Goal: Task Accomplishment & Management: Manage account settings

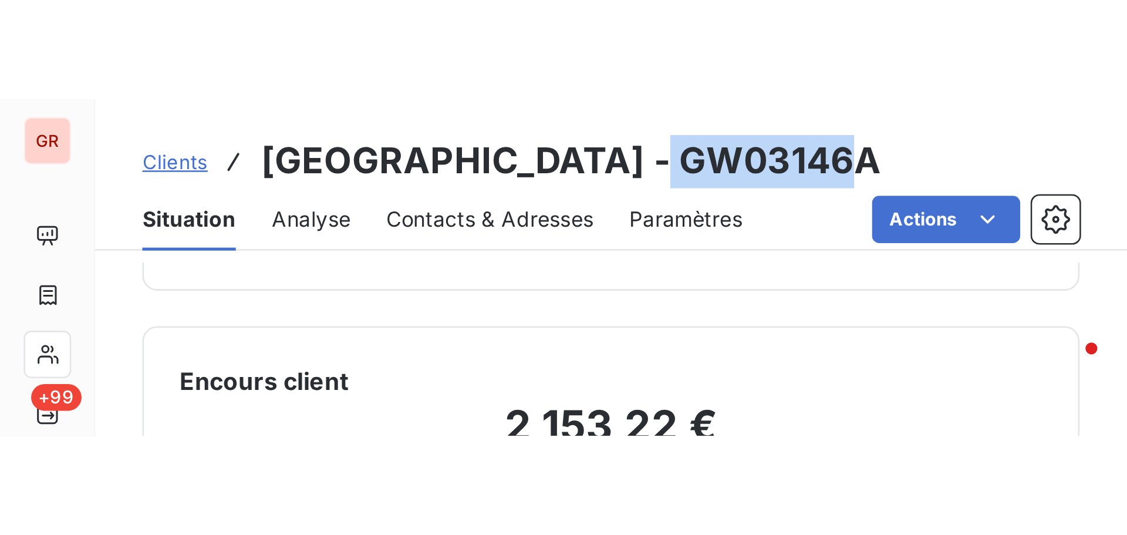
scroll to position [83, 0]
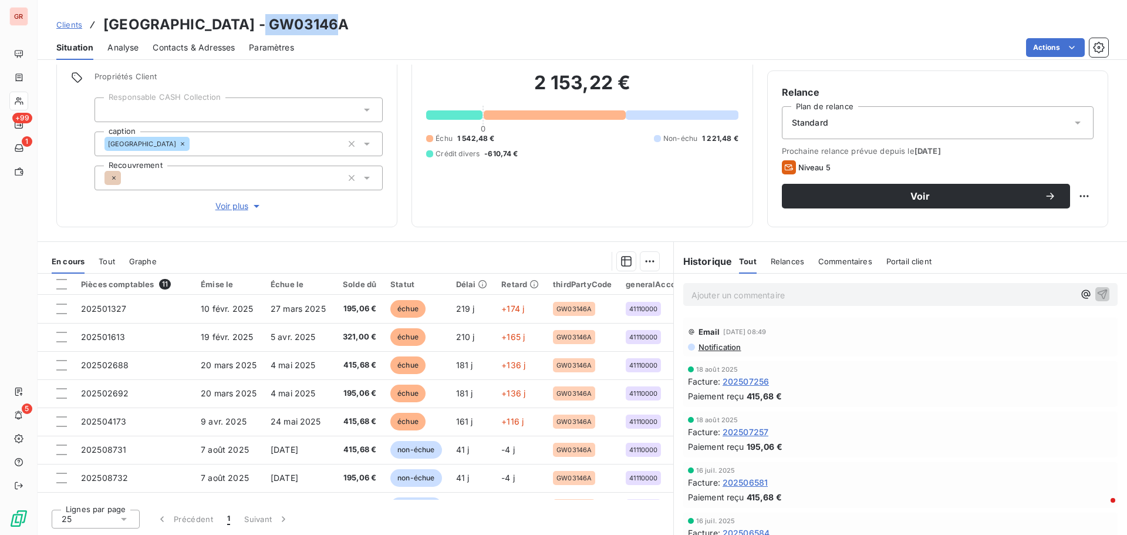
click at [209, 47] on span "Contacts & Adresses" at bounding box center [194, 48] width 82 height 12
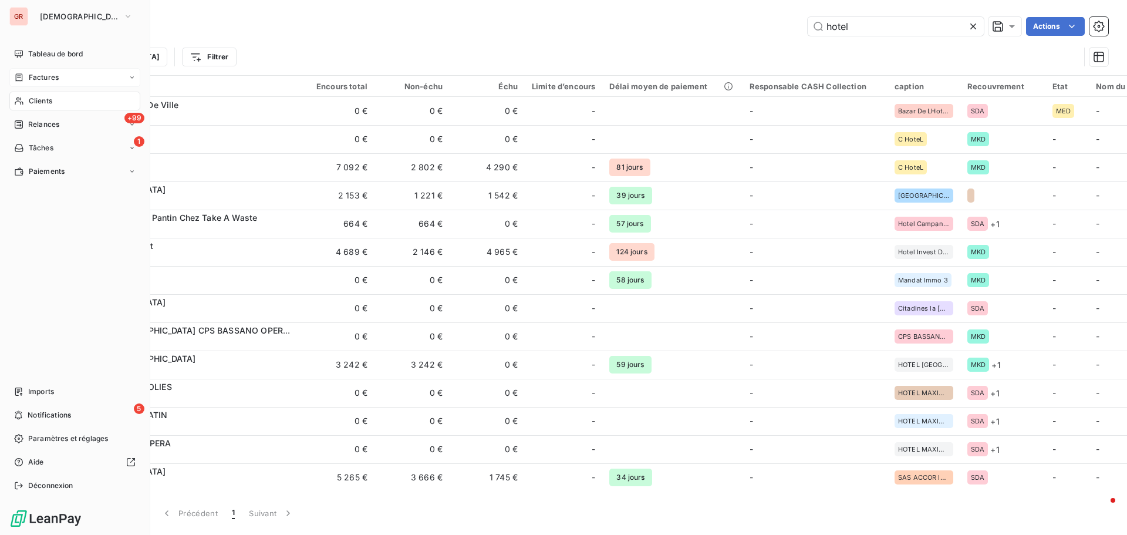
click at [43, 77] on span "Factures" at bounding box center [44, 77] width 30 height 11
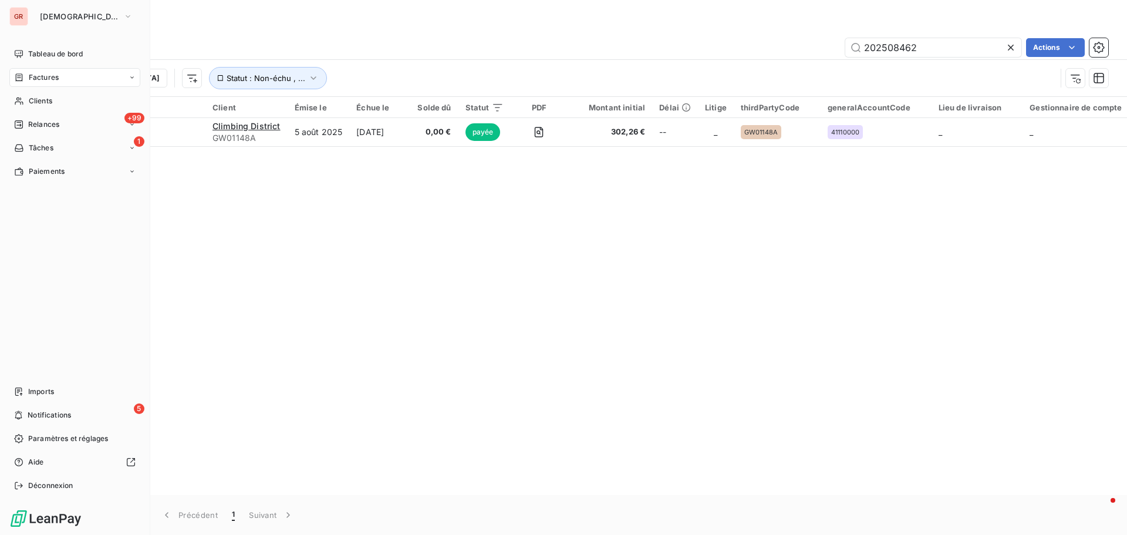
drag, startPoint x: 51, startPoint y: 77, endPoint x: 68, endPoint y: 77, distance: 16.4
click at [51, 77] on span "Factures" at bounding box center [44, 77] width 30 height 11
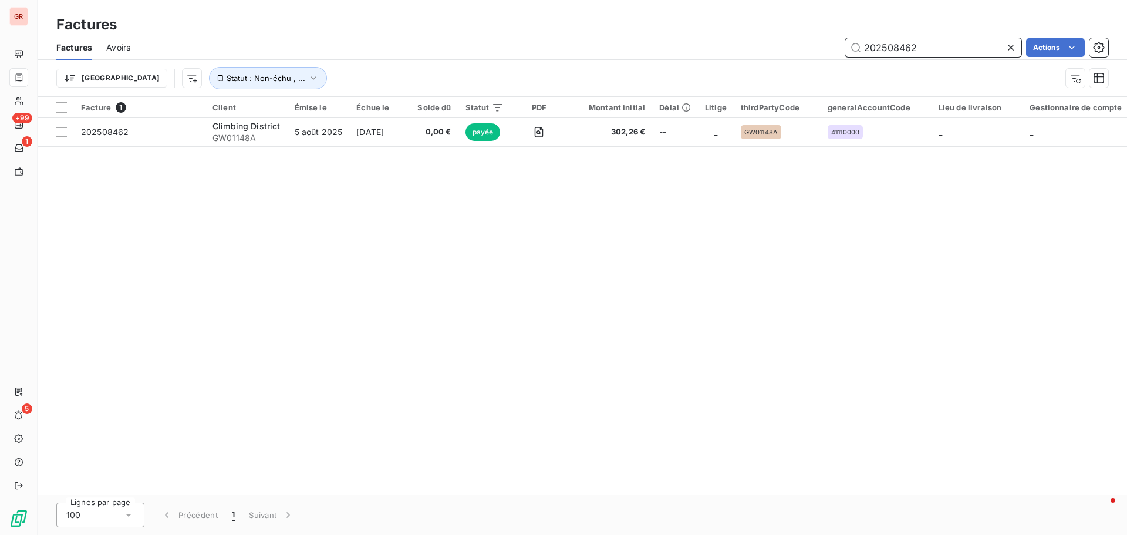
drag, startPoint x: 932, startPoint y: 50, endPoint x: 787, endPoint y: 55, distance: 145.1
click at [751, 55] on div "202508462 Actions" at bounding box center [626, 47] width 964 height 19
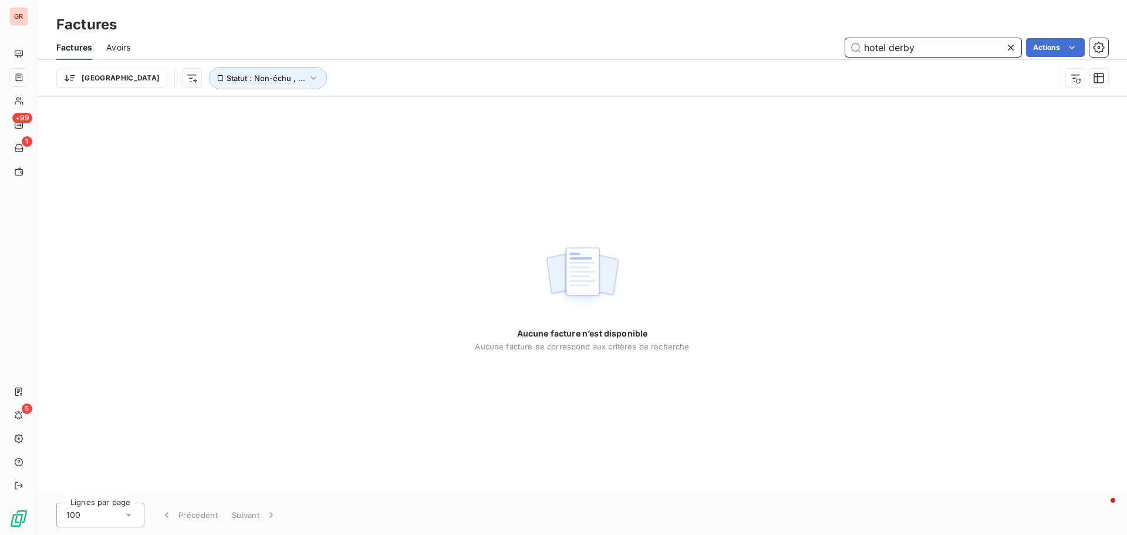
drag, startPoint x: 927, startPoint y: 52, endPoint x: 835, endPoint y: 56, distance: 91.7
click at [751, 55] on div "hotel derby Actions" at bounding box center [626, 47] width 964 height 19
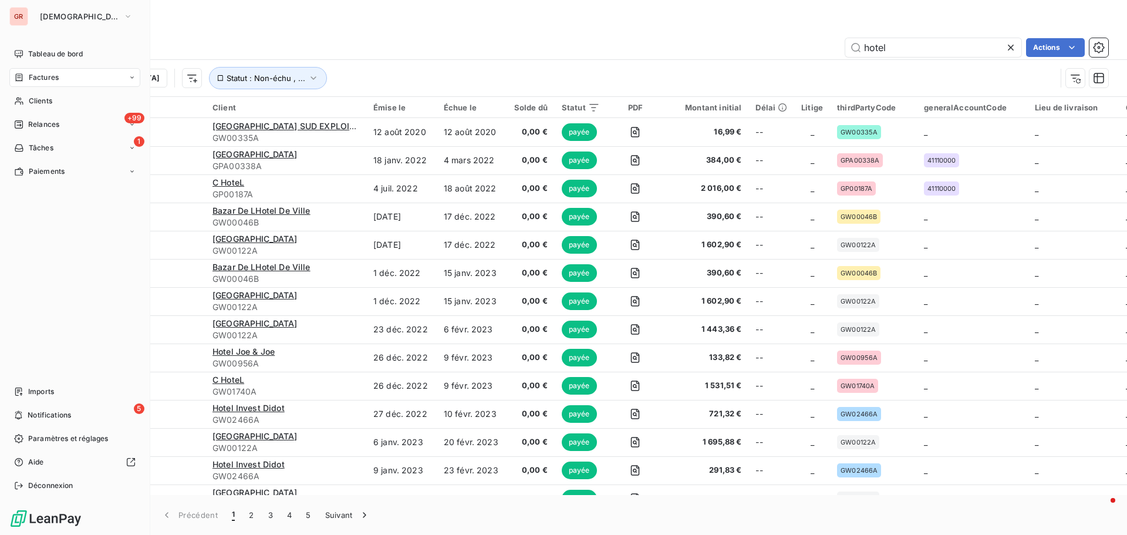
click at [42, 77] on span "Factures" at bounding box center [44, 77] width 30 height 11
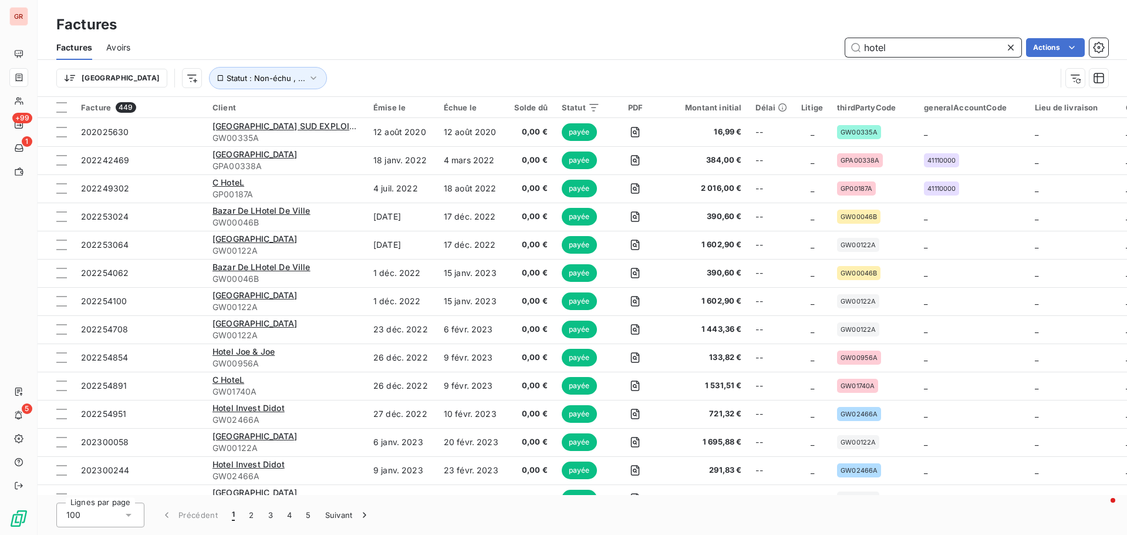
click at [751, 43] on input "hotel" at bounding box center [933, 47] width 176 height 19
drag, startPoint x: 816, startPoint y: 49, endPoint x: 786, endPoint y: 50, distance: 29.4
click at [751, 49] on div "hotel Actions" at bounding box center [626, 47] width 964 height 19
paste input "HOTEL DERBY"
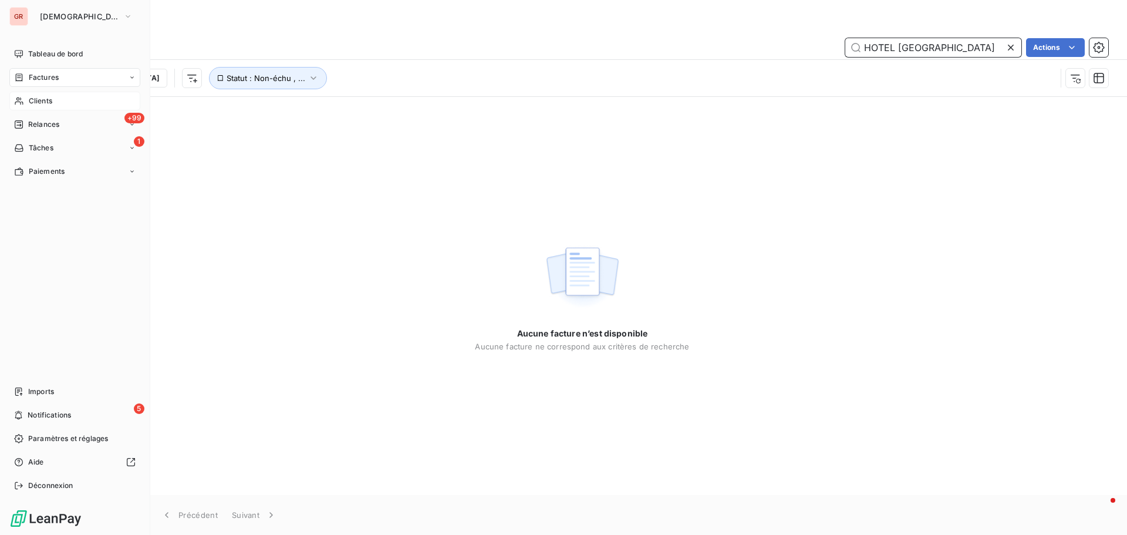
type input "HOTEL DERBY"
click at [43, 99] on span "Clients" at bounding box center [40, 101] width 23 height 11
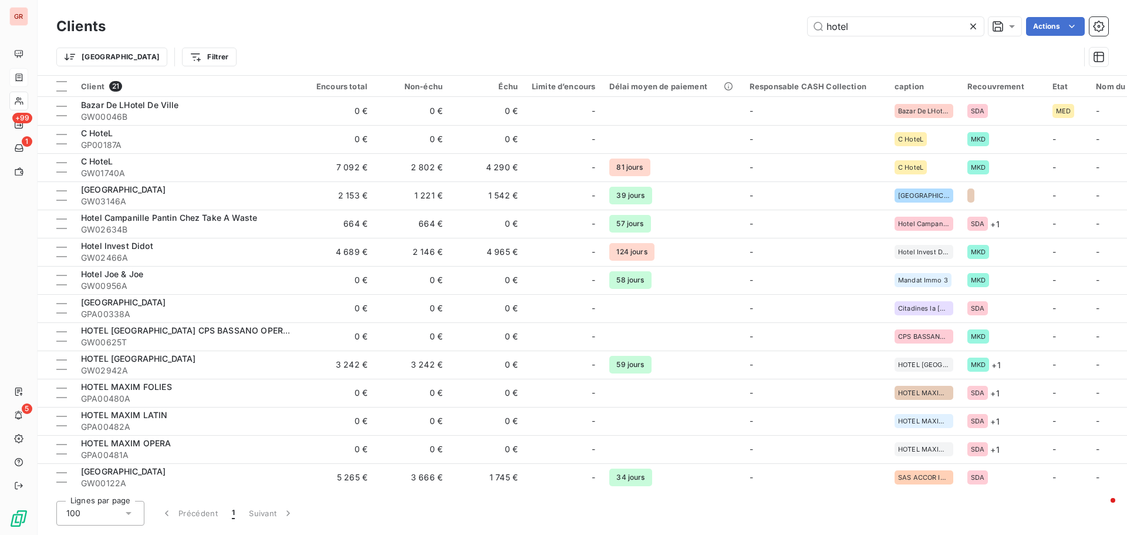
click at [711, 32] on div "hotel Actions" at bounding box center [614, 26] width 989 height 19
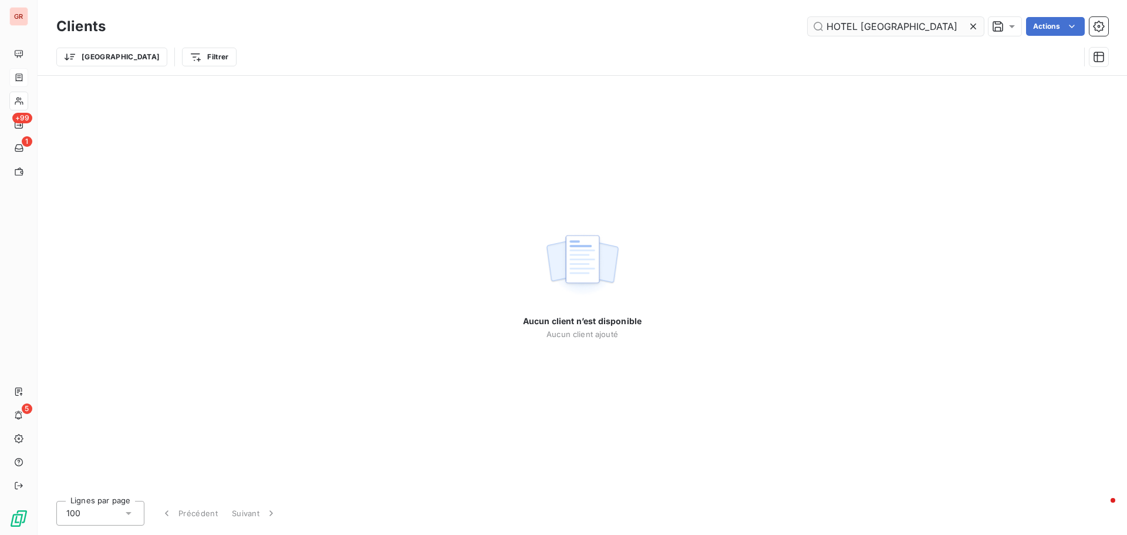
click at [751, 28] on input "HOTEL DERBY" at bounding box center [896, 26] width 176 height 19
drag, startPoint x: 904, startPoint y: 21, endPoint x: 860, endPoint y: 25, distance: 44.8
click at [751, 25] on input "HOTEL DERBY" at bounding box center [896, 26] width 176 height 19
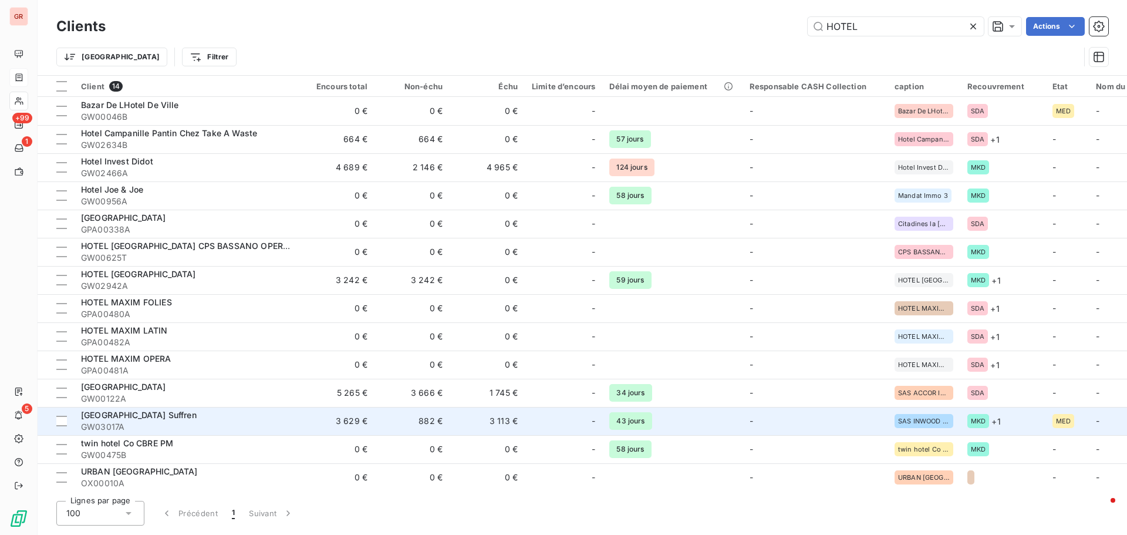
type input "HOTEL"
click at [173, 323] on span "SAS Hotel Duplex Suffren" at bounding box center [139, 415] width 116 height 10
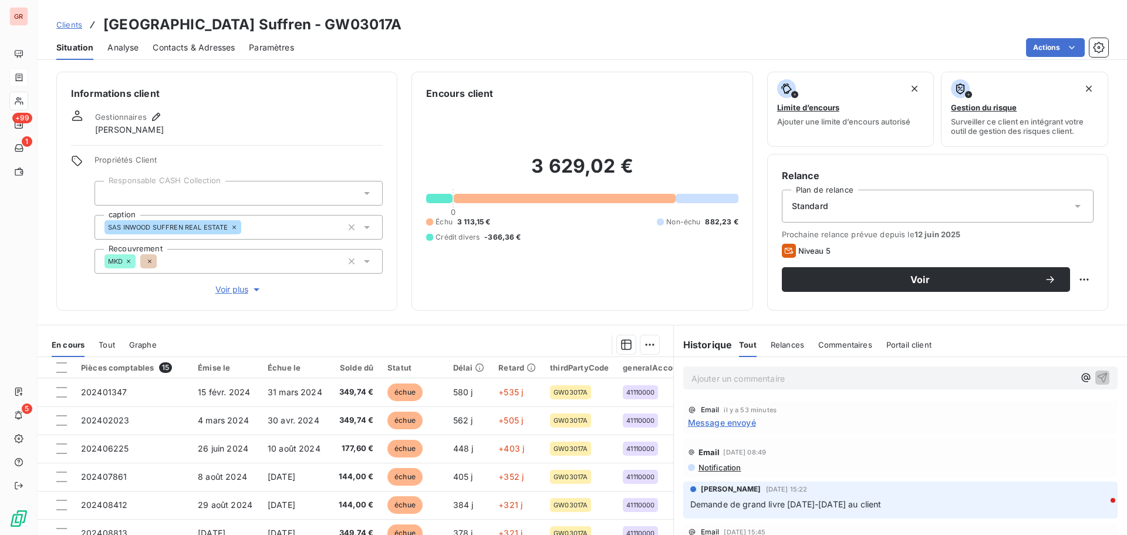
click at [736, 323] on span "Message envoyé" at bounding box center [722, 422] width 68 height 12
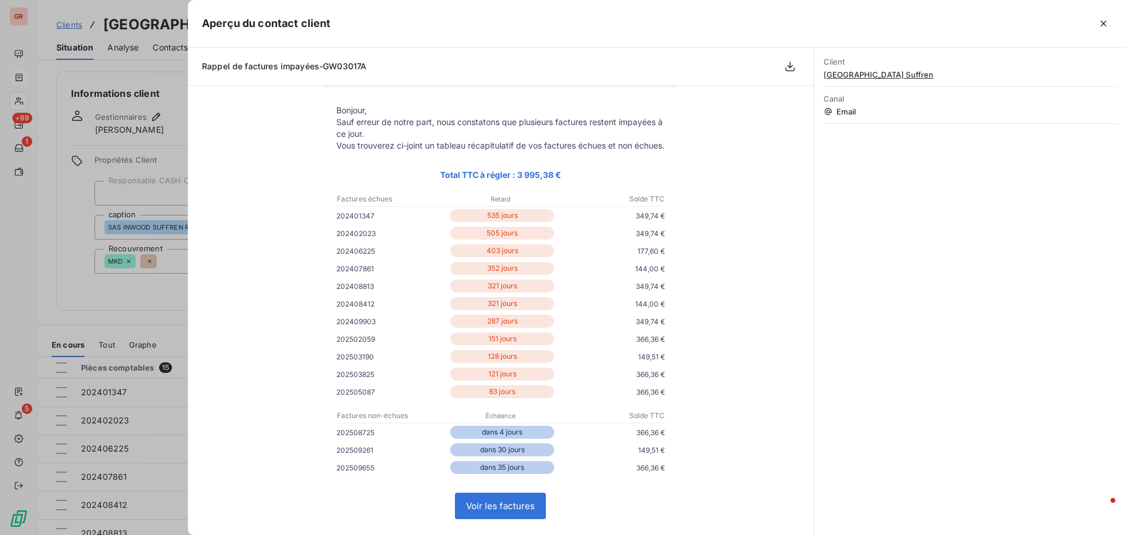
scroll to position [235, 0]
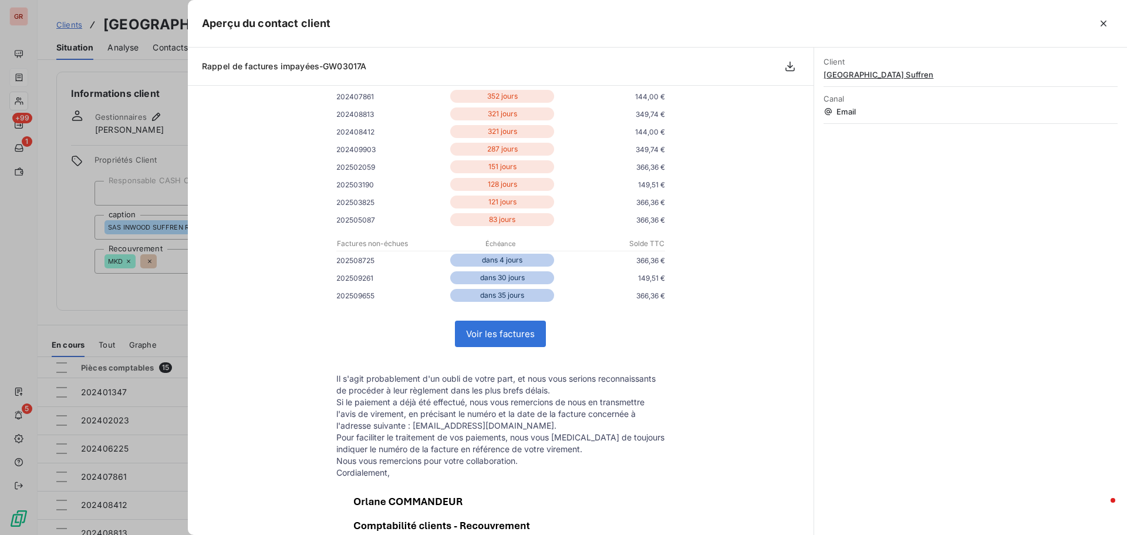
click at [161, 313] on div at bounding box center [563, 267] width 1127 height 535
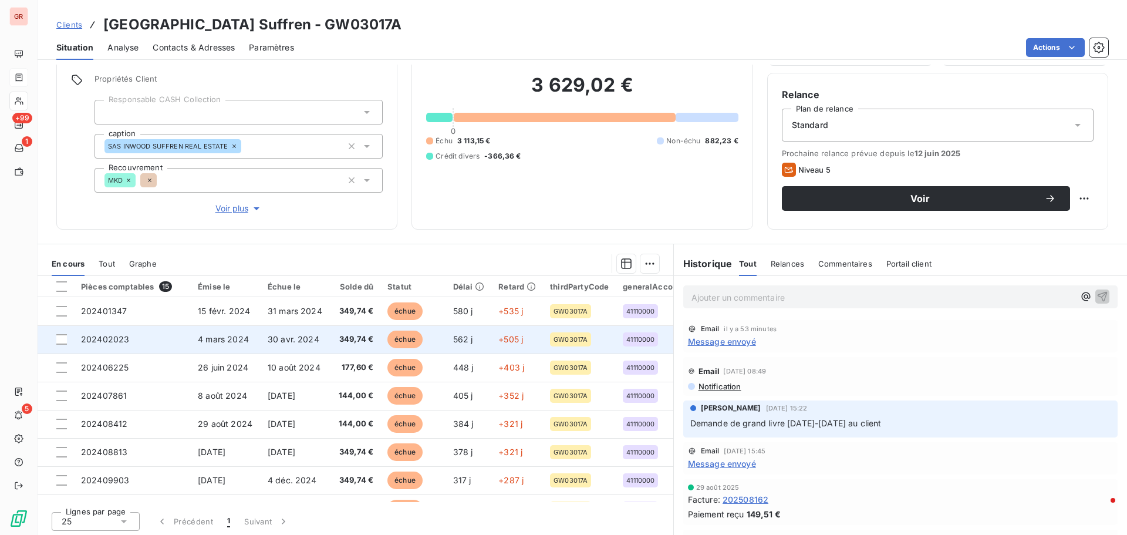
scroll to position [83, 0]
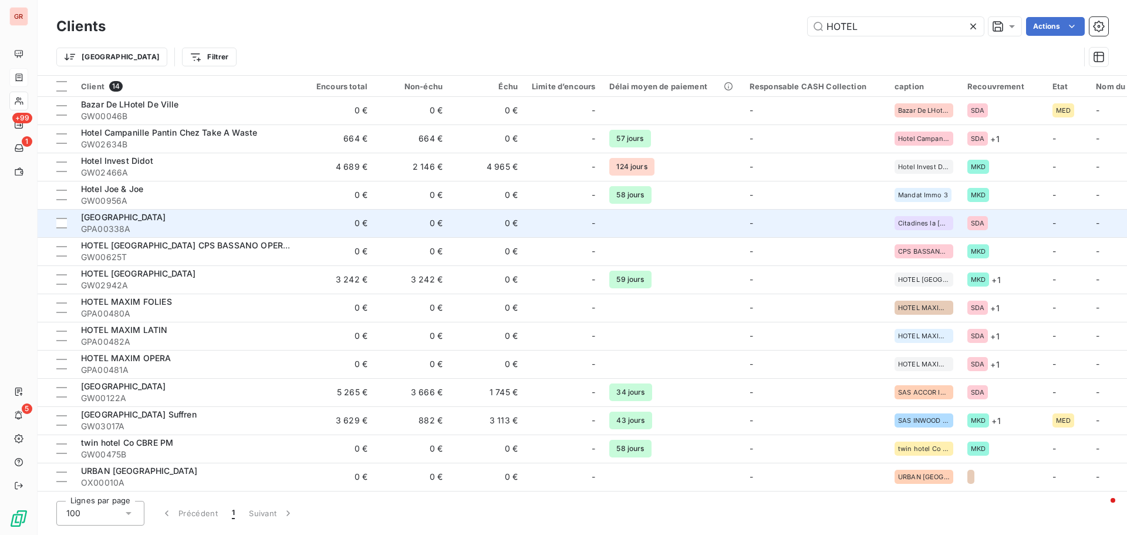
scroll to position [5, 0]
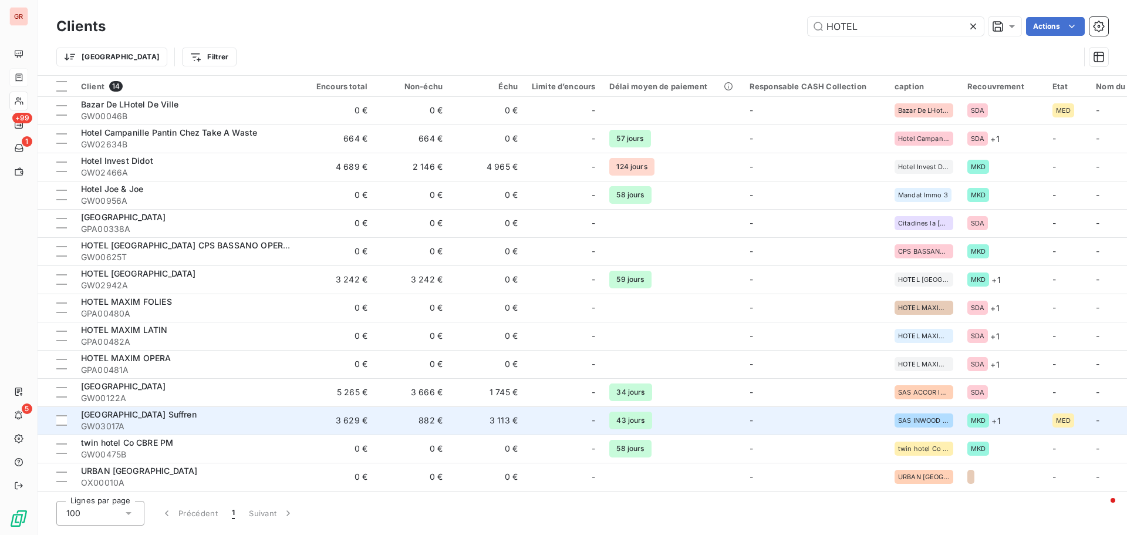
click at [174, 323] on span "SAS Hotel Duplex Suffren" at bounding box center [139, 414] width 116 height 10
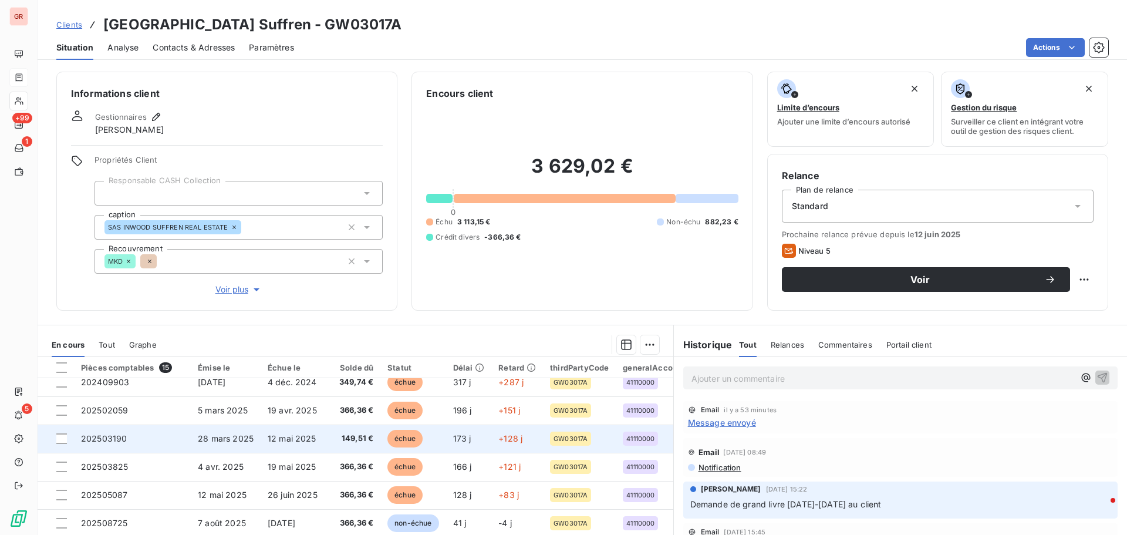
scroll to position [223, 0]
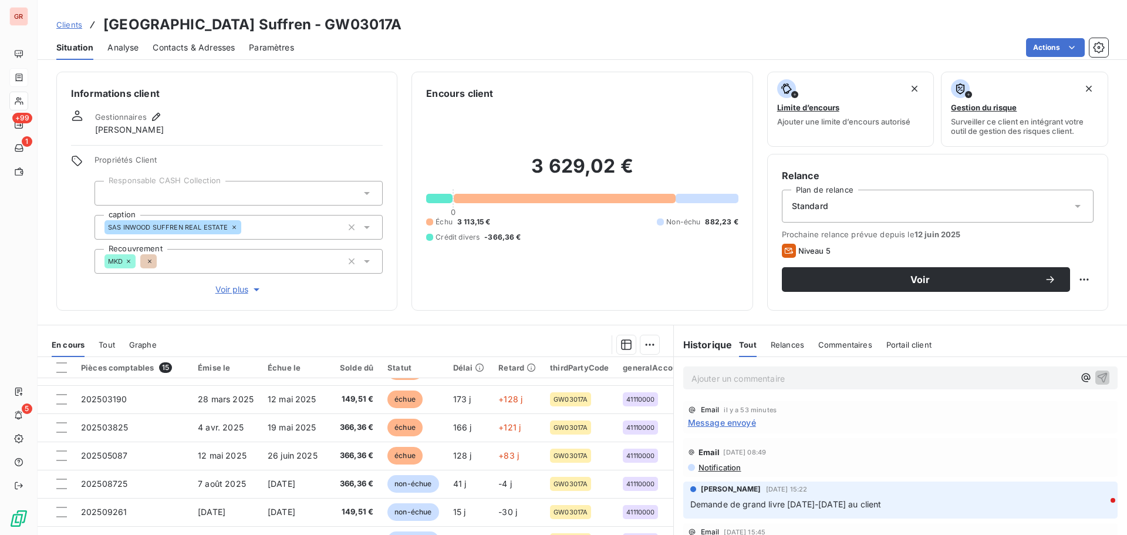
click at [223, 49] on span "Contacts & Adresses" at bounding box center [194, 48] width 82 height 12
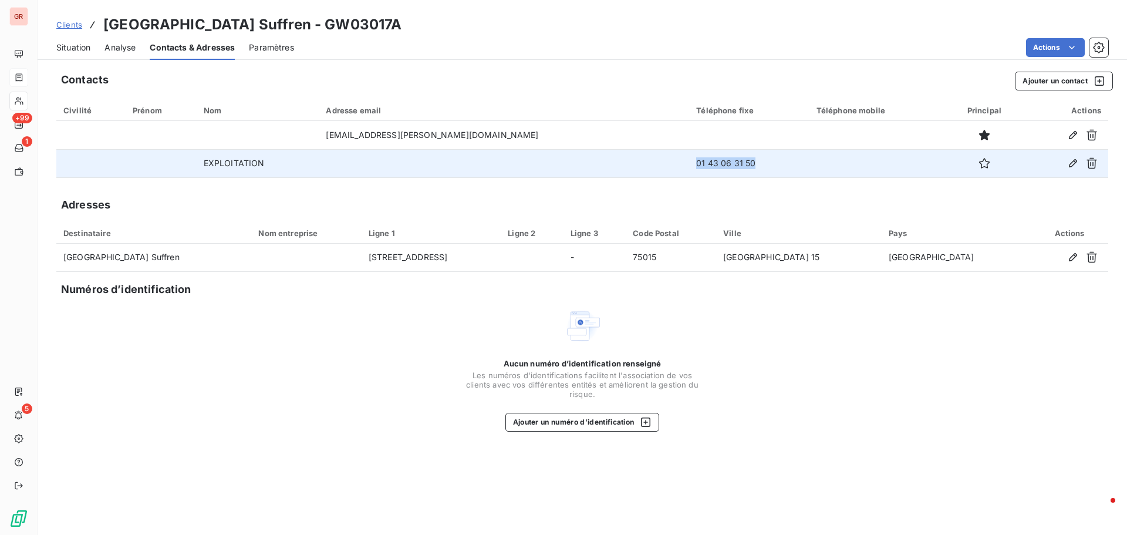
drag, startPoint x: 697, startPoint y: 163, endPoint x: 635, endPoint y: 166, distance: 62.3
click at [689, 166] on td "01 43 06 31 50" at bounding box center [749, 163] width 120 height 28
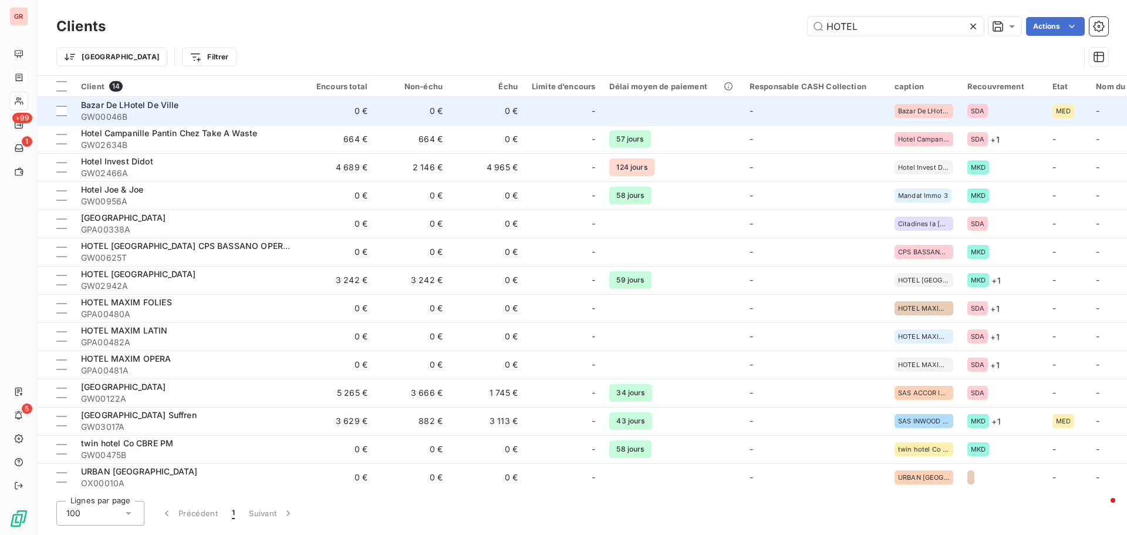
click at [207, 112] on span "GW00046B" at bounding box center [186, 117] width 211 height 12
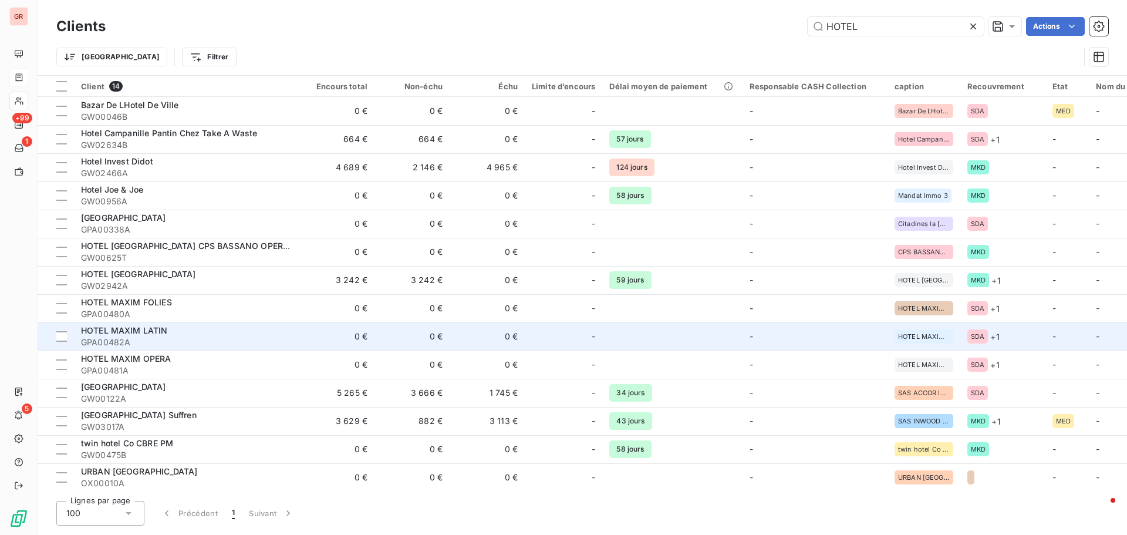
scroll to position [5, 0]
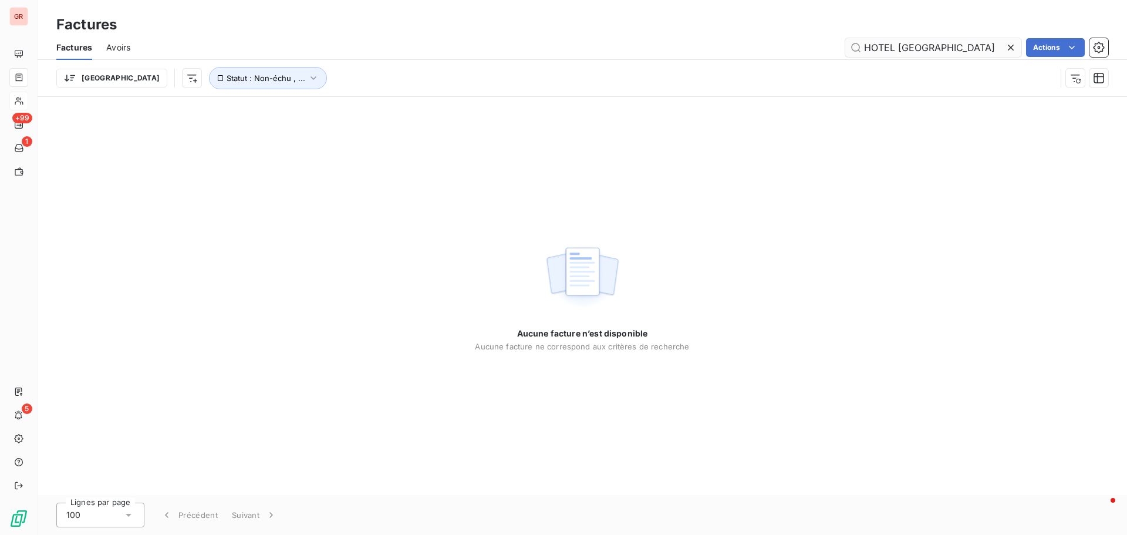
click at [751, 47] on input "HOTEL DERBY" at bounding box center [933, 47] width 176 height 19
drag, startPoint x: 898, startPoint y: 50, endPoint x: 811, endPoint y: 41, distance: 87.9
click at [751, 42] on div "HOTEL DERBY Actions" at bounding box center [626, 47] width 964 height 19
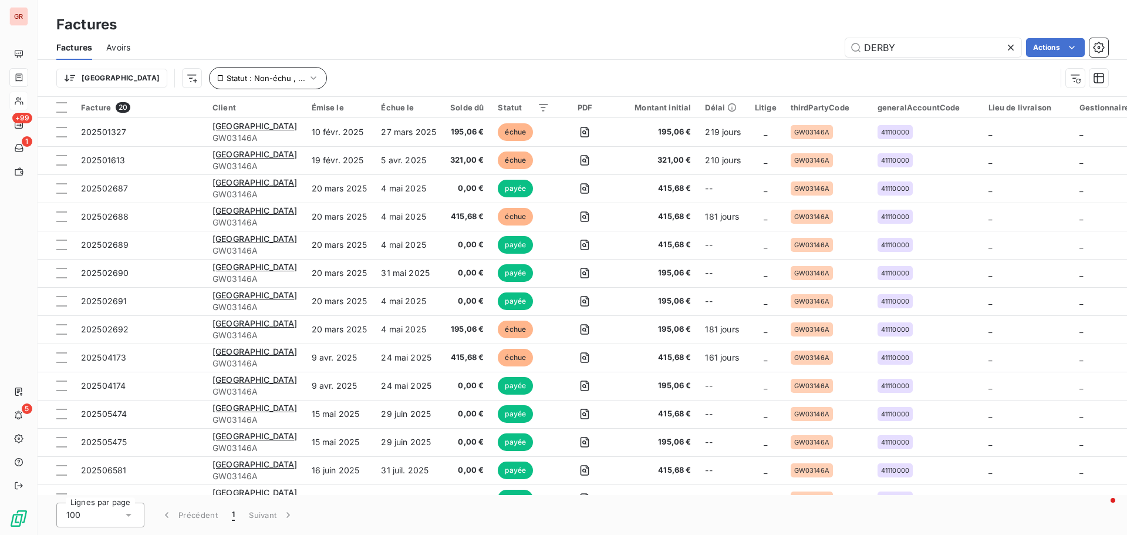
type input "DERBY"
click at [308, 79] on icon "button" at bounding box center [314, 78] width 12 height 12
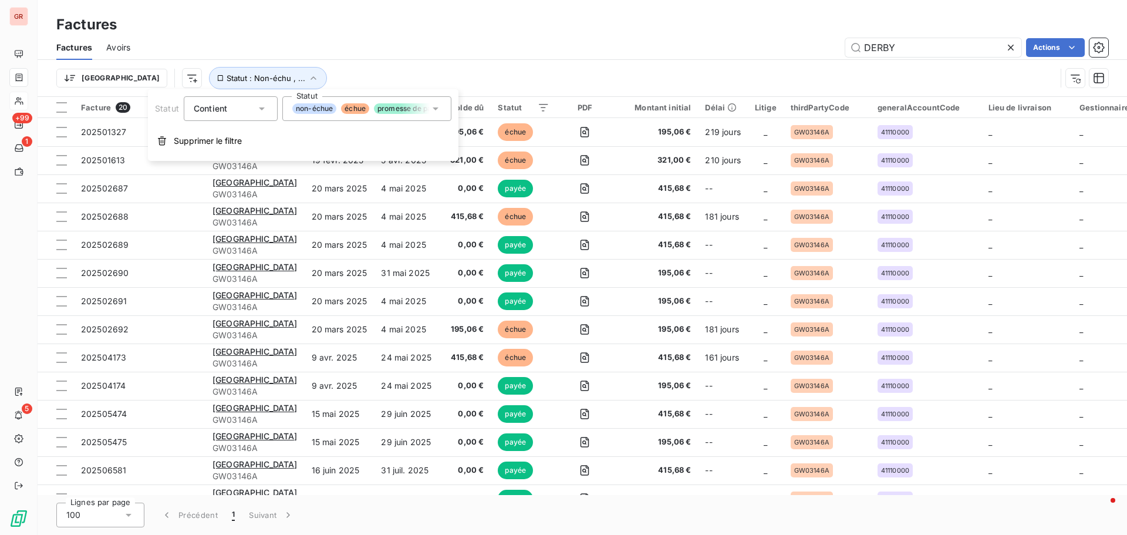
click at [433, 110] on icon at bounding box center [436, 109] width 12 height 12
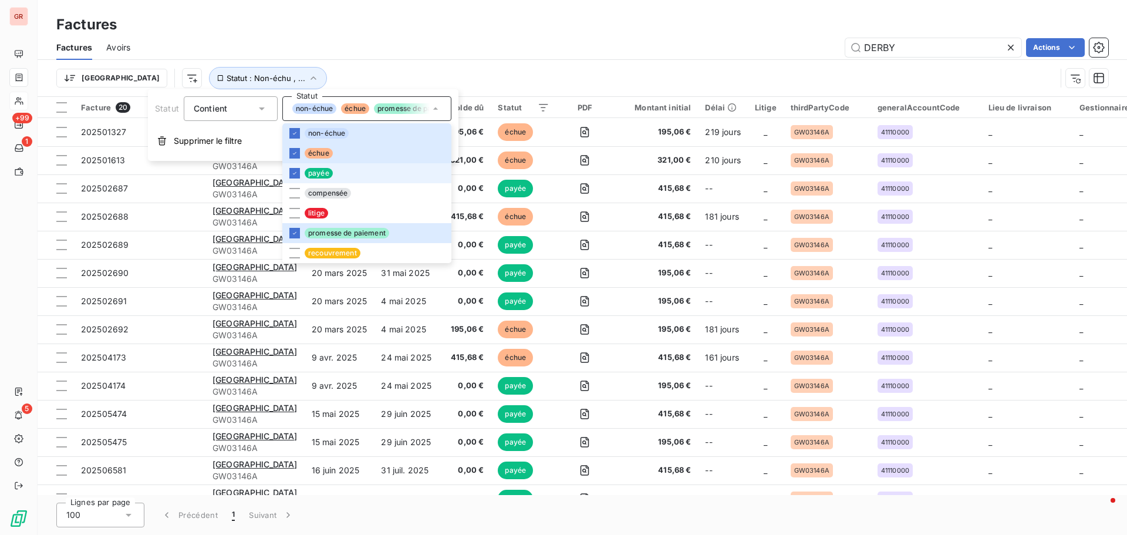
click at [300, 173] on li "payée" at bounding box center [366, 173] width 169 height 20
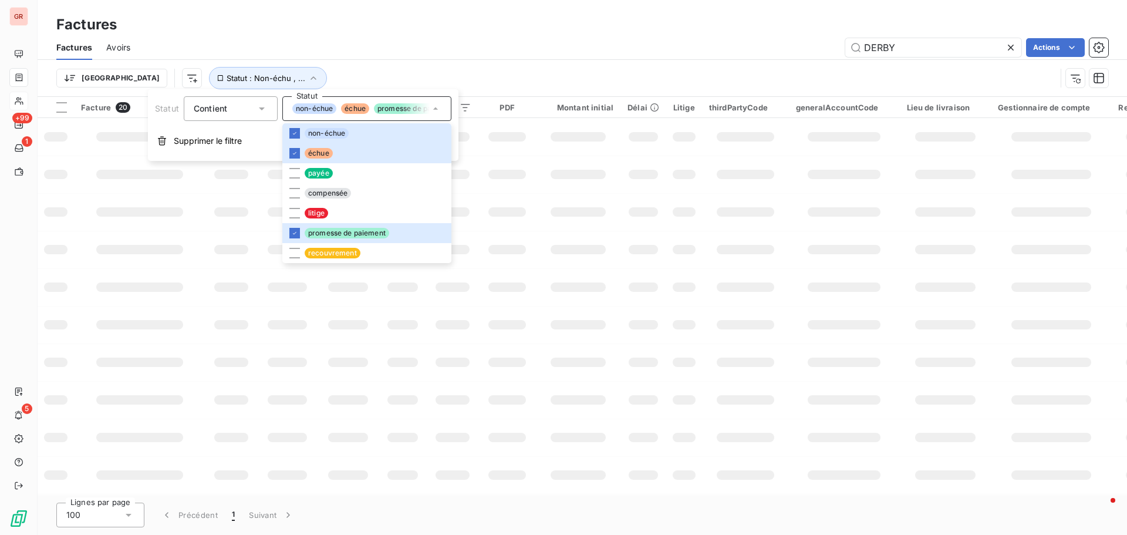
click at [577, 188] on td at bounding box center [578, 175] width 85 height 38
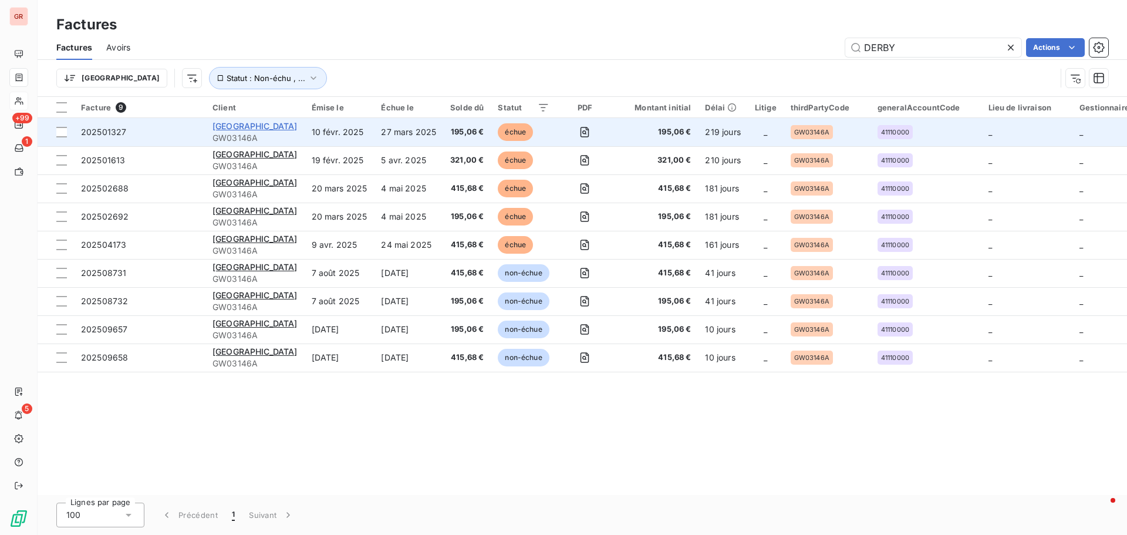
click at [275, 126] on span "DERBY ALMA HOTEL" at bounding box center [255, 126] width 85 height 10
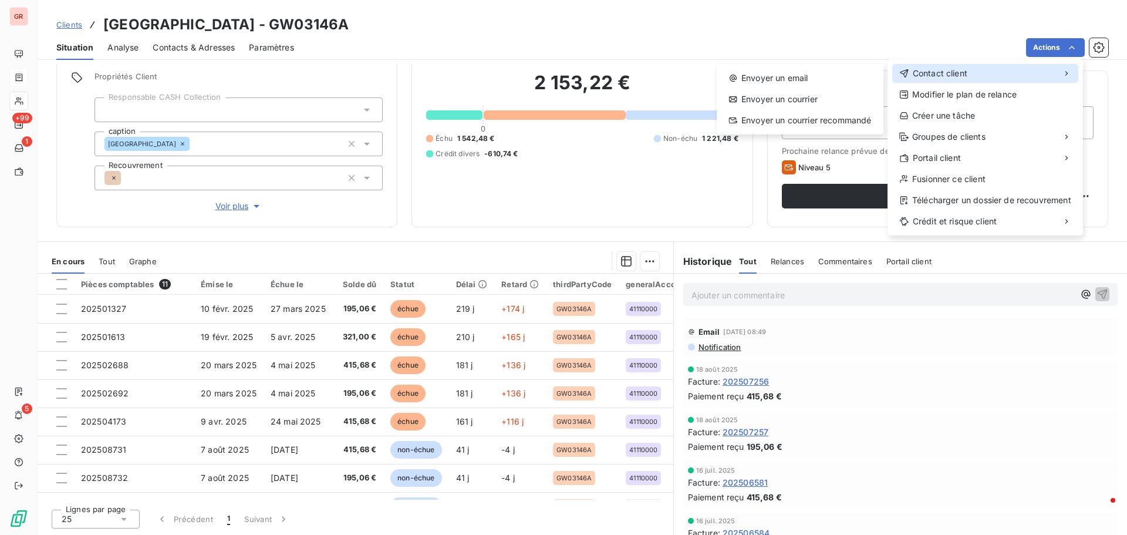
click at [751, 75] on span "Contact client" at bounding box center [940, 74] width 55 height 12
click at [751, 75] on div "Envoyer un email" at bounding box center [800, 78] width 157 height 19
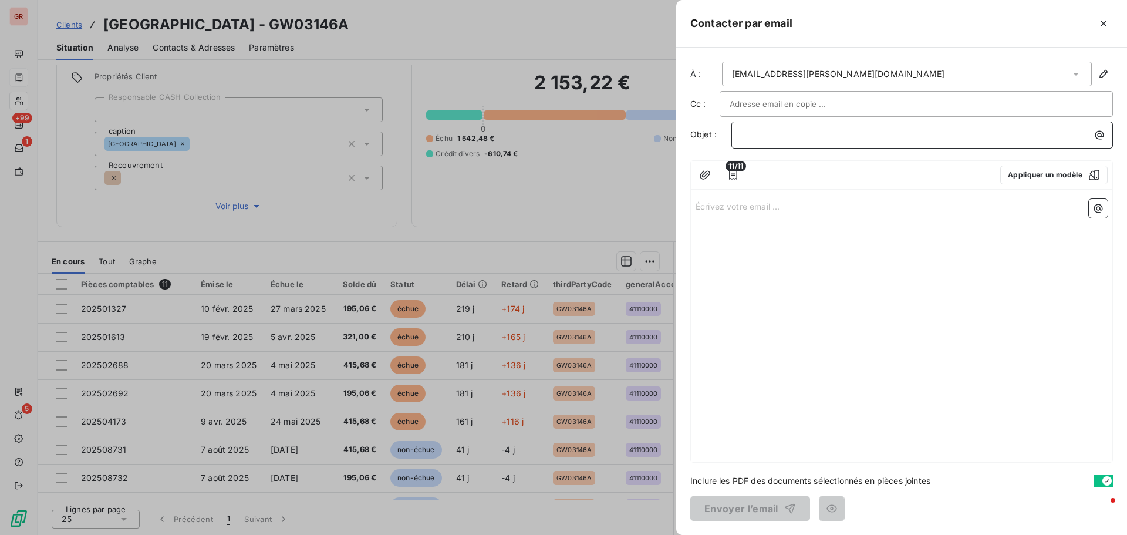
click at [751, 130] on p "﻿" at bounding box center [926, 135] width 368 height 14
click at [711, 213] on div "Écrivez votre email ... ﻿" at bounding box center [902, 328] width 422 height 268
click at [710, 207] on p "Écrivez votre email ... ﻿" at bounding box center [902, 206] width 412 height 14
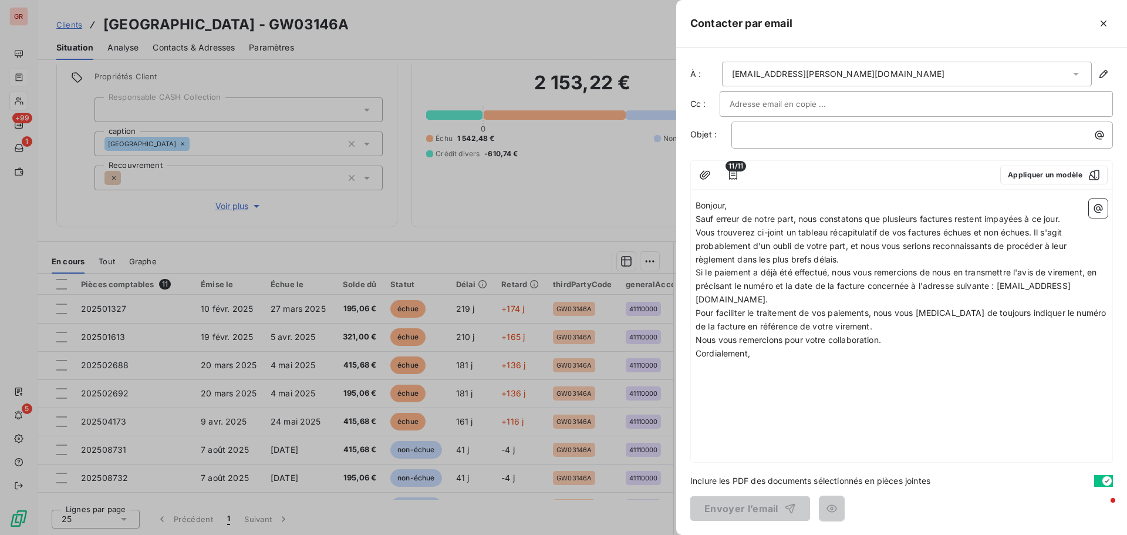
click at [751, 232] on span "Vous trouverez ci-joint un tableau récapitulatif de vos factures échues et non …" at bounding box center [882, 245] width 373 height 37
click at [751, 204] on icon "button" at bounding box center [1099, 209] width 12 height 12
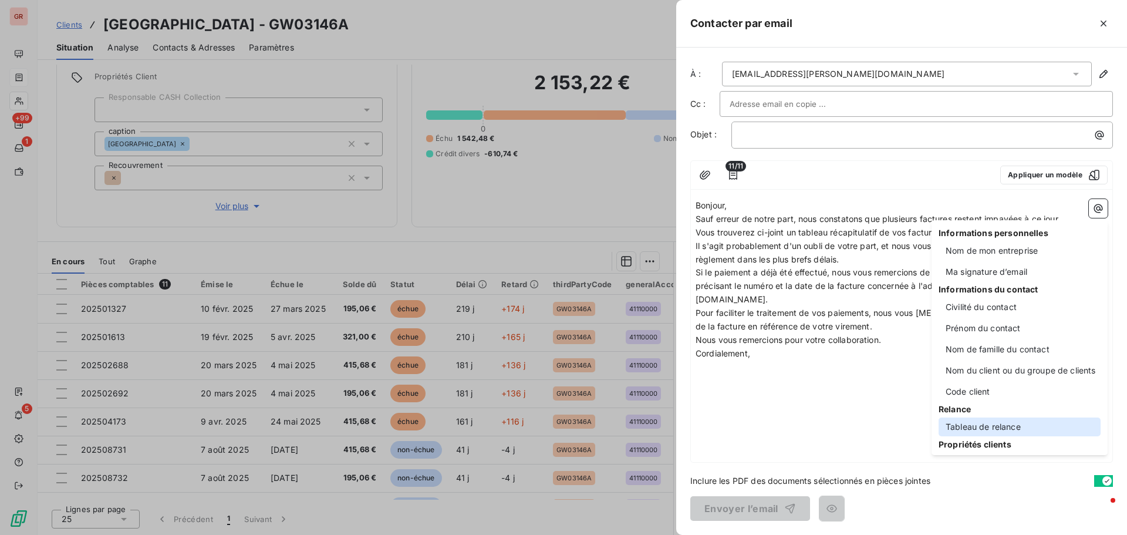
click at [751, 323] on div "Tableau de relance" at bounding box center [1020, 426] width 162 height 19
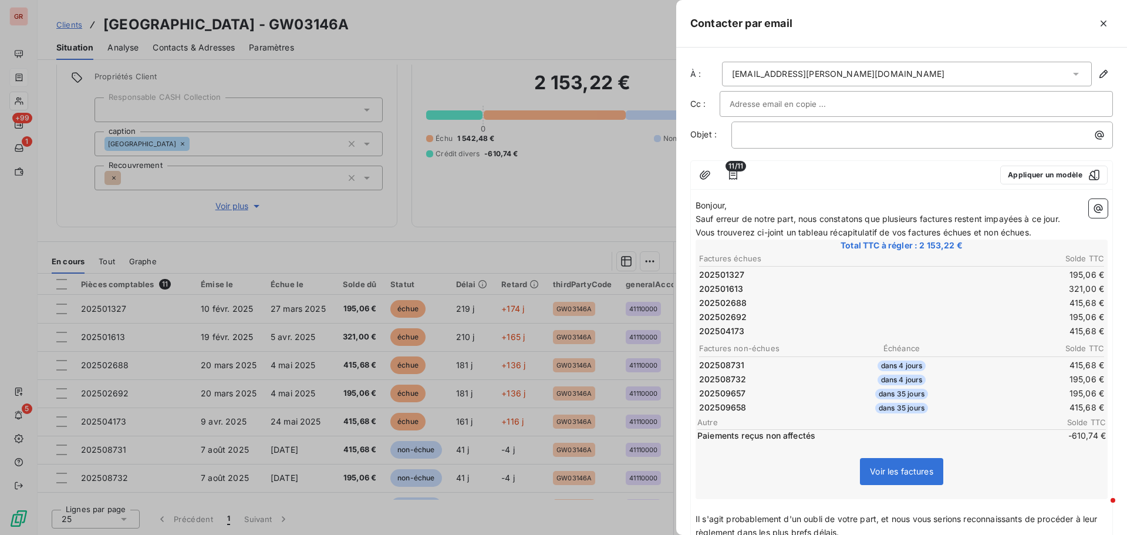
click at [751, 234] on p "Vous trouverez ci-joint un tableau récapitulatif de vos factures échues et non …" at bounding box center [902, 233] width 412 height 14
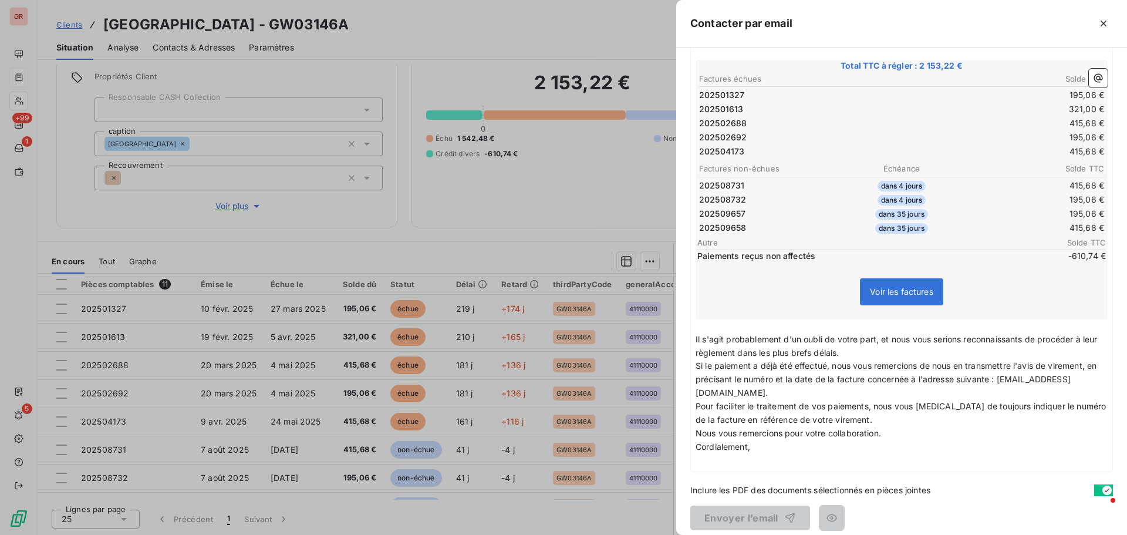
scroll to position [203, 0]
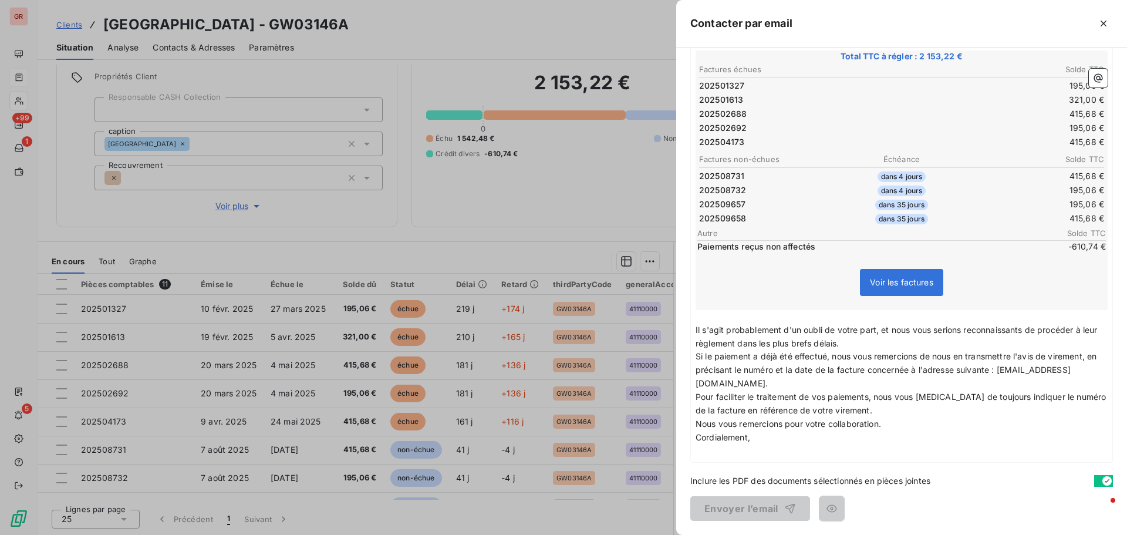
click at [736, 323] on p "﻿" at bounding box center [902, 451] width 412 height 14
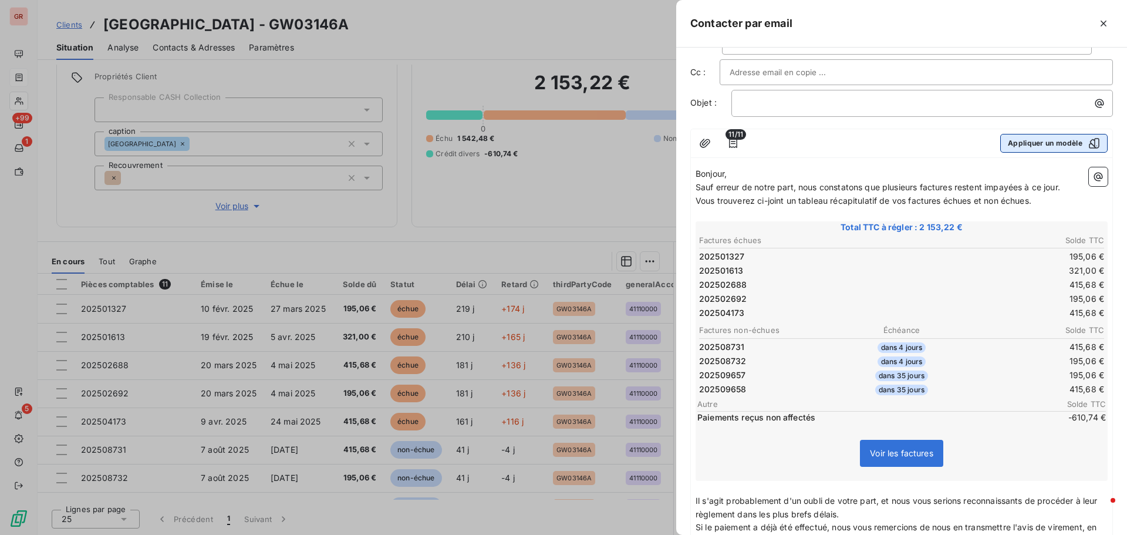
scroll to position [26, 0]
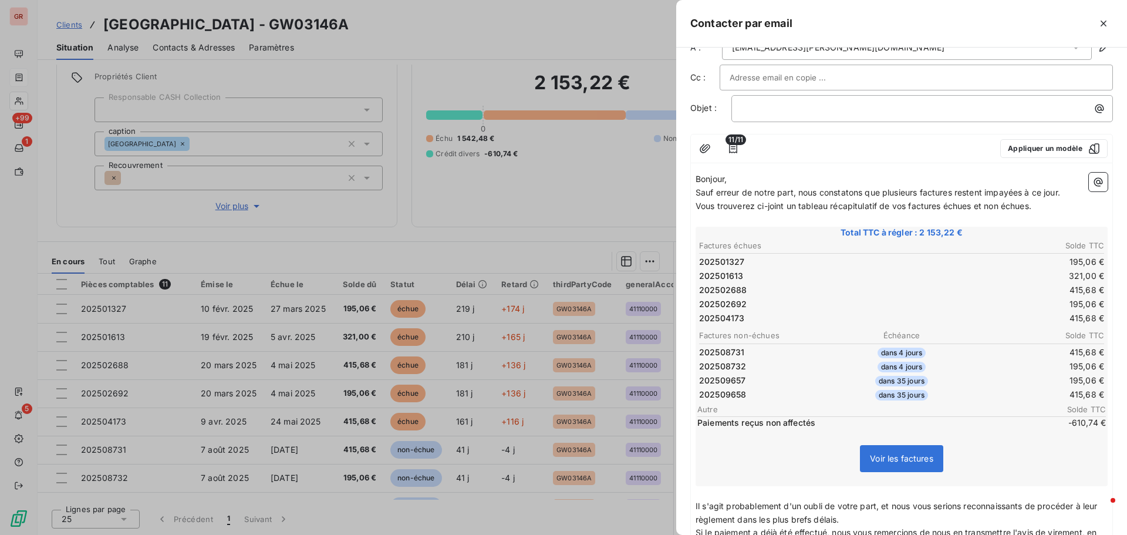
click at [751, 178] on icon "button" at bounding box center [1099, 182] width 12 height 12
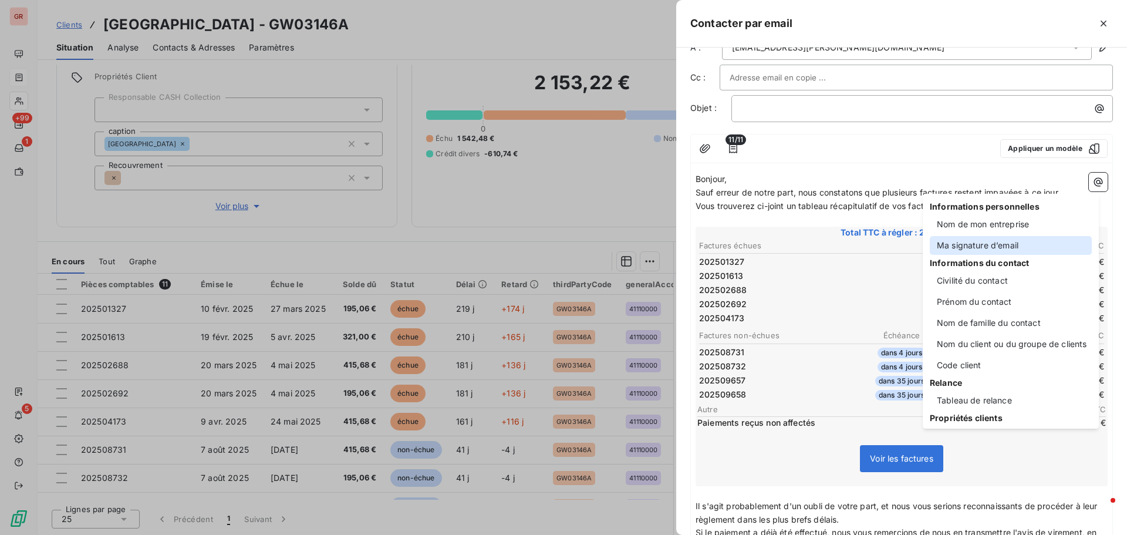
click at [751, 244] on div "Ma signature d’email" at bounding box center [1011, 245] width 162 height 19
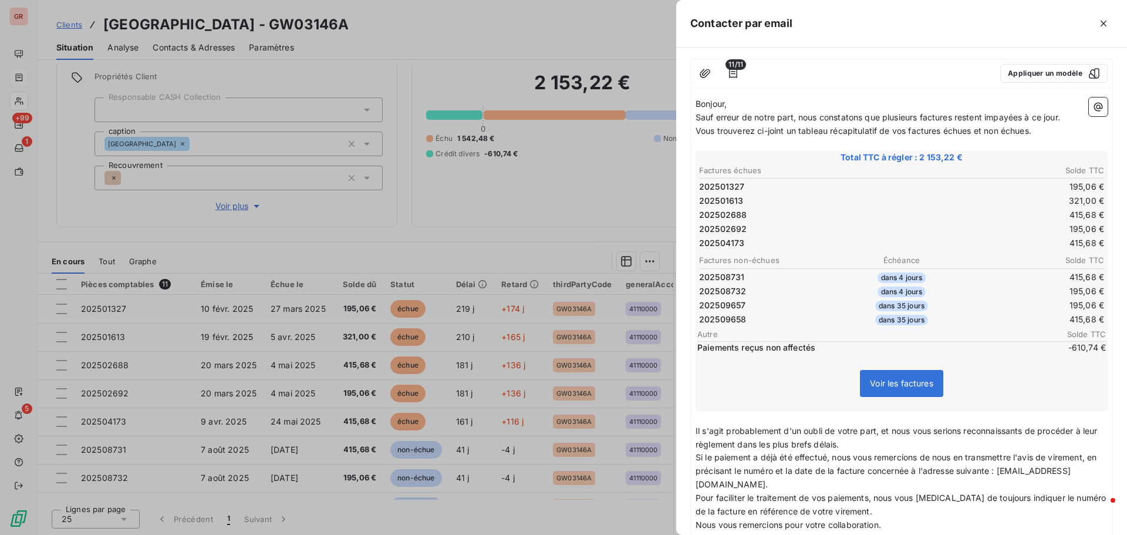
scroll to position [0, 0]
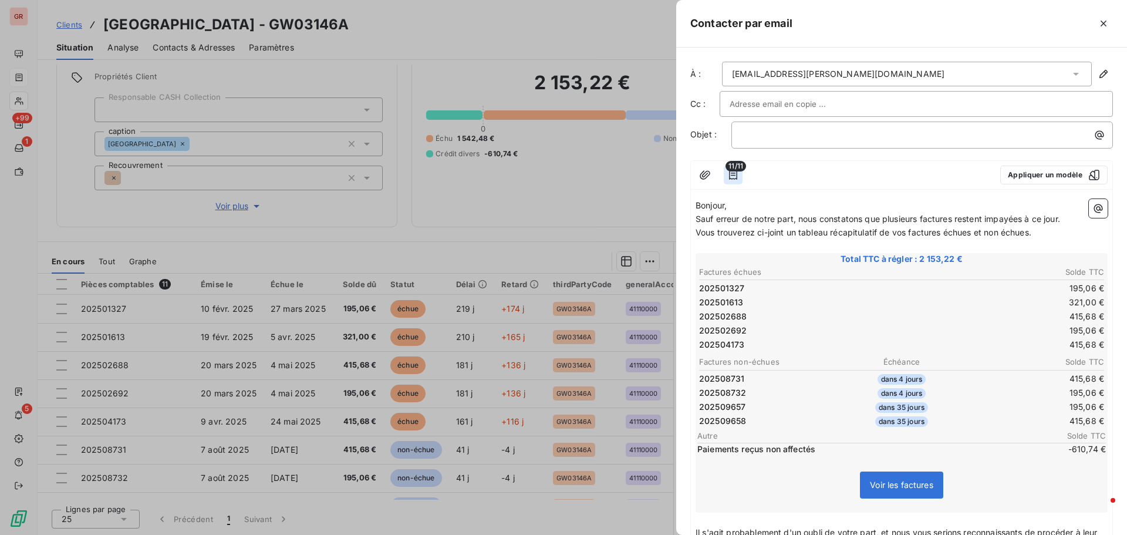
click at [735, 177] on icon "button" at bounding box center [733, 175] width 12 height 12
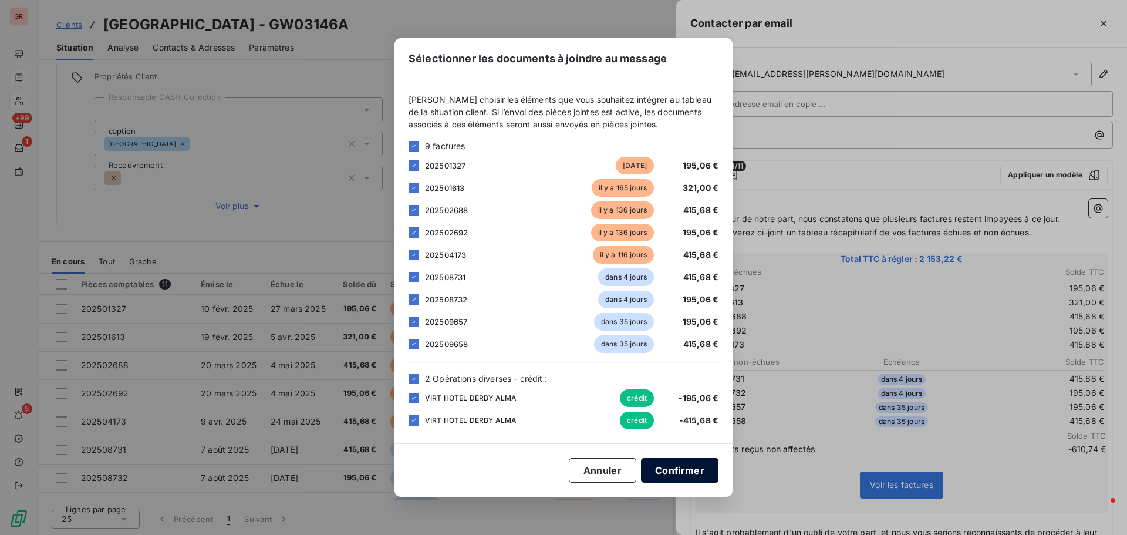
click at [688, 323] on button "Confirmer" at bounding box center [679, 470] width 77 height 25
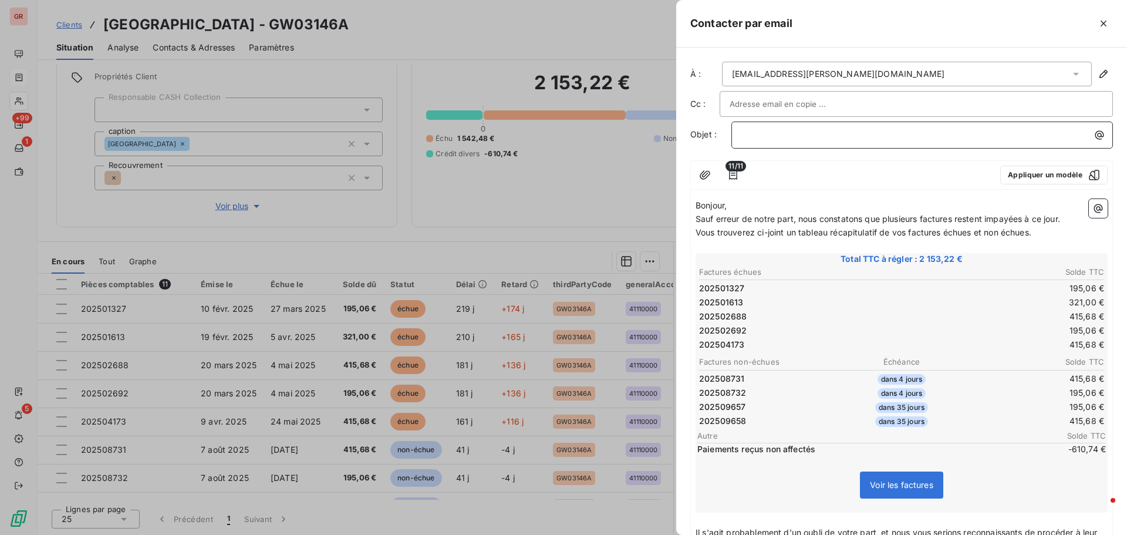
click at [751, 136] on p "﻿" at bounding box center [926, 135] width 368 height 14
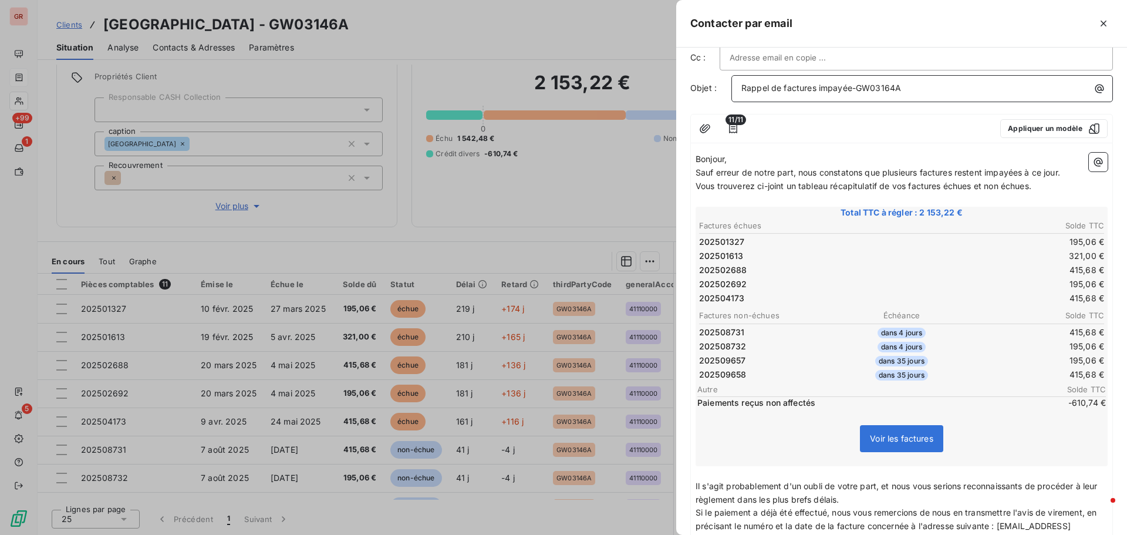
scroll to position [336, 0]
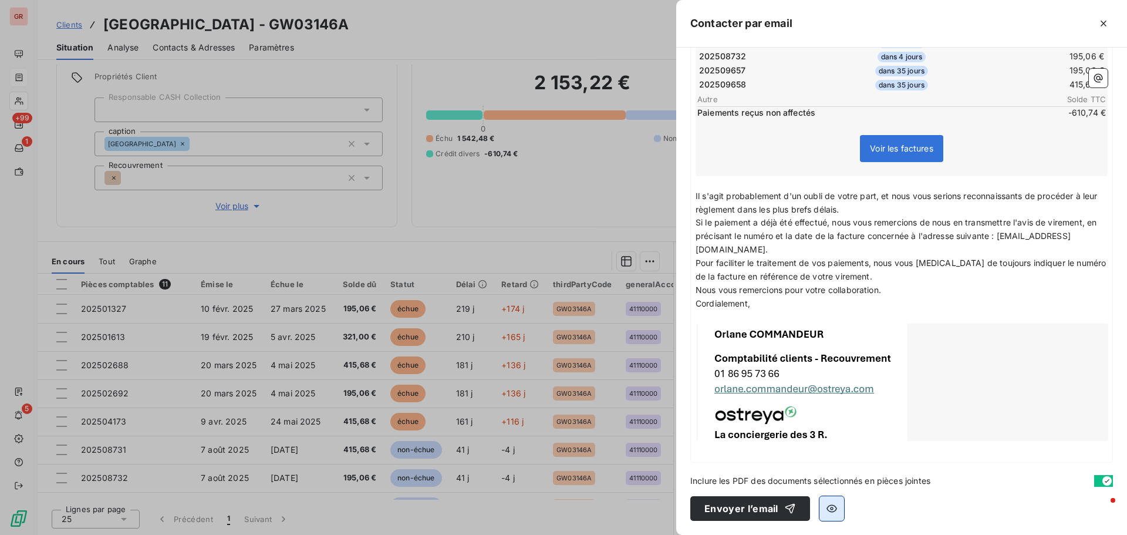
click at [751, 323] on button "button" at bounding box center [832, 508] width 25 height 25
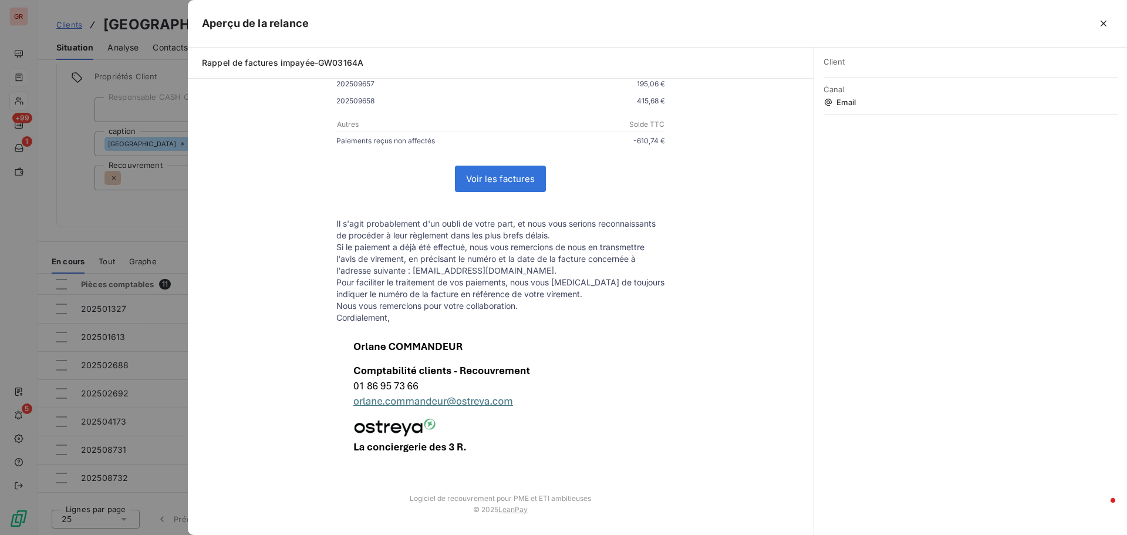
scroll to position [342, 0]
click at [164, 220] on div at bounding box center [563, 267] width 1127 height 535
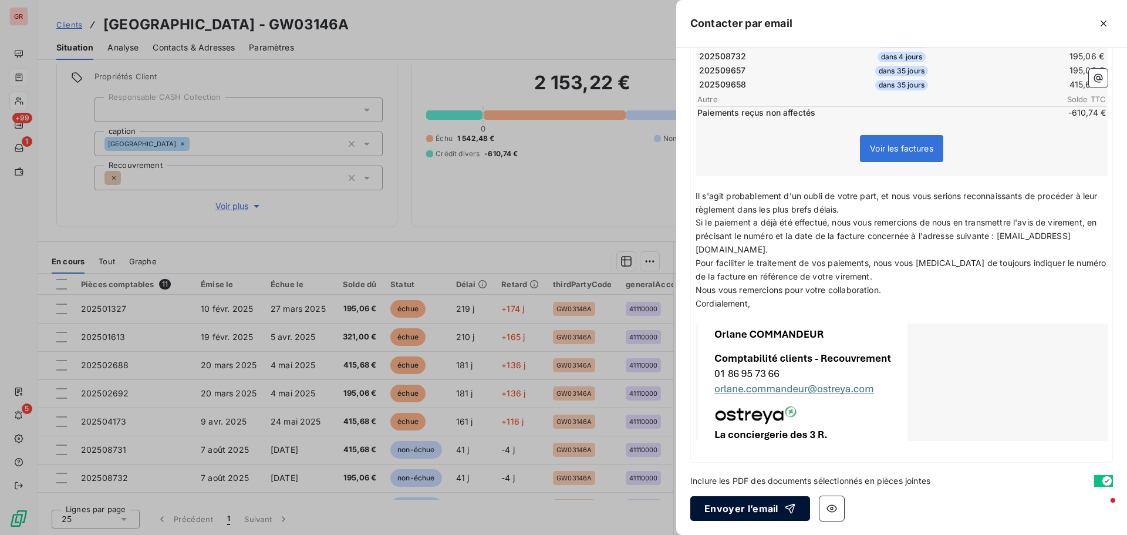
click at [751, 323] on button "Envoyer l’email" at bounding box center [750, 508] width 120 height 25
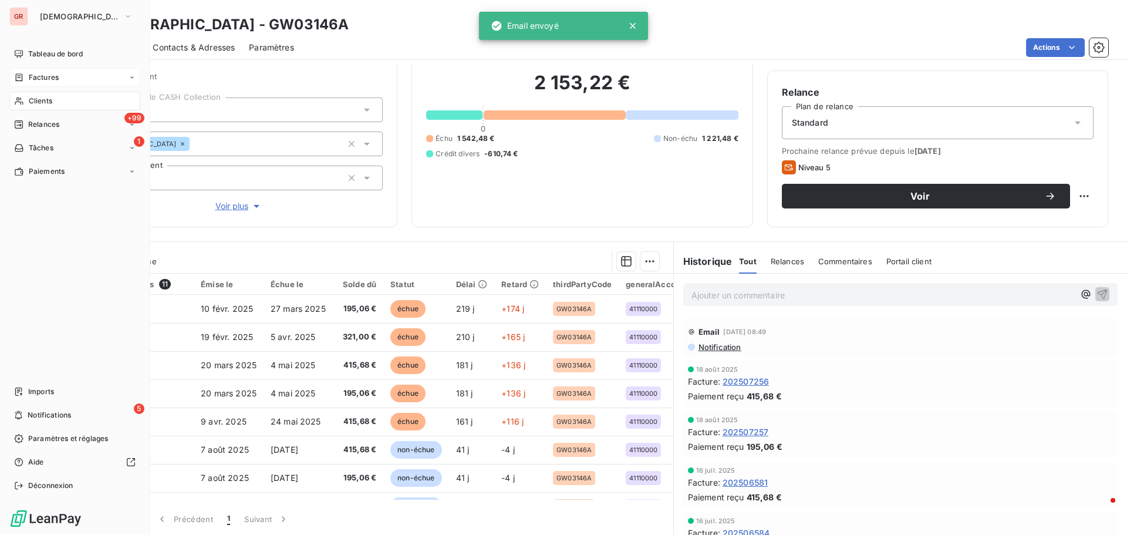
click at [55, 74] on span "Factures" at bounding box center [44, 77] width 30 height 11
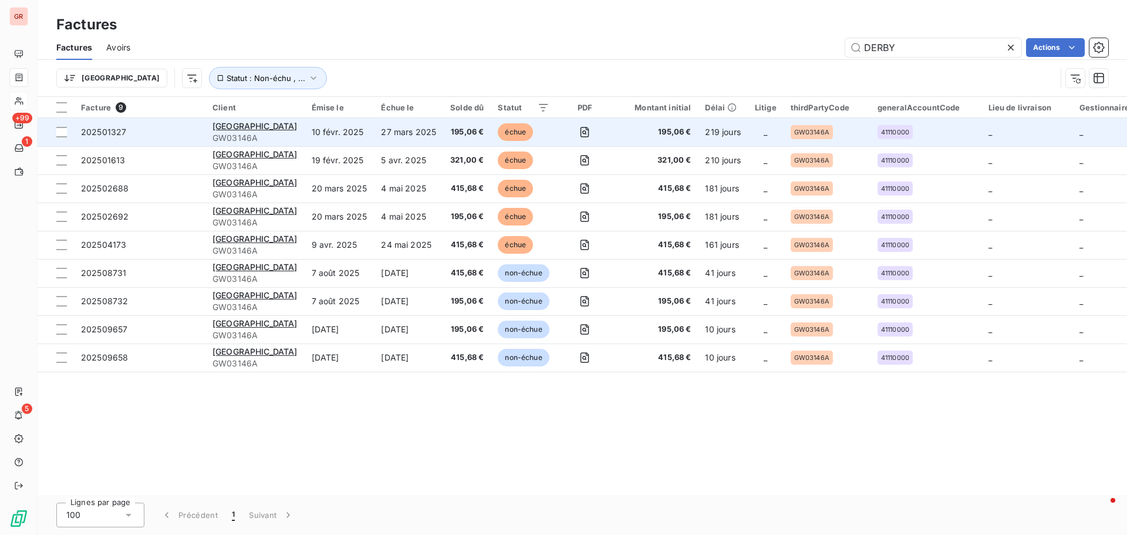
click at [268, 132] on span "GW03146A" at bounding box center [255, 138] width 85 height 12
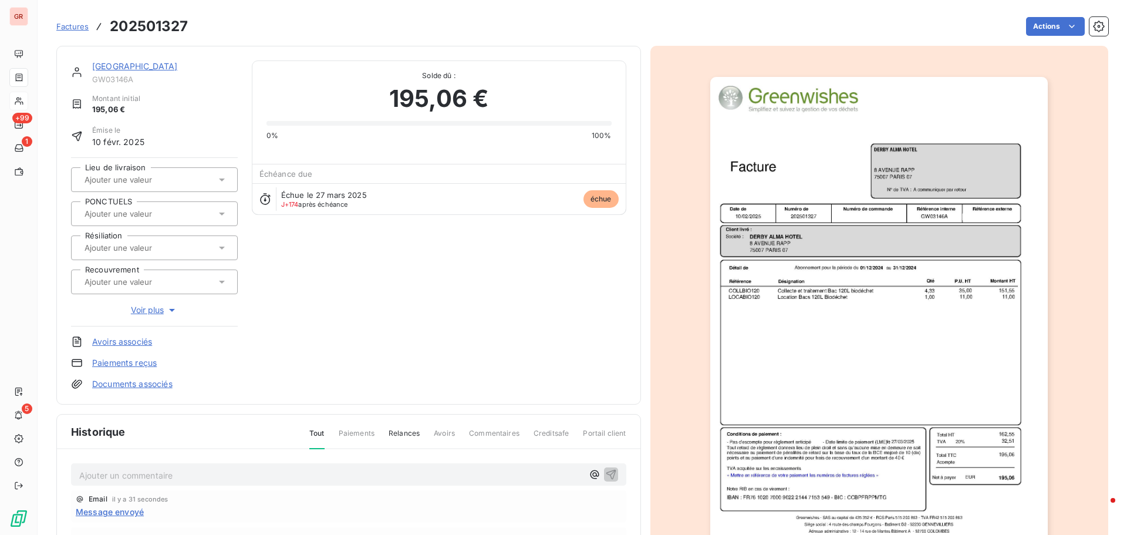
click at [156, 65] on link "DERBY ALMA HOTEL" at bounding box center [135, 66] width 86 height 10
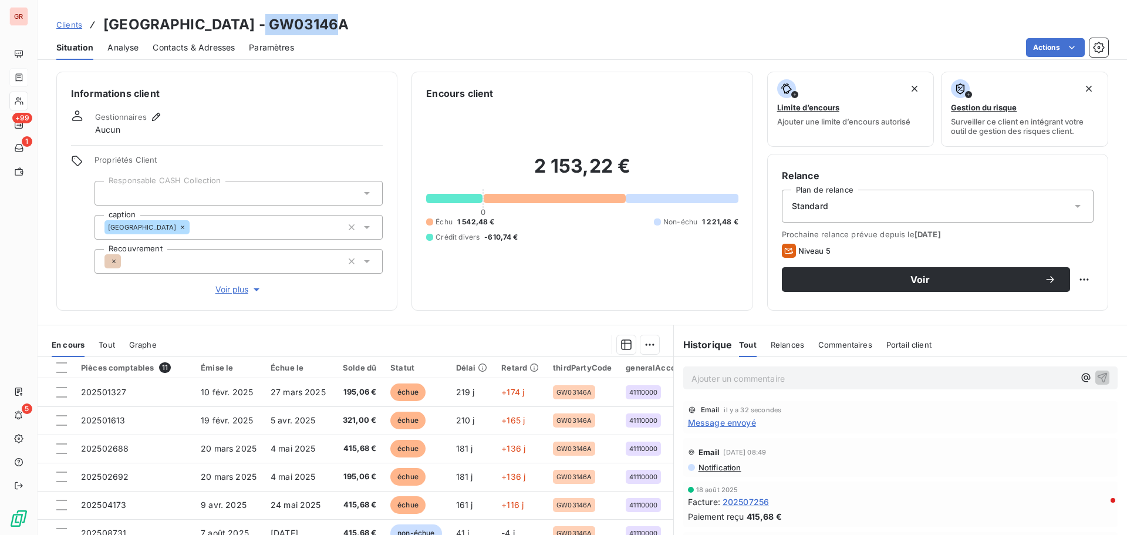
drag, startPoint x: 339, startPoint y: 29, endPoint x: 264, endPoint y: 26, distance: 74.6
click at [264, 26] on h3 "DERBY ALMA HOTEL - GW03146A" at bounding box center [225, 24] width 245 height 21
copy h3 "GW03146A"
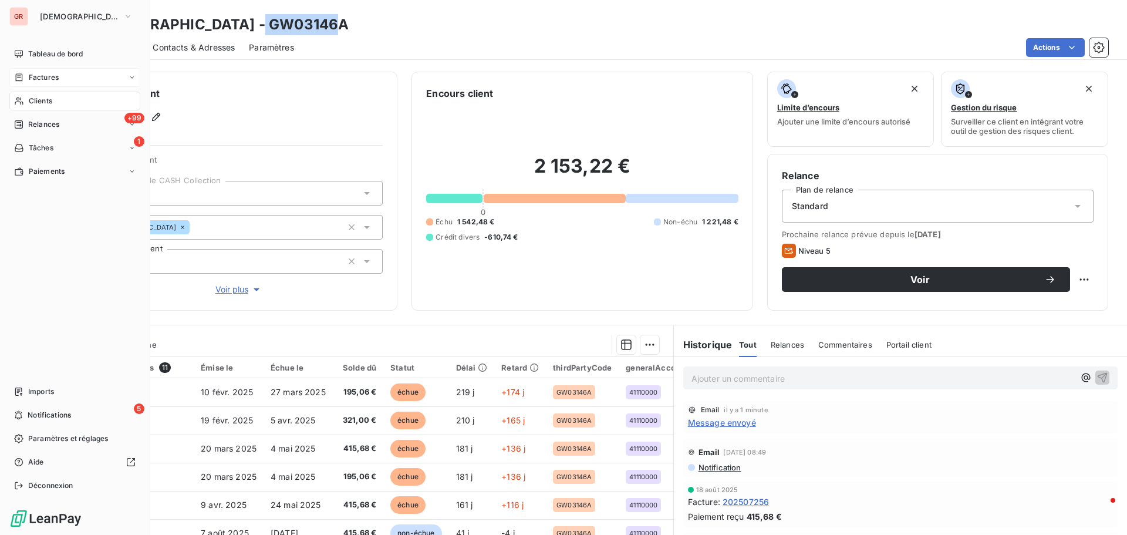
click at [47, 77] on span "Factures" at bounding box center [44, 77] width 30 height 11
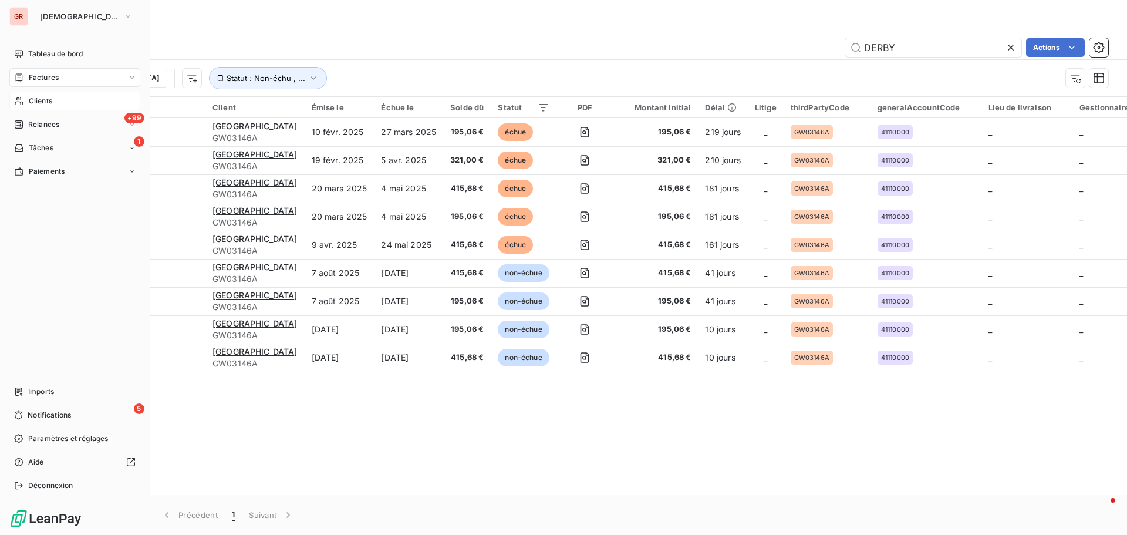
click at [54, 76] on span "Factures" at bounding box center [44, 77] width 30 height 11
click at [50, 100] on span "Clients" at bounding box center [40, 101] width 23 height 11
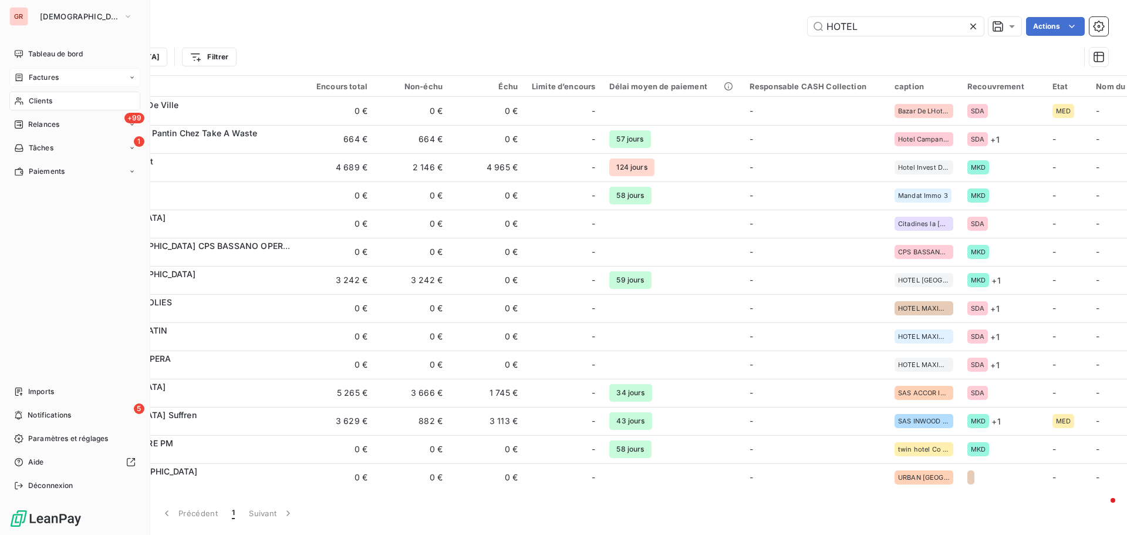
click at [53, 76] on span "Factures" at bounding box center [44, 77] width 30 height 11
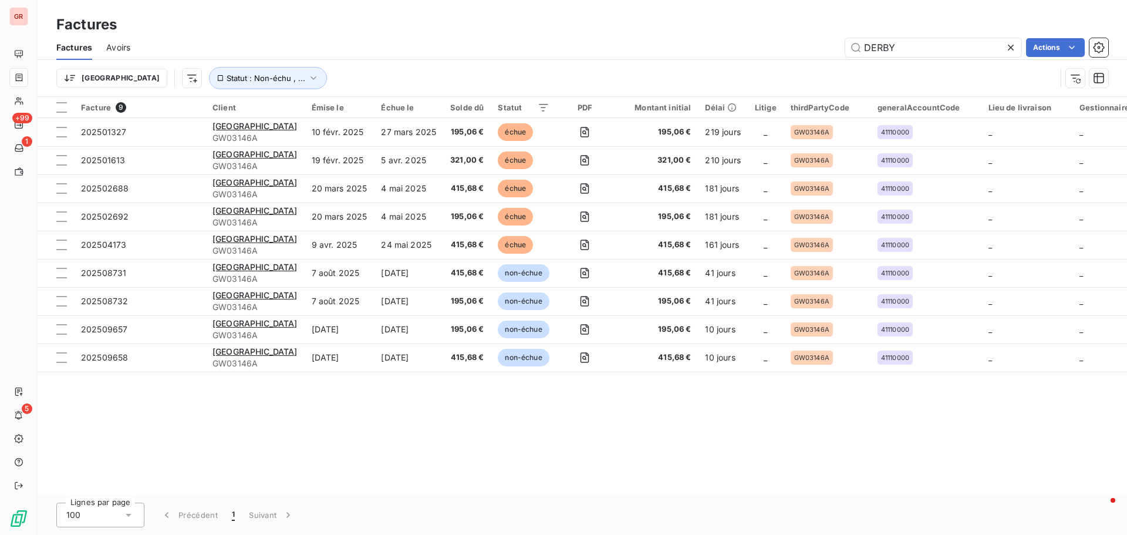
drag, startPoint x: 893, startPoint y: 53, endPoint x: 821, endPoint y: 53, distance: 72.2
click at [751, 53] on div "DERBY Actions" at bounding box center [626, 47] width 964 height 19
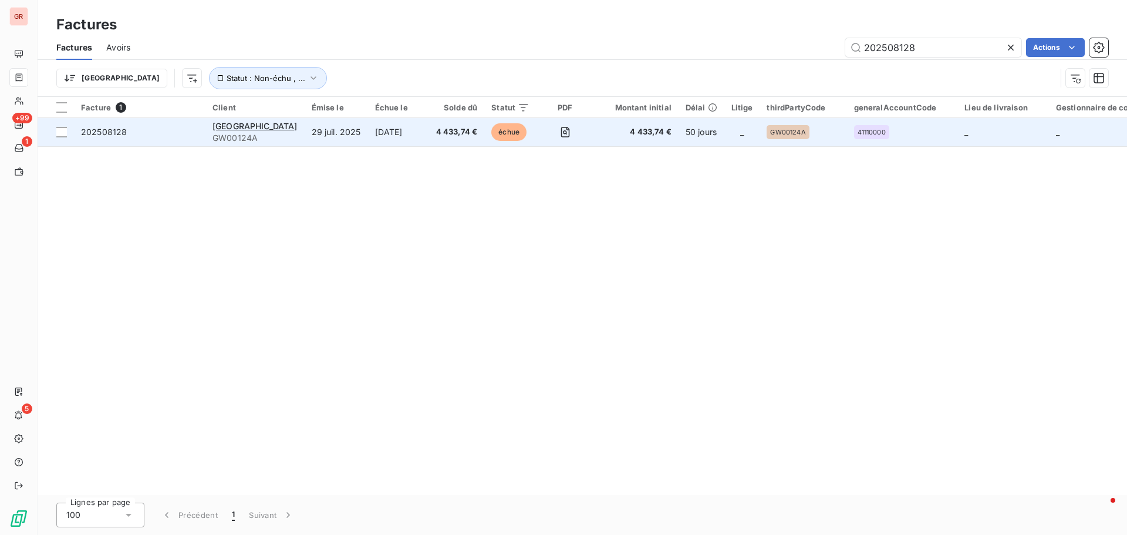
type input "202508128"
click at [250, 131] on div "NOVOTEL PARIS CENTRE GARE MONTPARNASSE" at bounding box center [255, 126] width 85 height 12
click at [65, 133] on div at bounding box center [61, 132] width 11 height 11
click at [298, 127] on span "NOVOTEL PARIS CENTRE GARE MONTPARNASSE" at bounding box center [255, 126] width 85 height 10
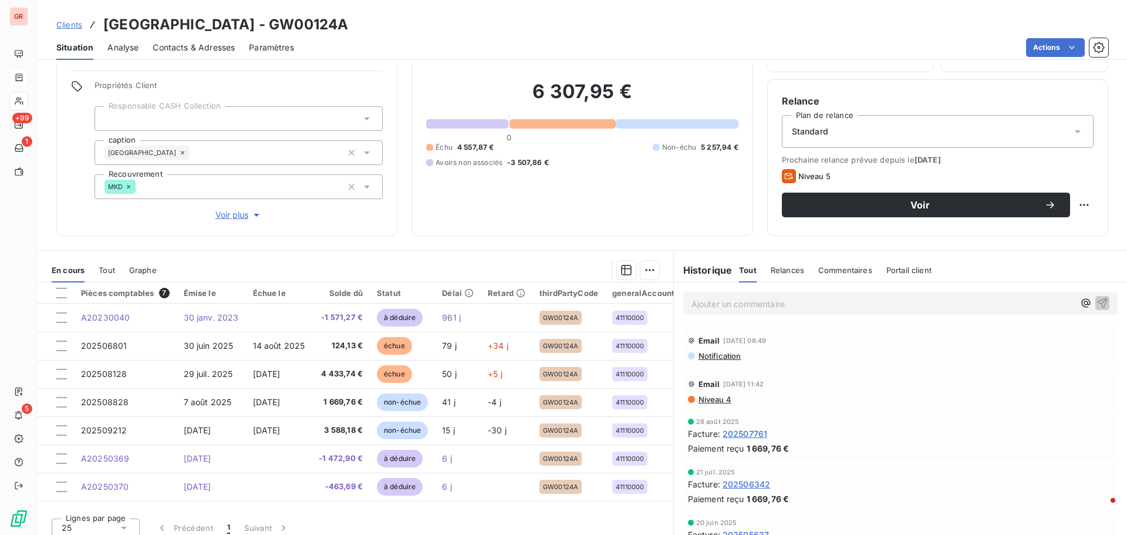
scroll to position [83, 0]
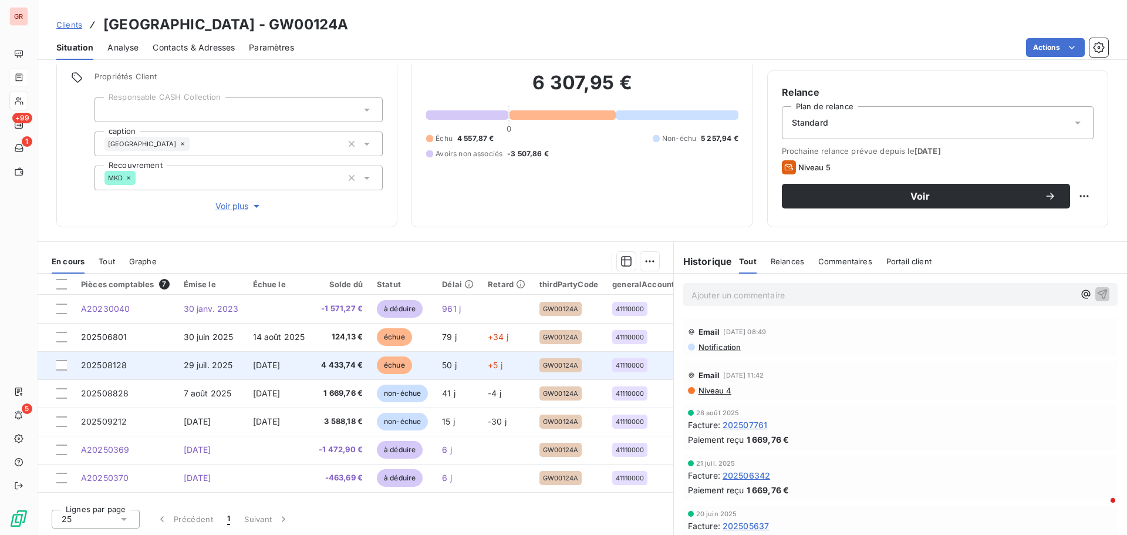
click at [69, 323] on td at bounding box center [56, 365] width 36 height 28
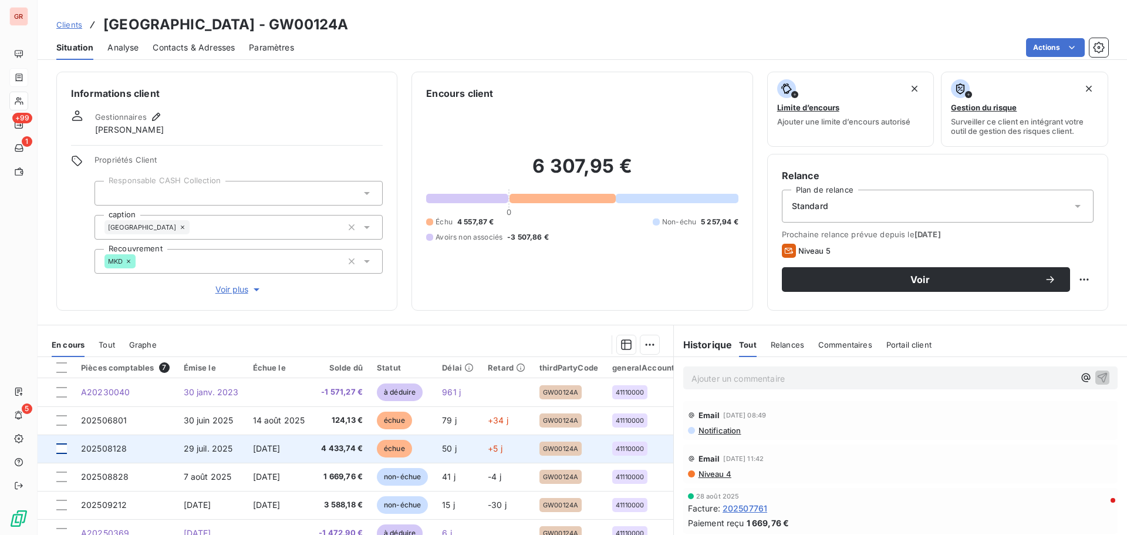
click at [63, 323] on div at bounding box center [61, 448] width 11 height 11
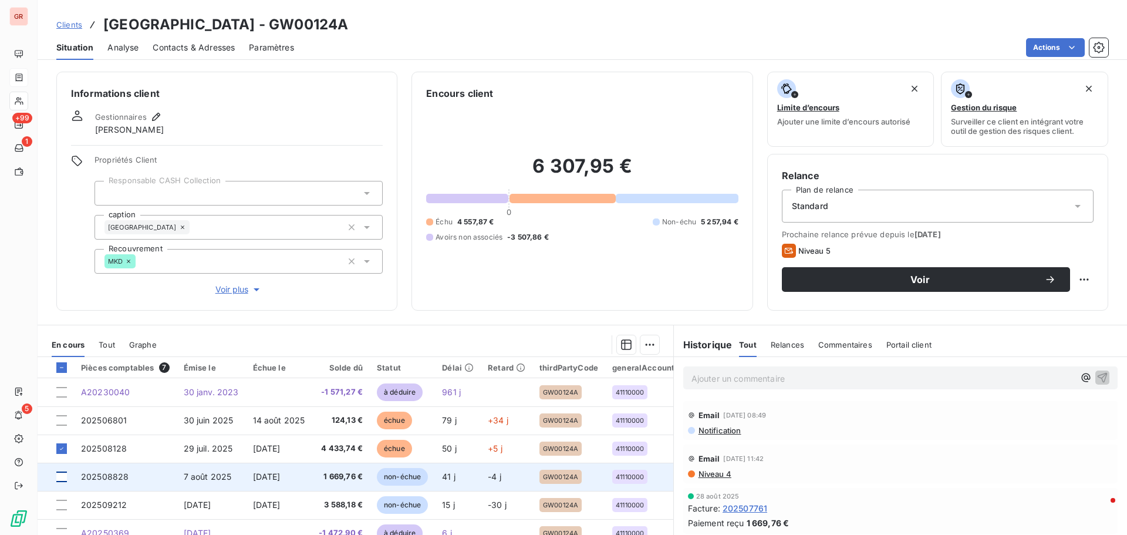
click at [66, 323] on div at bounding box center [61, 476] width 11 height 11
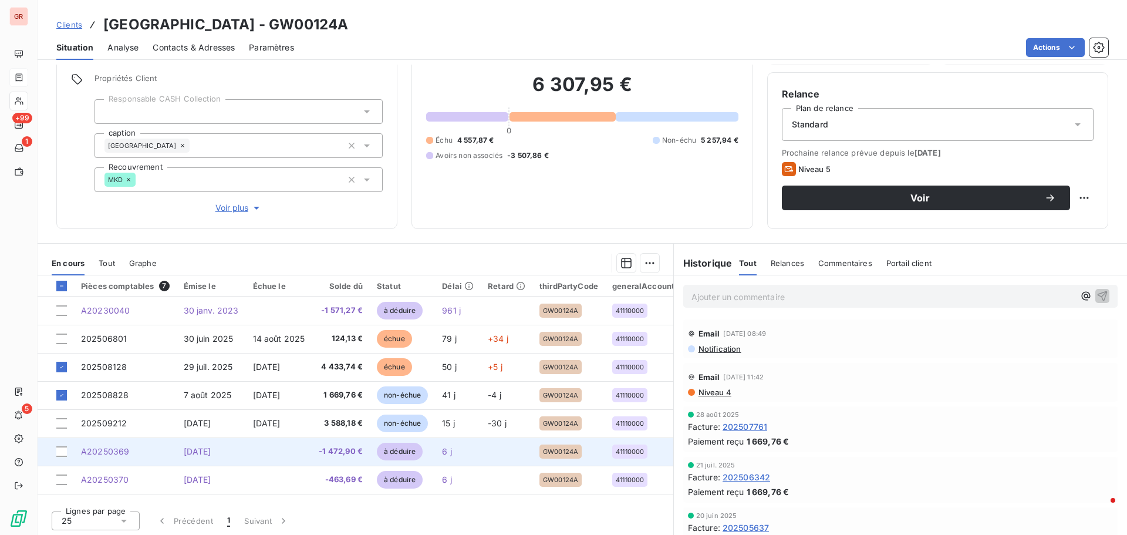
scroll to position [83, 0]
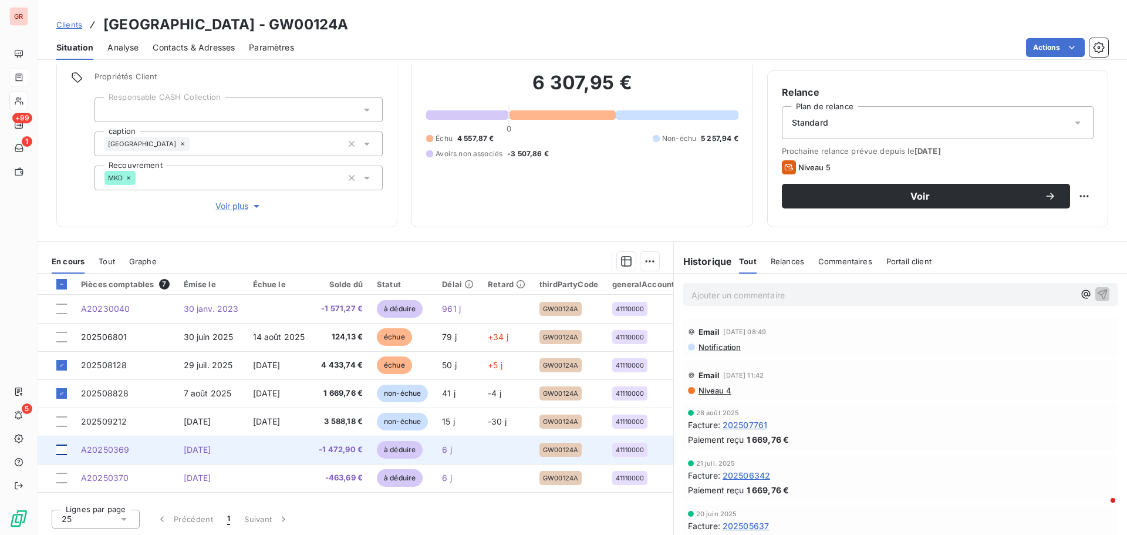
click at [62, 323] on div at bounding box center [61, 449] width 11 height 11
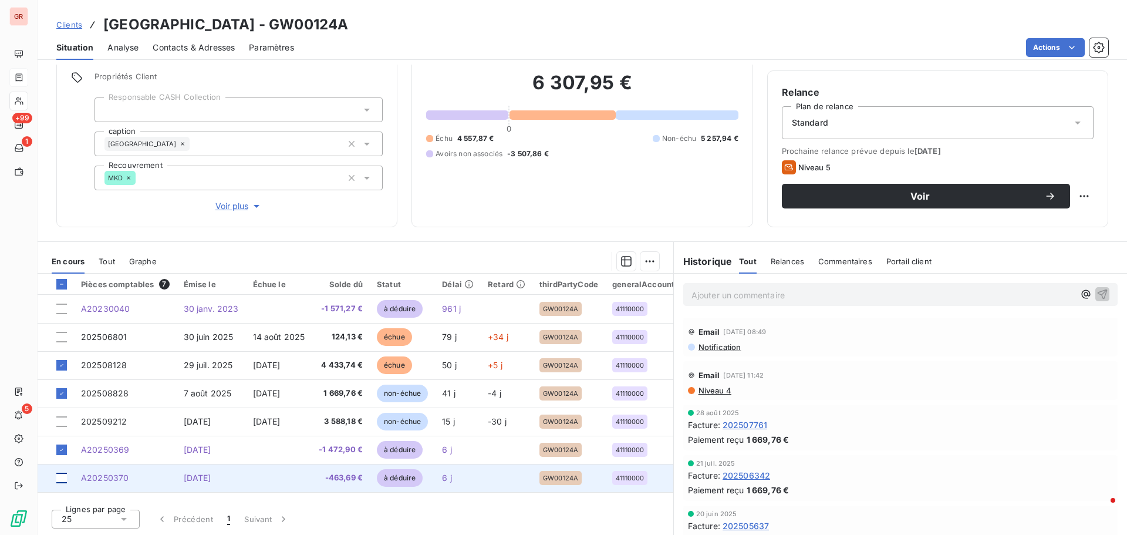
click at [62, 323] on div at bounding box center [61, 478] width 11 height 11
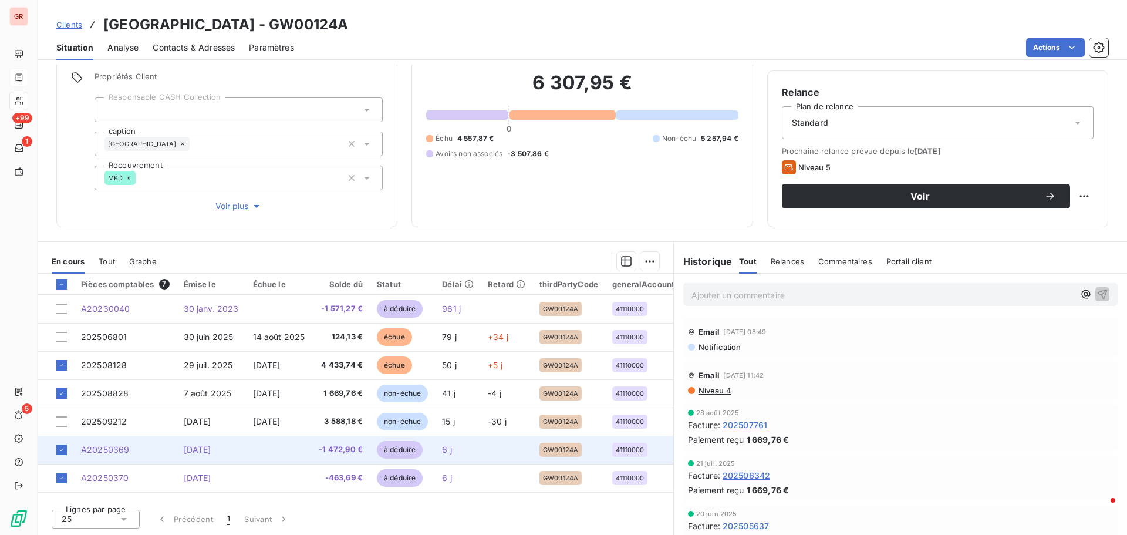
click at [208, 323] on span "11 sept. 2025" at bounding box center [198, 449] width 28 height 10
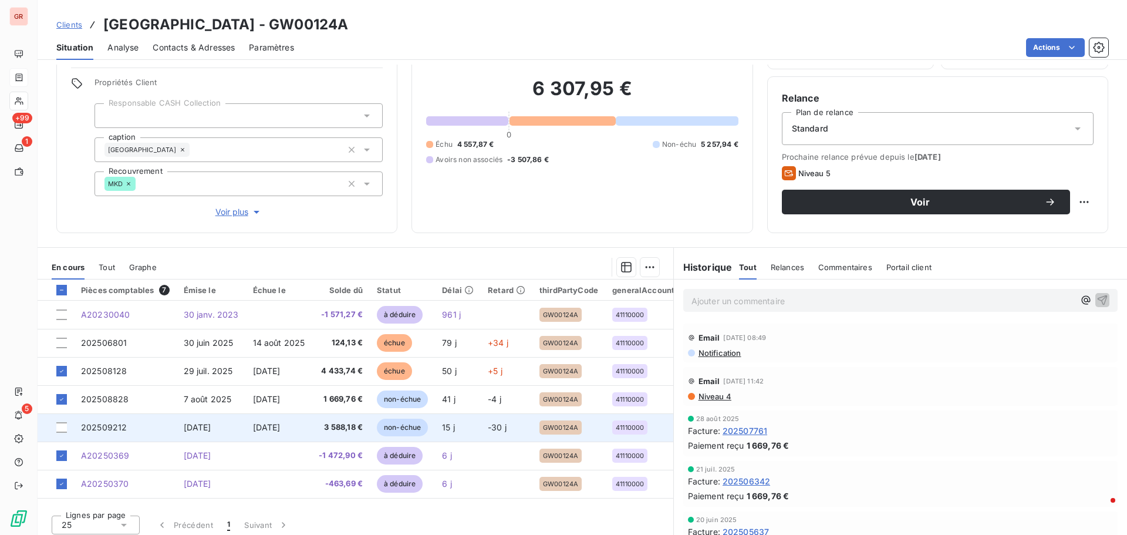
scroll to position [83, 0]
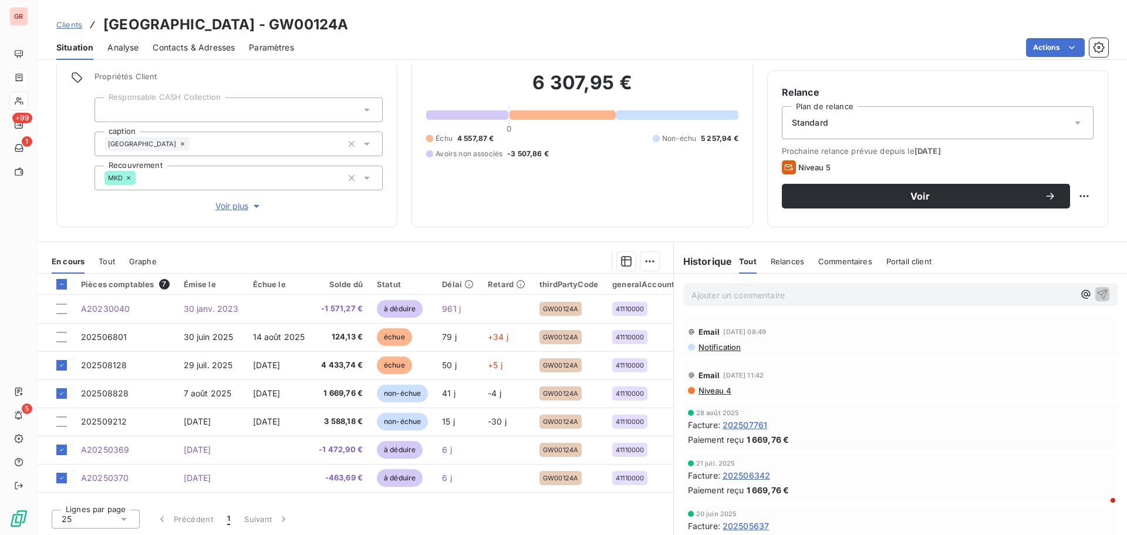
click at [645, 261] on html "GR +99 1 5 Clients NOVOTEL PARIS CENTRE GARE MONTPARNASSE - GW00124A Situation …" at bounding box center [563, 267] width 1127 height 535
click at [646, 262] on html "GR +99 1 5 Clients NOVOTEL PARIS CENTRE GARE MONTPARNASSE - GW00124A Situation …" at bounding box center [563, 267] width 1127 height 535
click at [571, 306] on div "Ajouter une promesse de paiement (2 factures)" at bounding box center [541, 308] width 213 height 19
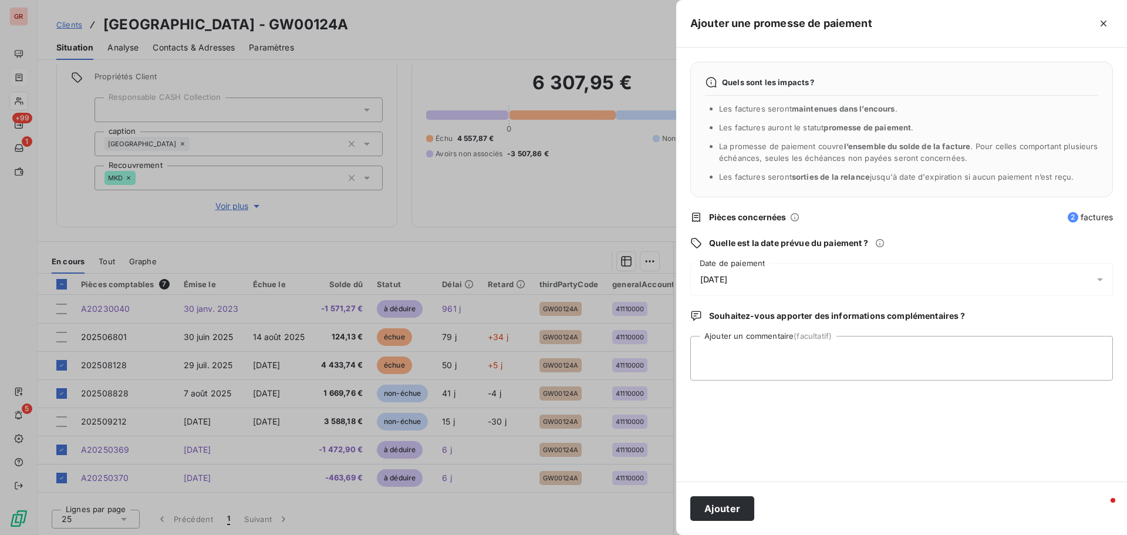
click at [751, 279] on icon at bounding box center [1100, 279] width 6 height 3
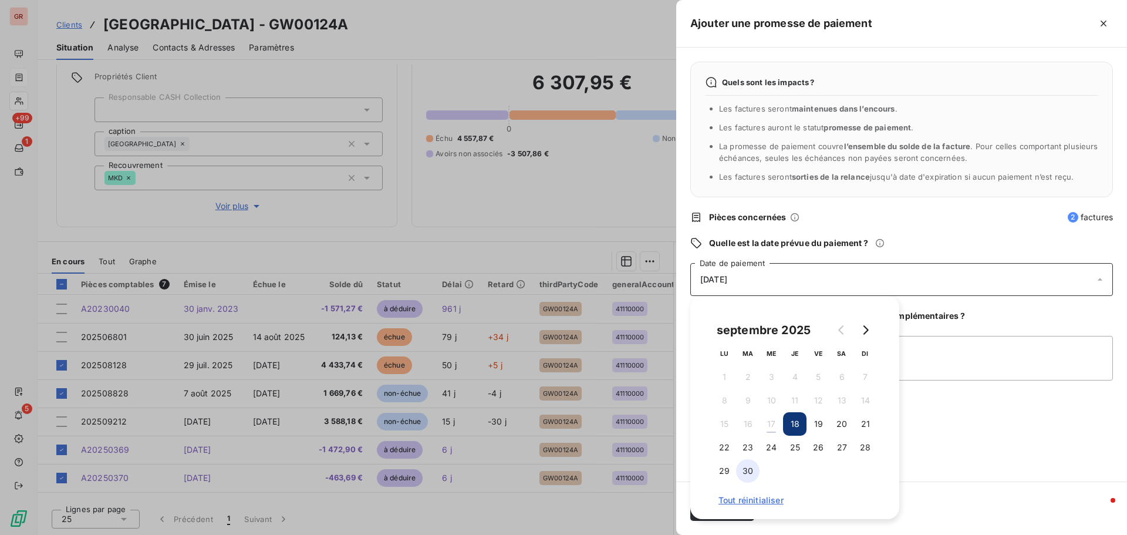
click at [747, 323] on button "30" at bounding box center [747, 470] width 23 height 23
click at [751, 323] on textarea "Ajouter un commentaire (facultatif)" at bounding box center [901, 358] width 423 height 45
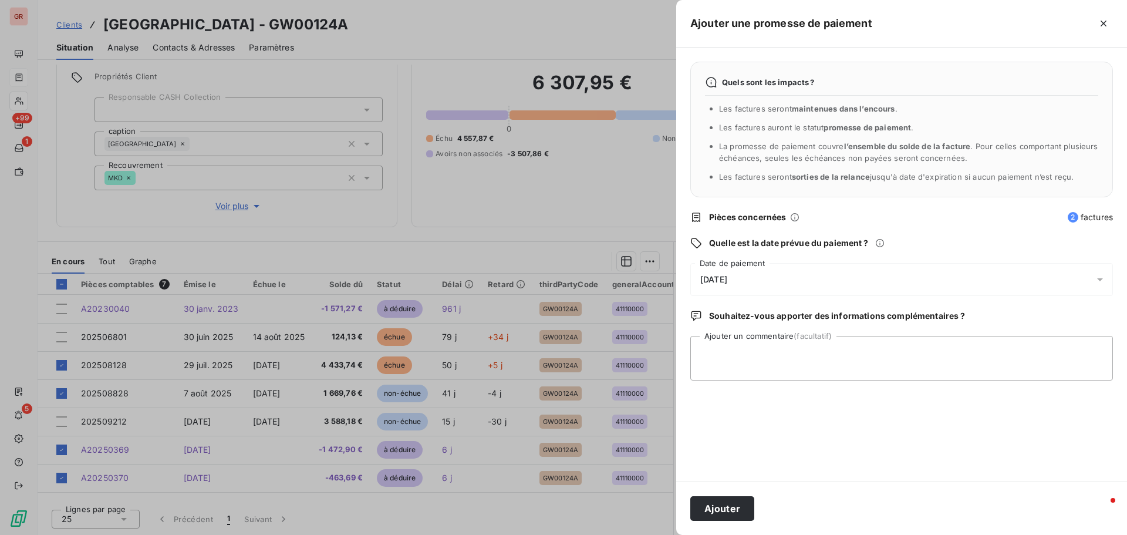
click at [751, 14] on button "button" at bounding box center [1103, 23] width 19 height 19
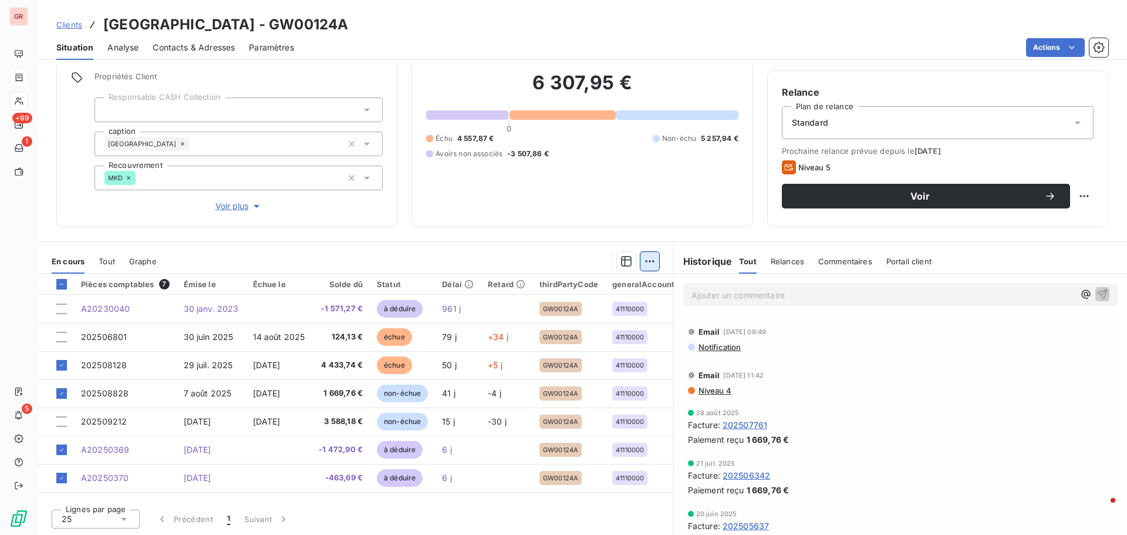
click at [647, 261] on html "GR +99 1 5 Clients NOVOTEL PARIS CENTRE GARE MONTPARNASSE - GW00124A Situation …" at bounding box center [563, 267] width 1127 height 535
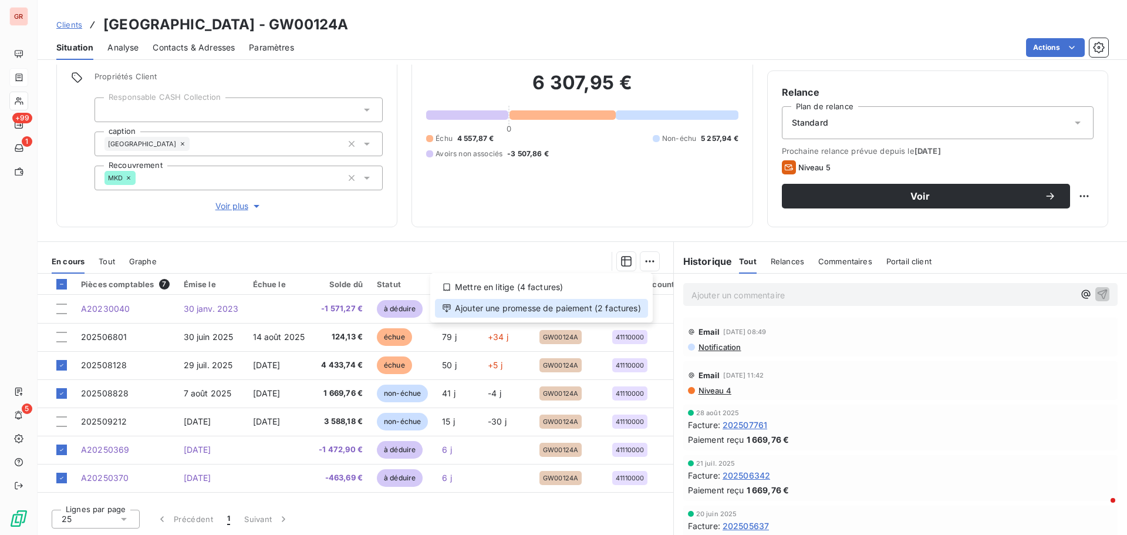
click at [546, 306] on div "Ajouter une promesse de paiement (2 factures)" at bounding box center [541, 308] width 213 height 19
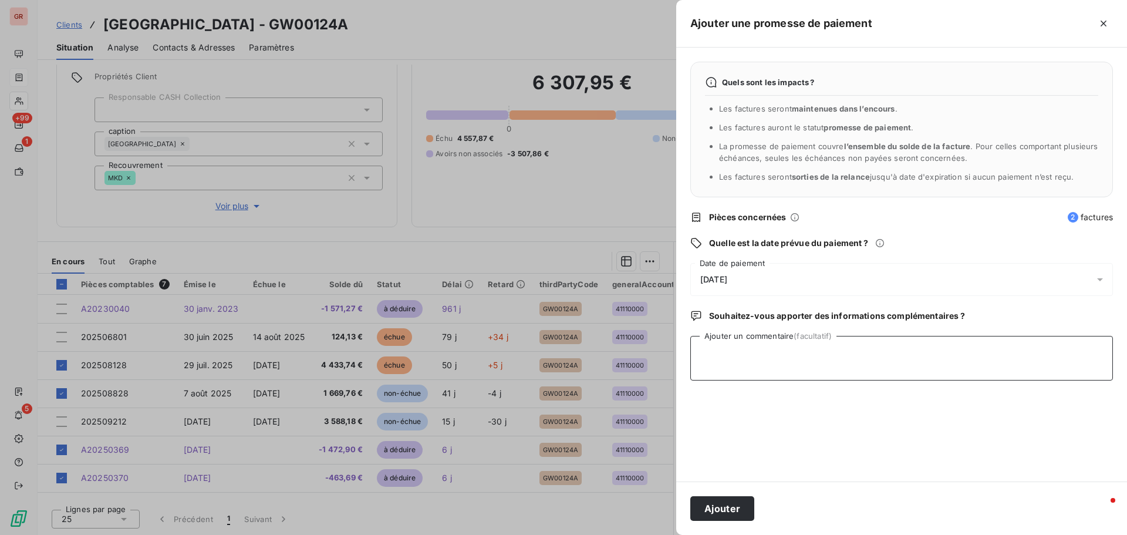
click at [736, 323] on textarea "Ajouter un commentaire (facultatif)" at bounding box center [901, 358] width 423 height 45
type textarea "a"
click at [751, 323] on textarea "avis de virement du" at bounding box center [901, 358] width 423 height 45
type textarea "avis de virement du 17/09/25 6 505.56 €"
click at [732, 323] on button "Ajouter" at bounding box center [722, 508] width 64 height 25
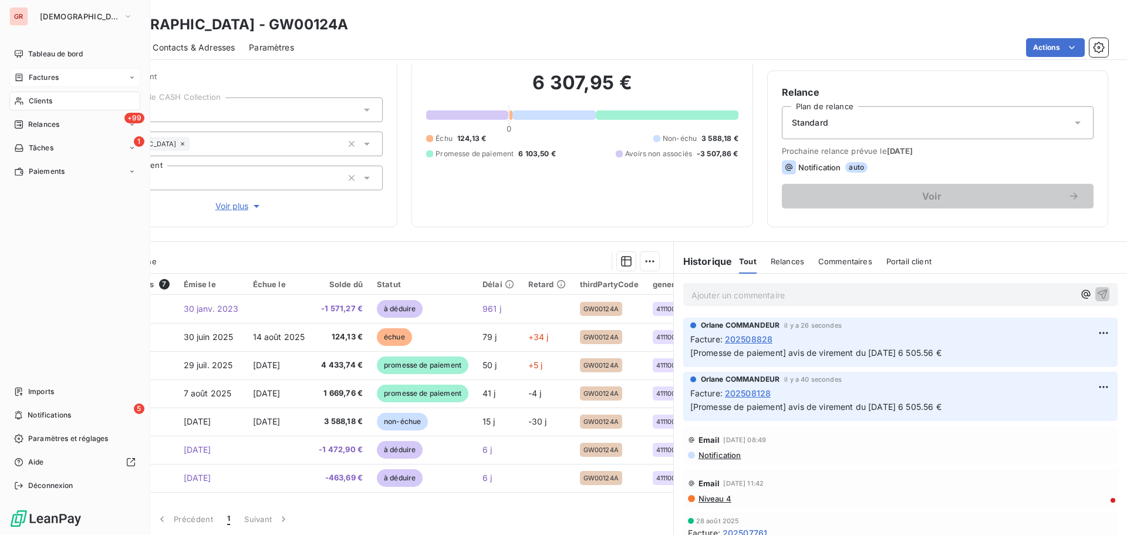
click at [46, 75] on span "Factures" at bounding box center [44, 77] width 30 height 11
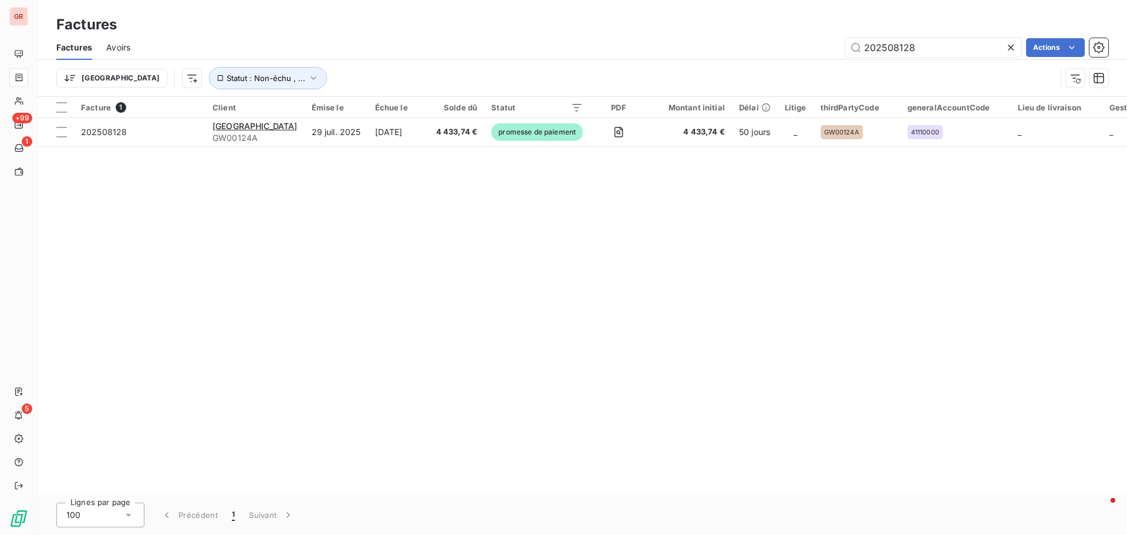
drag, startPoint x: 914, startPoint y: 48, endPoint x: 764, endPoint y: 66, distance: 150.8
click at [751, 63] on div "Factures Avoirs 202508128 Actions Trier Statut : Non-échu , ..." at bounding box center [583, 65] width 1090 height 61
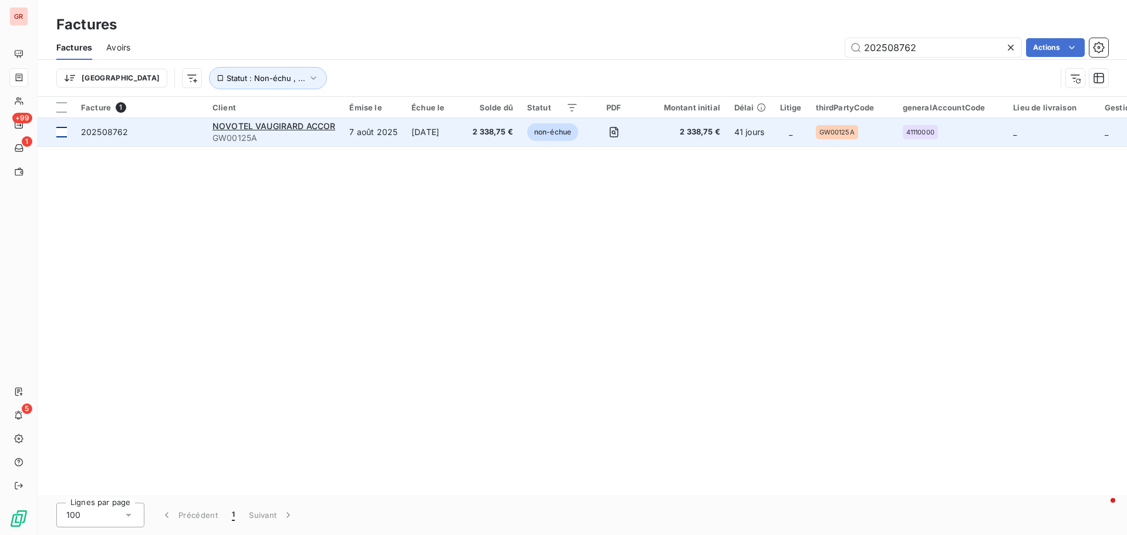
type input "202508762"
click at [65, 137] on td at bounding box center [56, 132] width 36 height 28
click at [272, 128] on span "NOVOTEL VAUGIRARD ACCOR" at bounding box center [274, 126] width 123 height 10
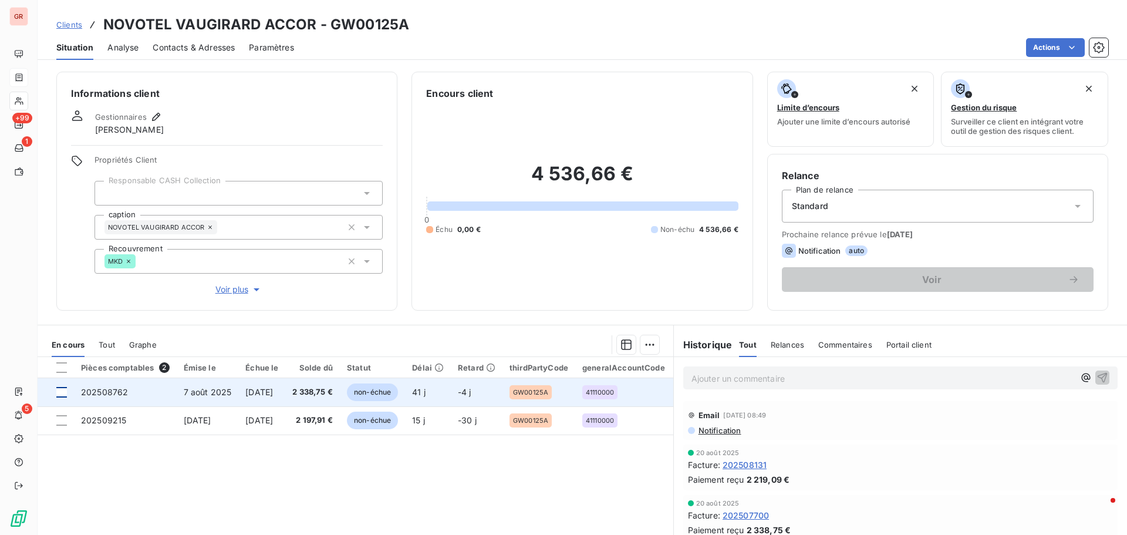
click at [61, 323] on div at bounding box center [61, 392] width 11 height 11
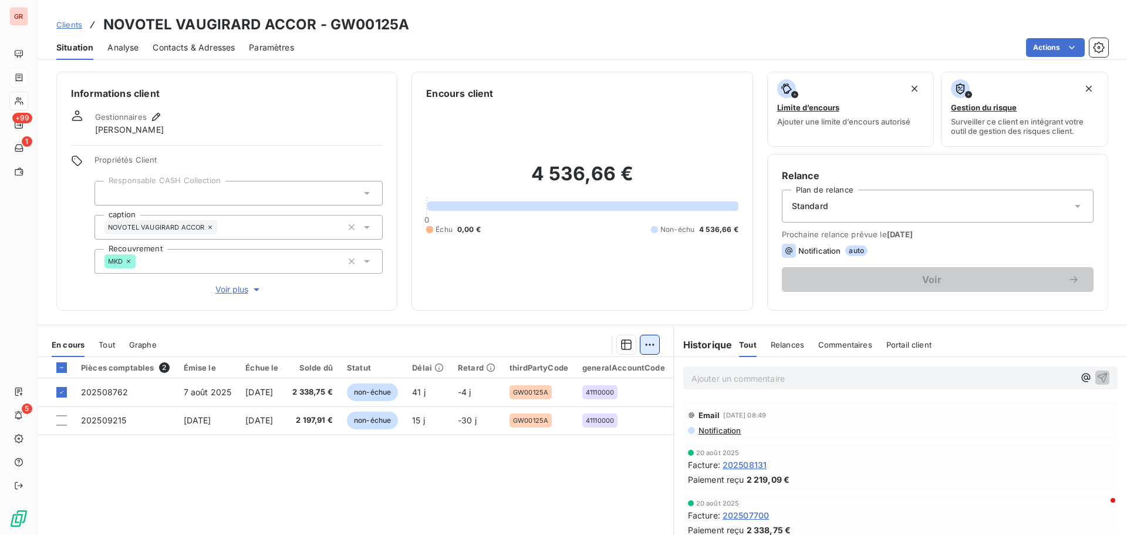
click at [642, 323] on html "GR +99 1 5 Clients NOVOTEL VAUGIRARD ACCOR - GW00125A Situation Analyse Contact…" at bounding box center [563, 267] width 1127 height 535
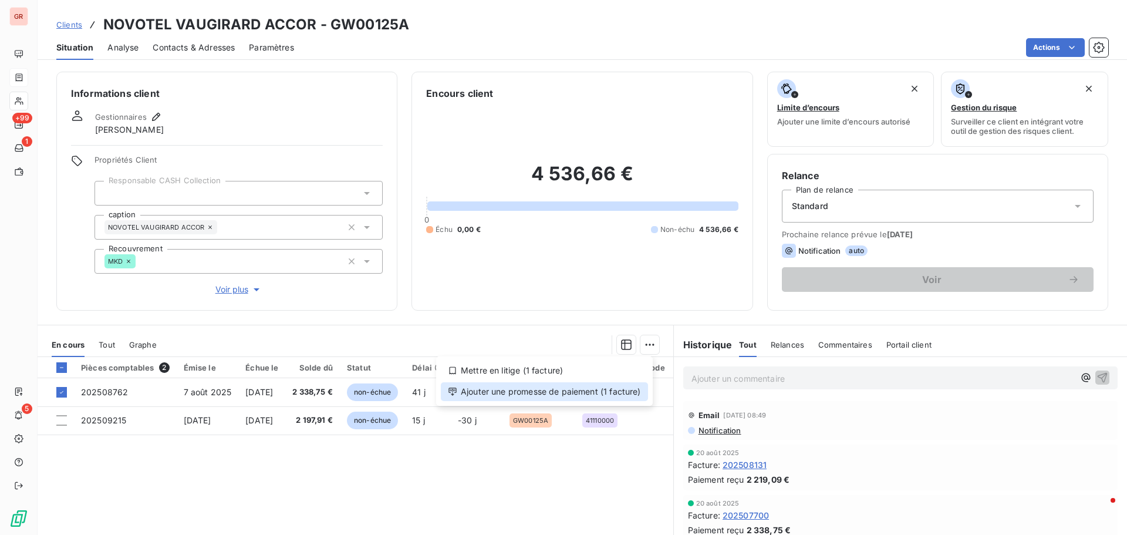
click at [597, 323] on div "Ajouter une promesse de paiement (1 facture)" at bounding box center [544, 391] width 207 height 19
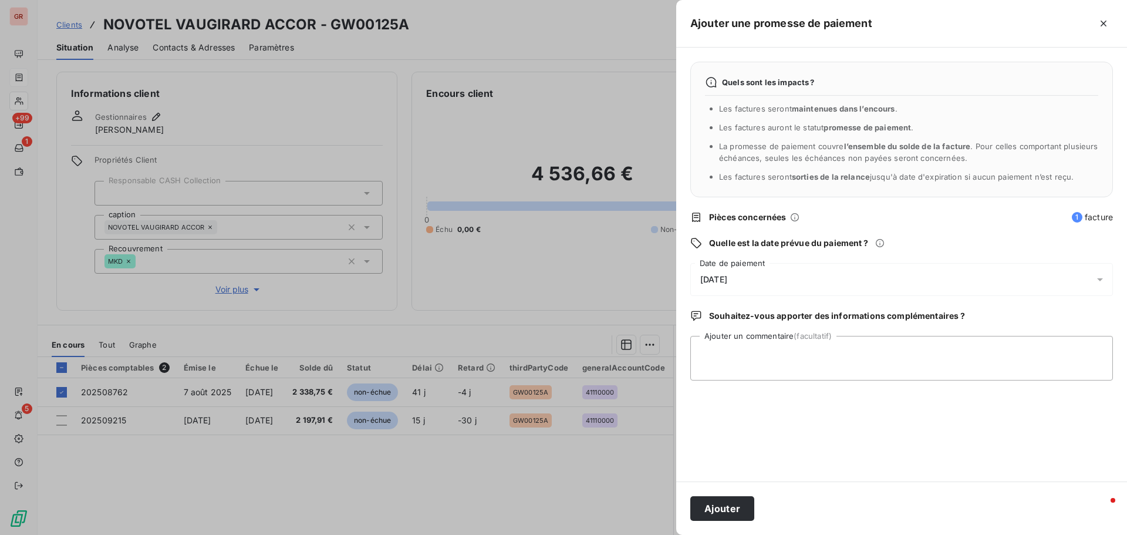
click at [751, 278] on icon at bounding box center [1100, 280] width 12 height 12
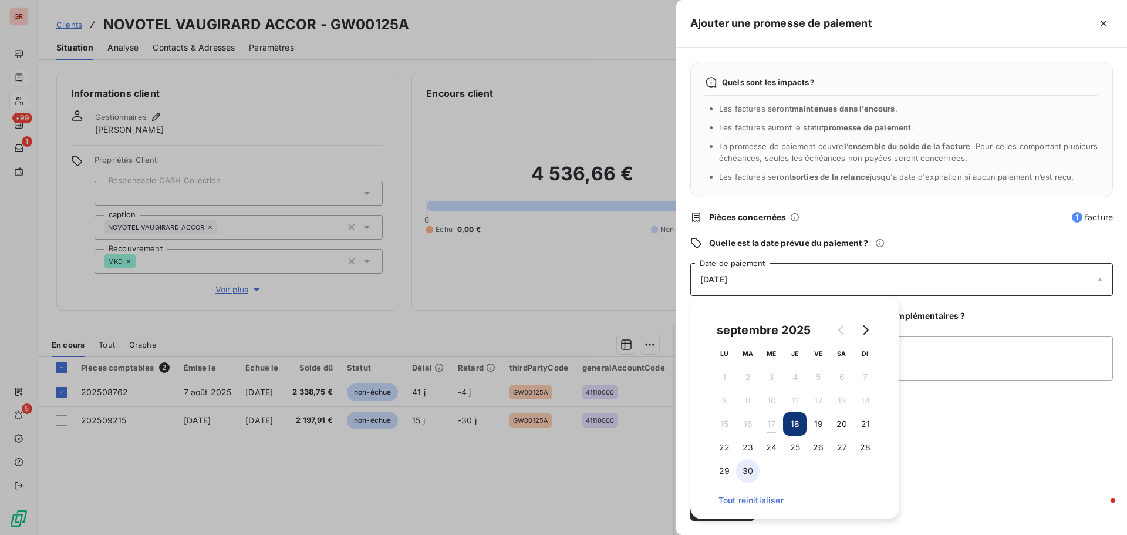
click at [751, 323] on button "30" at bounding box center [747, 470] width 23 height 23
click at [751, 323] on div "Quels sont les impacts ? Les factures seront maintenues dans l’encours . Les fa…" at bounding box center [901, 265] width 451 height 434
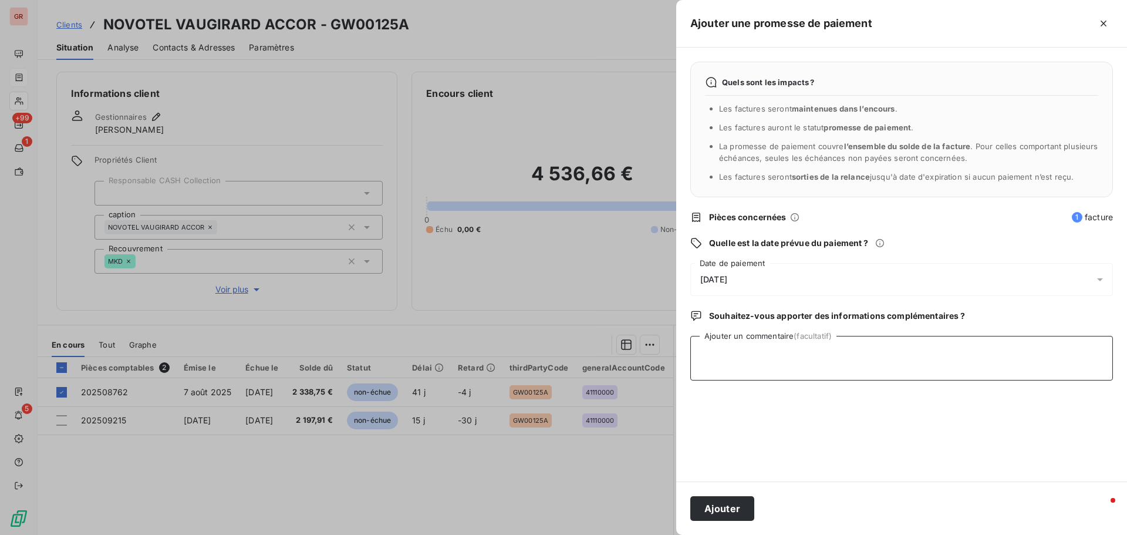
click at [751, 323] on textarea "Ajouter un commentaire (facultatif)" at bounding box center [901, 358] width 423 height 45
click at [751, 323] on textarea "Avis de virement du 17/09/605.66 €" at bounding box center [901, 358] width 423 height 45
click at [751, 323] on textarea "Avis de virement du 17/09/ 2025 605.66 €" at bounding box center [901, 358] width 423 height 45
click at [751, 323] on textarea "Avis de virement du 17/09/ 2025 6505.66 €" at bounding box center [901, 358] width 423 height 45
type textarea "Avis de virement du 17/09/ 2025 6 505.66 €"
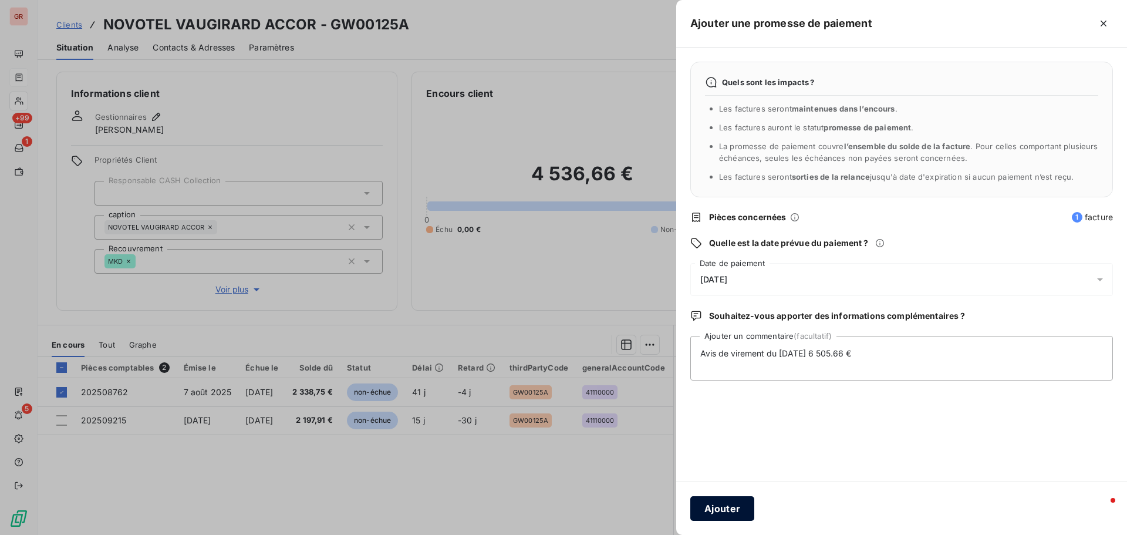
click at [738, 323] on button "Ajouter" at bounding box center [722, 508] width 64 height 25
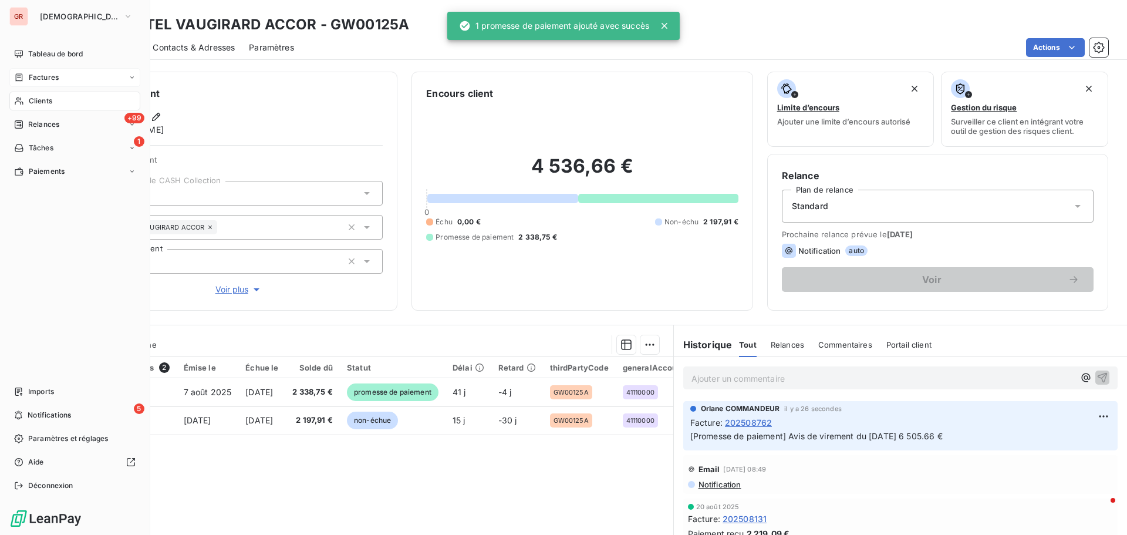
drag, startPoint x: 54, startPoint y: 77, endPoint x: 80, endPoint y: 77, distance: 25.8
click at [54, 77] on span "Factures" at bounding box center [44, 77] width 30 height 11
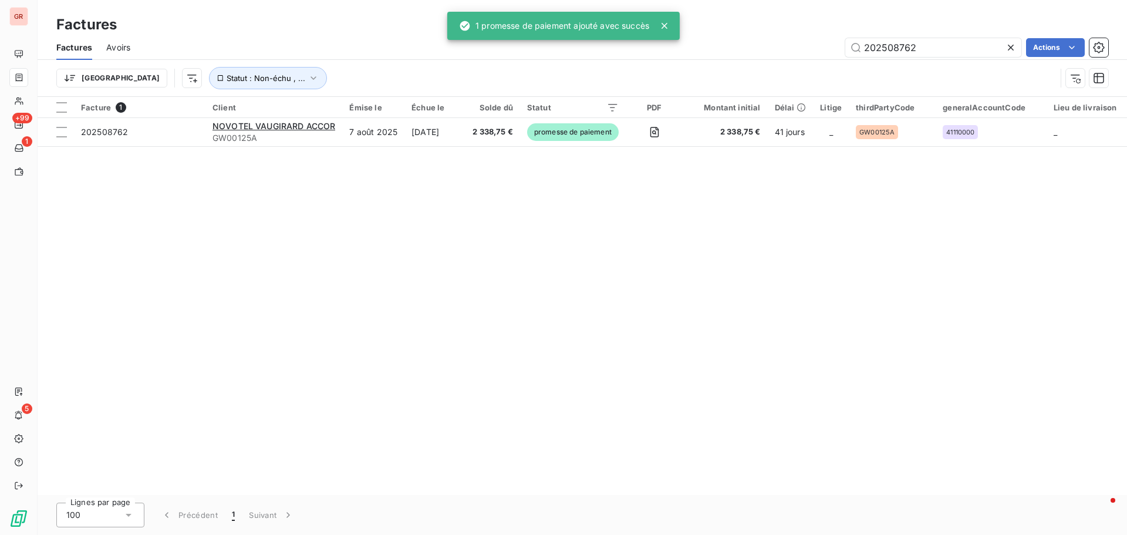
drag, startPoint x: 928, startPoint y: 54, endPoint x: 753, endPoint y: 67, distance: 174.9
click at [751, 66] on div "Factures Avoirs 202508762 Actions Trier Statut : Non-échu , ..." at bounding box center [583, 65] width 1090 height 61
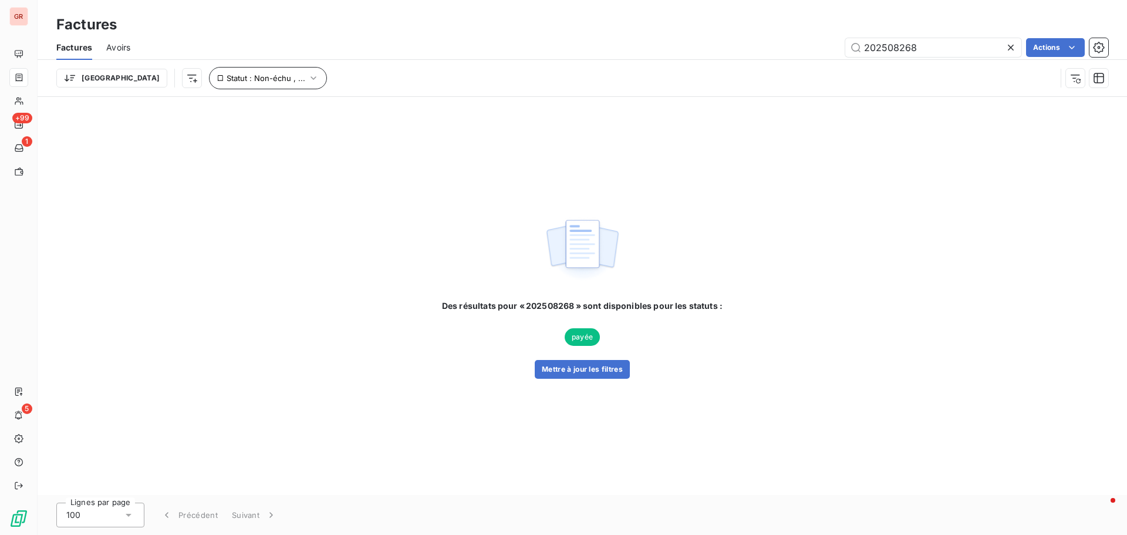
type input "202508268"
click at [308, 76] on icon "button" at bounding box center [314, 78] width 12 height 12
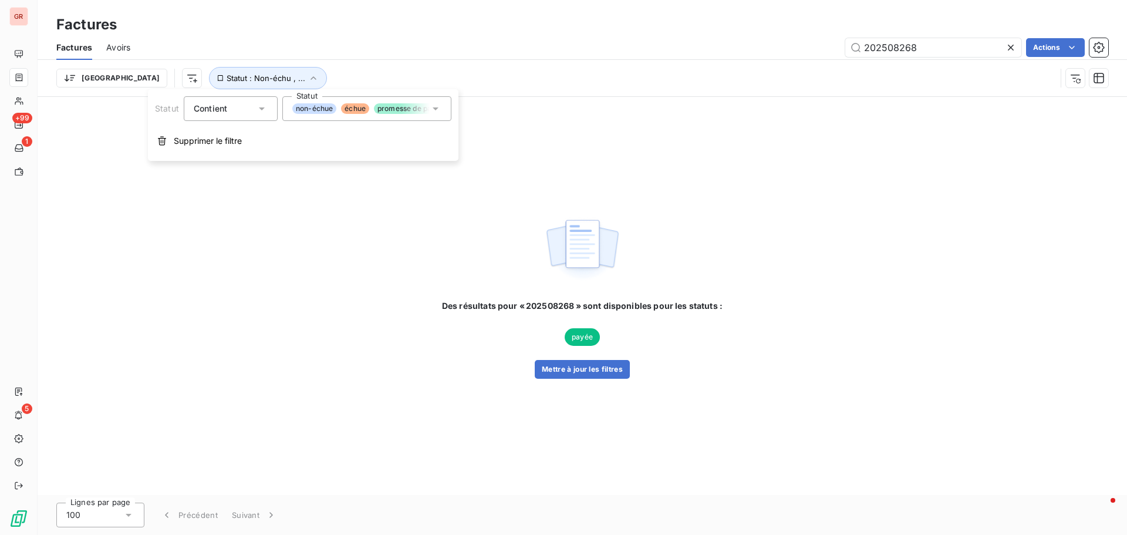
click at [437, 110] on icon at bounding box center [436, 109] width 12 height 12
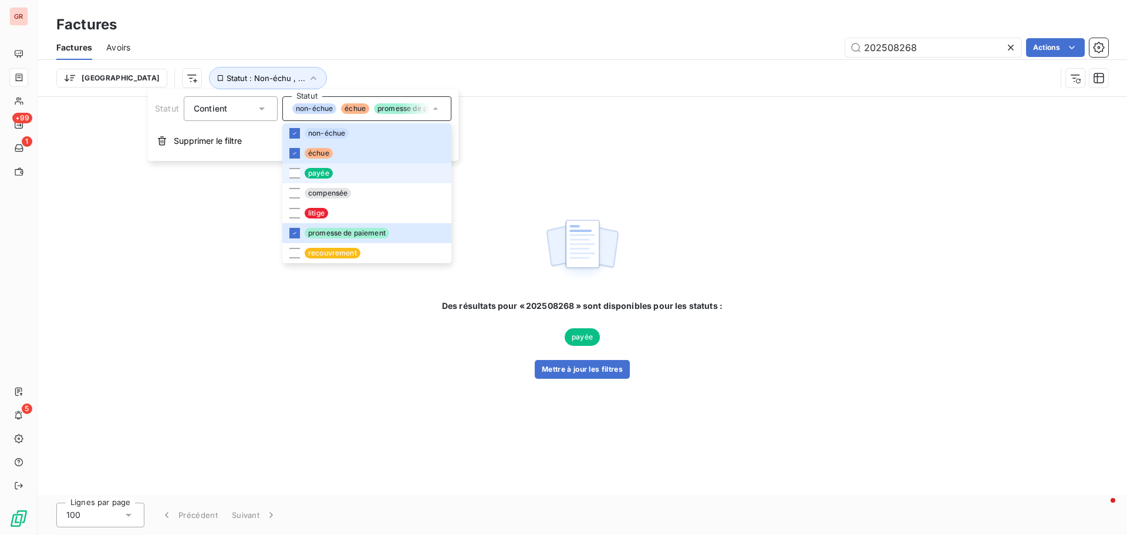
click at [305, 173] on span "payée" at bounding box center [319, 173] width 28 height 11
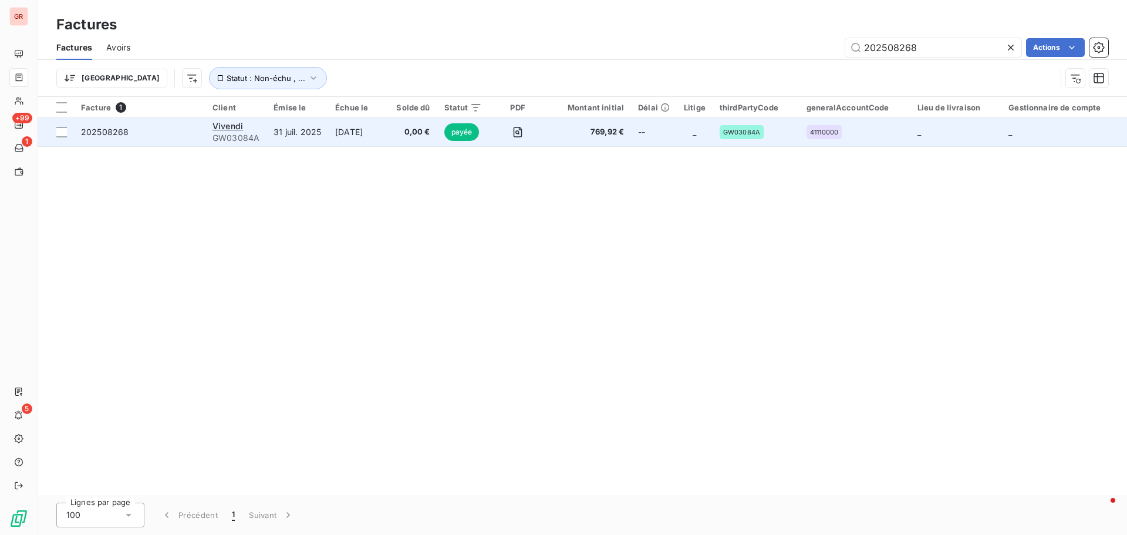
click at [471, 130] on span "payée" at bounding box center [461, 132] width 35 height 18
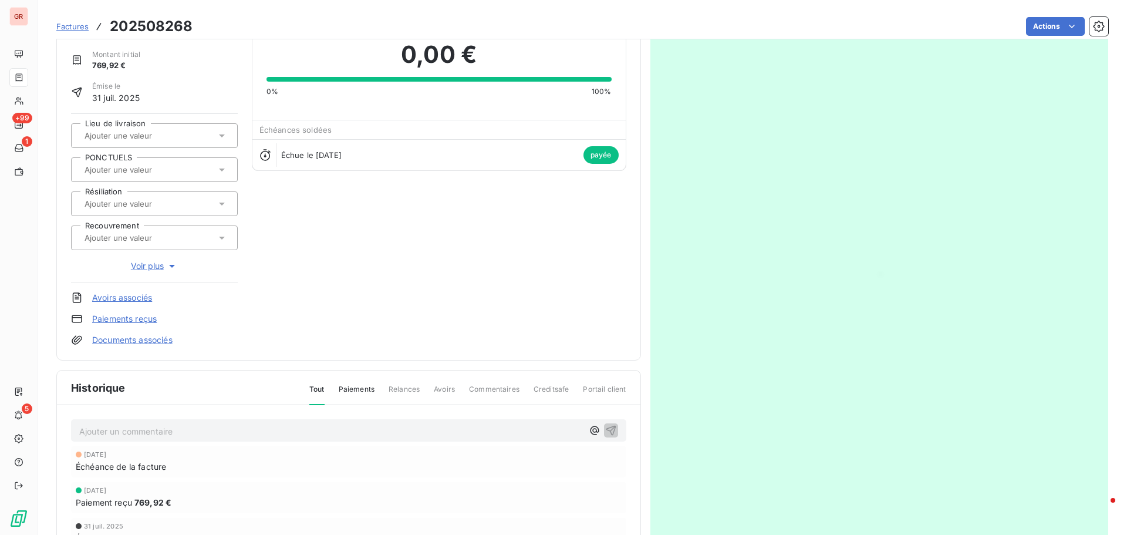
scroll to position [118, 0]
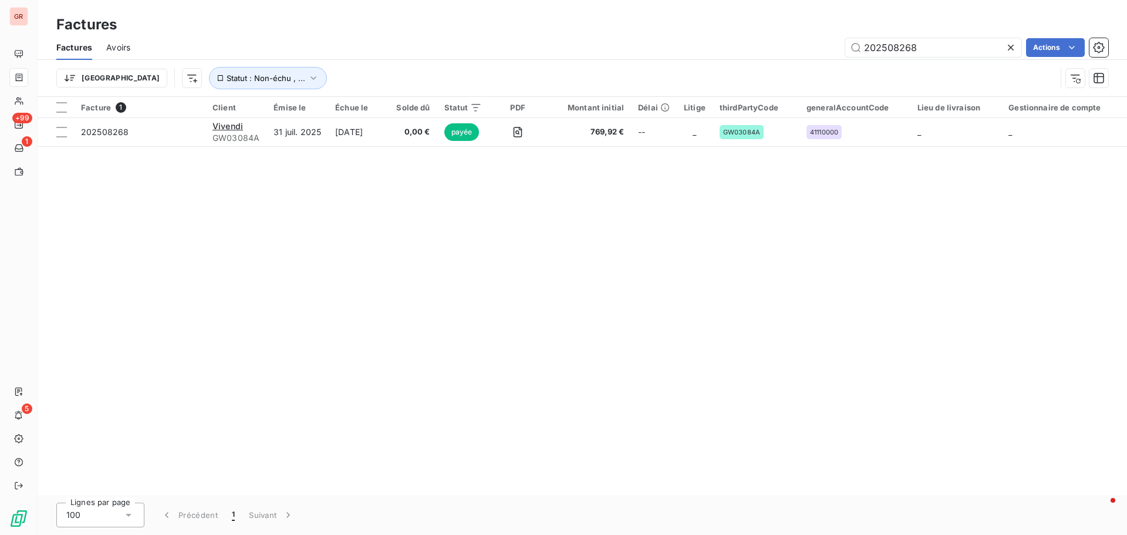
drag, startPoint x: 932, startPoint y: 49, endPoint x: 779, endPoint y: 61, distance: 154.3
click at [751, 61] on div "Factures Avoirs 202508268 Actions Trier Statut : Non-échu , ..." at bounding box center [583, 65] width 1090 height 61
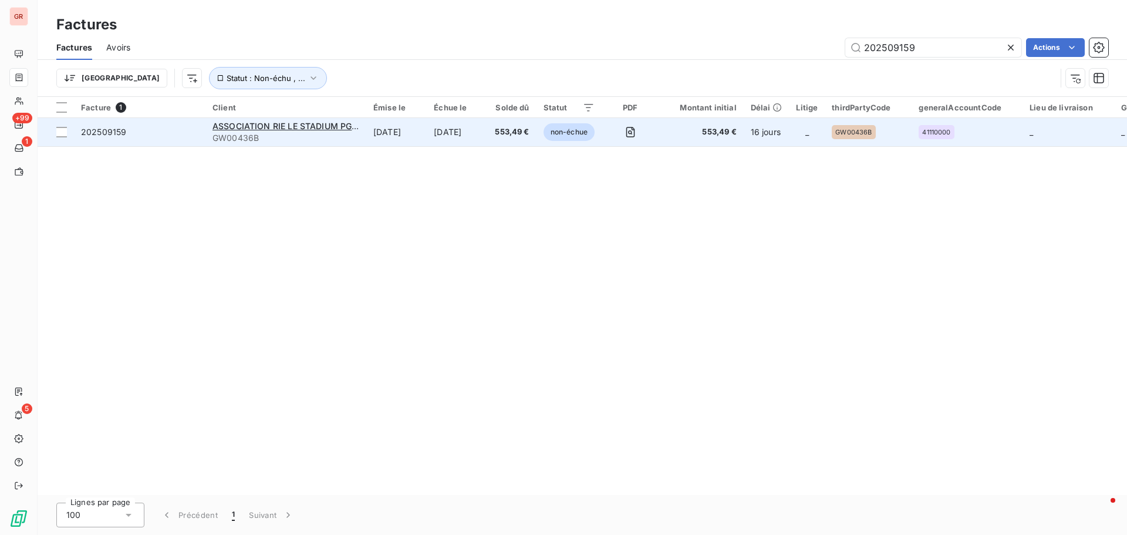
type input "202509159"
click at [294, 131] on div "ASSOCIATION RIE LE STADIUM PG 1215 c/o TELMMA" at bounding box center [286, 126] width 147 height 12
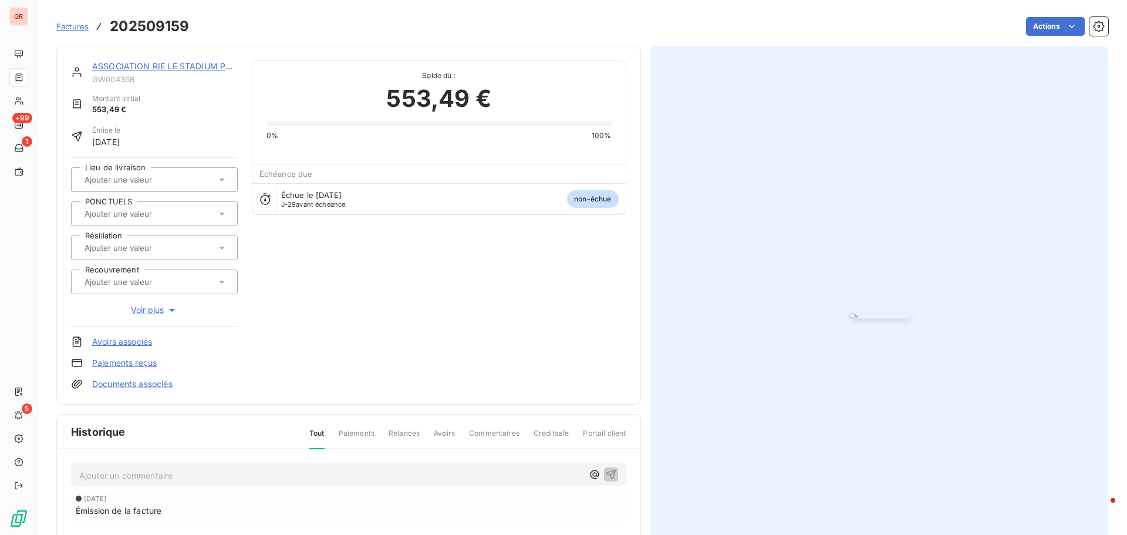
click at [169, 66] on link "ASSOCIATION RIE LE STADIUM PG 1215 c/o TELMMA" at bounding box center [198, 66] width 213 height 10
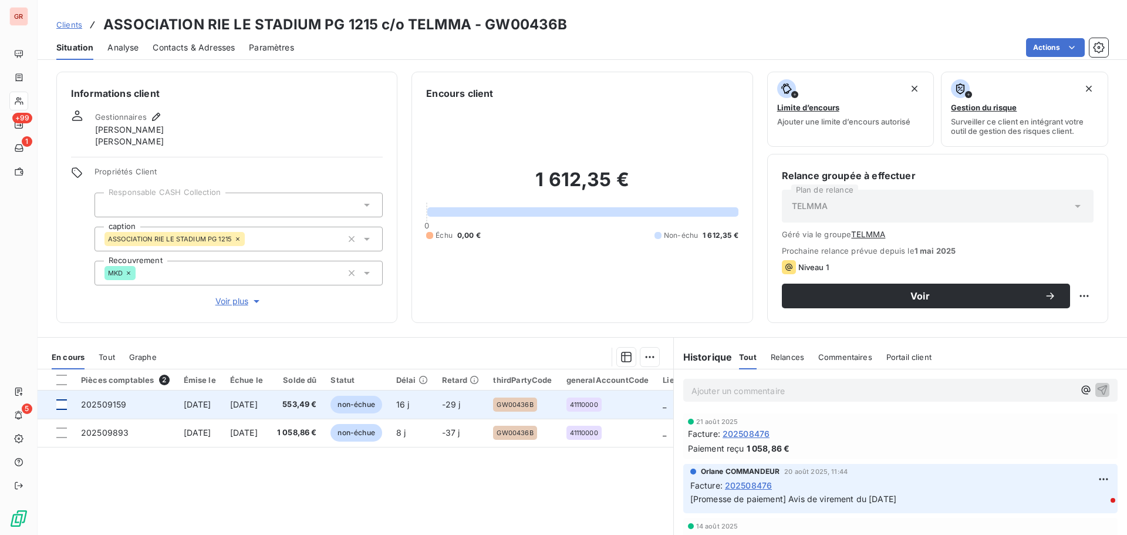
click at [65, 323] on div at bounding box center [61, 404] width 11 height 11
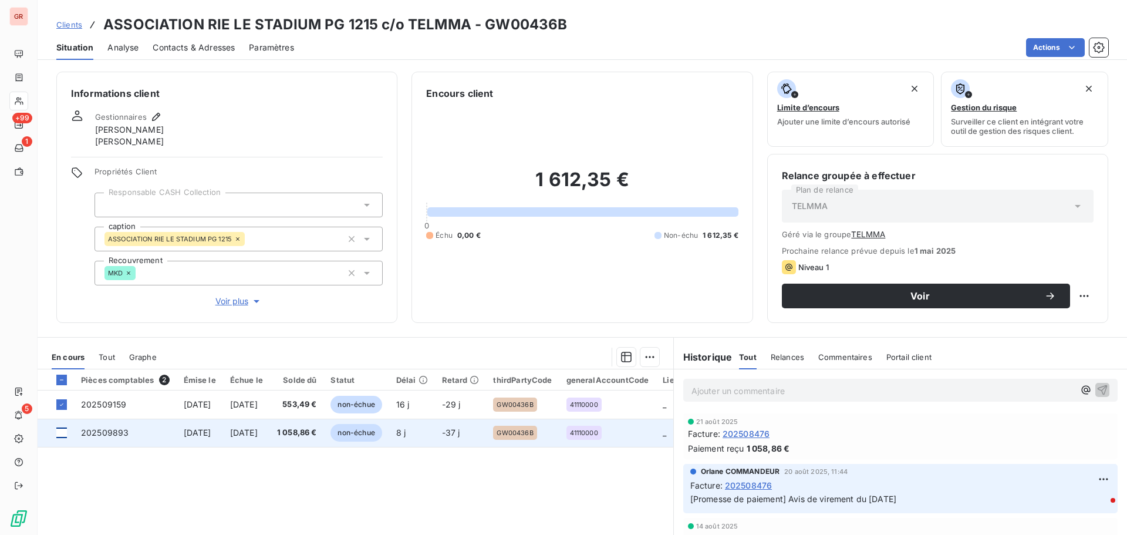
click at [65, 323] on div at bounding box center [61, 432] width 11 height 11
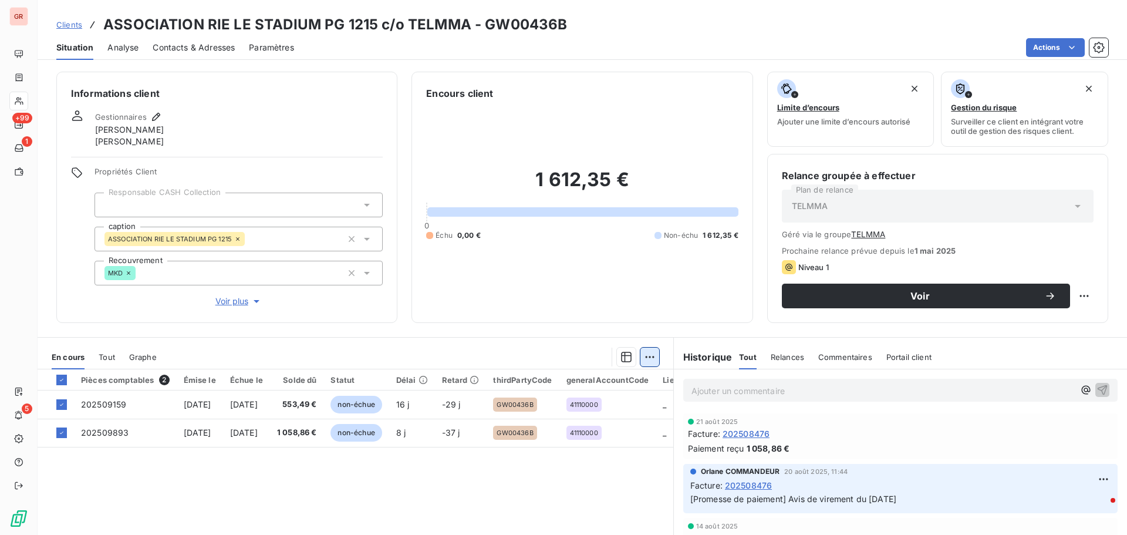
click at [649, 323] on html "GR +99 1 5 Clients ASSOCIATION RIE LE STADIUM PG 1215 c/o TELMMA - GW00436B Sit…" at bounding box center [563, 267] width 1127 height 535
click at [569, 323] on div "Ajouter une promesse de paiement (2 factures)" at bounding box center [541, 404] width 213 height 19
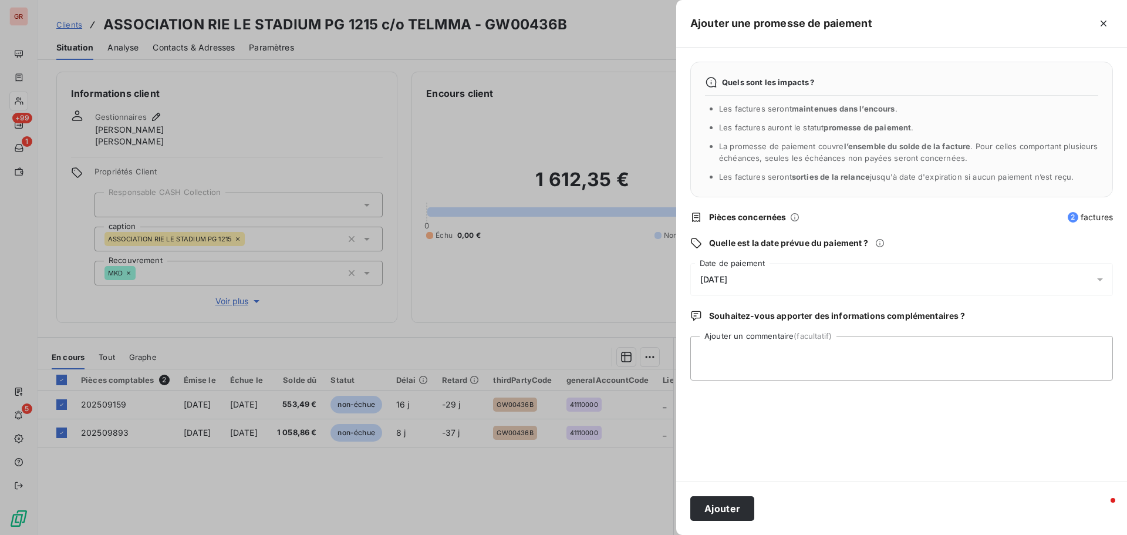
click at [751, 277] on icon at bounding box center [1100, 280] width 12 height 12
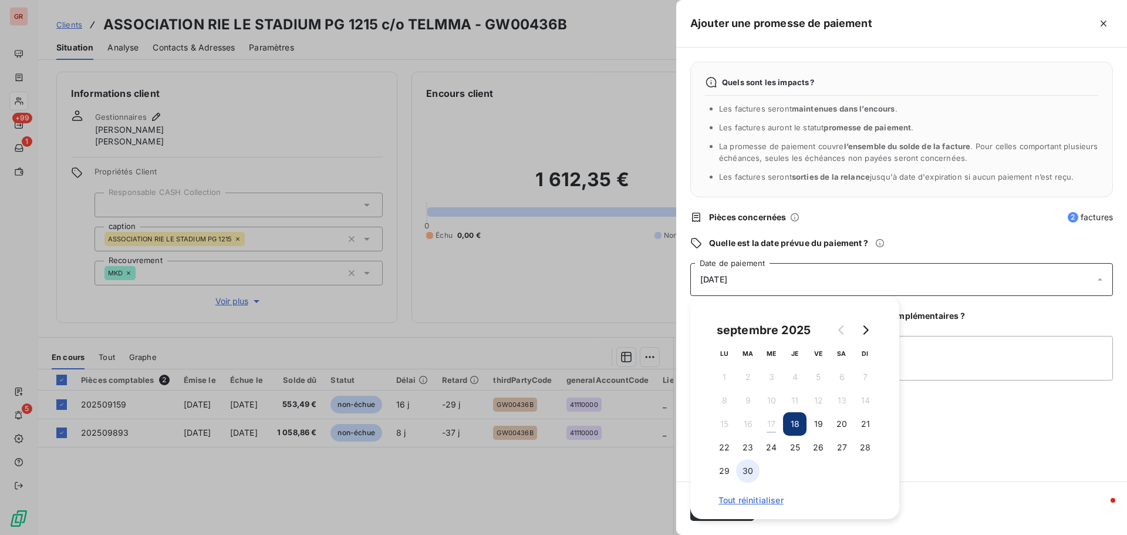
click at [748, 323] on button "30" at bounding box center [747, 470] width 23 height 23
click at [751, 323] on div "Quels sont les impacts ? Les factures seront maintenues dans l’encours . Les fa…" at bounding box center [901, 265] width 451 height 434
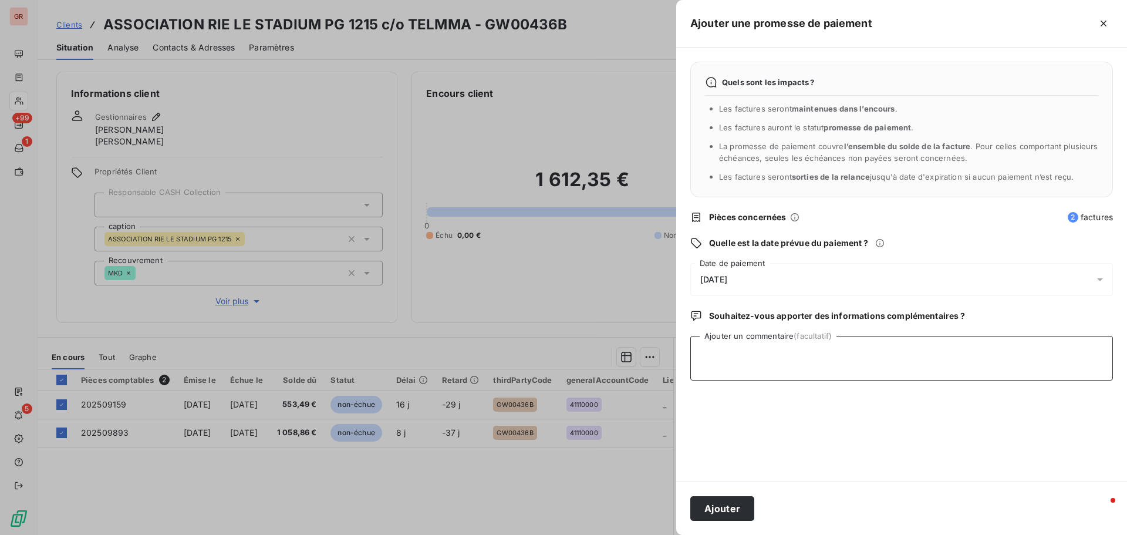
click at [743, 323] on textarea "Ajouter un commentaire (facultatif)" at bounding box center [901, 358] width 423 height 45
click at [751, 323] on textarea "Avis de virement du 17/09/25 1612.35" at bounding box center [901, 358] width 423 height 45
click at [751, 323] on textarea "Avis de virement du 17/09/25 1 612.35" at bounding box center [901, 358] width 423 height 45
type textarea "Avis de virement du 17/09/25 1 612.35€"
click at [729, 323] on button "Ajouter" at bounding box center [722, 508] width 64 height 25
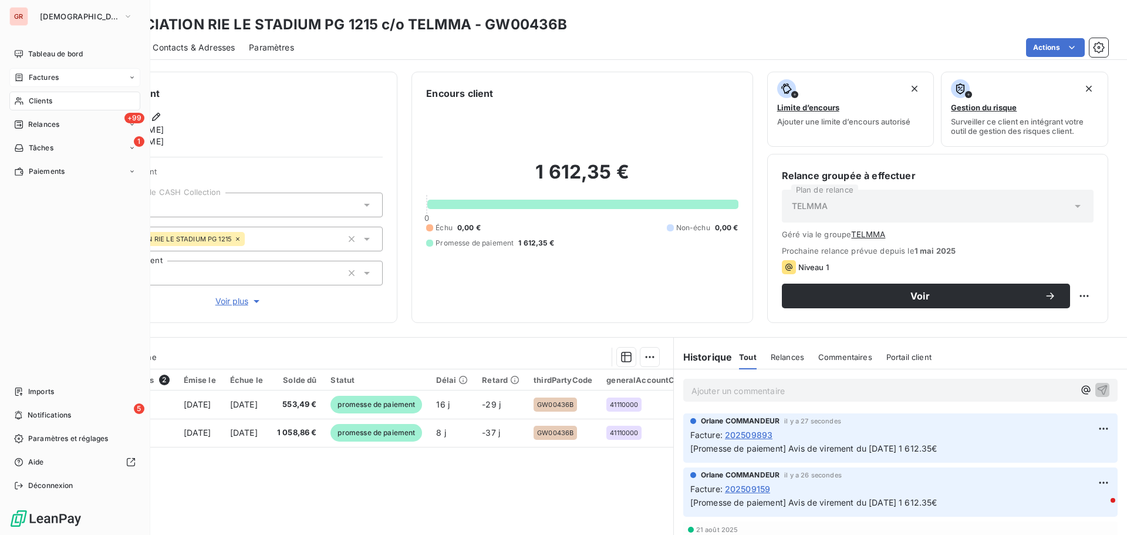
click at [56, 76] on span "Factures" at bounding box center [44, 77] width 30 height 11
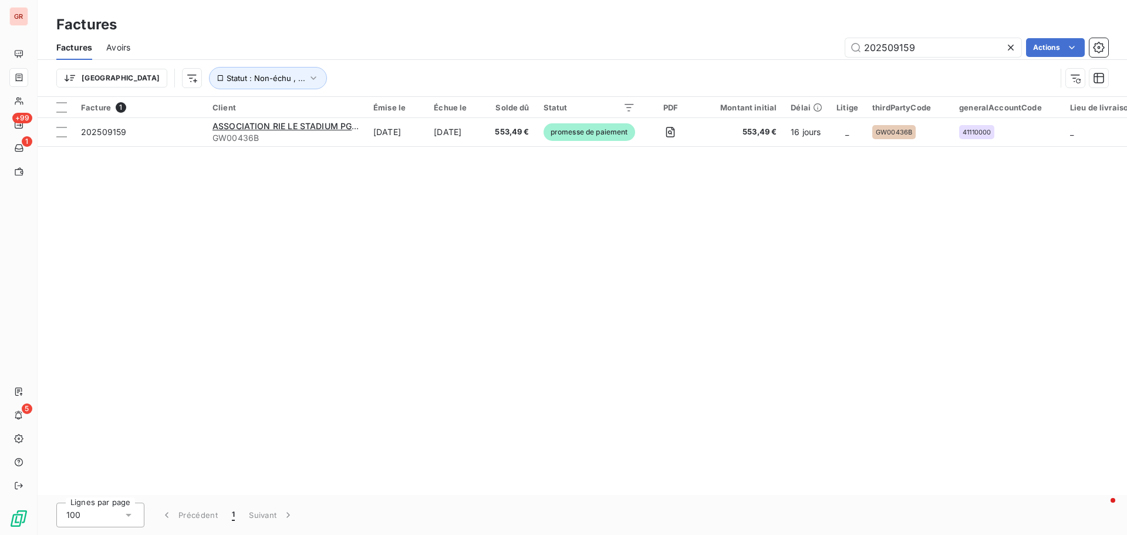
drag, startPoint x: 918, startPoint y: 49, endPoint x: 653, endPoint y: 82, distance: 266.8
click at [656, 82] on div "Factures Avoirs 202509159 Actions Trier Statut : Non-échu , ..." at bounding box center [583, 65] width 1090 height 61
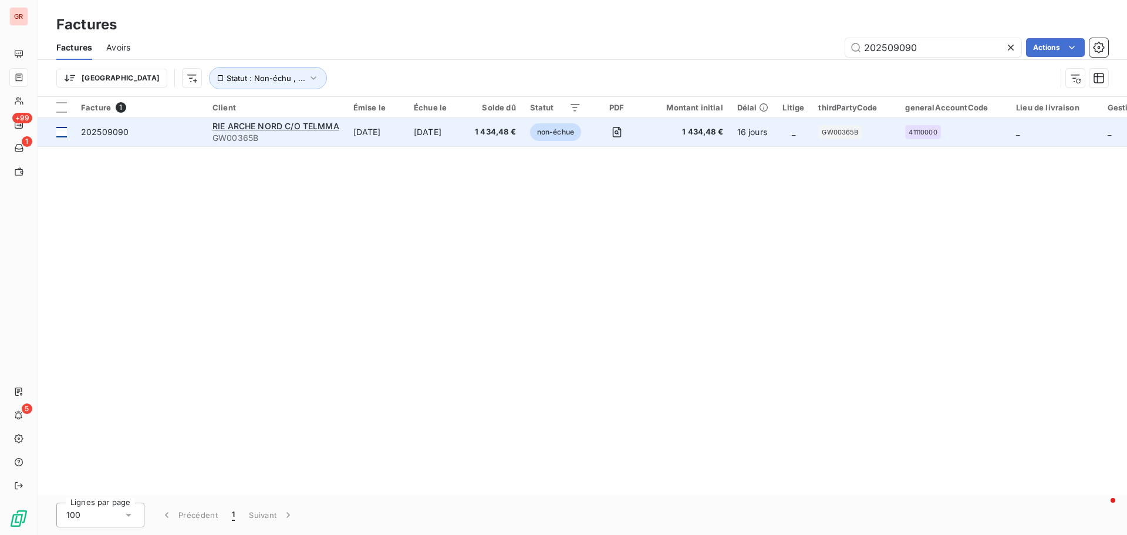
type input "202509090"
click at [62, 134] on div at bounding box center [61, 132] width 11 height 11
click at [253, 129] on span "RIE ARCHE NORD C/O TELMMA" at bounding box center [276, 126] width 127 height 10
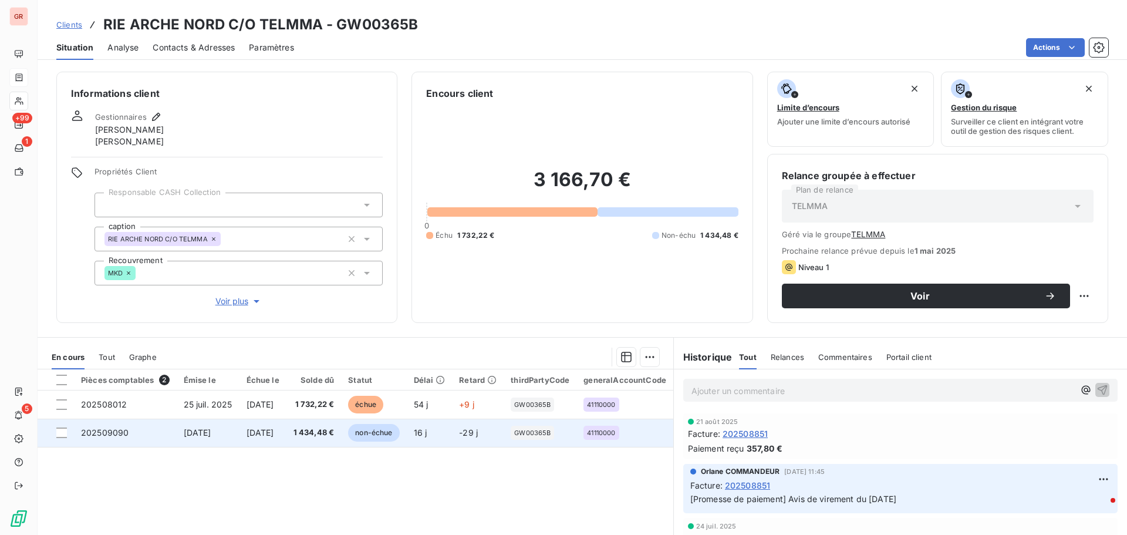
drag, startPoint x: 64, startPoint y: 435, endPoint x: 124, endPoint y: 431, distance: 60.6
click at [64, 323] on div at bounding box center [61, 432] width 11 height 11
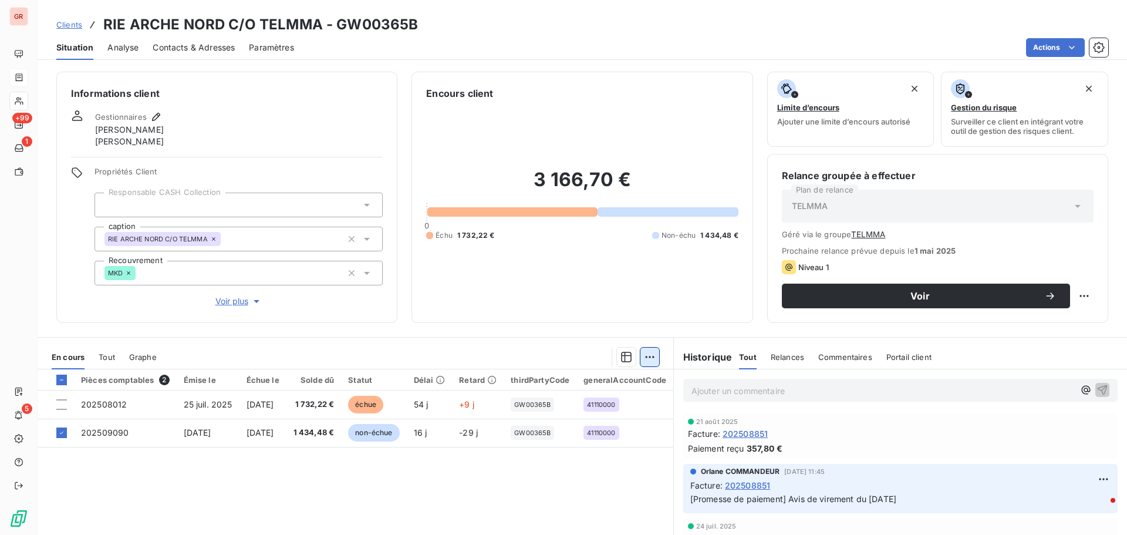
click at [646, 323] on html "GR +99 1 5 Clients RIE ARCHE NORD C/O TELMMA - GW00365B Situation Analyse Conta…" at bounding box center [563, 267] width 1127 height 535
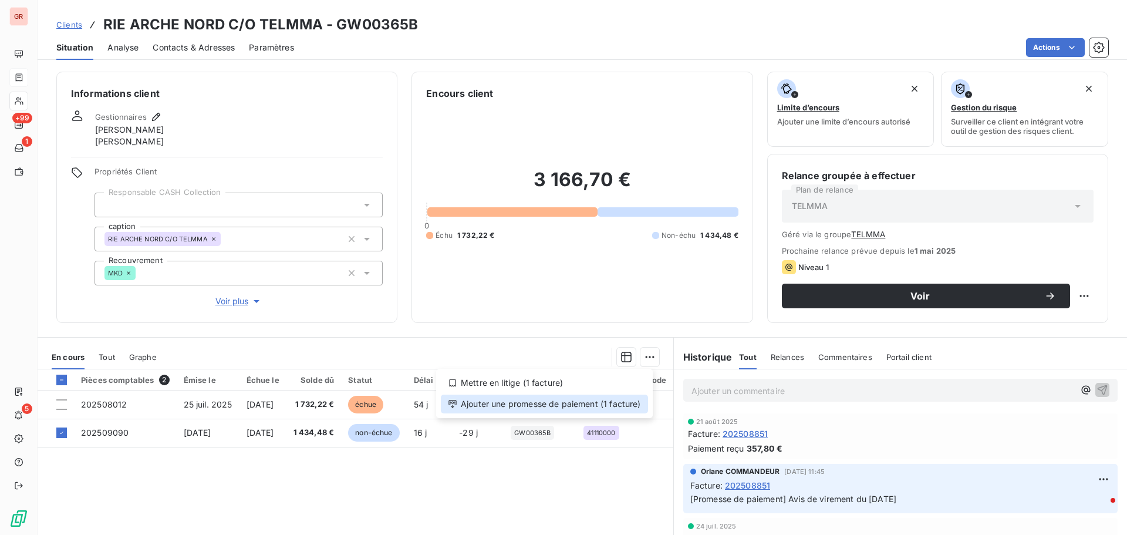
click at [574, 323] on div "Ajouter une promesse de paiement (1 facture)" at bounding box center [544, 404] width 207 height 19
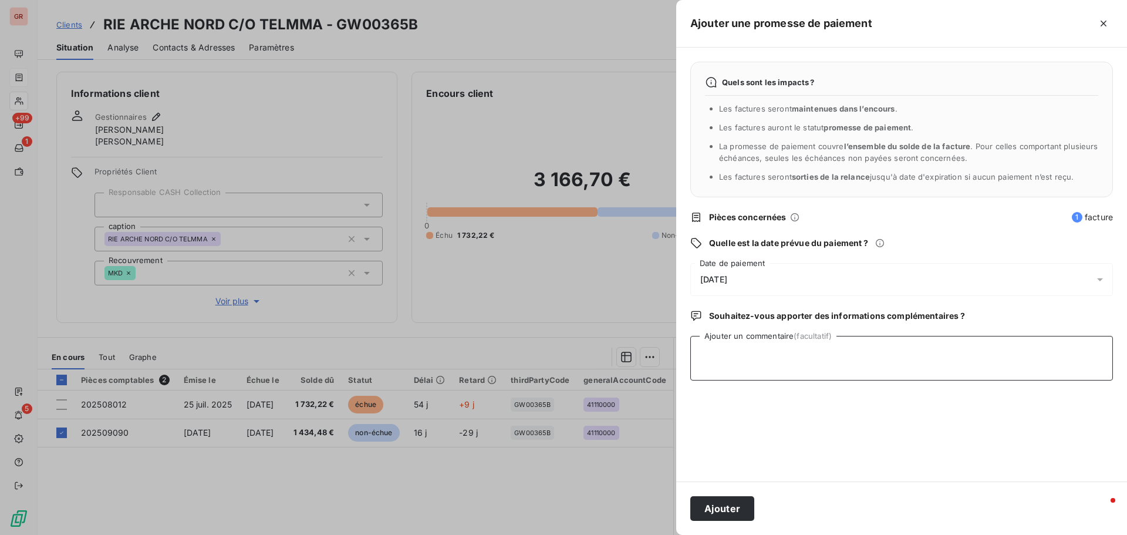
click at [716, 323] on textarea "Ajouter un commentaire (facultatif)" at bounding box center [901, 358] width 423 height 45
click at [742, 323] on textarea "Avis de virment du" at bounding box center [901, 358] width 423 height 45
click at [751, 323] on textarea "Avis de virement du" at bounding box center [901, 358] width 423 height 45
click at [751, 323] on textarea "Avis de virement du 17/09/25 1434.48 €" at bounding box center [901, 358] width 423 height 45
type textarea "Avis de virement du 17/09/25 1 434.48 €"
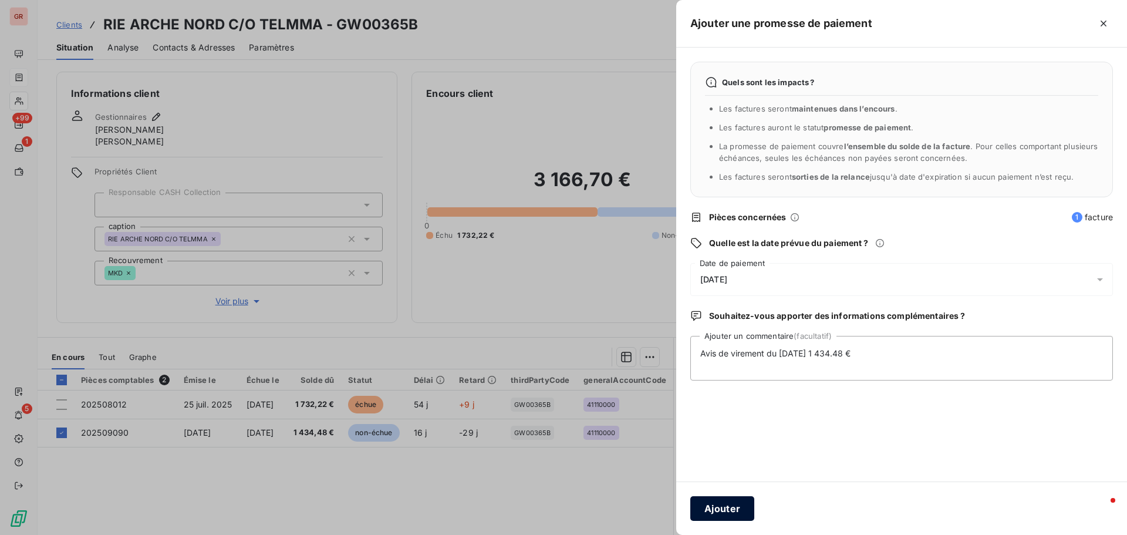
click at [727, 323] on button "Ajouter" at bounding box center [722, 508] width 64 height 25
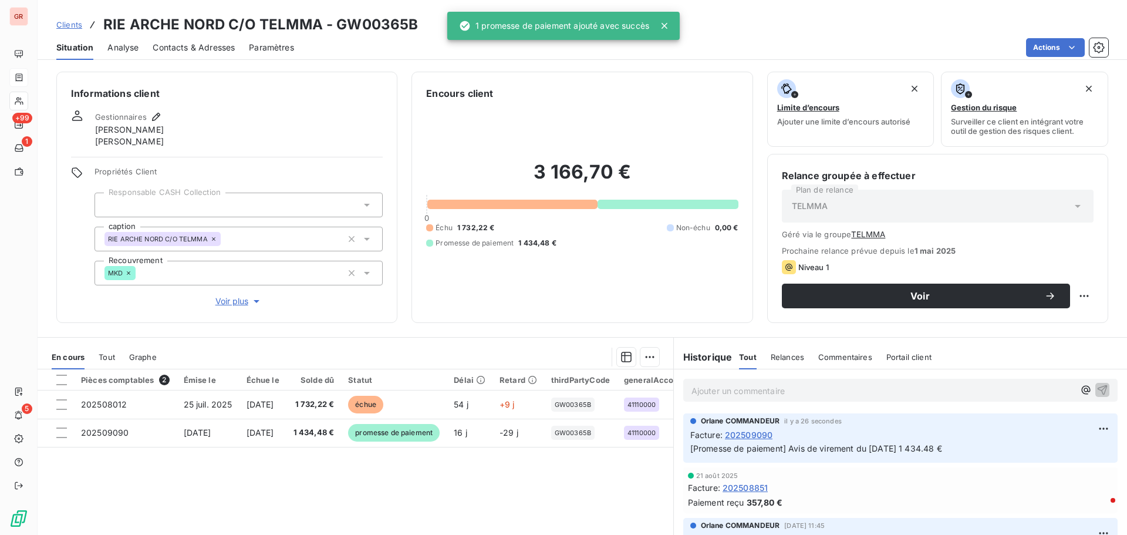
click at [221, 48] on span "Contacts & Adresses" at bounding box center [194, 48] width 82 height 12
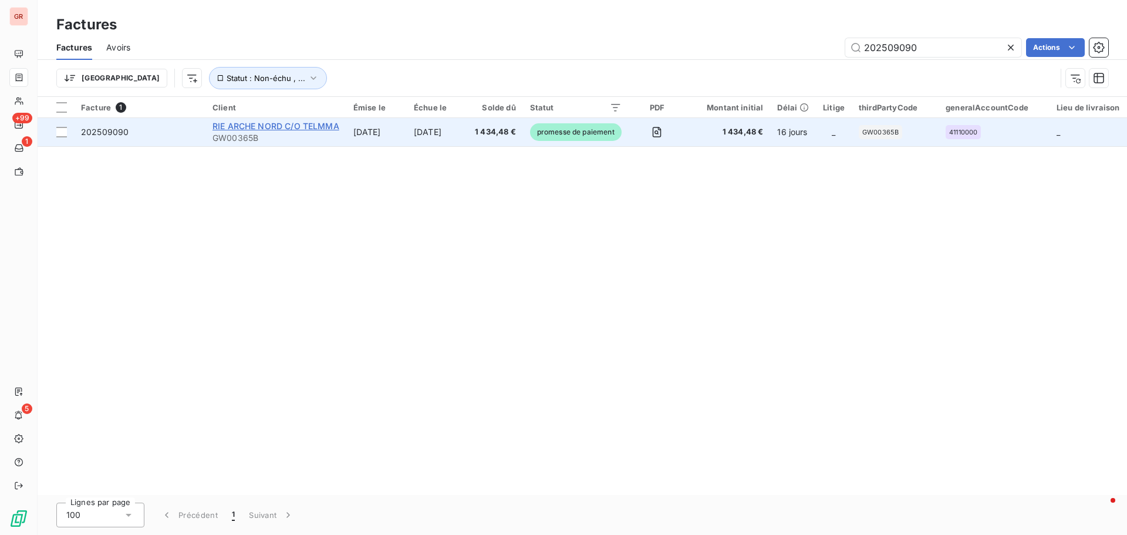
click at [274, 130] on span "RIE ARCHE NORD C/O TELMMA" at bounding box center [276, 126] width 127 height 10
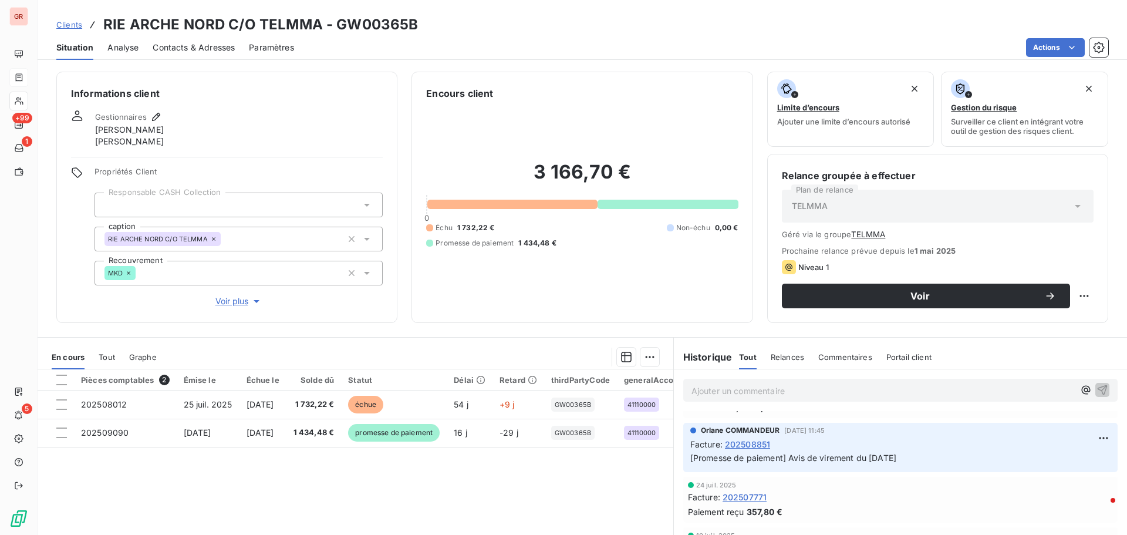
scroll to position [117, 0]
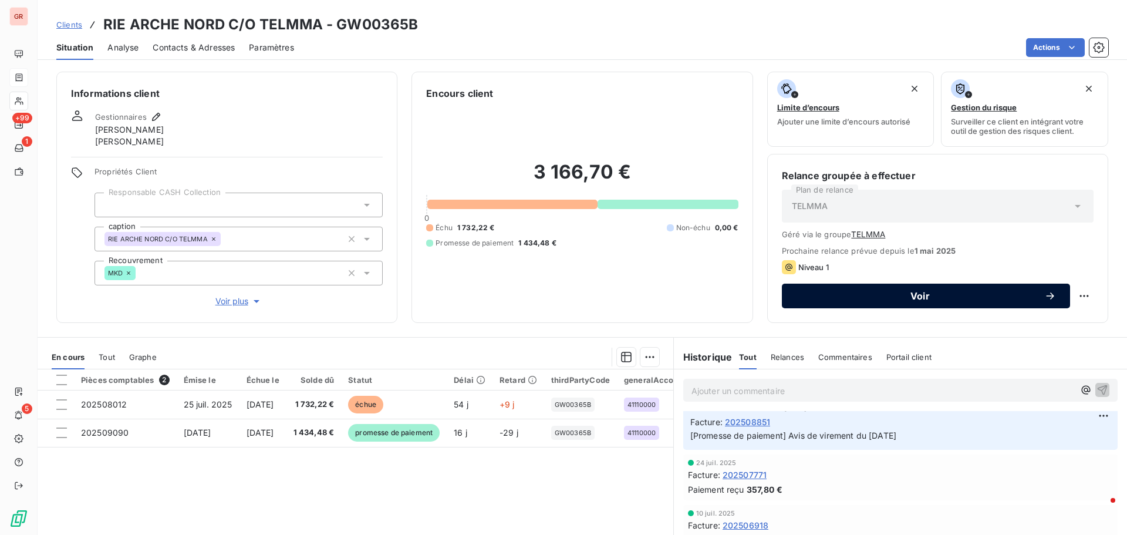
click at [751, 298] on span "Voir" at bounding box center [920, 295] width 248 height 9
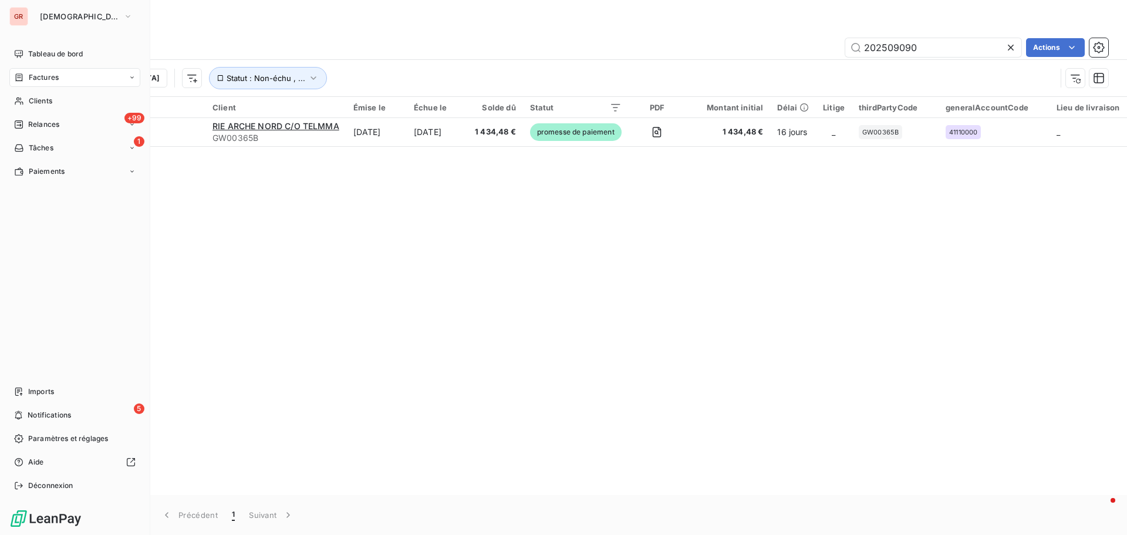
click at [60, 76] on div "Factures" at bounding box center [74, 77] width 131 height 19
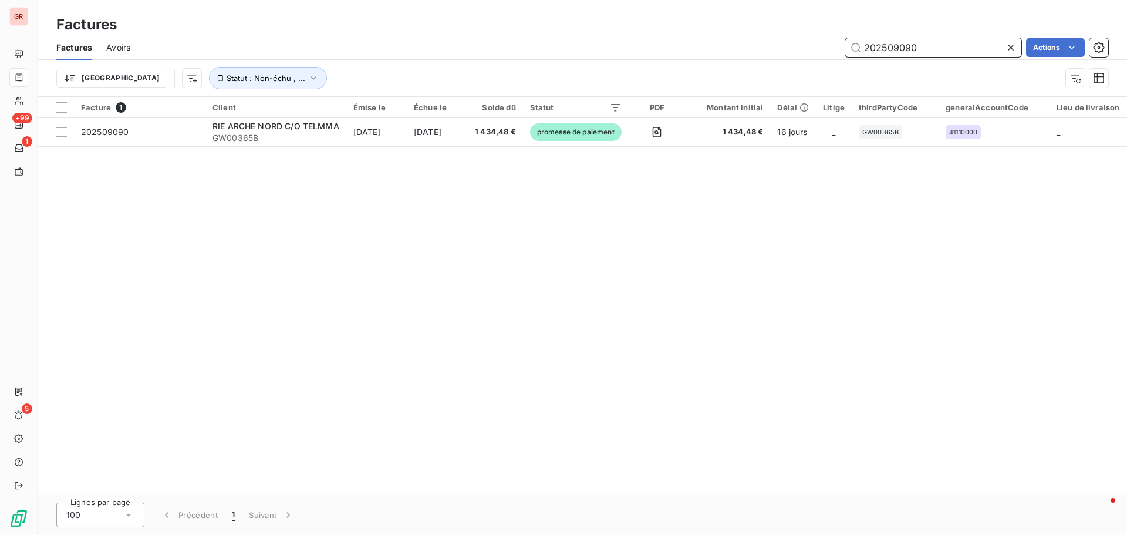
drag, startPoint x: 921, startPoint y: 49, endPoint x: 697, endPoint y: 76, distance: 224.7
click at [701, 76] on div "Factures Avoirs 202509090 Actions Trier Statut : Non-échu , ..." at bounding box center [583, 65] width 1090 height 61
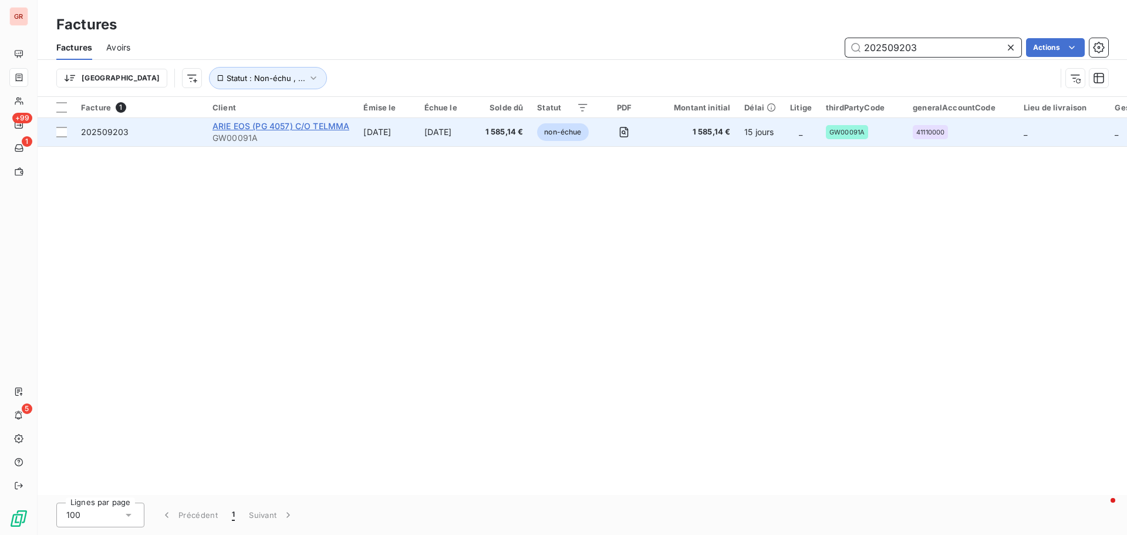
type input "202509203"
click at [290, 127] on span "ARIE EOS (PG 4057) C/O TELMMA" at bounding box center [281, 126] width 137 height 10
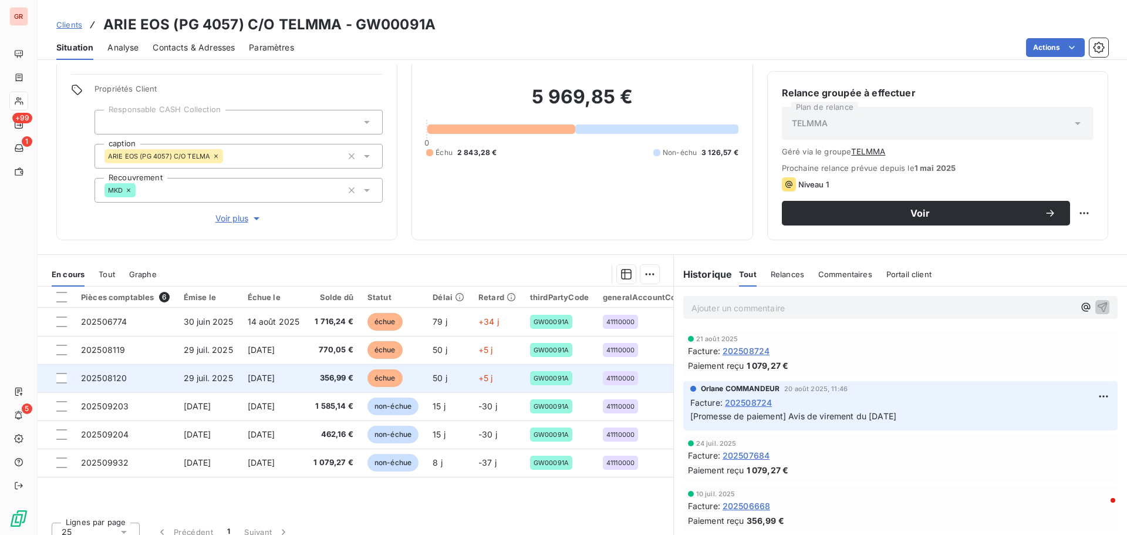
scroll to position [96, 0]
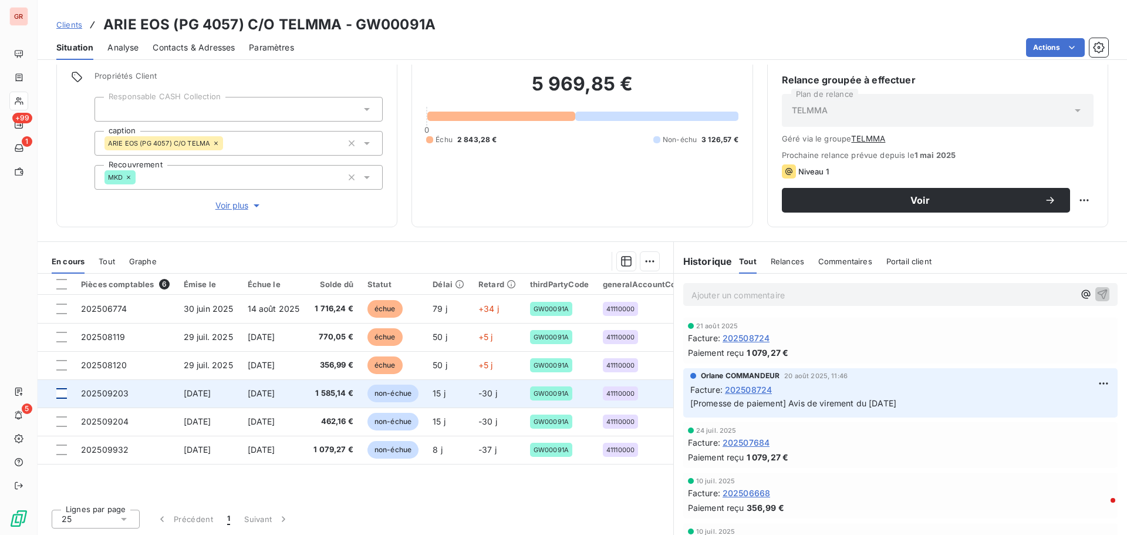
click at [62, 323] on div at bounding box center [61, 393] width 11 height 11
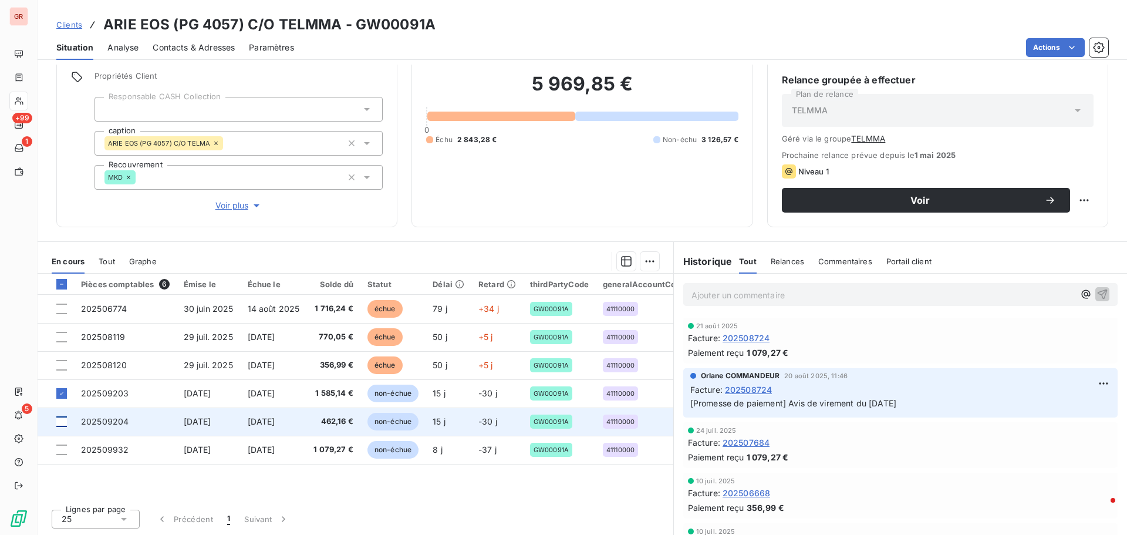
click at [63, 323] on div at bounding box center [61, 421] width 11 height 11
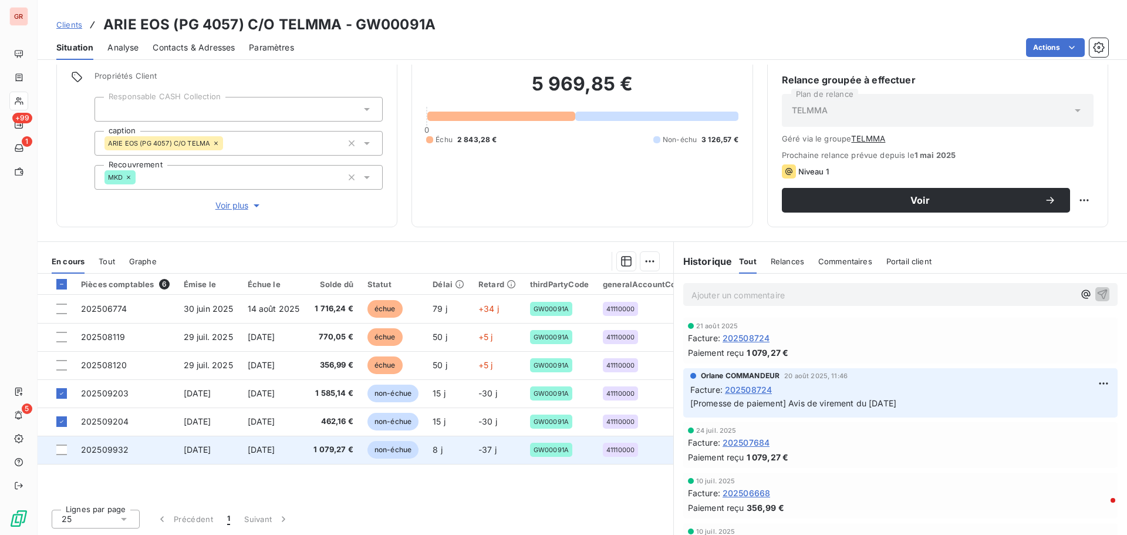
click at [68, 323] on td at bounding box center [56, 450] width 36 height 28
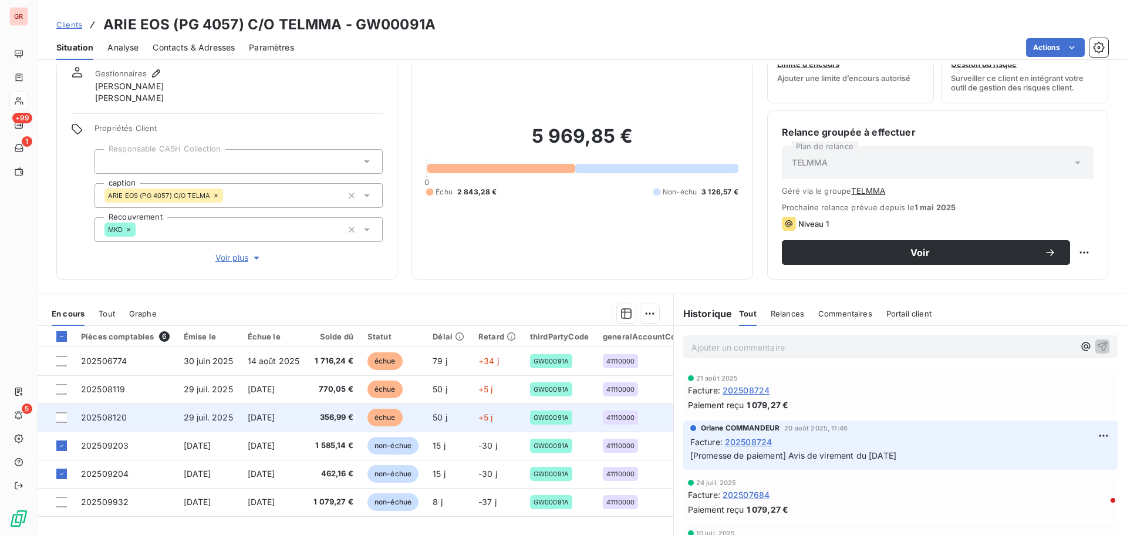
scroll to position [96, 0]
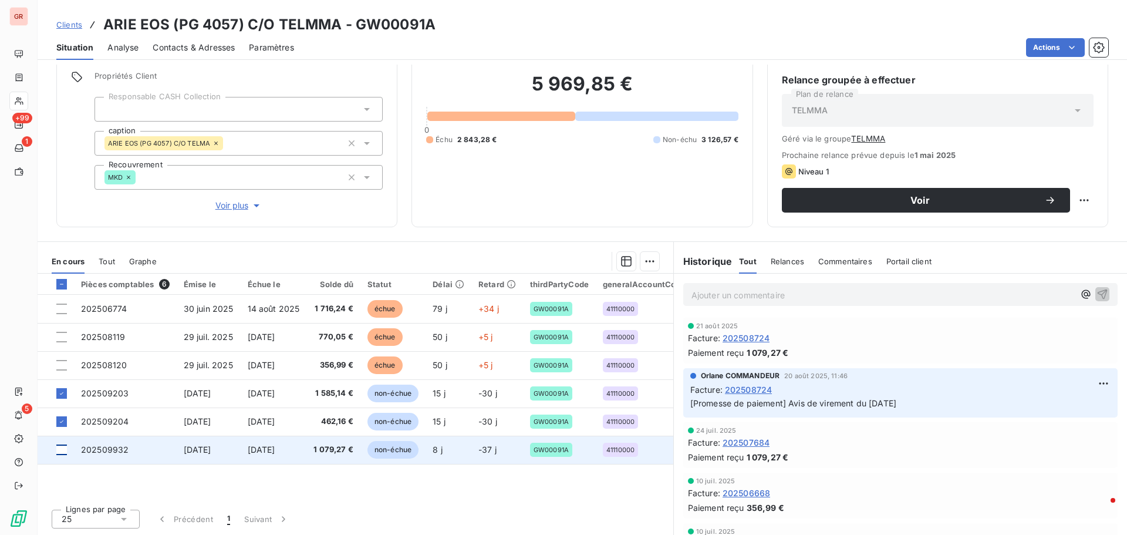
click at [60, 323] on div at bounding box center [61, 449] width 11 height 11
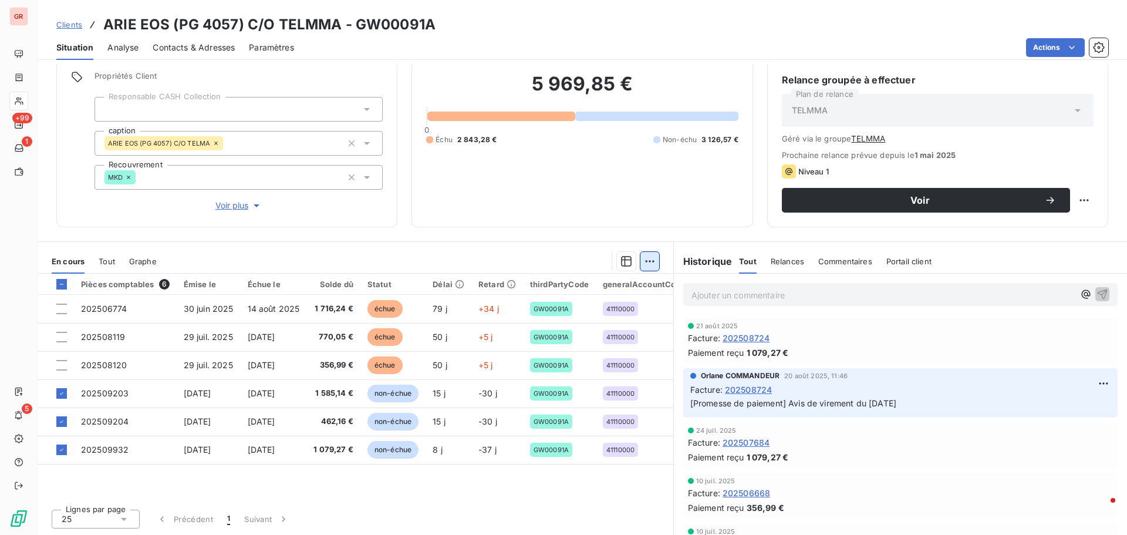
click at [650, 264] on html "GR +99 1 5 Clients ARIE EOS (PG 4057) C/O TELMMA - GW00091A Situation Analyse C…" at bounding box center [563, 267] width 1127 height 535
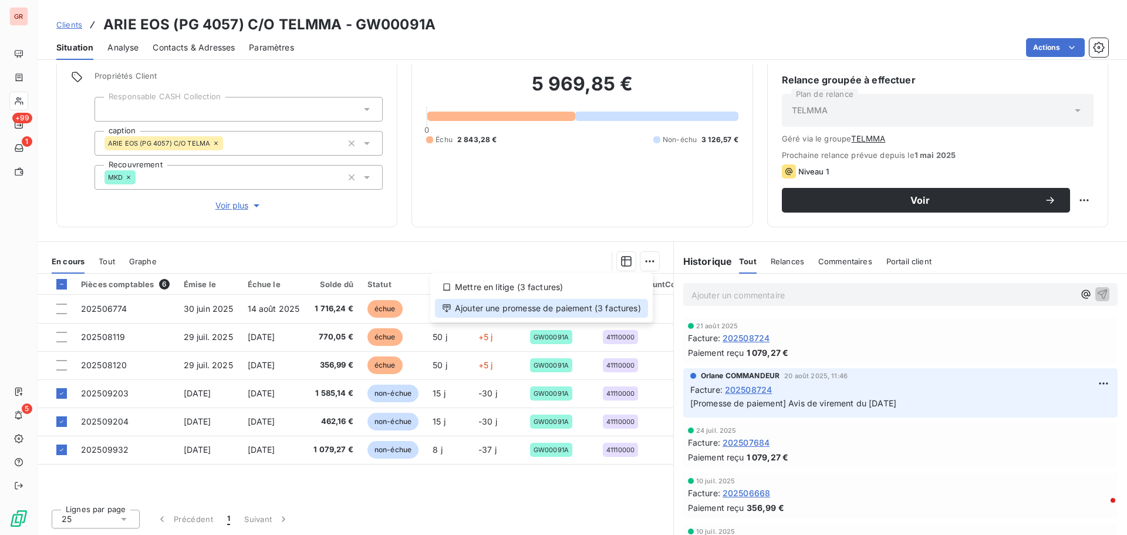
click at [567, 311] on div "Ajouter une promesse de paiement (3 factures)" at bounding box center [541, 308] width 213 height 19
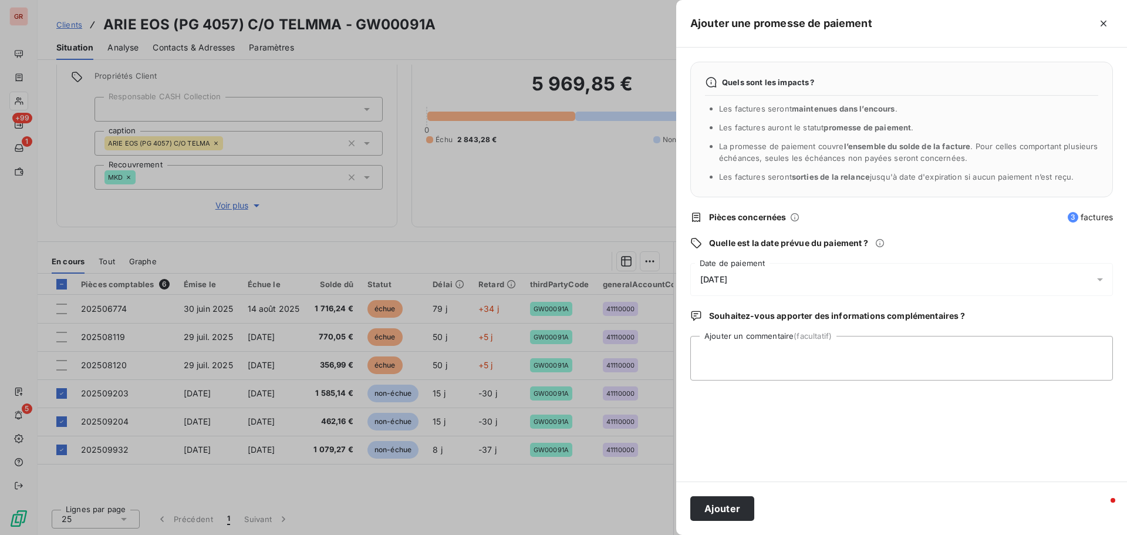
click at [751, 279] on icon at bounding box center [1100, 279] width 6 height 3
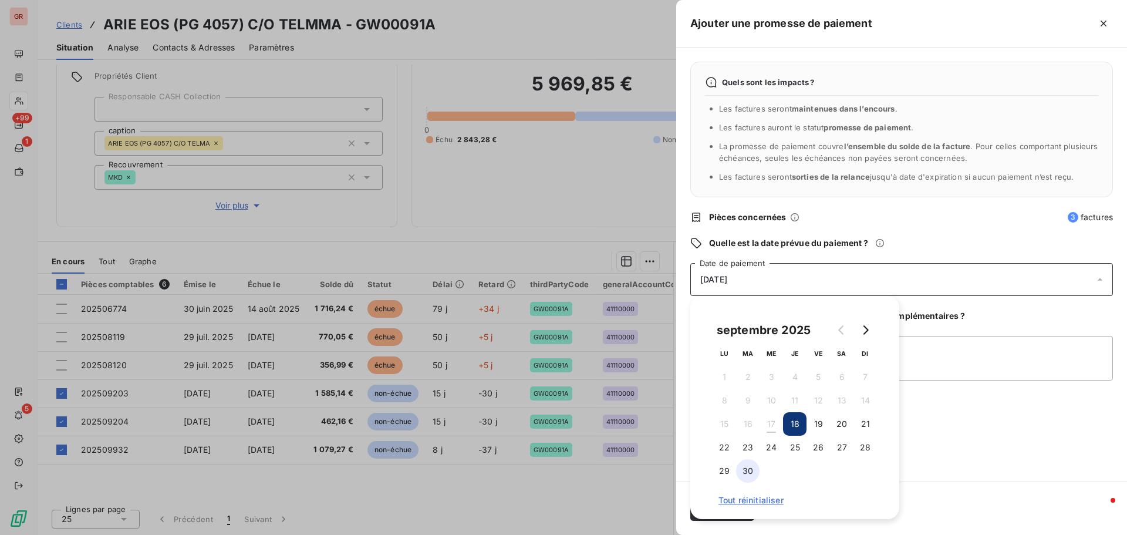
click at [751, 323] on button "30" at bounding box center [747, 470] width 23 height 23
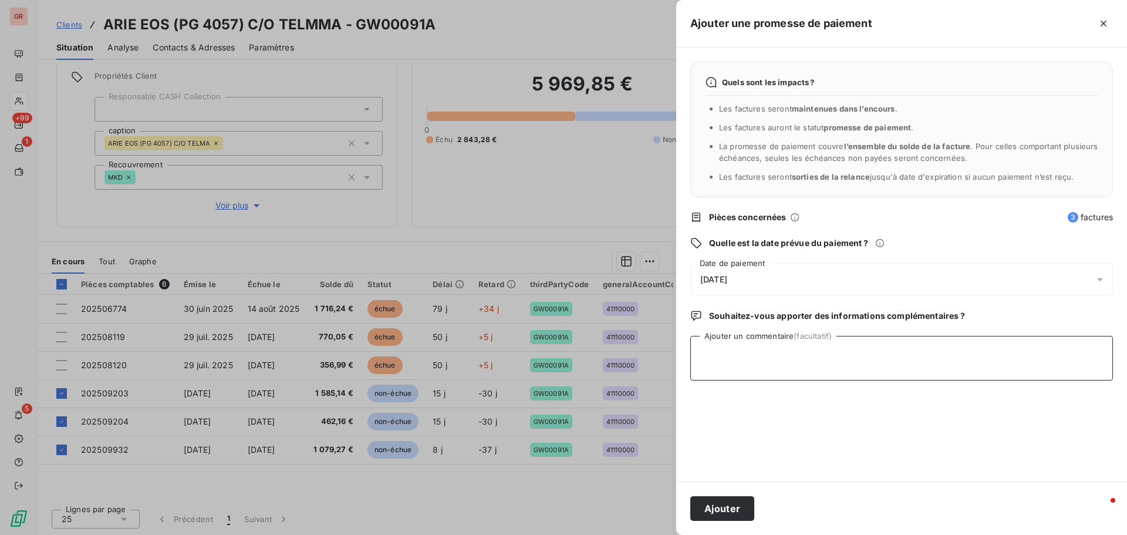
click at [751, 323] on textarea "Ajouter un commentaire (facultatif)" at bounding box center [901, 358] width 423 height 45
type textarea "Avis de virement du 17/09/25 3 126.57 €"
click at [737, 323] on button "Ajouter" at bounding box center [722, 508] width 64 height 25
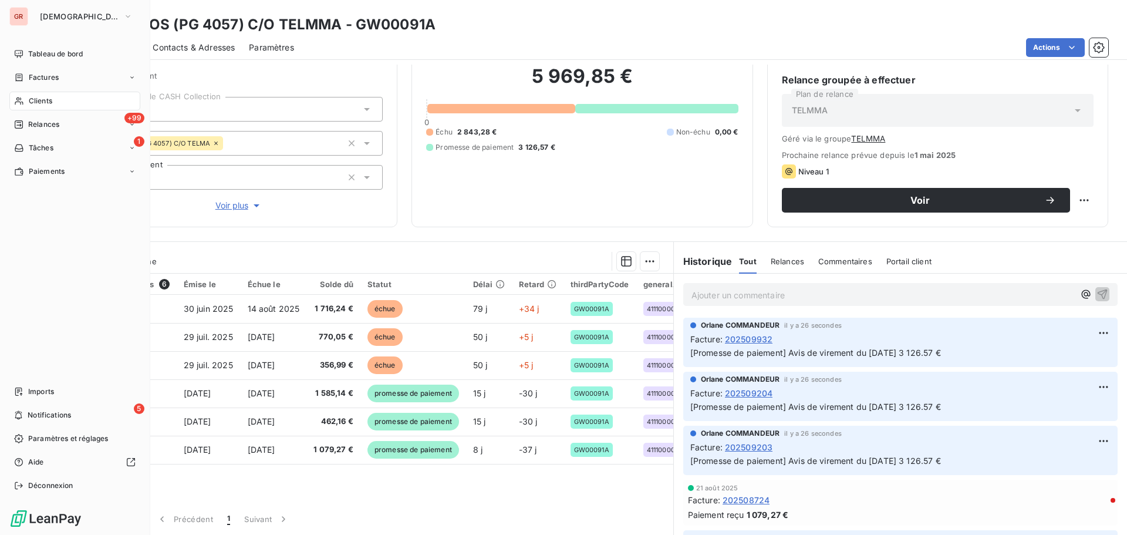
click at [51, 73] on span "Factures" at bounding box center [44, 77] width 30 height 11
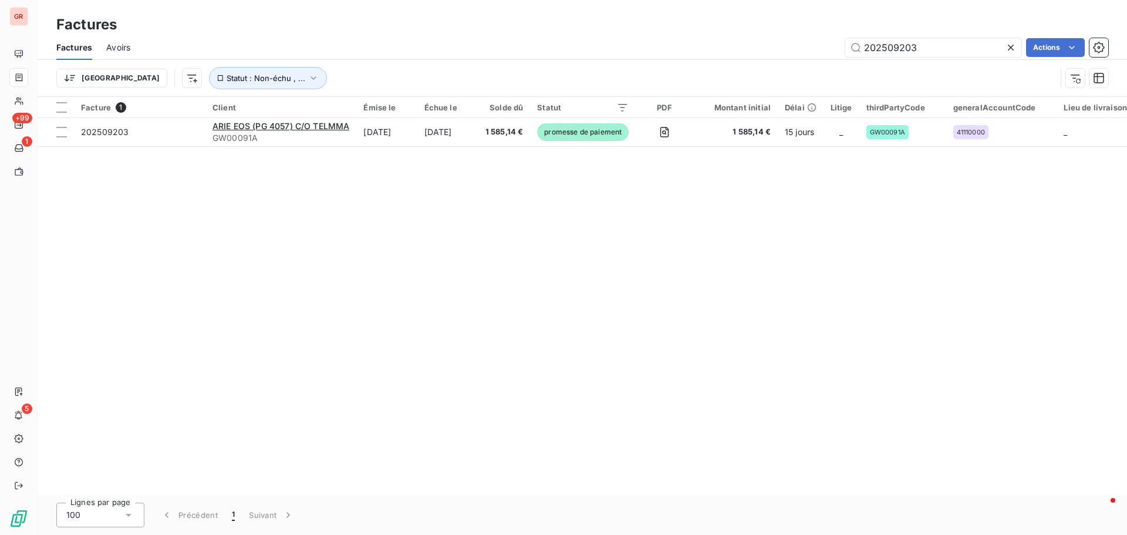
drag, startPoint x: 928, startPoint y: 48, endPoint x: 800, endPoint y: 50, distance: 128.6
click at [751, 50] on div "202509203 Actions" at bounding box center [626, 47] width 964 height 19
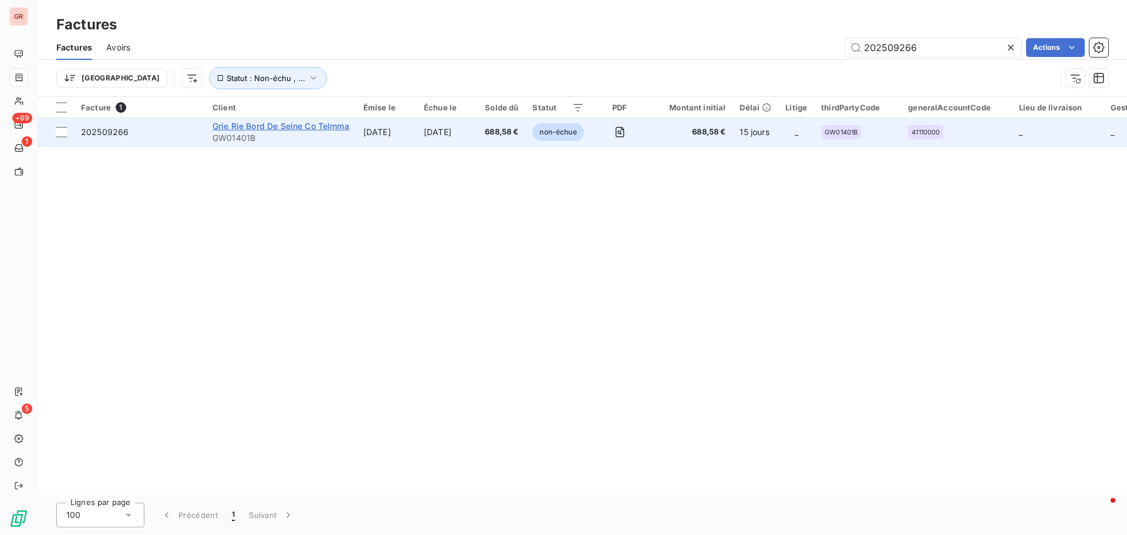
type input "202509266"
click at [306, 126] on span "Grie Rie Bord De Seine Co Telmma" at bounding box center [281, 126] width 137 height 10
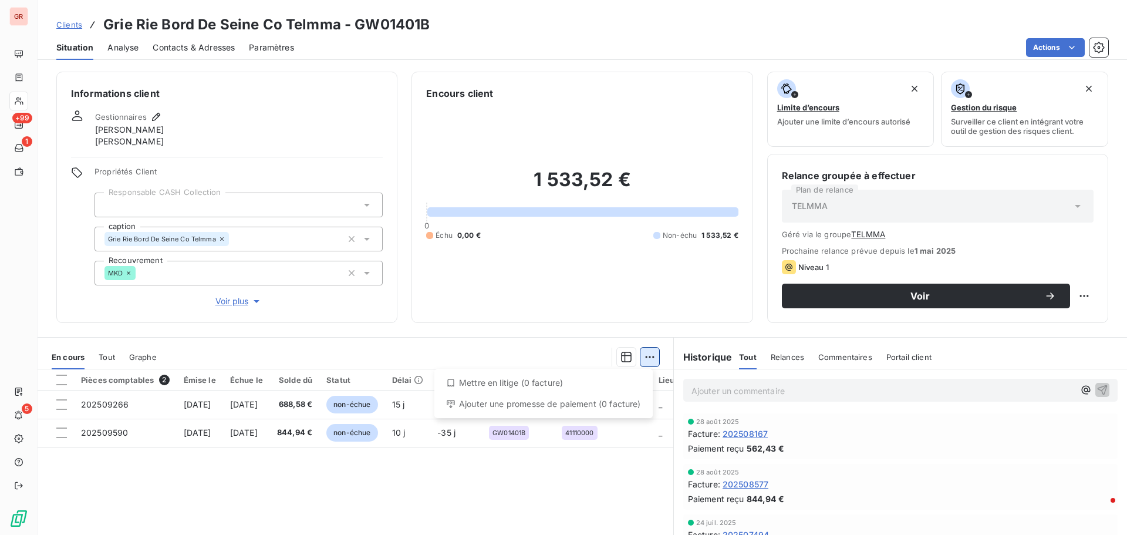
click at [648, 323] on html "GR +99 1 5 Clients Grie Rie Bord De Seine Co Telmma - GW01401B Situation Analys…" at bounding box center [563, 267] width 1127 height 535
click at [449, 275] on html "GR +99 1 5 Clients Grie Rie Bord De Seine Co Telmma - GW01401B Situation Analys…" at bounding box center [563, 267] width 1127 height 535
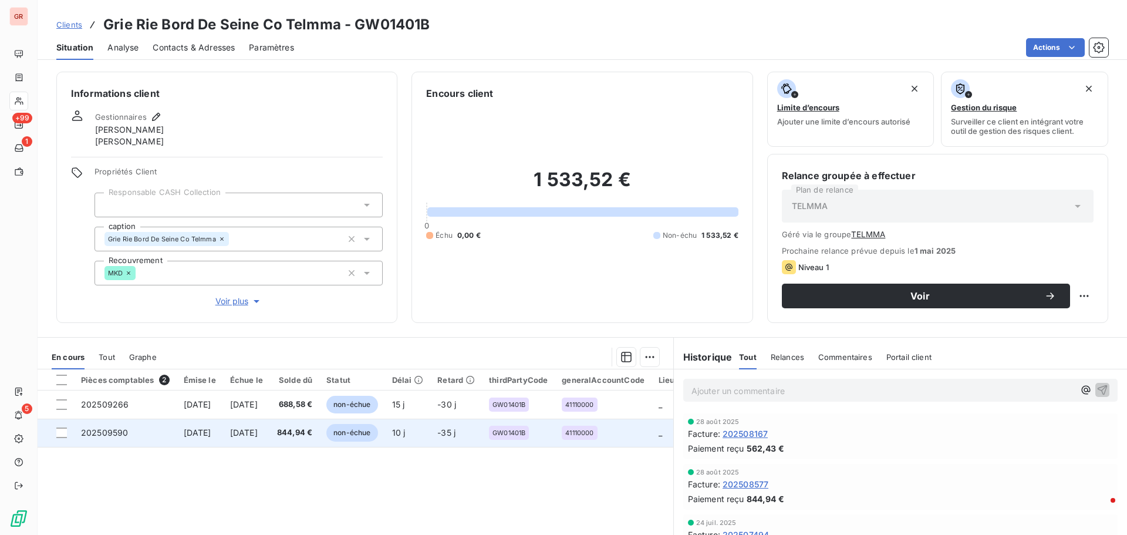
click at [61, 323] on td at bounding box center [56, 433] width 36 height 28
click at [66, 323] on div at bounding box center [61, 432] width 11 height 11
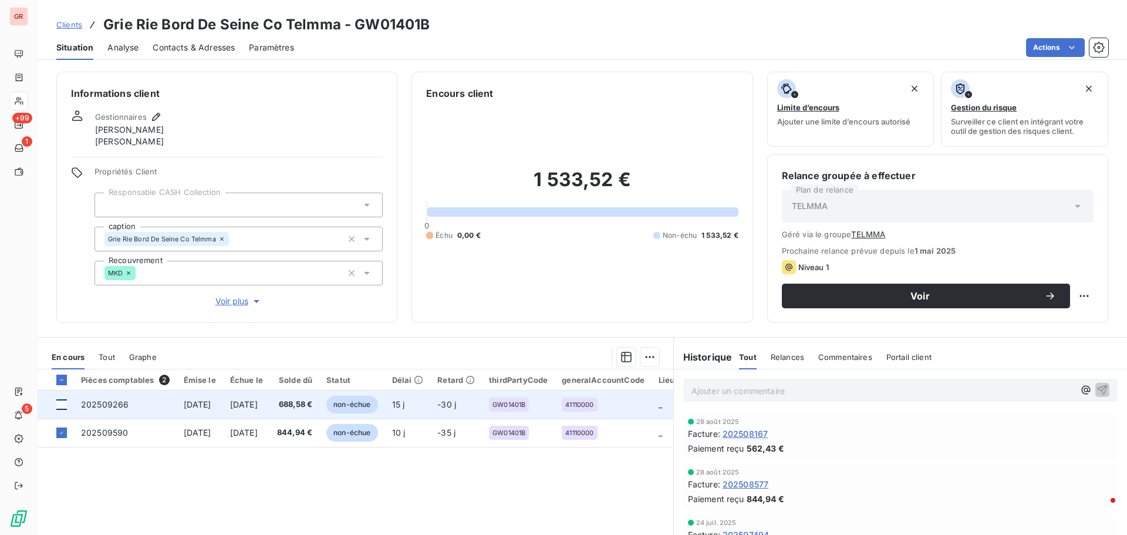
click at [65, 323] on div at bounding box center [61, 404] width 11 height 11
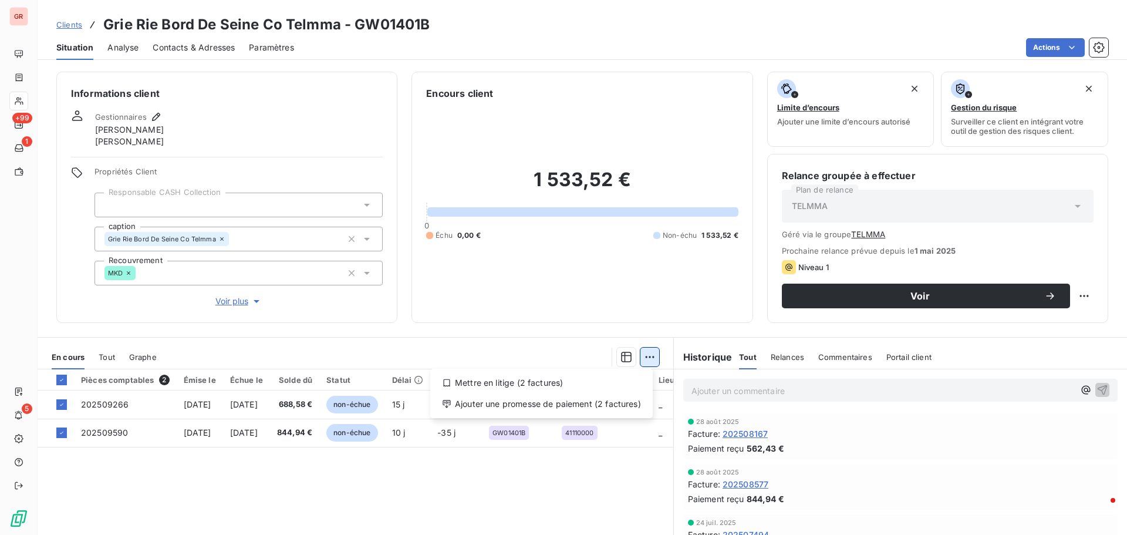
click at [643, 323] on html "GR +99 1 5 Clients Grie Rie Bord De Seine Co Telmma - GW01401B Situation Analys…" at bounding box center [563, 267] width 1127 height 535
click at [567, 323] on div "Ajouter une promesse de paiement (2 factures)" at bounding box center [541, 404] width 213 height 19
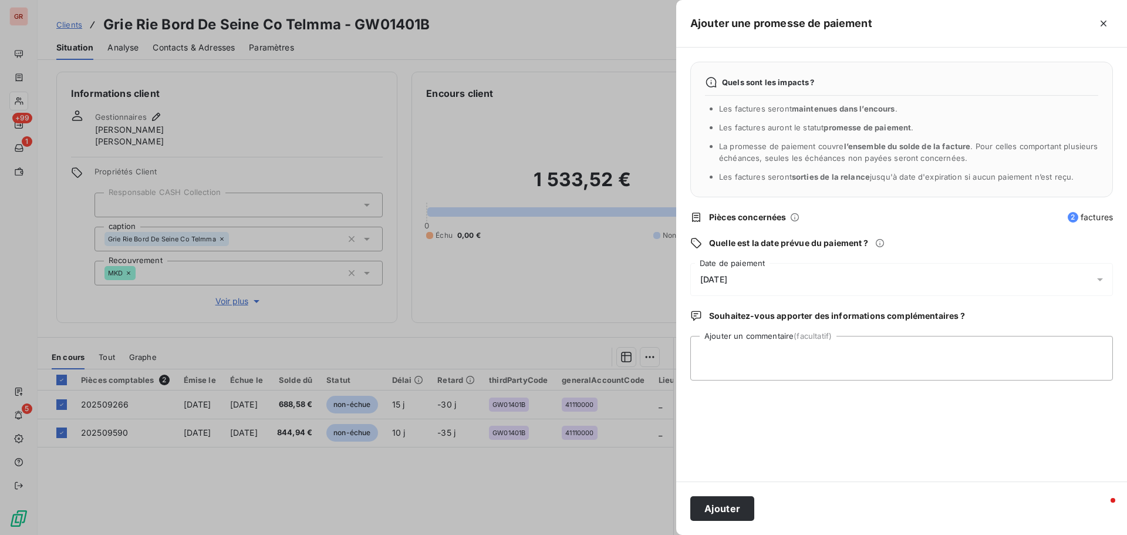
click at [751, 282] on icon at bounding box center [1100, 280] width 12 height 12
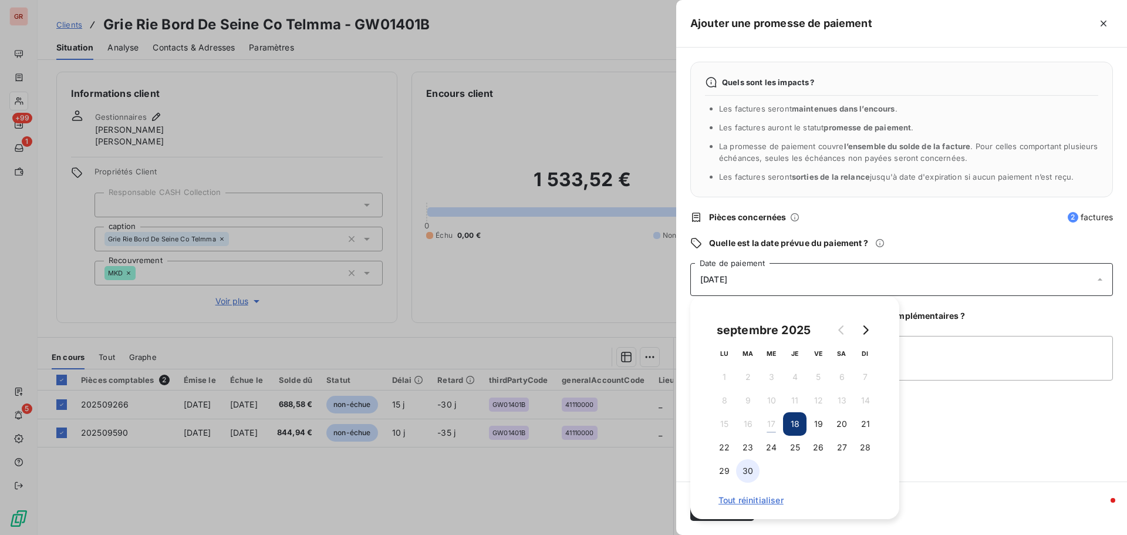
click at [751, 323] on button "30" at bounding box center [747, 470] width 23 height 23
click at [751, 323] on div "Quels sont les impacts ? Les factures seront maintenues dans l’encours . Les fa…" at bounding box center [901, 265] width 451 height 434
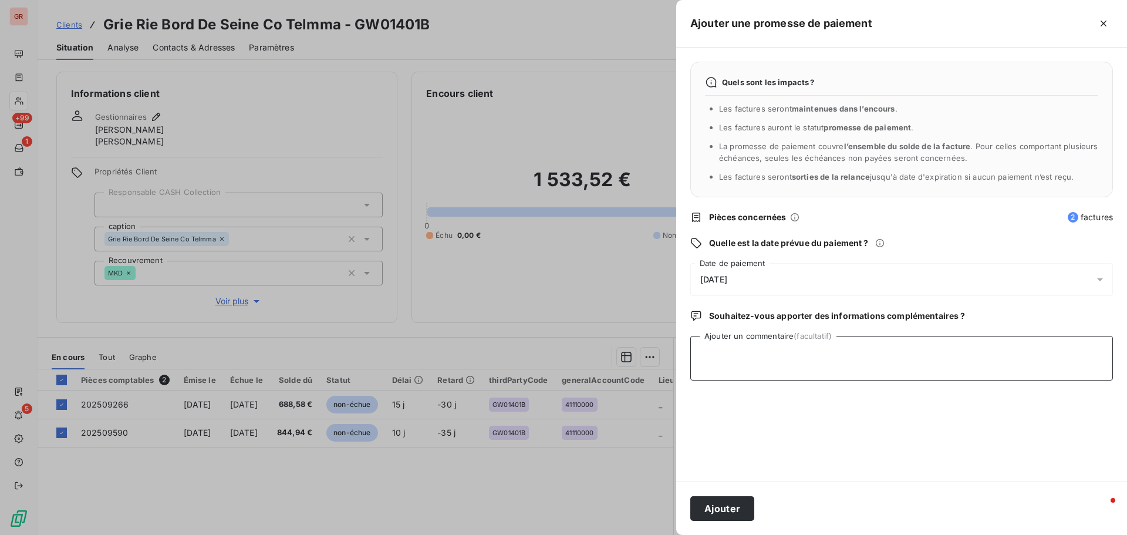
click at [709, 323] on textarea "Ajouter un commentaire (facultatif)" at bounding box center [901, 358] width 423 height 45
click at [743, 323] on textarea "Avis de virment du 17/09/25" at bounding box center [901, 358] width 423 height 45
click at [751, 323] on textarea "Avis de vire ment du 17/09/25" at bounding box center [901, 358] width 423 height 45
type textarea "Avis de vire ment du 17/09/25 1 533.52 €"
click at [725, 323] on button "Ajouter" at bounding box center [722, 508] width 64 height 25
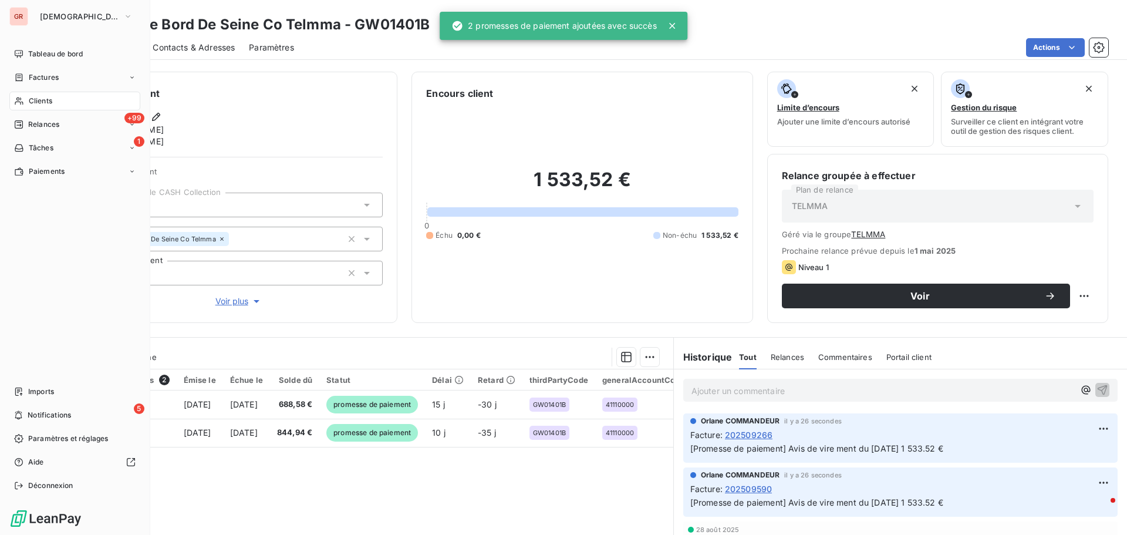
click at [43, 82] on span "Factures" at bounding box center [44, 77] width 30 height 11
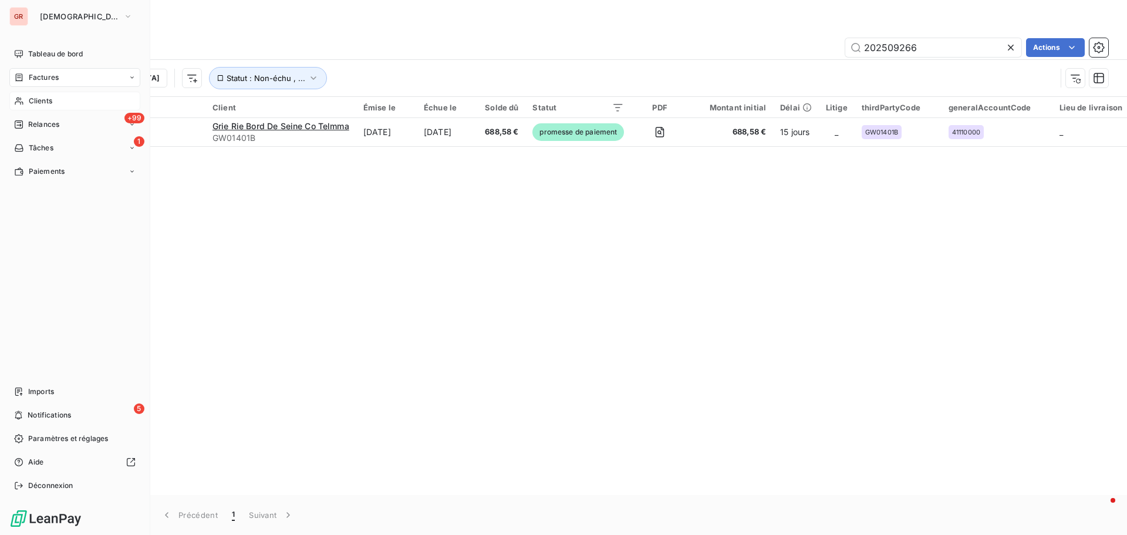
click at [51, 100] on span "Clients" at bounding box center [40, 101] width 23 height 11
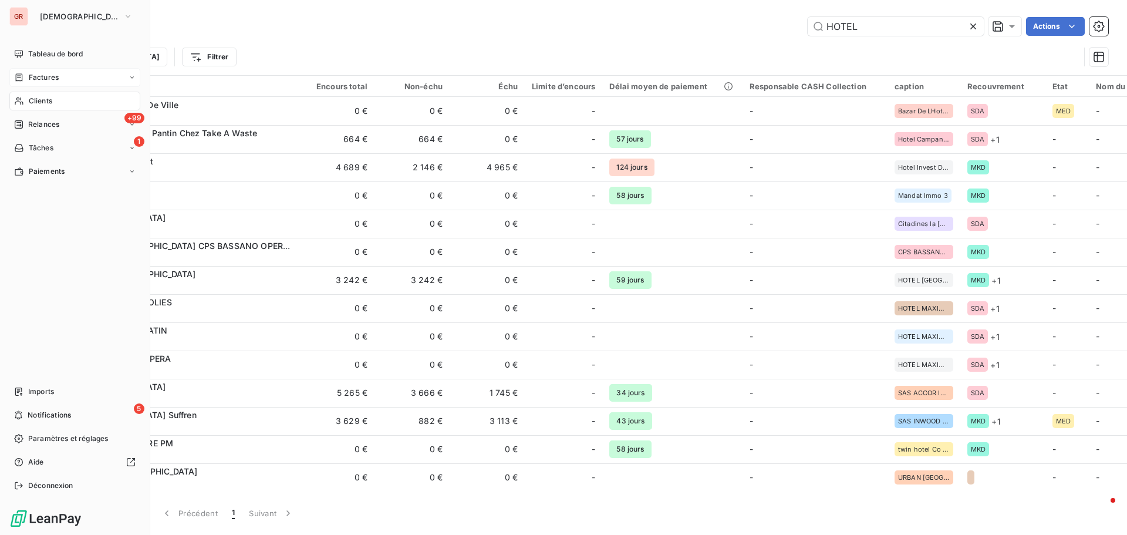
click at [62, 77] on div "Factures" at bounding box center [74, 77] width 131 height 19
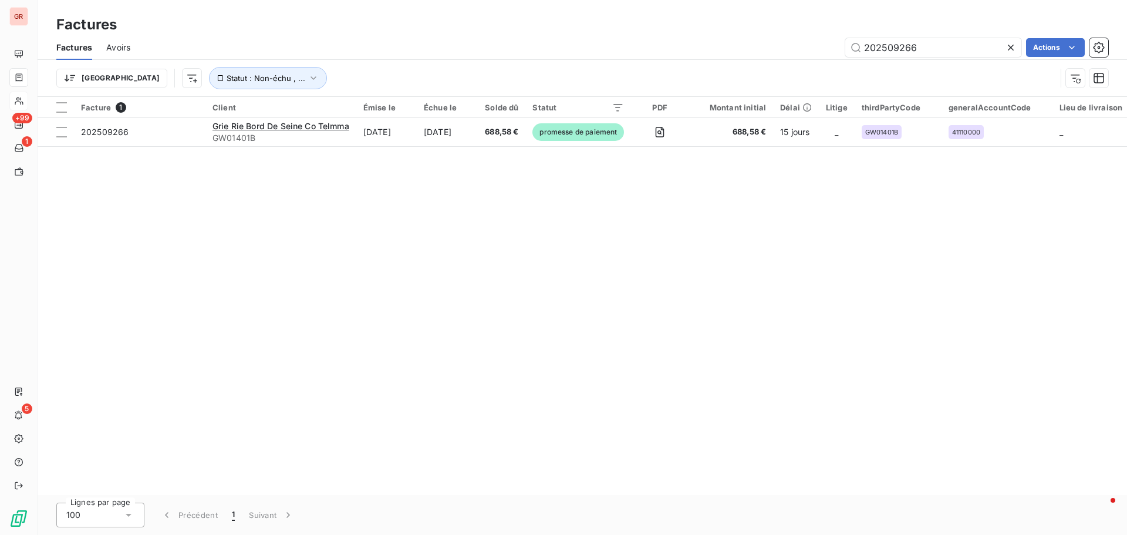
drag, startPoint x: 866, startPoint y: 54, endPoint x: 678, endPoint y: 92, distance: 192.2
click at [678, 92] on div "Factures Avoirs 202509266 Actions Trier Statut : Non-échu , ..." at bounding box center [583, 65] width 1090 height 61
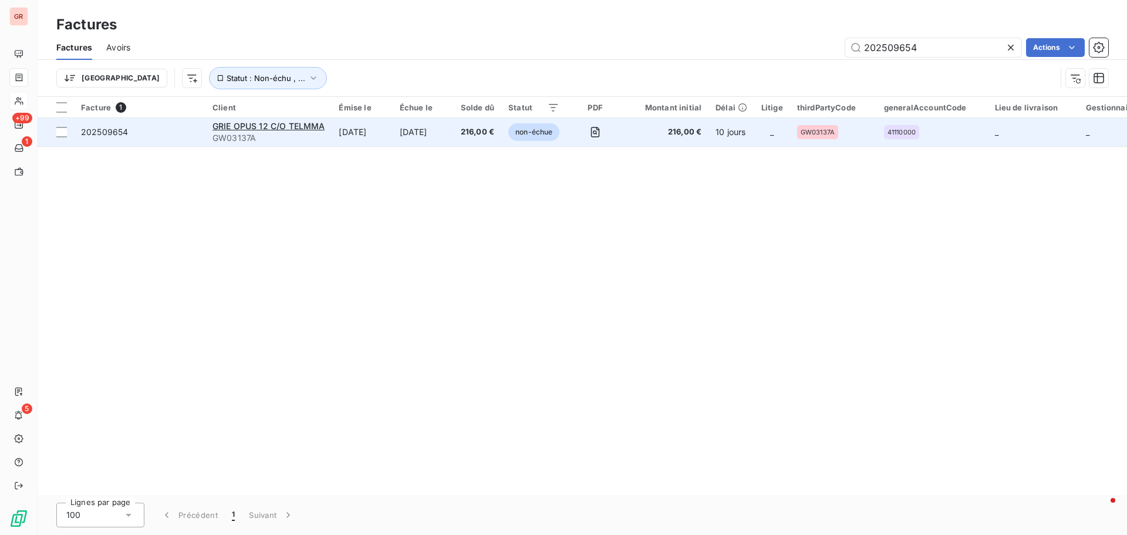
type input "202509654"
click at [90, 132] on span "202509654" at bounding box center [104, 132] width 47 height 10
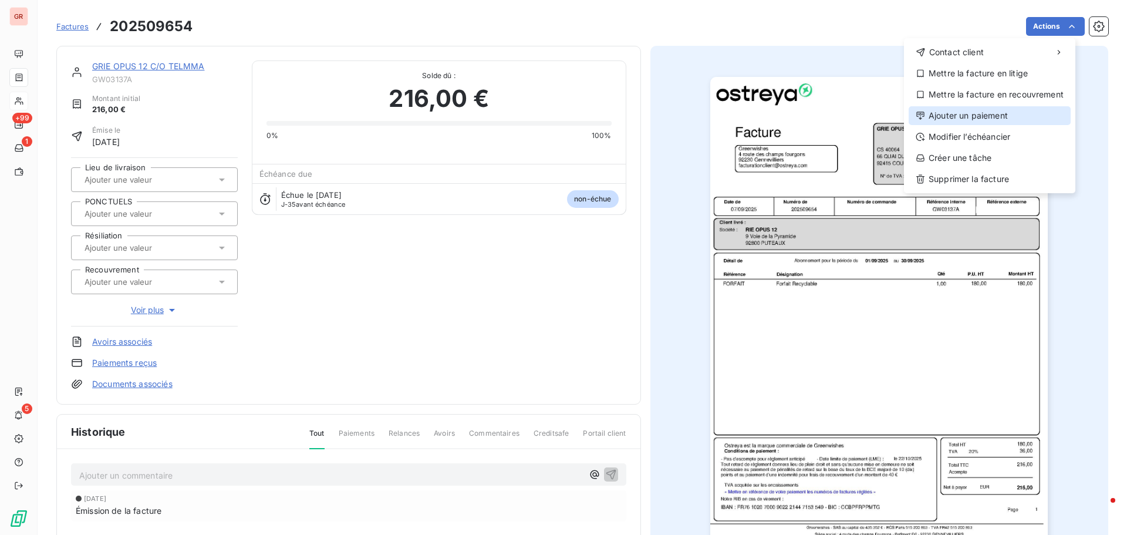
click at [751, 110] on div "Ajouter un paiement" at bounding box center [990, 115] width 162 height 19
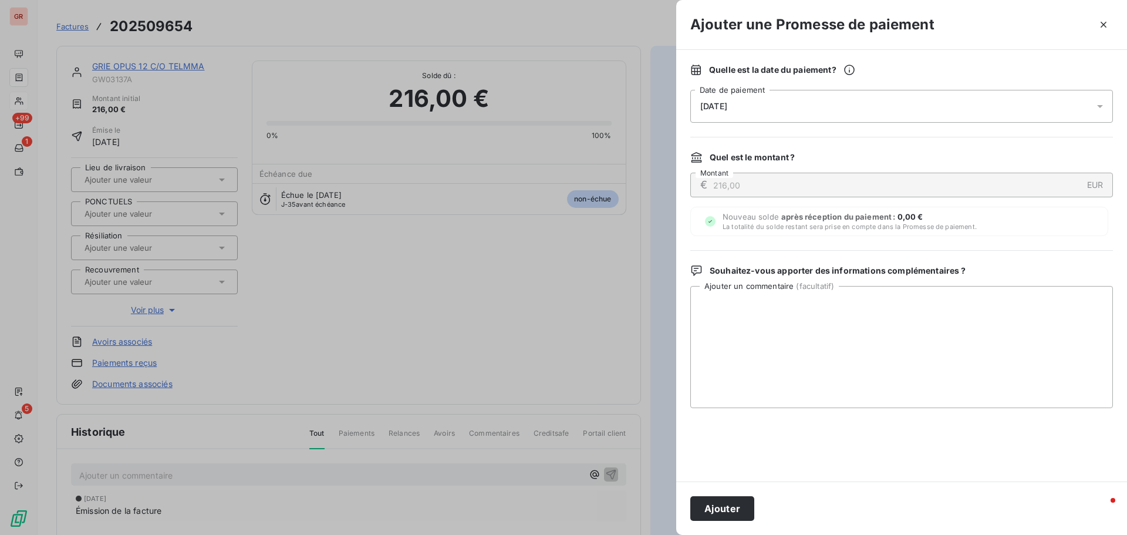
click at [751, 100] on div at bounding box center [1103, 106] width 19 height 33
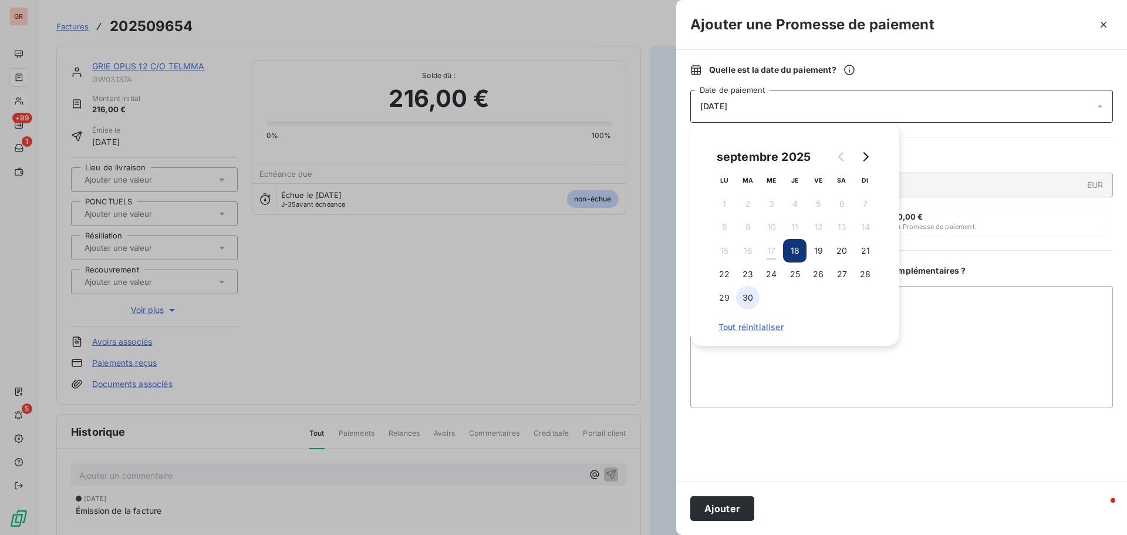
click at [749, 299] on button "30" at bounding box center [747, 297] width 23 height 23
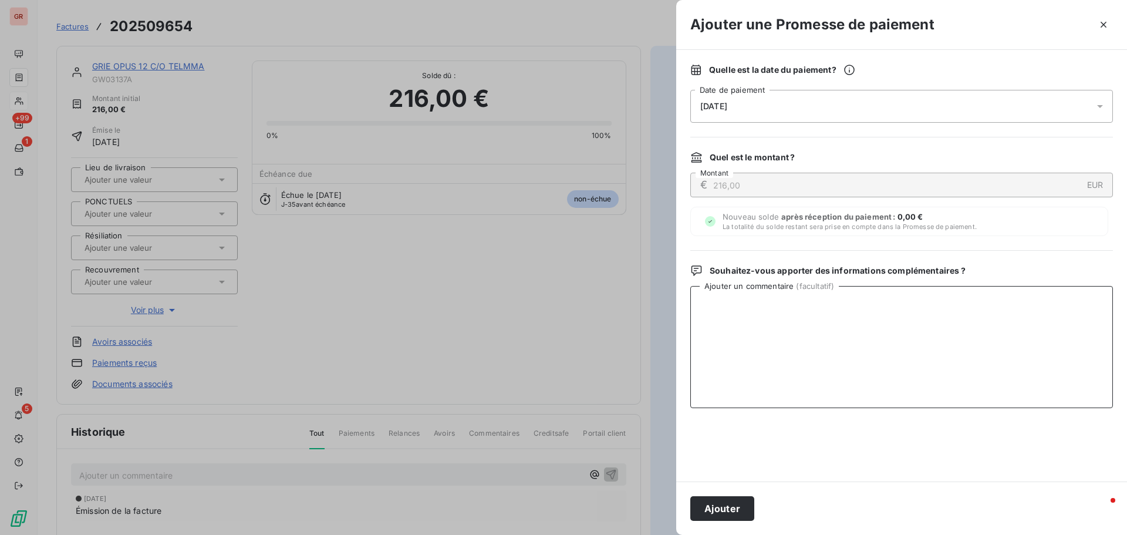
click at [747, 323] on textarea "Ajouter un commentaire ( facultatif )" at bounding box center [901, 347] width 423 height 122
click at [742, 307] on textarea "Avis de virment du" at bounding box center [901, 347] width 423 height 122
click at [751, 298] on textarea "Avis de virement du" at bounding box center [901, 347] width 423 height 122
type textarea "Avis de virement du 17/09/25 216.00 €"
click at [736, 323] on button "Ajouter" at bounding box center [722, 508] width 64 height 25
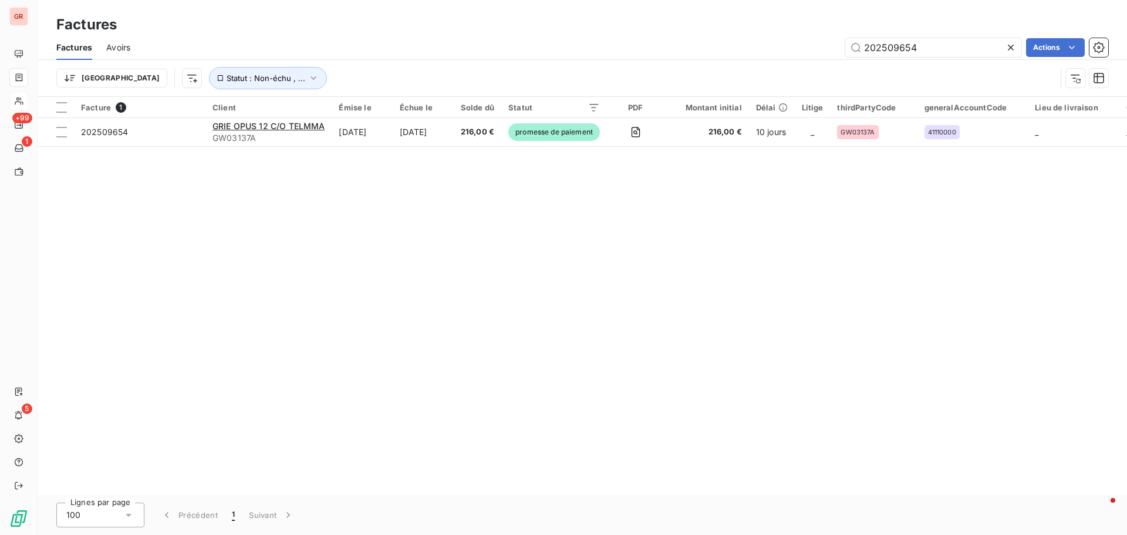
drag, startPoint x: 923, startPoint y: 51, endPoint x: 784, endPoint y: 50, distance: 138.6
click at [751, 50] on div "202509654 Actions" at bounding box center [626, 47] width 964 height 19
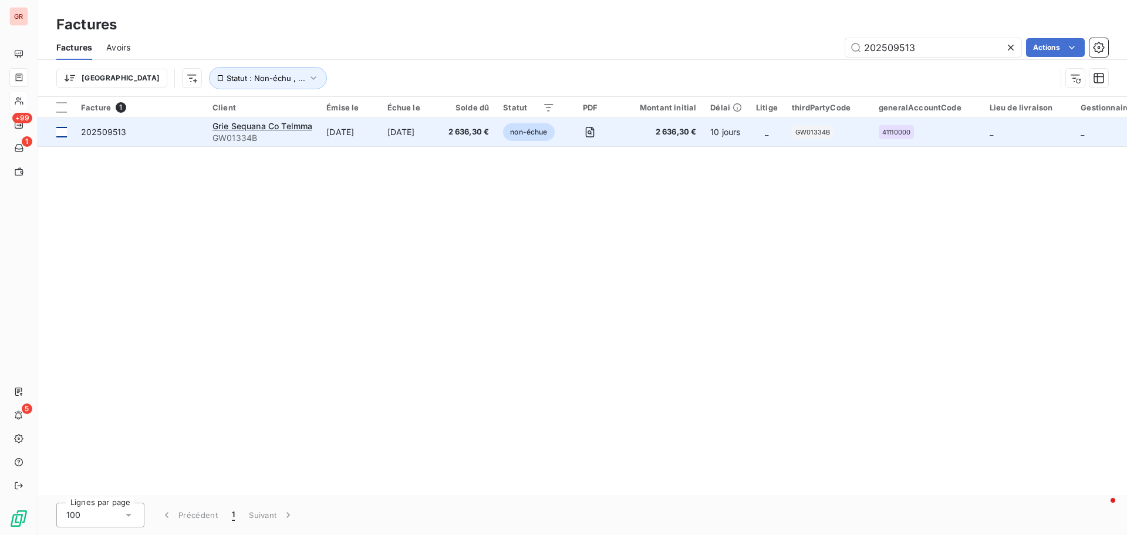
type input "202509513"
click at [67, 131] on td at bounding box center [56, 132] width 36 height 28
click at [262, 131] on div "Grie Sequana Co Telmma" at bounding box center [263, 126] width 100 height 12
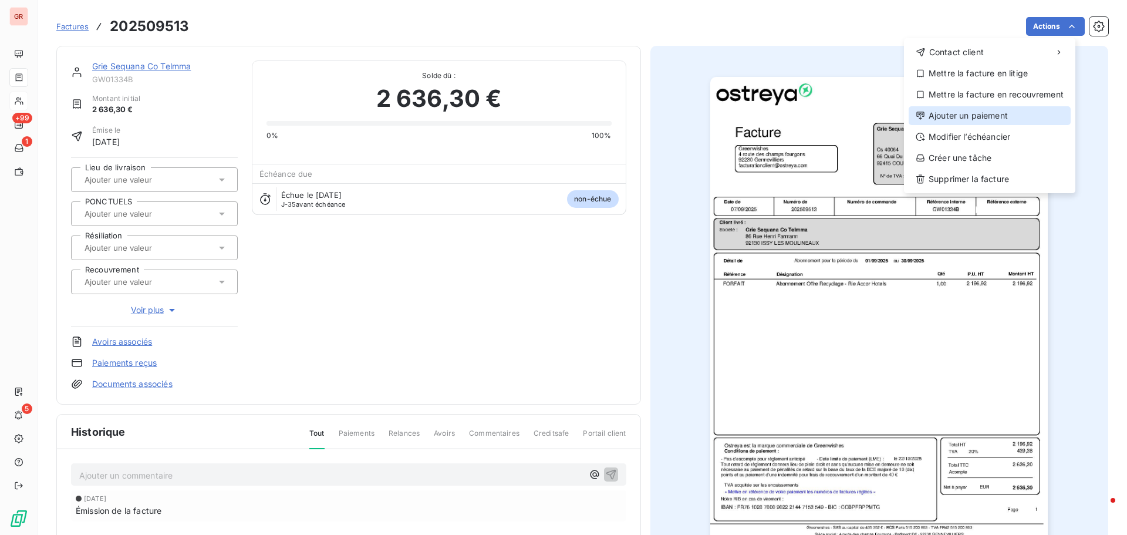
click at [751, 115] on div "Ajouter un paiement" at bounding box center [990, 115] width 162 height 19
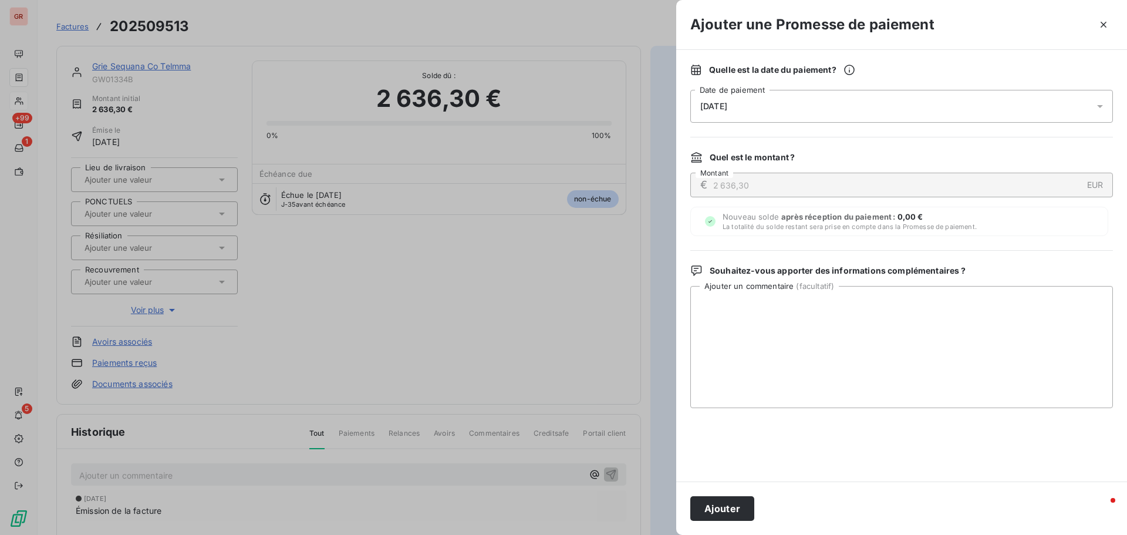
click at [751, 107] on icon at bounding box center [1100, 106] width 12 height 12
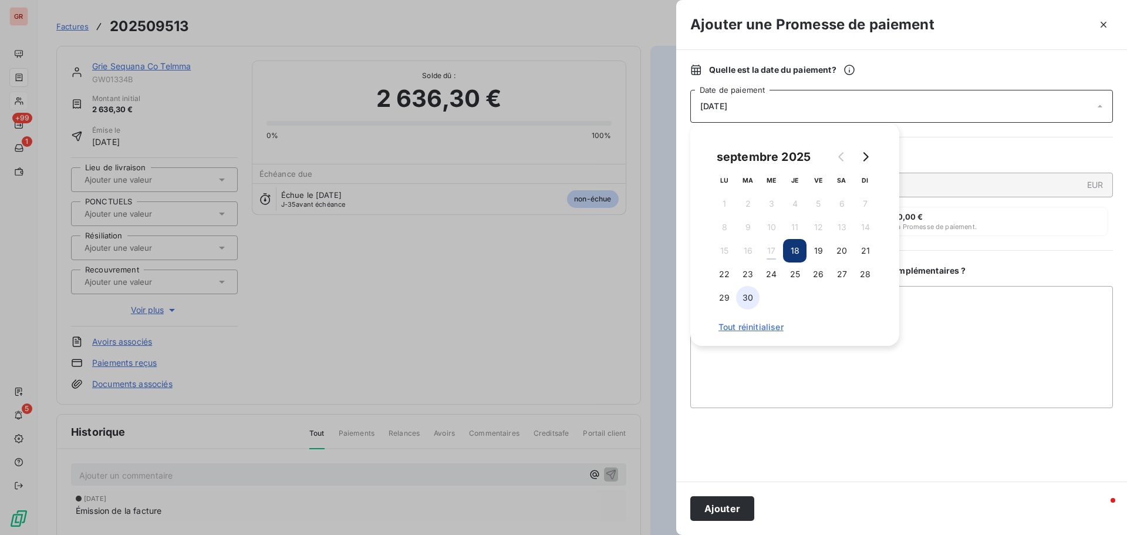
click at [751, 296] on button "30" at bounding box center [747, 297] width 23 height 23
click at [751, 311] on div "septembre 2025 LU MA ME JE VE SA DI 1 2 3 4 5 6 7 8 9 10 11 12 13 14 15 16 17 1…" at bounding box center [795, 234] width 181 height 195
drag, startPoint x: 904, startPoint y: 311, endPoint x: 909, endPoint y: 314, distance: 6.0
click at [751, 312] on textarea "Ajouter un commentaire ( facultatif )" at bounding box center [901, 347] width 423 height 122
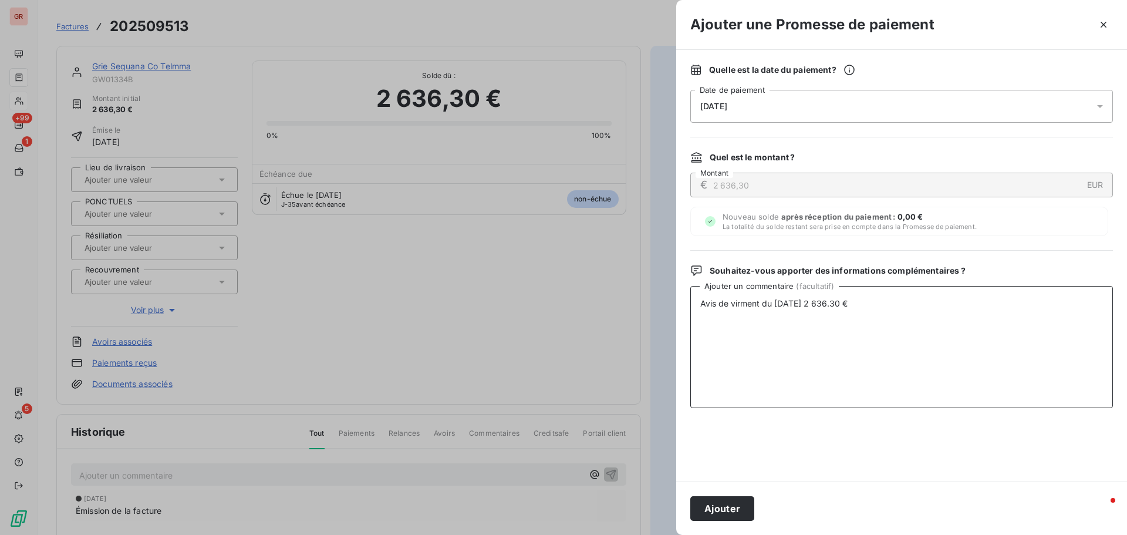
click at [742, 303] on textarea "Avis de virment du 17/09/25 2 636.30 €" at bounding box center [901, 347] width 423 height 122
type textarea "Avis de virement du 17/09/25 2 636.30 €"
click at [739, 323] on button "Ajouter" at bounding box center [722, 508] width 64 height 25
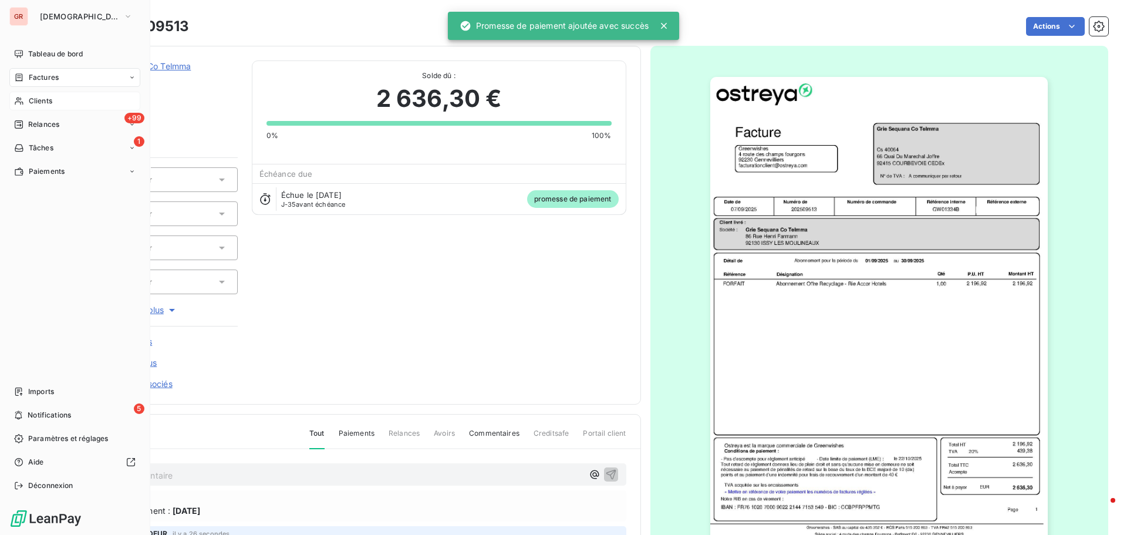
click at [64, 75] on div "Factures" at bounding box center [74, 77] width 131 height 19
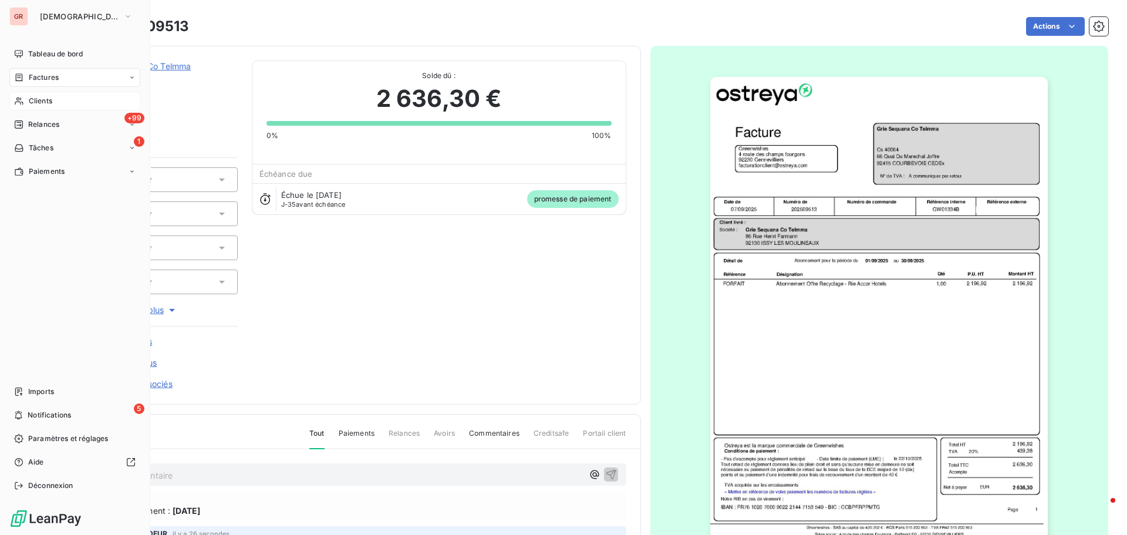
click at [50, 102] on span "Clients" at bounding box center [40, 101] width 23 height 11
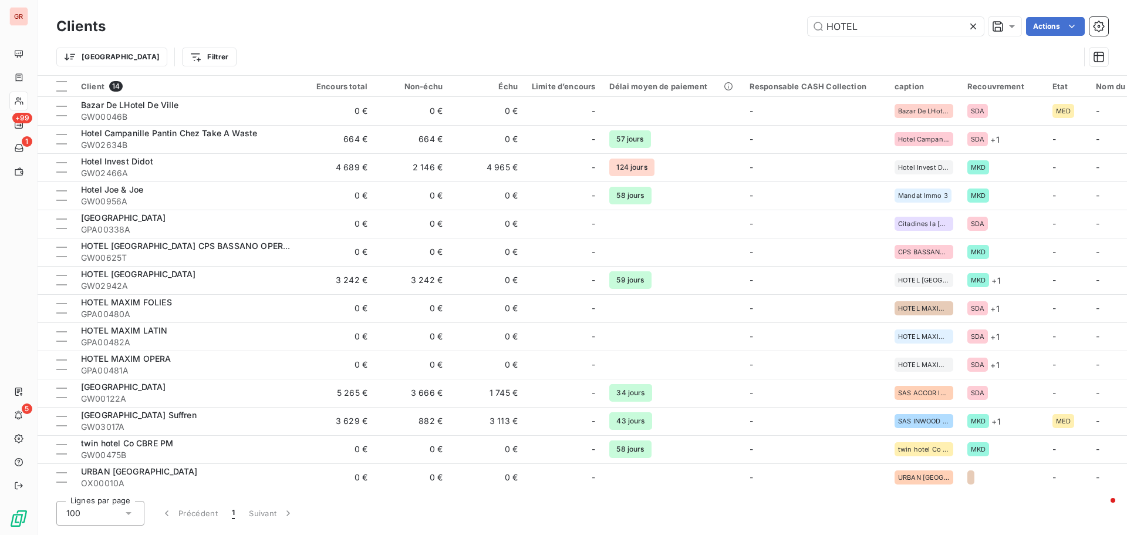
drag, startPoint x: 770, startPoint y: 41, endPoint x: 750, endPoint y: 45, distance: 20.4
click at [750, 45] on div "Clients HOTEL Actions Trier Filtrer" at bounding box center [582, 44] width 1052 height 61
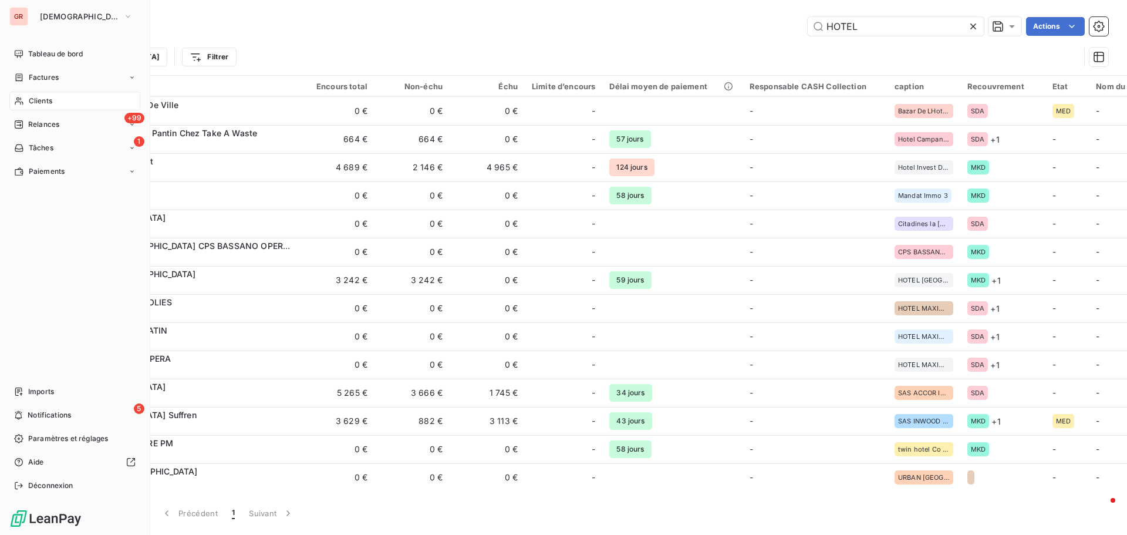
click at [50, 80] on span "Factures" at bounding box center [44, 77] width 30 height 11
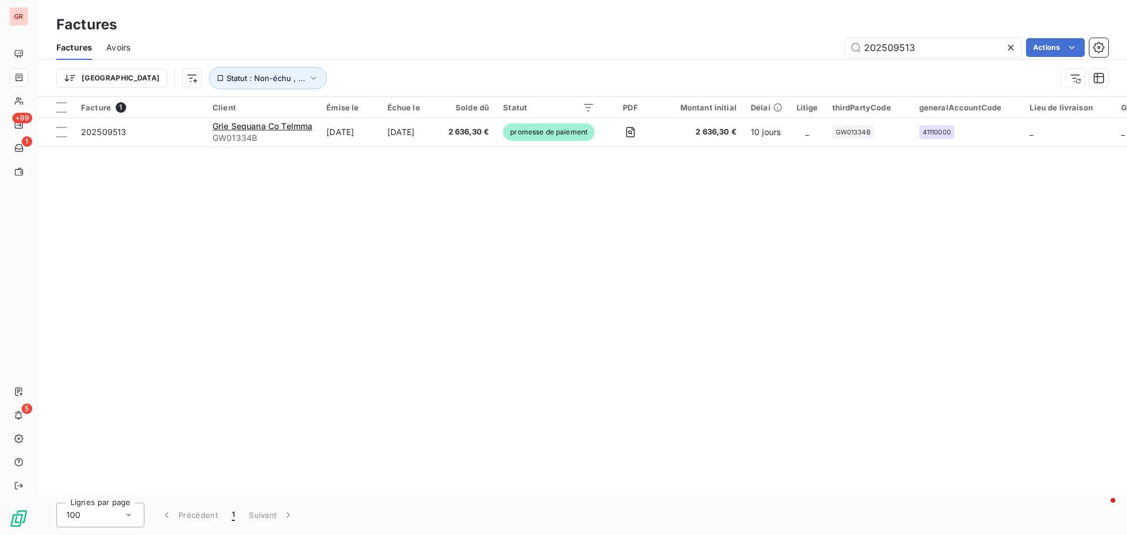
drag, startPoint x: 919, startPoint y: 49, endPoint x: 712, endPoint y: 50, distance: 207.3
click at [716, 50] on div "202509513 Actions" at bounding box center [626, 47] width 964 height 19
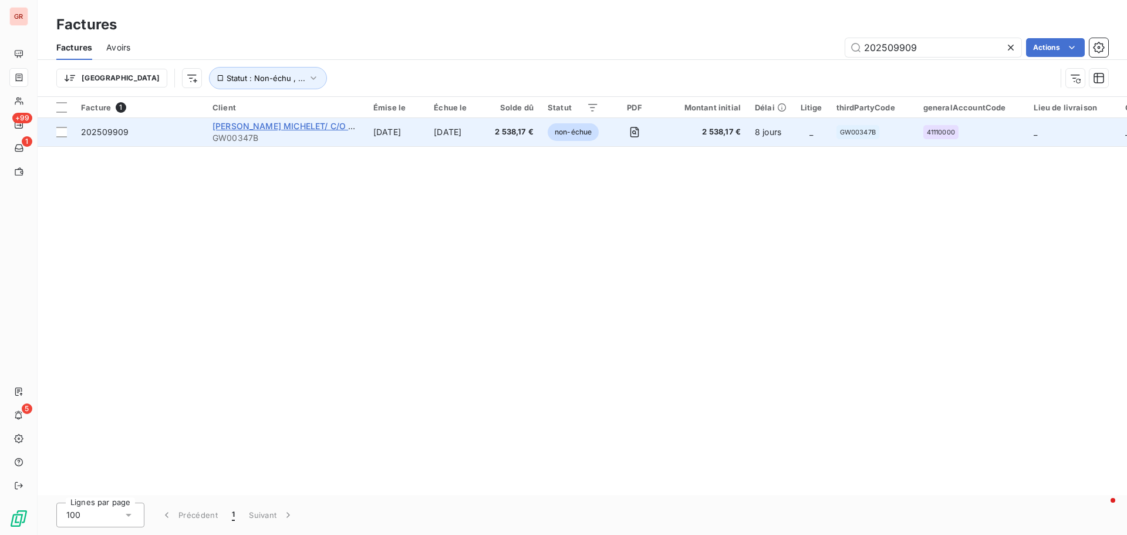
type input "202509909"
click at [238, 129] on span "GRIE CARRE MICHELET/ C/O TELMMA" at bounding box center [299, 126] width 172 height 10
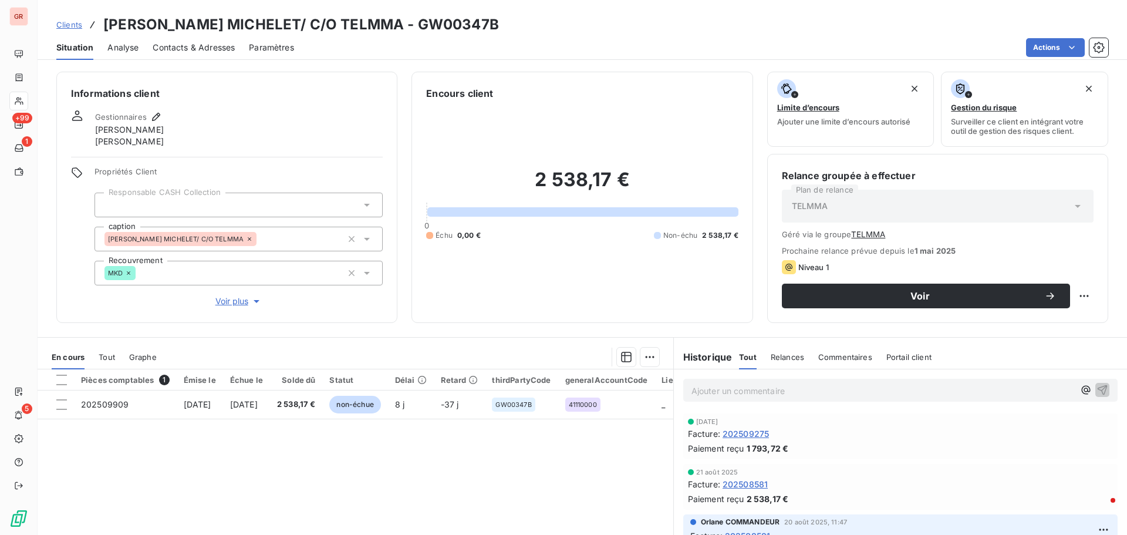
click at [651, 323] on html "GR +99 1 5 Clients GRIE CARRE MICHELET/ C/O TELMMA - GW00347B Situation Analyse…" at bounding box center [563, 267] width 1127 height 535
click at [63, 323] on html "GR +99 1 5 Clients GRIE CARRE MICHELET/ C/O TELMMA - GW00347B Situation Analyse…" at bounding box center [563, 267] width 1127 height 535
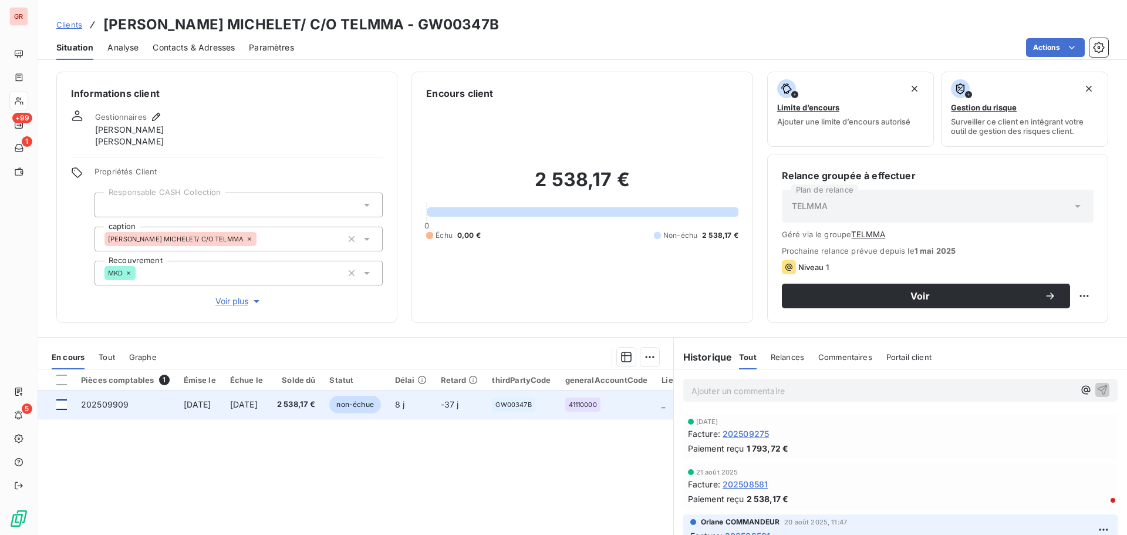
click at [60, 323] on div at bounding box center [61, 404] width 11 height 11
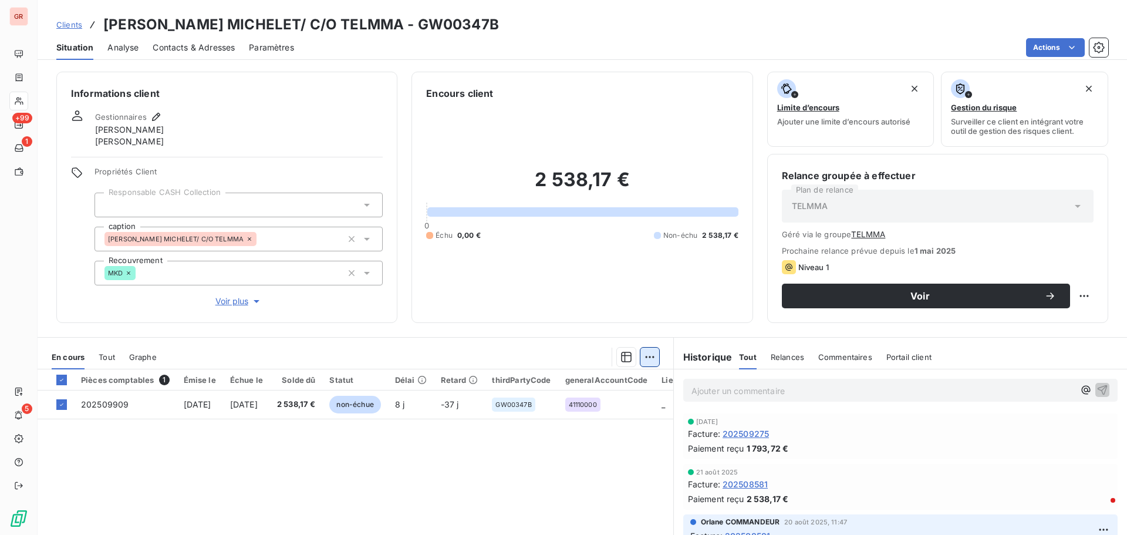
click at [647, 323] on html "GR +99 1 5 Clients GRIE CARRE MICHELET/ C/O TELMMA - GW00347B Situation Analyse…" at bounding box center [563, 267] width 1127 height 535
click at [547, 323] on div "Ajouter une promesse de paiement (1 facture)" at bounding box center [544, 404] width 207 height 19
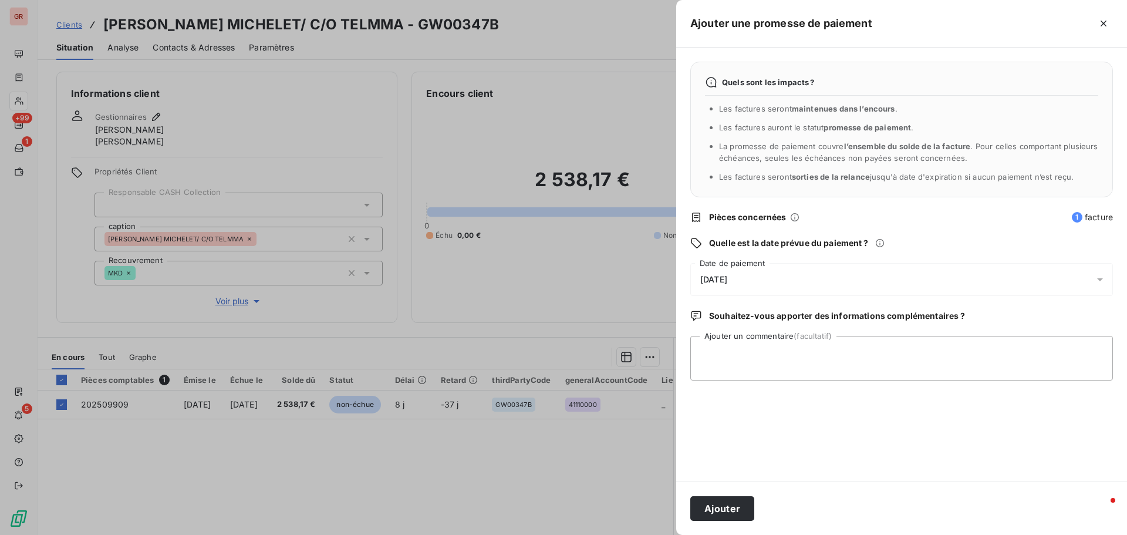
click at [751, 278] on icon at bounding box center [1100, 280] width 12 height 12
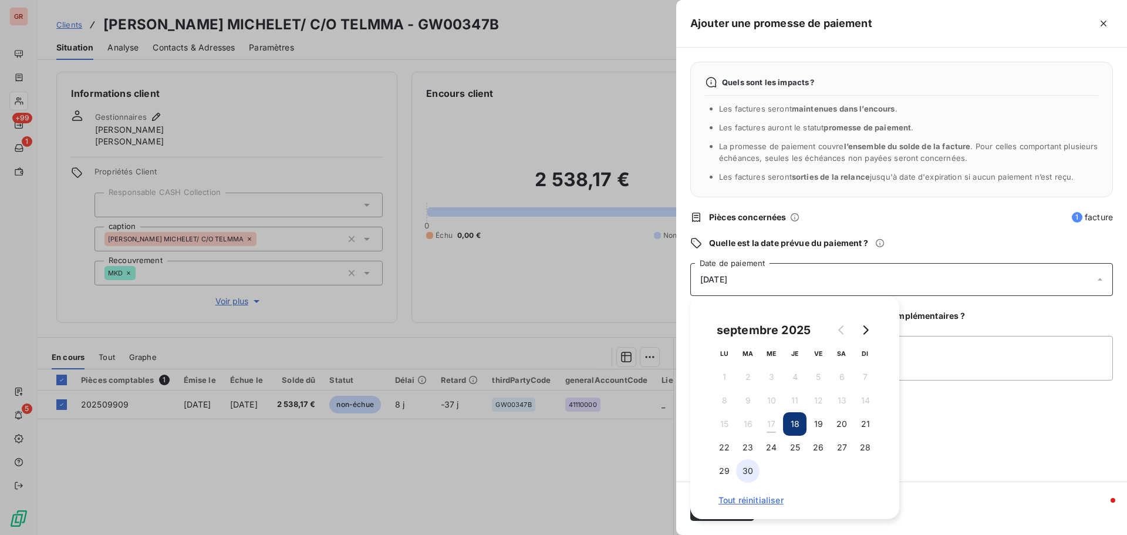
click at [750, 323] on button "30" at bounding box center [747, 470] width 23 height 23
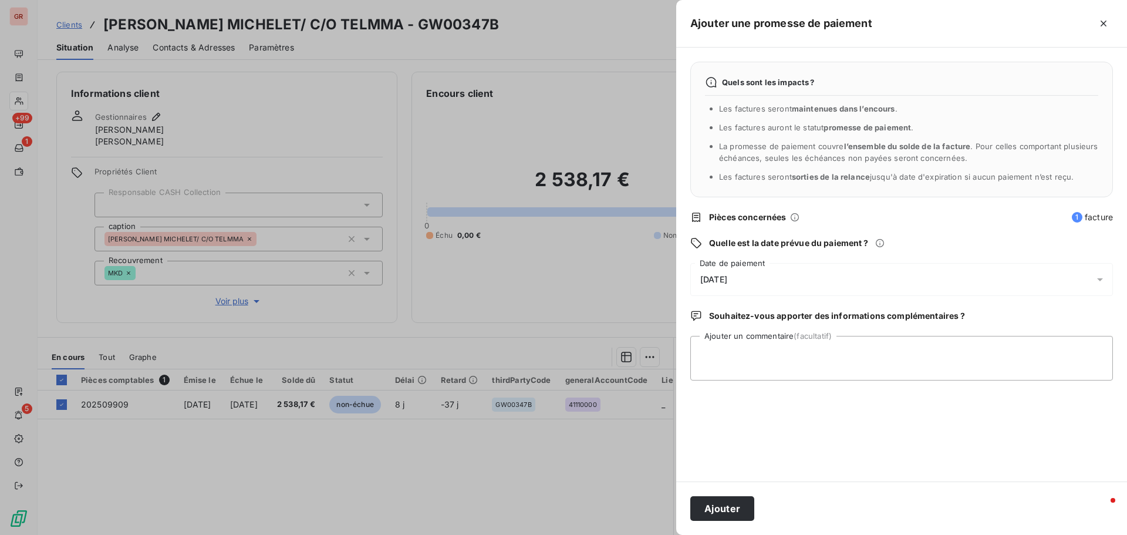
click at [751, 323] on div "Quels sont les impacts ? Les factures seront maintenues dans l’encours . Les fa…" at bounding box center [901, 265] width 451 height 434
click at [751, 323] on textarea "Ajouter un commentaire (facultatif)" at bounding box center [901, 358] width 423 height 45
type textarea "Avis de virement du 19/09/25 2 538.17 €"
click at [740, 323] on button "Ajouter" at bounding box center [722, 508] width 64 height 25
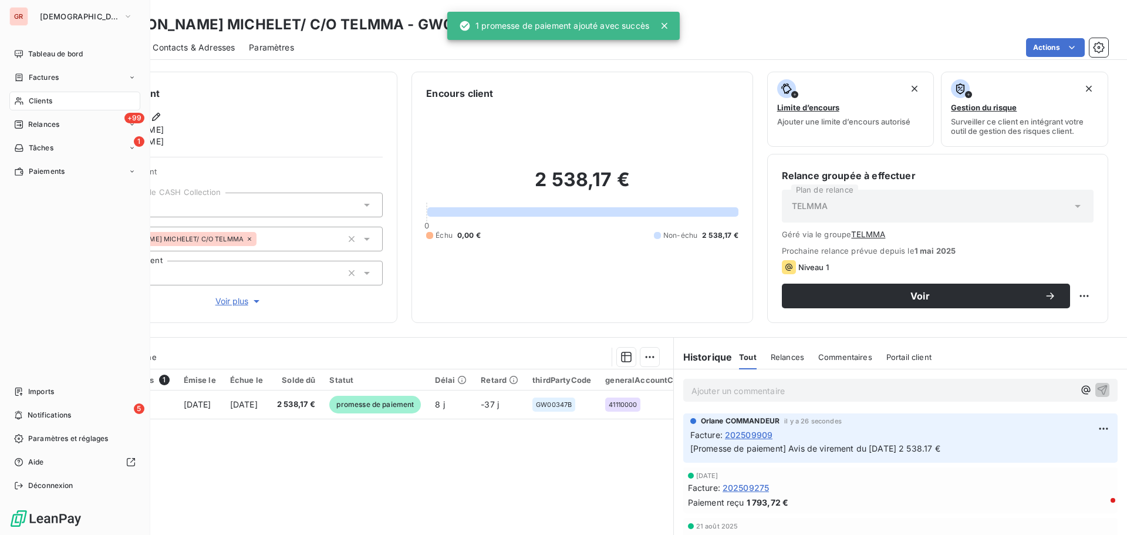
click at [47, 80] on span "Factures" at bounding box center [44, 77] width 30 height 11
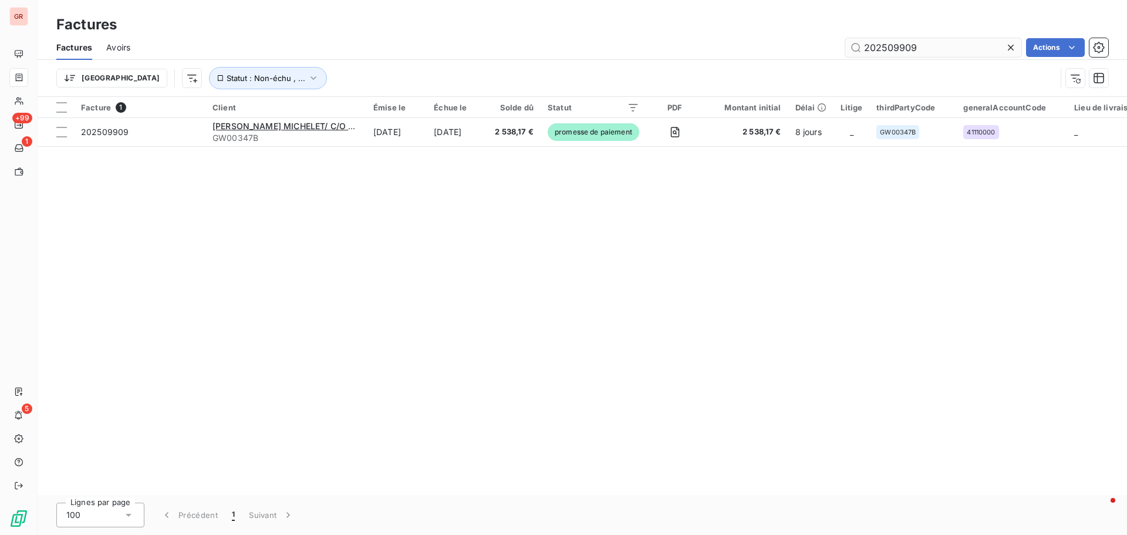
click at [751, 52] on input "202509909" at bounding box center [933, 47] width 176 height 19
drag, startPoint x: 898, startPoint y: 48, endPoint x: 816, endPoint y: 50, distance: 81.6
click at [751, 50] on div "202509909 Actions" at bounding box center [626, 47] width 964 height 19
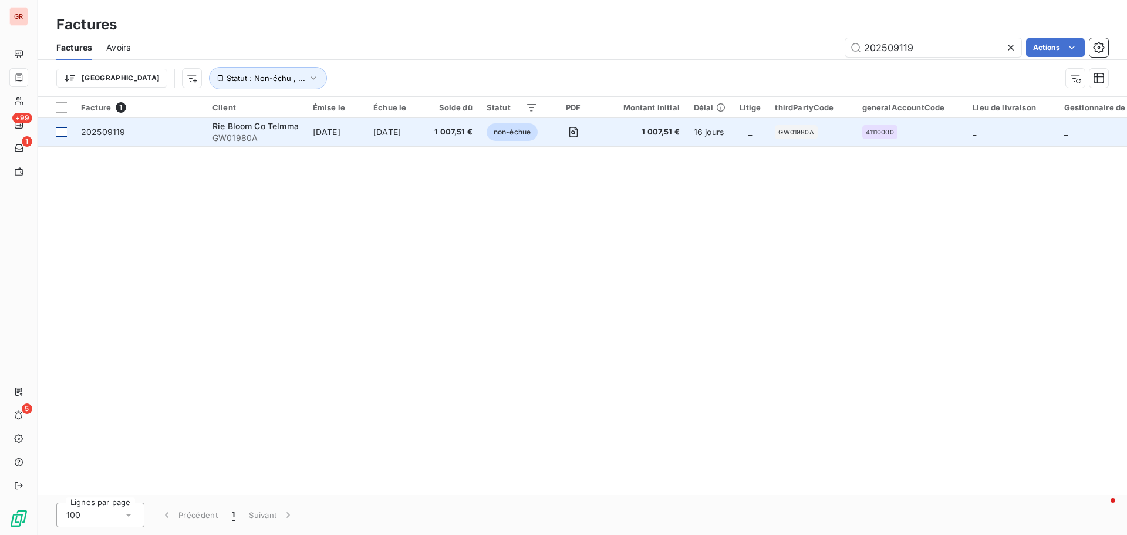
type input "202509119"
drag, startPoint x: 59, startPoint y: 133, endPoint x: 69, endPoint y: 135, distance: 10.3
click at [59, 133] on div at bounding box center [61, 132] width 11 height 11
click at [245, 127] on span "Rie Bloom Co Telmma" at bounding box center [256, 126] width 86 height 10
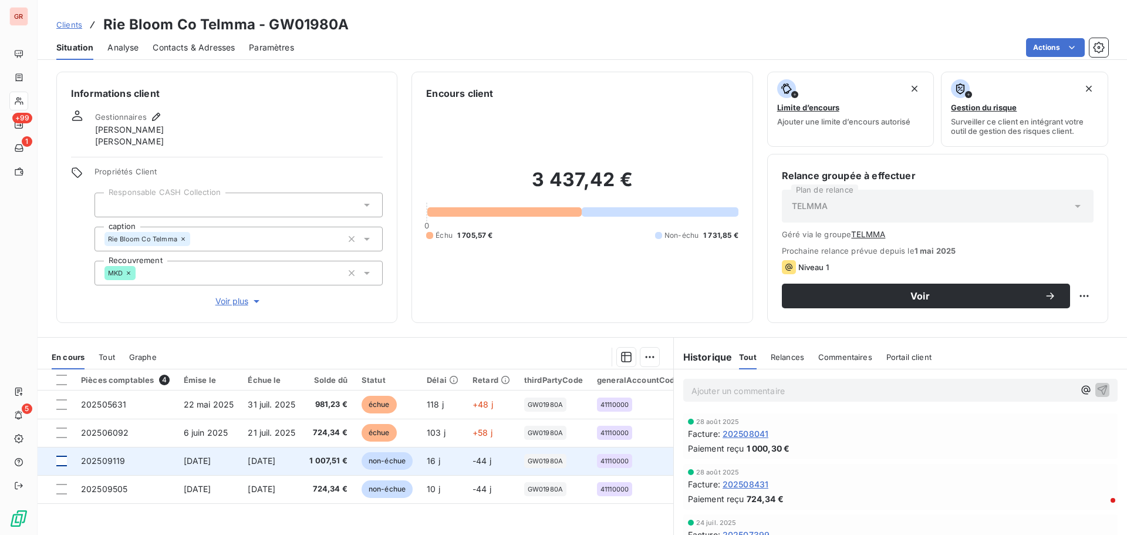
click at [64, 323] on div at bounding box center [61, 461] width 11 height 11
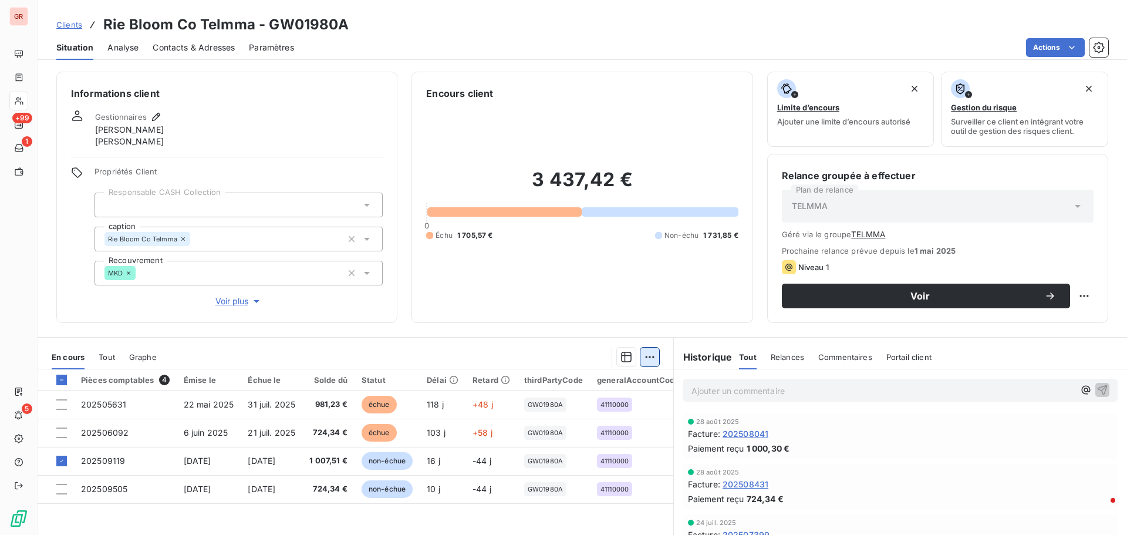
click at [652, 323] on html "GR +99 1 5 Clients Rie Bloom Co Telmma - GW01980A Situation Analyse Contacts & …" at bounding box center [563, 267] width 1127 height 535
click at [567, 323] on div "Ajouter une promesse de paiement (1 facture)" at bounding box center [544, 404] width 207 height 19
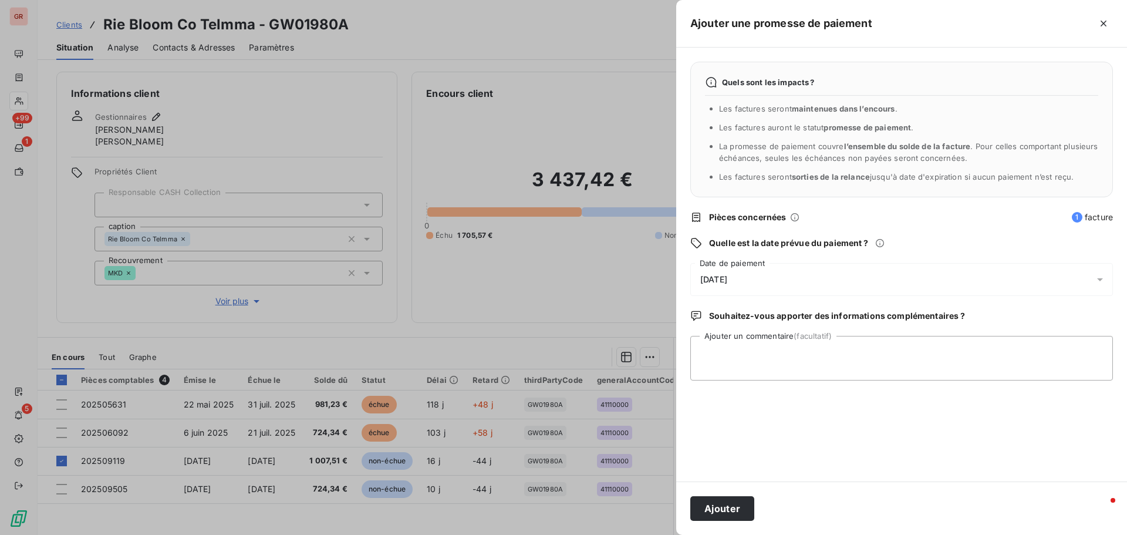
click at [751, 277] on icon at bounding box center [1100, 280] width 12 height 12
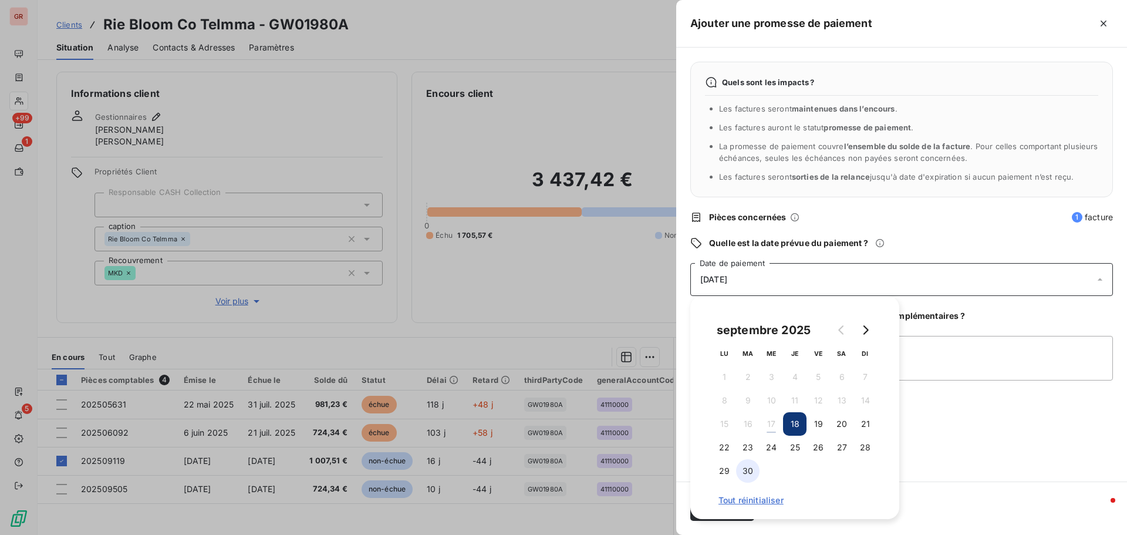
click at [751, 323] on button "30" at bounding box center [747, 470] width 23 height 23
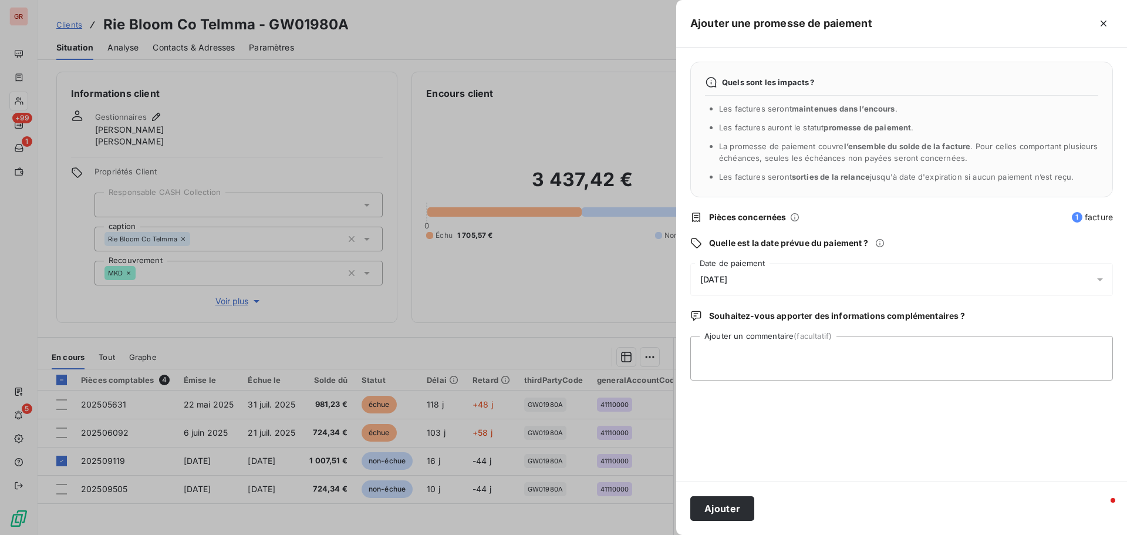
click at [751, 323] on div "Quels sont les impacts ? Les factures seront maintenues dans l’encours . Les fa…" at bounding box center [901, 265] width 451 height 434
click at [751, 323] on textarea "Ajouter un commentaire (facultatif)" at bounding box center [901, 358] width 423 height 45
type textarea "Avis de virement du 17/09/25 1 007.51 €"
click at [742, 323] on button "Ajouter" at bounding box center [722, 508] width 64 height 25
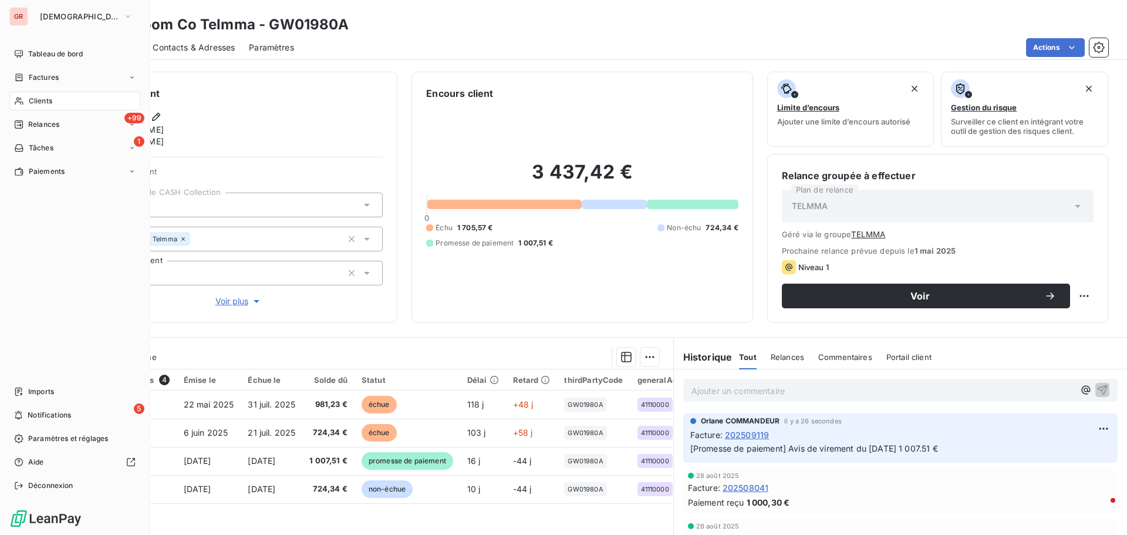
click at [50, 76] on span "Factures" at bounding box center [44, 77] width 30 height 11
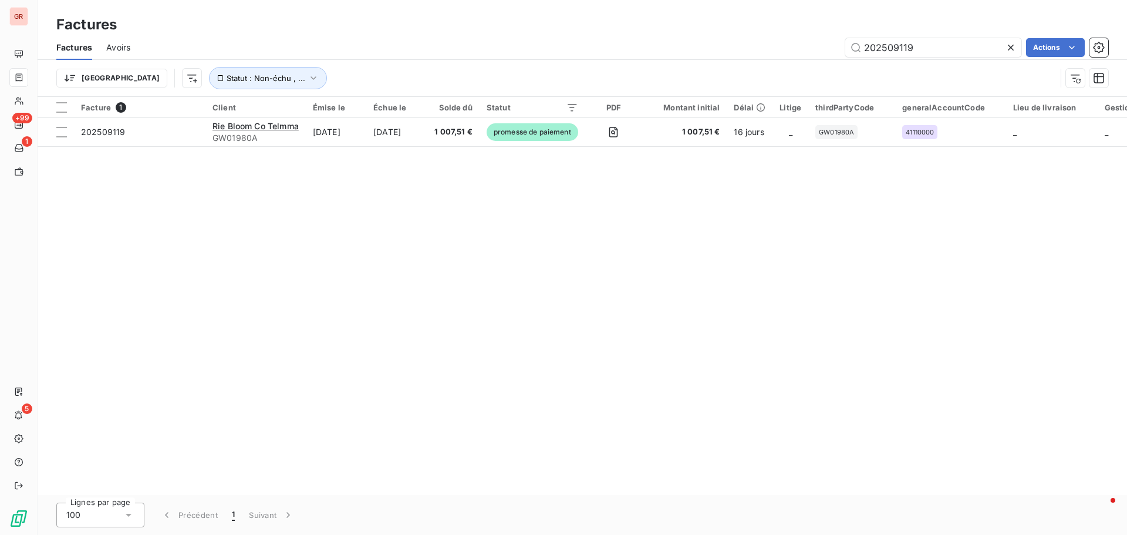
drag, startPoint x: 936, startPoint y: 37, endPoint x: 770, endPoint y: 50, distance: 166.1
click at [751, 49] on div "Factures Avoirs 202509119 Actions" at bounding box center [583, 47] width 1090 height 25
click at [751, 44] on input "202509119" at bounding box center [933, 47] width 176 height 19
click at [751, 52] on input "202509119" at bounding box center [933, 47] width 176 height 19
click at [751, 49] on input "202509119" at bounding box center [933, 47] width 176 height 19
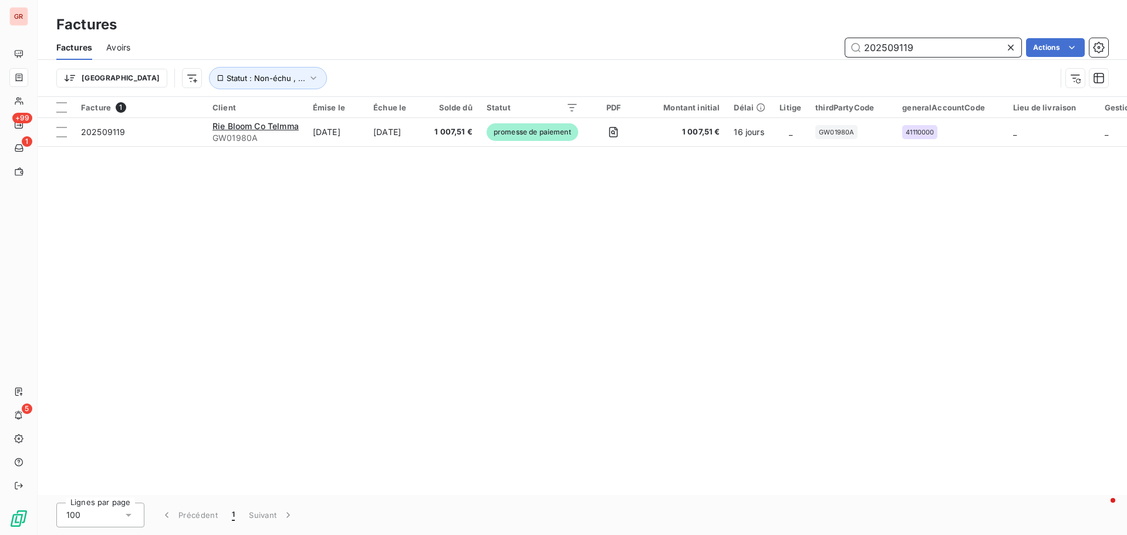
click at [751, 48] on input "202509119" at bounding box center [933, 47] width 176 height 19
drag, startPoint x: 904, startPoint y: 48, endPoint x: 851, endPoint y: 53, distance: 53.2
click at [751, 51] on input "202509119" at bounding box center [933, 47] width 176 height 19
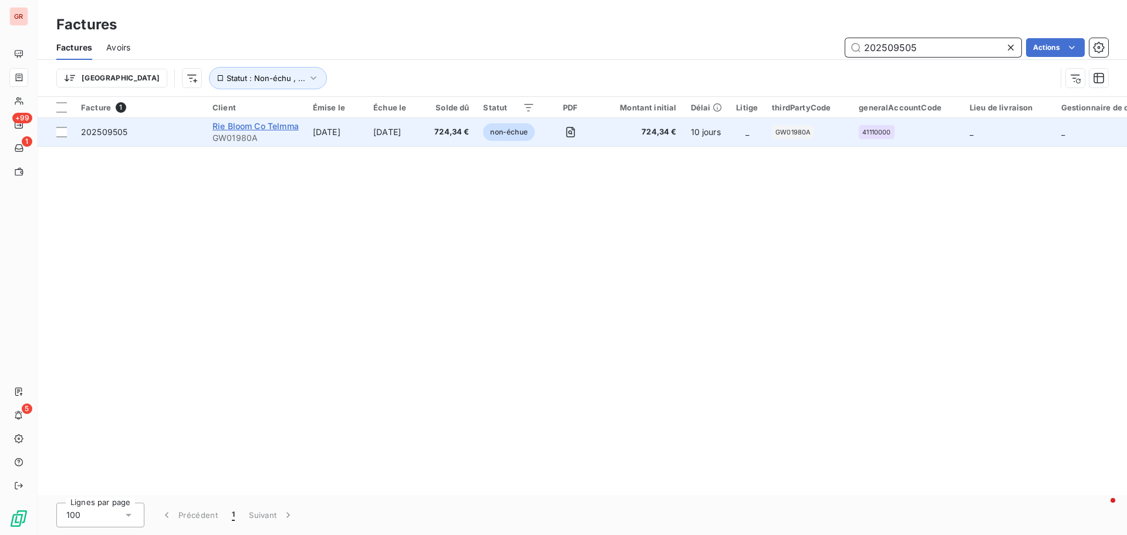
type input "202509505"
click at [263, 126] on span "Rie Bloom Co Telmma" at bounding box center [256, 126] width 86 height 10
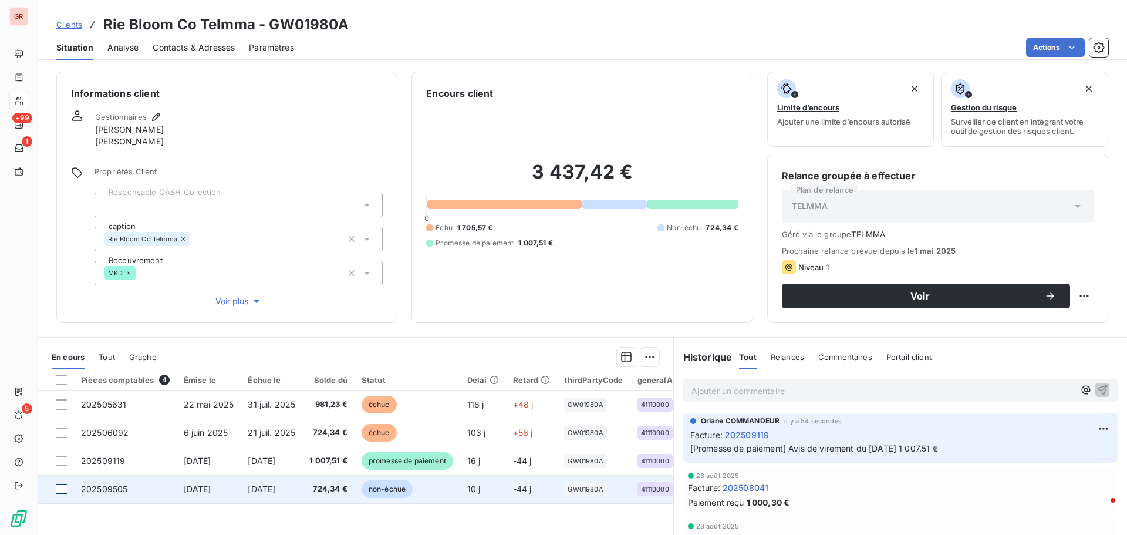
click at [60, 323] on div at bounding box center [61, 489] width 11 height 11
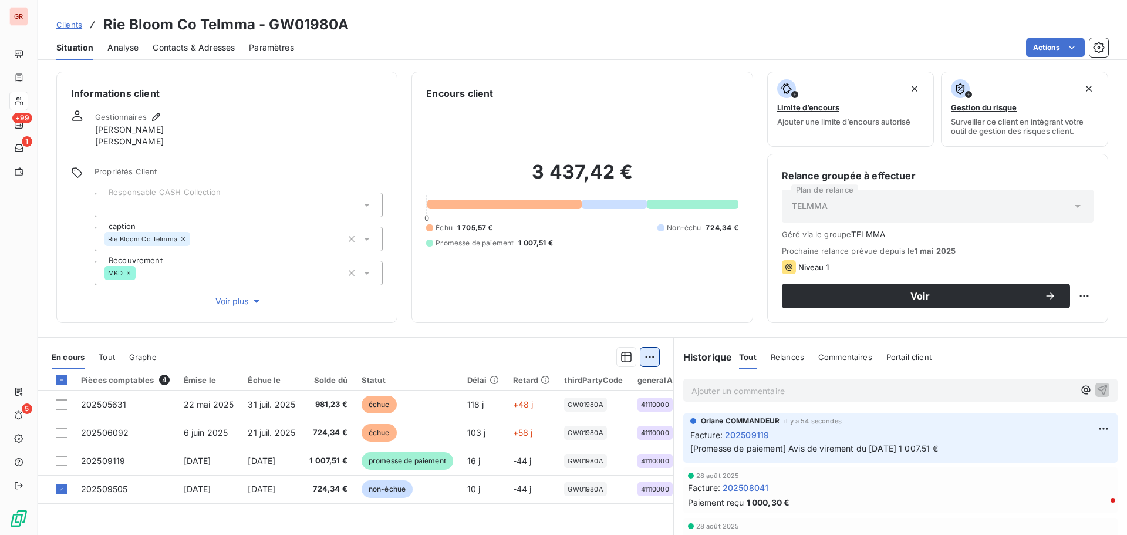
click at [647, 323] on html "GR +99 1 5 Clients Rie Bloom Co Telmma - GW01980A Situation Analyse Contacts & …" at bounding box center [563, 267] width 1127 height 535
click at [549, 323] on div "Ajouter une promesse de paiement (1 facture)" at bounding box center [544, 404] width 207 height 19
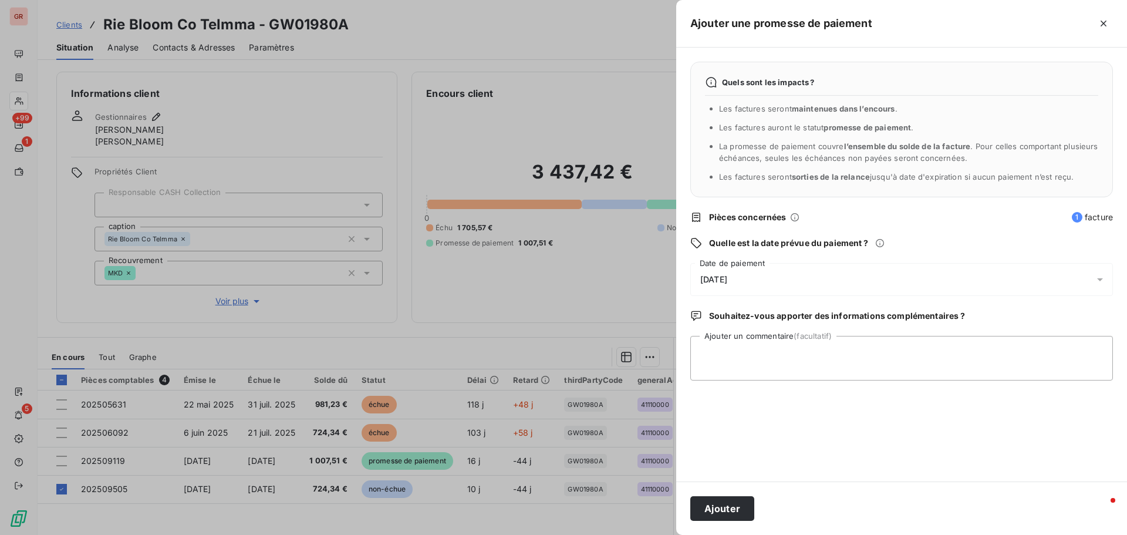
click at [751, 278] on icon at bounding box center [1100, 280] width 12 height 12
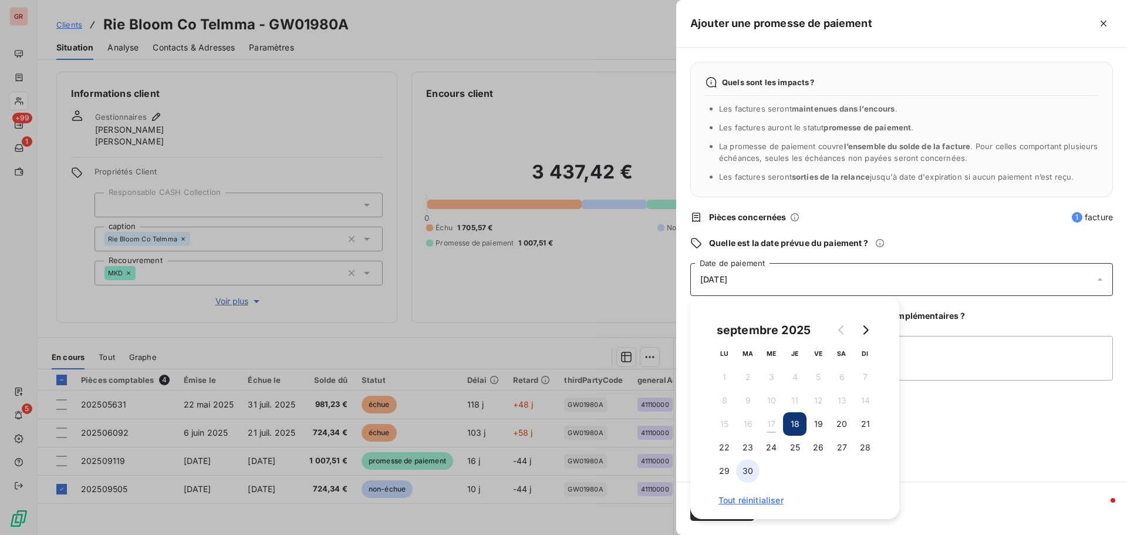
click at [751, 323] on button "30" at bounding box center [747, 470] width 23 height 23
click at [751, 323] on textarea "Ajouter un commentaire (facultatif)" at bounding box center [901, 358] width 423 height 45
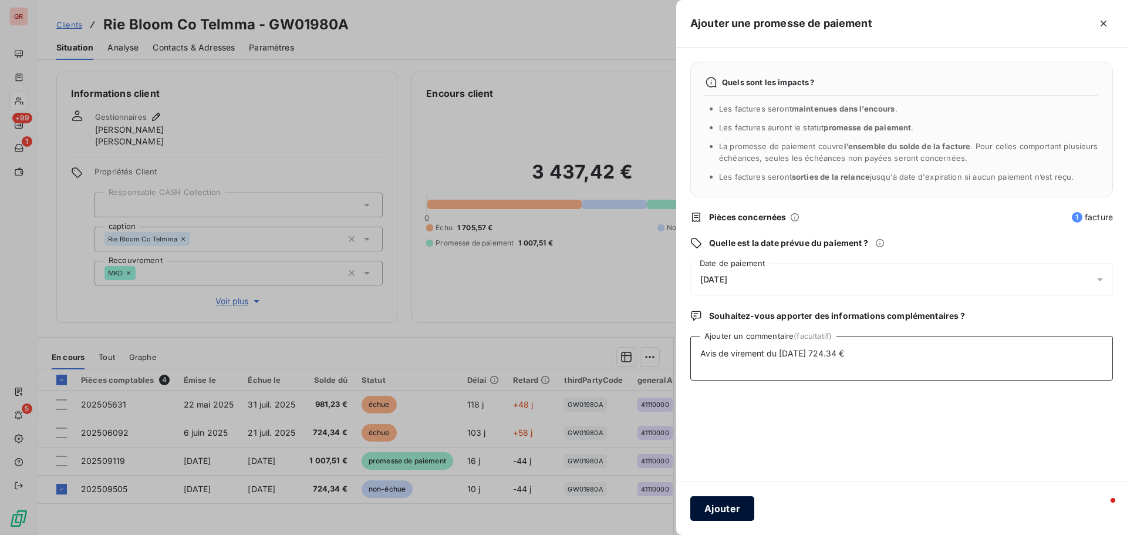
type textarea "Avis de virement du 17/09/25 724.34 €"
click at [733, 323] on button "Ajouter" at bounding box center [722, 508] width 64 height 25
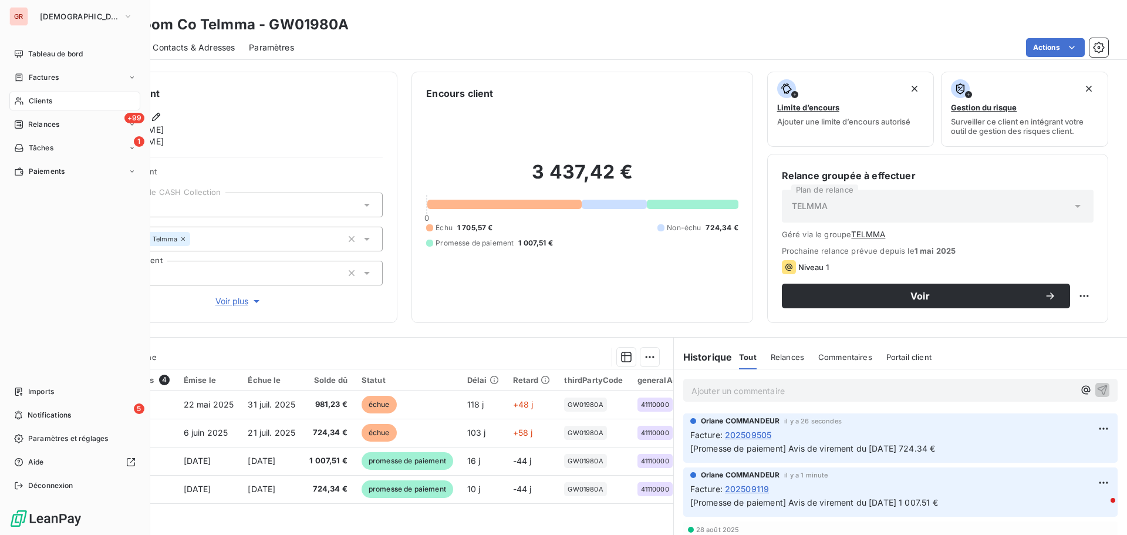
click at [52, 80] on span "Factures" at bounding box center [44, 77] width 30 height 11
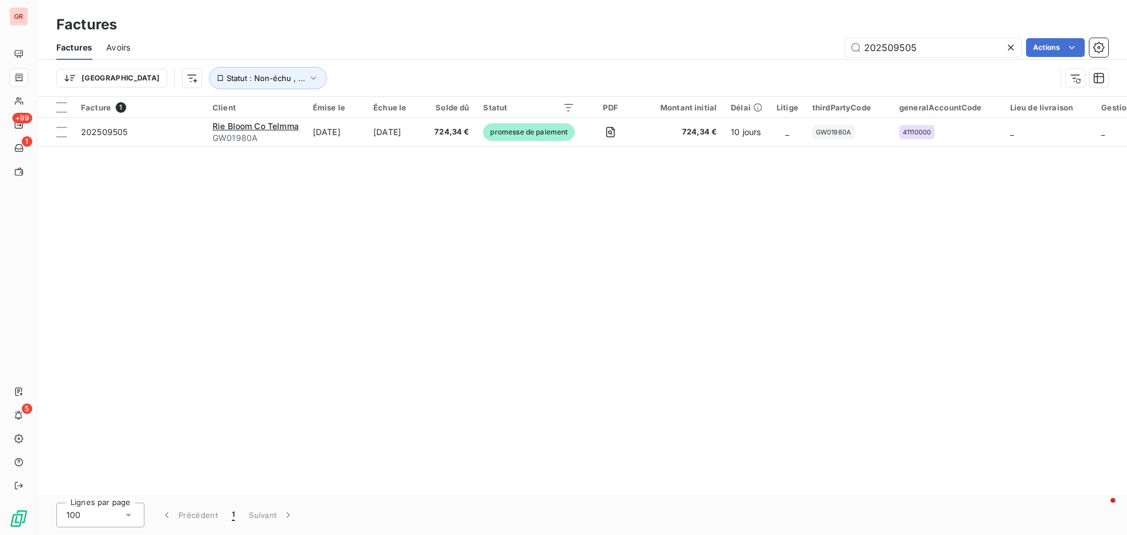
drag, startPoint x: 924, startPoint y: 50, endPoint x: 799, endPoint y: 62, distance: 125.0
click at [751, 62] on div "Factures Avoirs 202509505 Actions Trier Statut : Non-échu , ..." at bounding box center [583, 65] width 1090 height 61
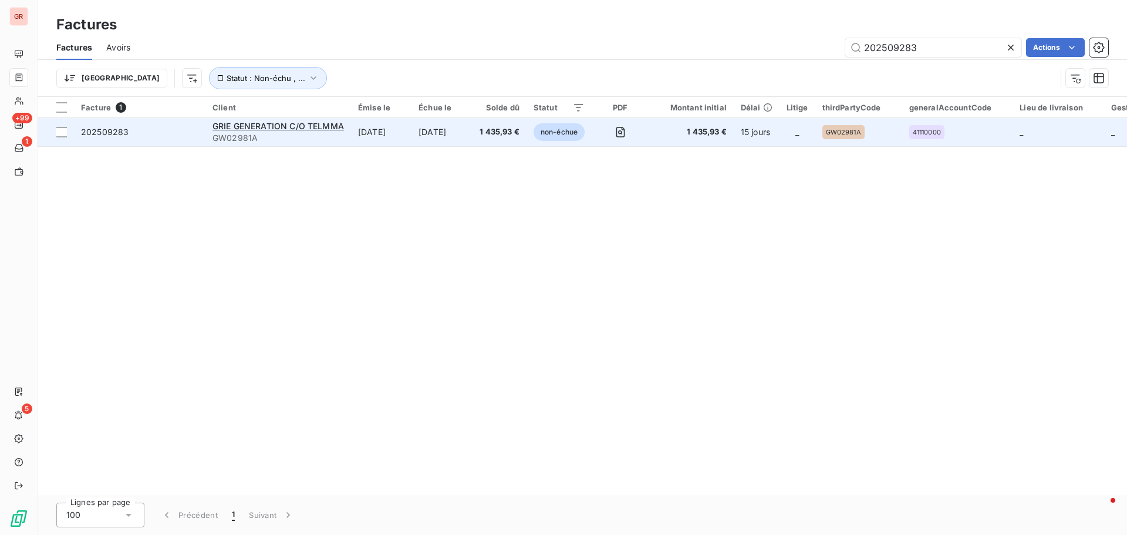
type input "202509283"
click at [85, 133] on span "202509283" at bounding box center [105, 132] width 48 height 10
click at [275, 134] on span "GW02981A" at bounding box center [279, 138] width 132 height 12
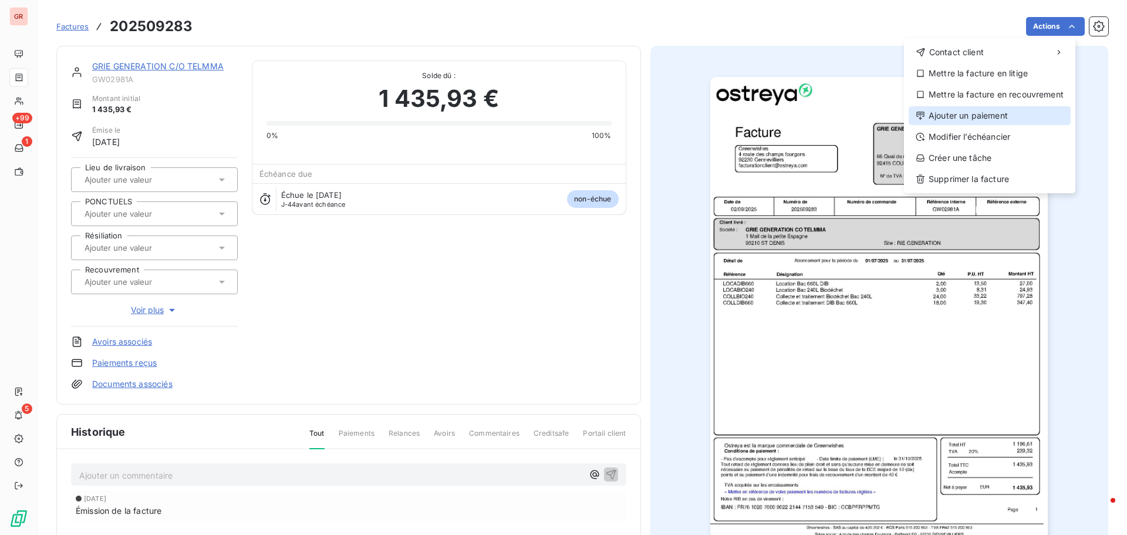
click at [751, 112] on div "Ajouter un paiement" at bounding box center [990, 115] width 162 height 19
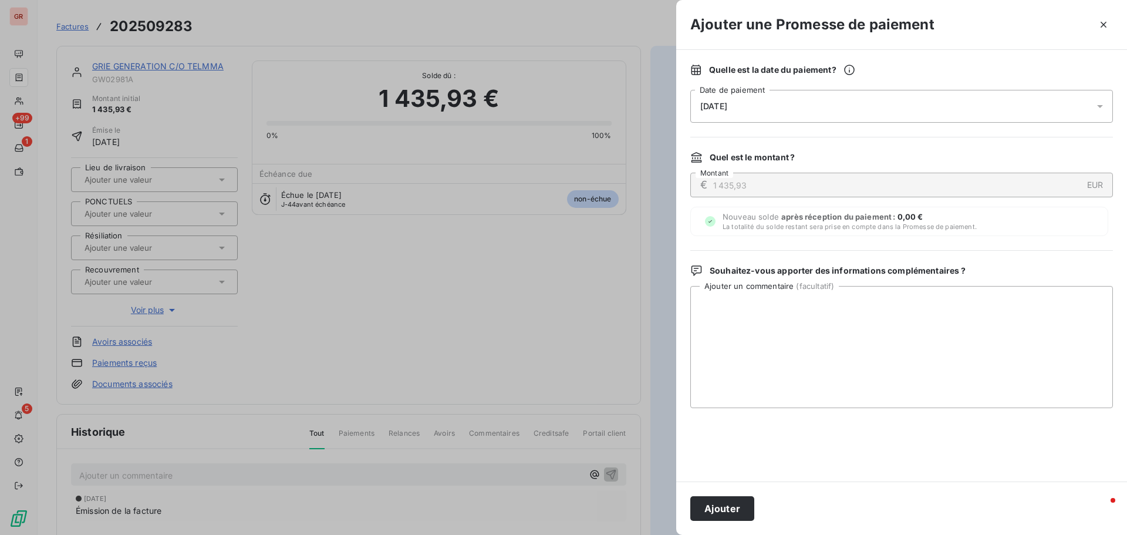
click at [751, 112] on div "18/09/2025" at bounding box center [901, 106] width 423 height 33
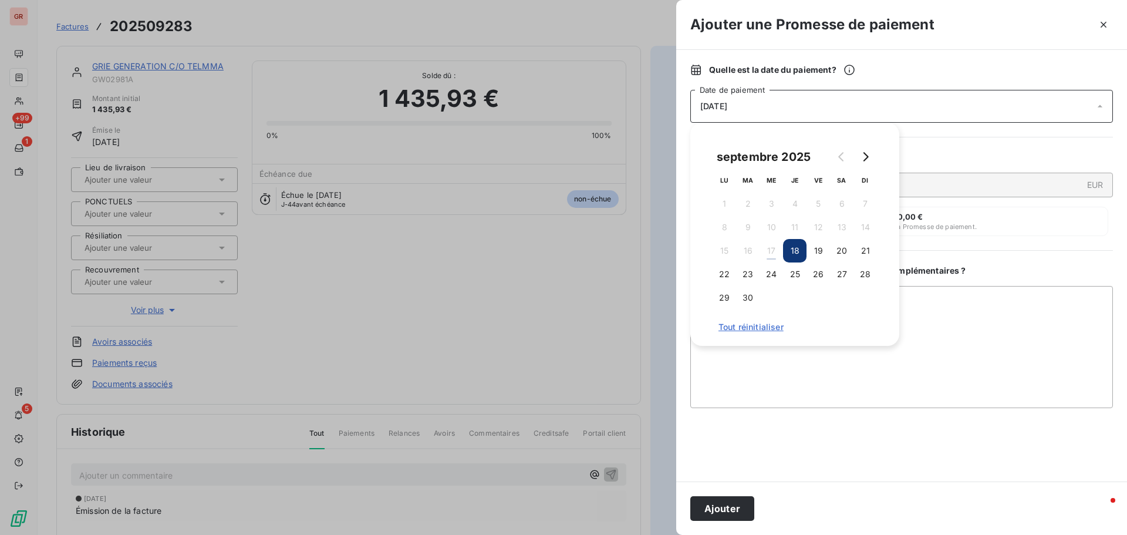
drag, startPoint x: 727, startPoint y: 109, endPoint x: 698, endPoint y: 112, distance: 29.4
click at [698, 112] on div "18/09/2025" at bounding box center [901, 106] width 423 height 33
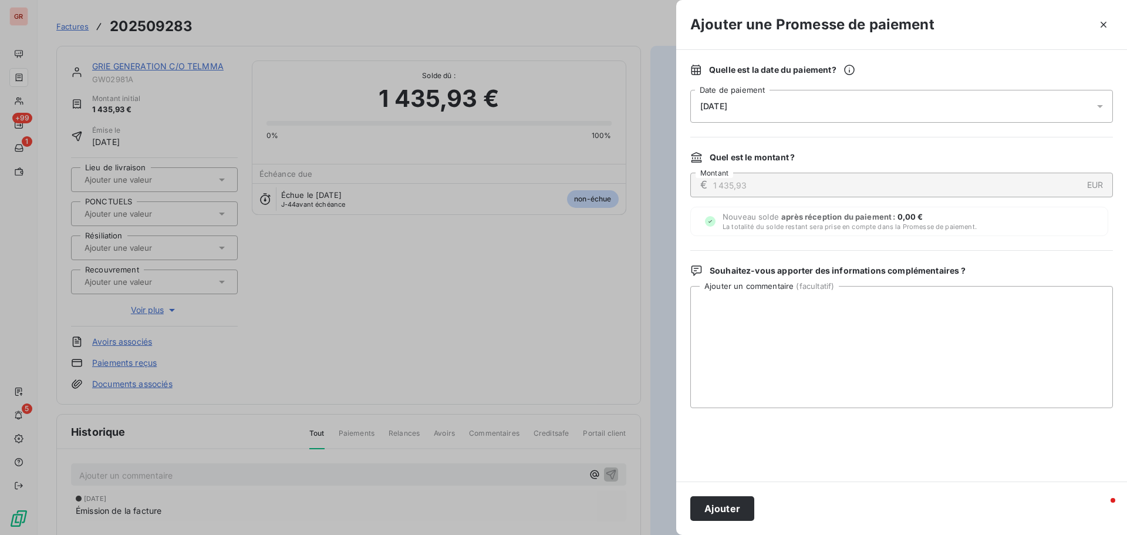
click at [751, 108] on div "18/09/2025" at bounding box center [901, 106] width 423 height 33
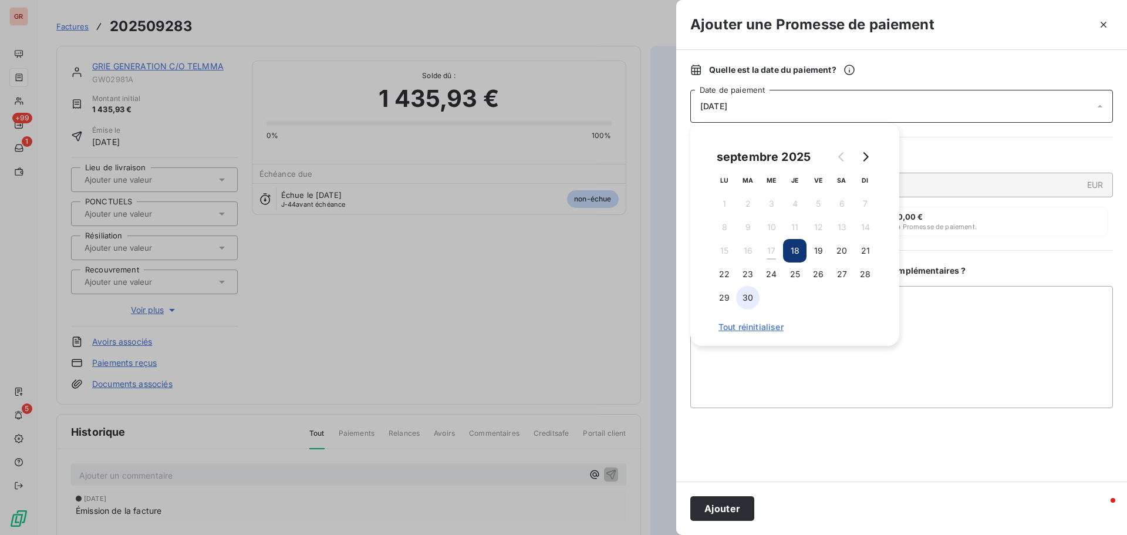
click at [750, 302] on button "30" at bounding box center [747, 297] width 23 height 23
click at [751, 311] on textarea "Ajouter un commentaire ( facultatif )" at bounding box center [901, 347] width 423 height 122
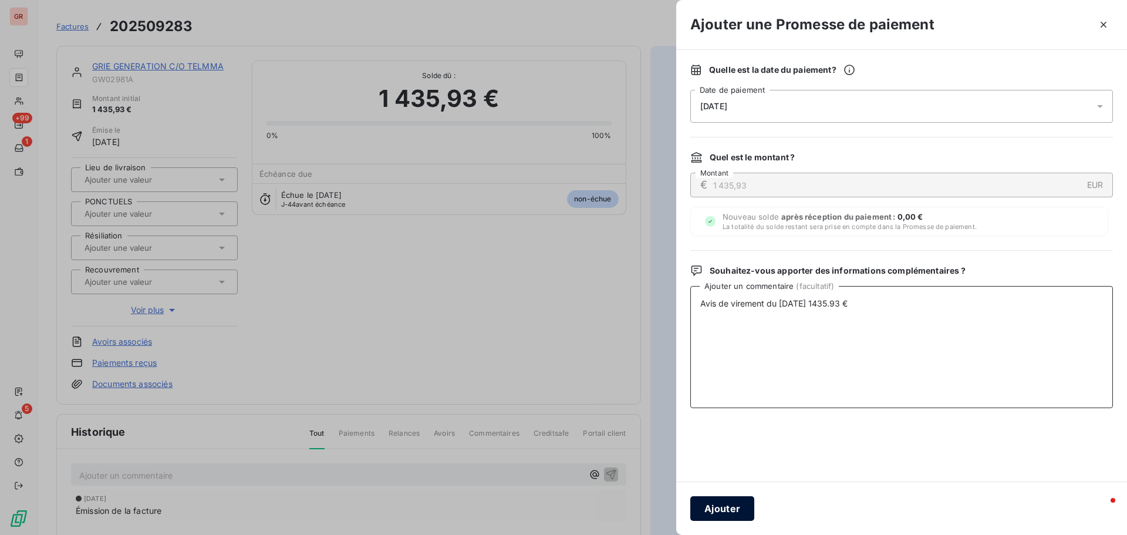
type textarea "Avis de virement du 17/09/25 1435.93 €"
click at [718, 323] on button "Ajouter" at bounding box center [722, 508] width 64 height 25
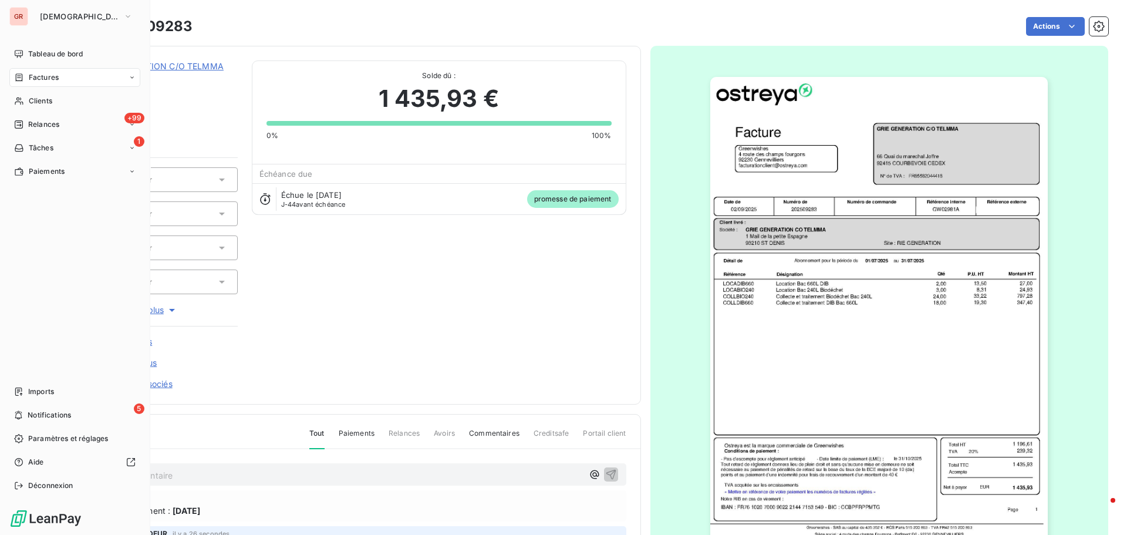
click at [55, 79] on span "Factures" at bounding box center [44, 77] width 30 height 11
click at [46, 77] on span "Factures" at bounding box center [44, 77] width 30 height 11
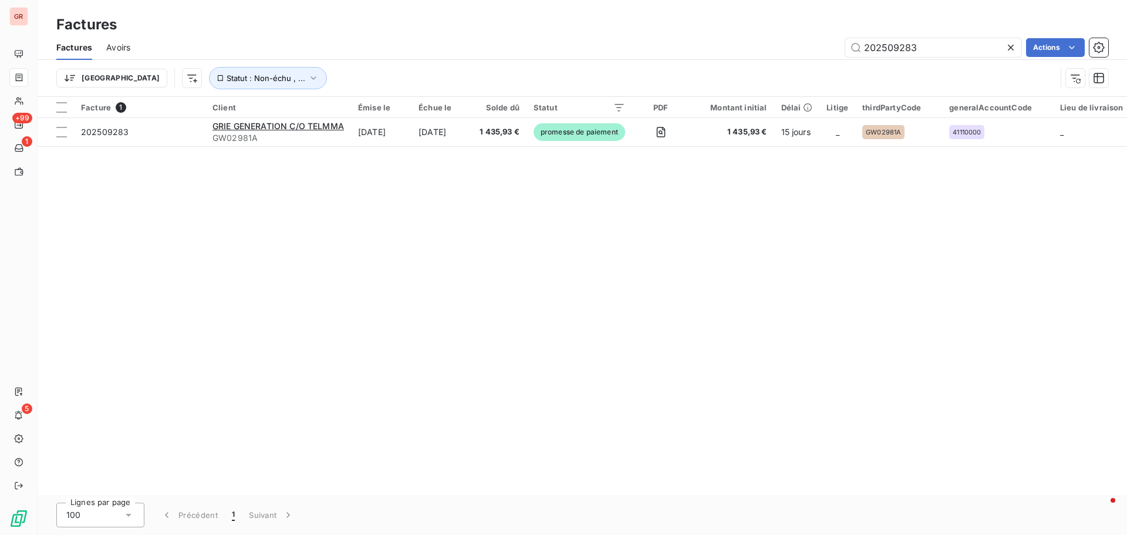
drag, startPoint x: 925, startPoint y: 49, endPoint x: 749, endPoint y: 49, distance: 176.1
click at [749, 49] on div "202509283 Actions" at bounding box center [626, 47] width 964 height 19
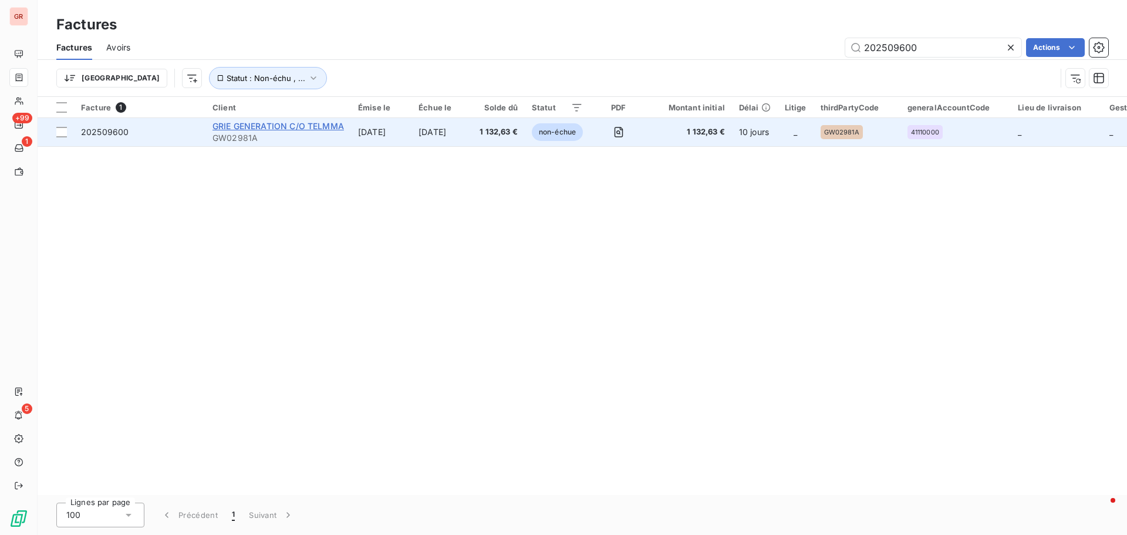
type input "202509600"
click at [232, 127] on span "GRIE GENERATION C/O TELMMA" at bounding box center [279, 126] width 132 height 10
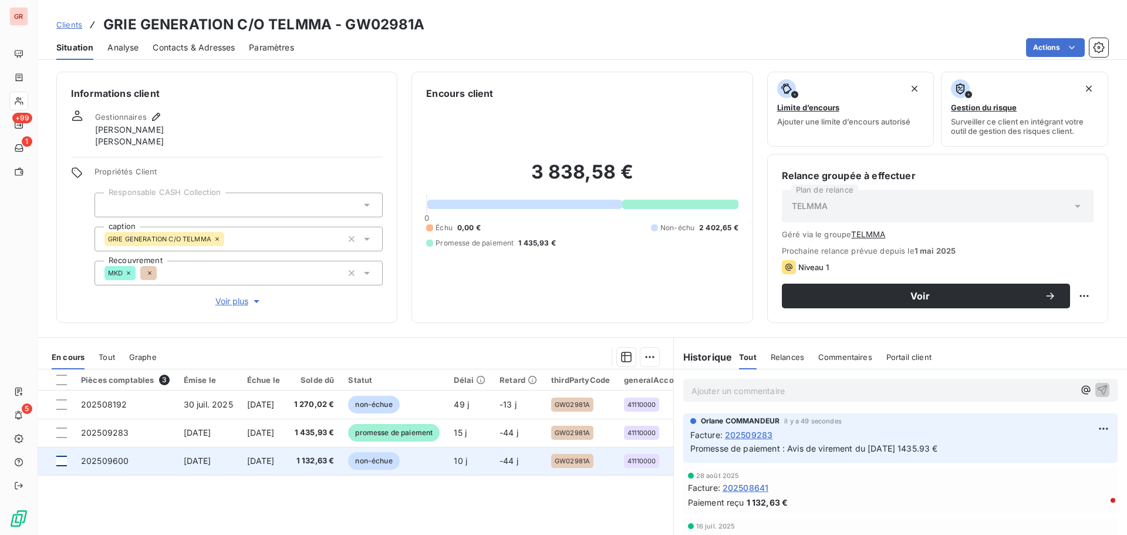
click at [65, 323] on div at bounding box center [61, 461] width 11 height 11
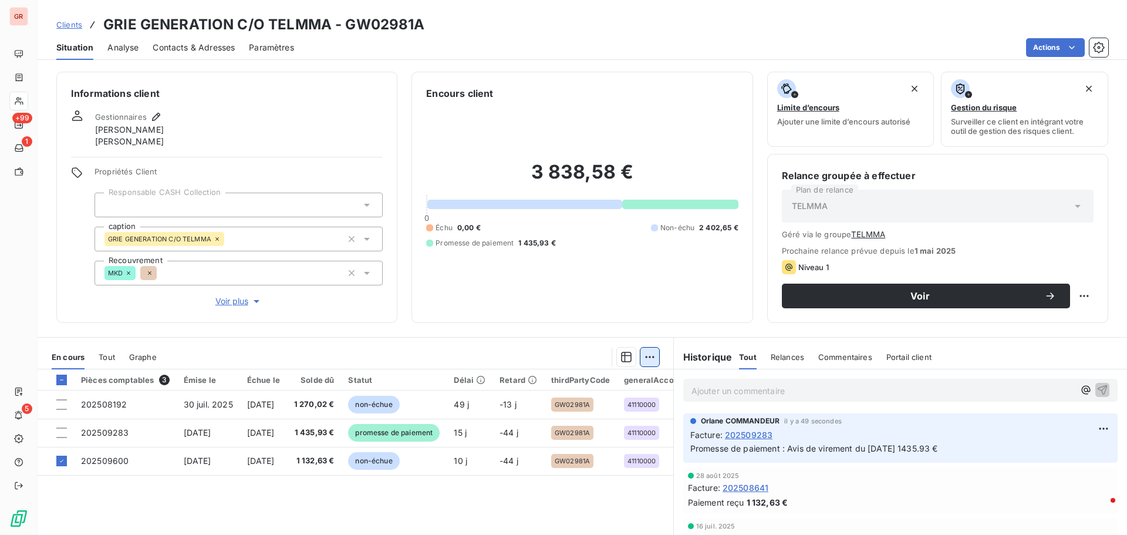
click at [645, 323] on html "GR +99 1 5 Clients GRIE GENERATION C/O TELMMA - GW02981A Situation Analyse Cont…" at bounding box center [563, 267] width 1127 height 535
click at [580, 323] on div "Ajouter une promesse de paiement (1 facture)" at bounding box center [544, 404] width 207 height 19
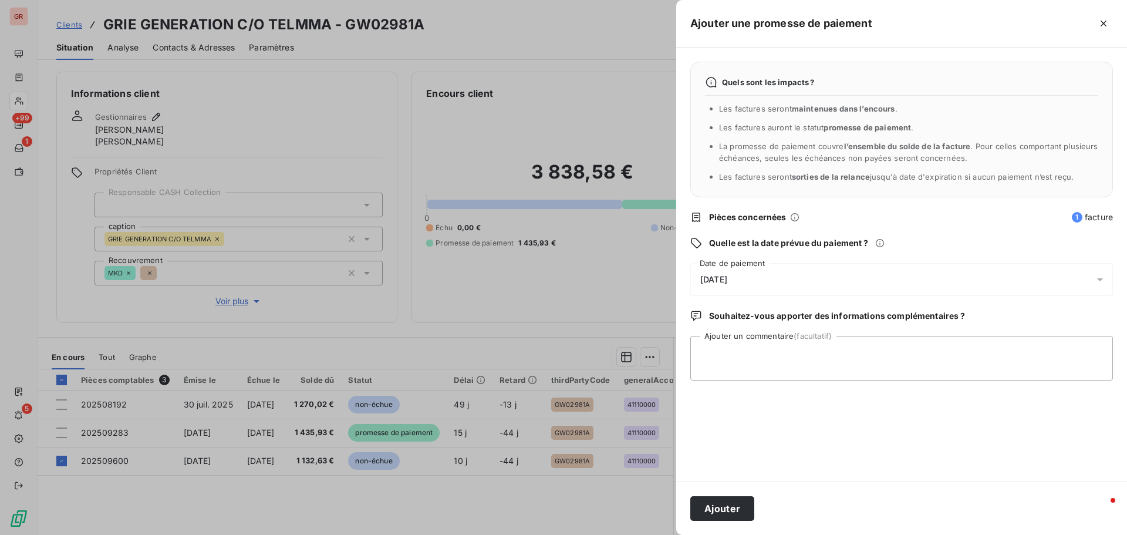
click at [751, 279] on icon at bounding box center [1100, 280] width 12 height 12
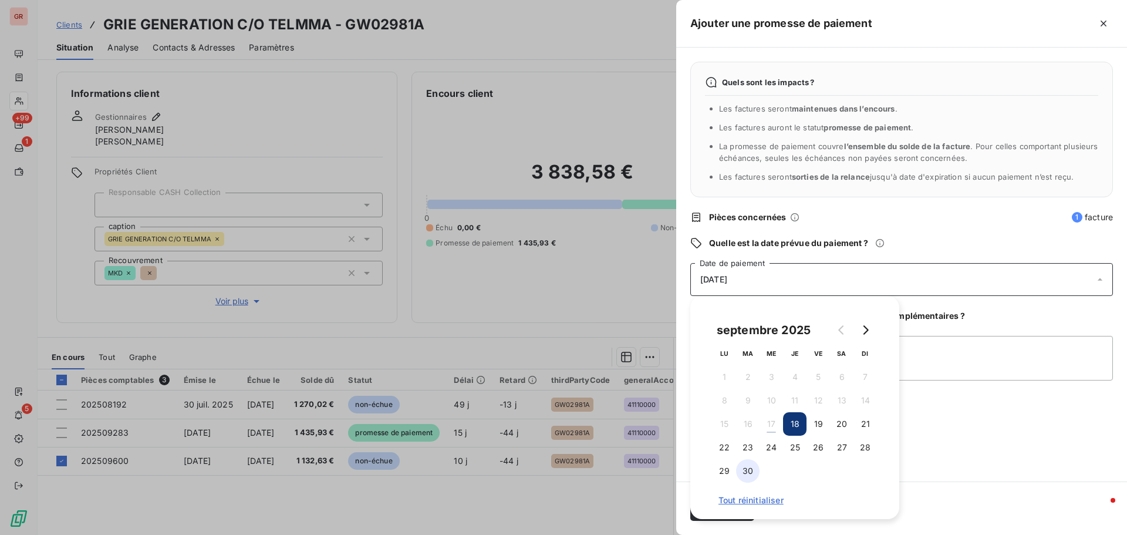
click at [749, 323] on button "30" at bounding box center [747, 470] width 23 height 23
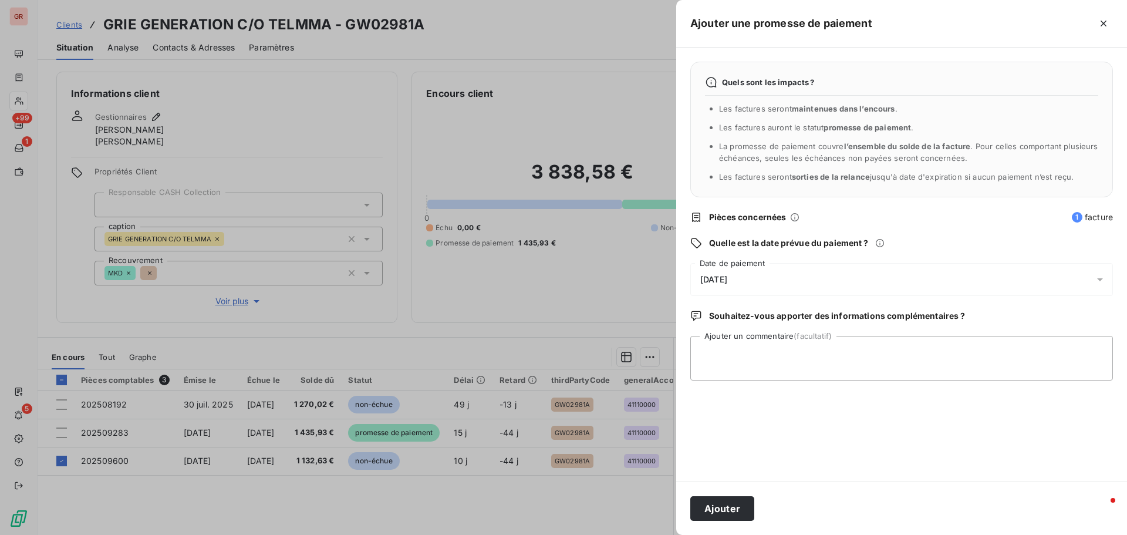
click at [751, 323] on div "Quels sont les impacts ? Les factures seront maintenues dans l’encours . Les fa…" at bounding box center [901, 265] width 451 height 434
click at [745, 323] on textarea "Ajouter un commentaire (facultatif)" at bounding box center [901, 358] width 423 height 45
click at [743, 323] on textarea "Avis de virment du 17/09/25" at bounding box center [901, 358] width 423 height 45
click at [751, 323] on textarea "Avis de virement du 17/09/25" at bounding box center [901, 358] width 423 height 45
type textarea "Avis de virement du 17/09/25 1 132.63 €"
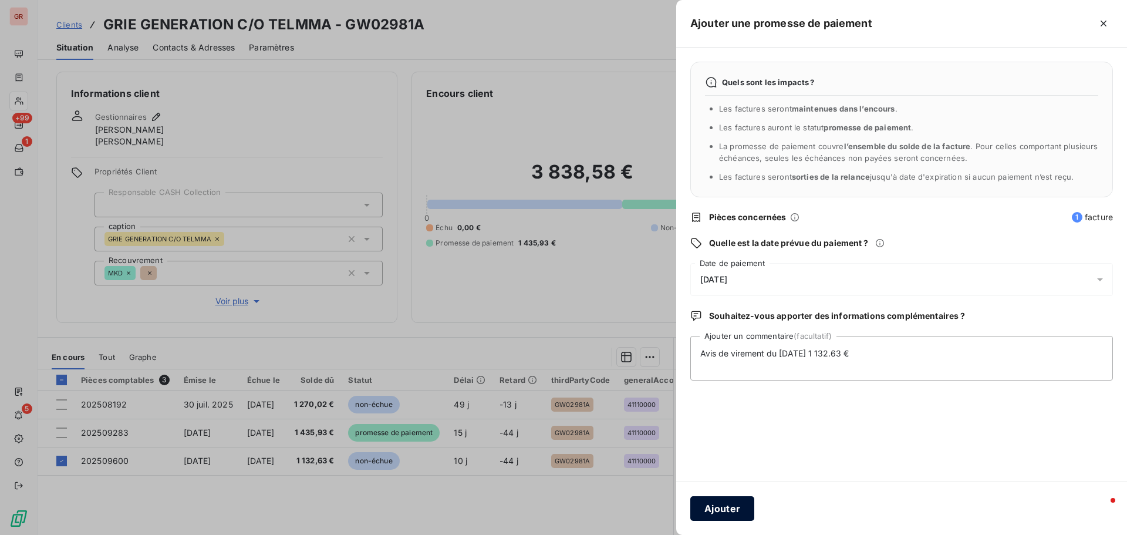
click at [739, 323] on button "Ajouter" at bounding box center [722, 508] width 64 height 25
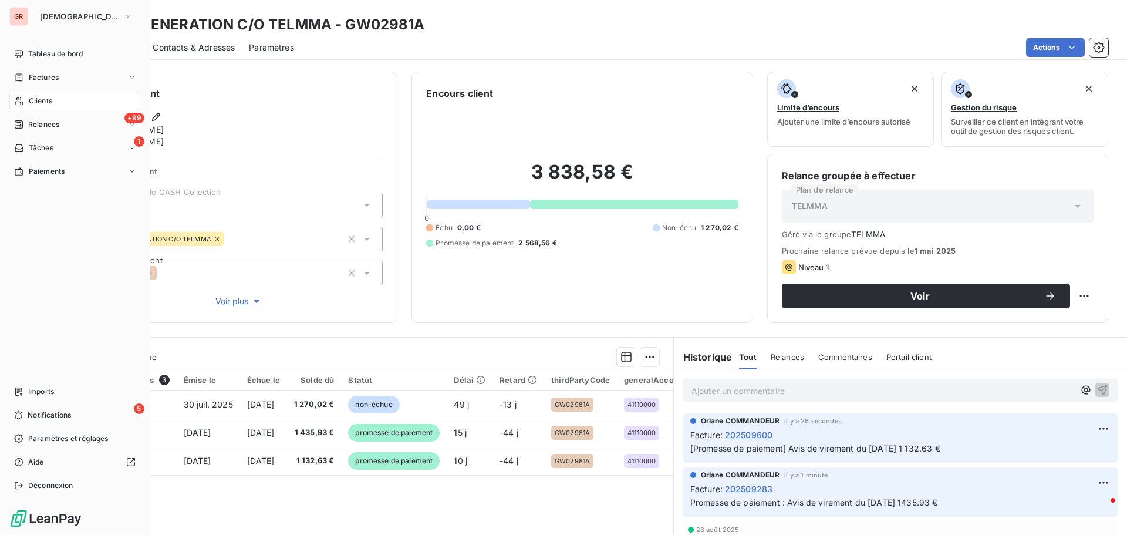
drag, startPoint x: 51, startPoint y: 77, endPoint x: 87, endPoint y: 78, distance: 36.4
click at [51, 77] on span "Factures" at bounding box center [44, 77] width 30 height 11
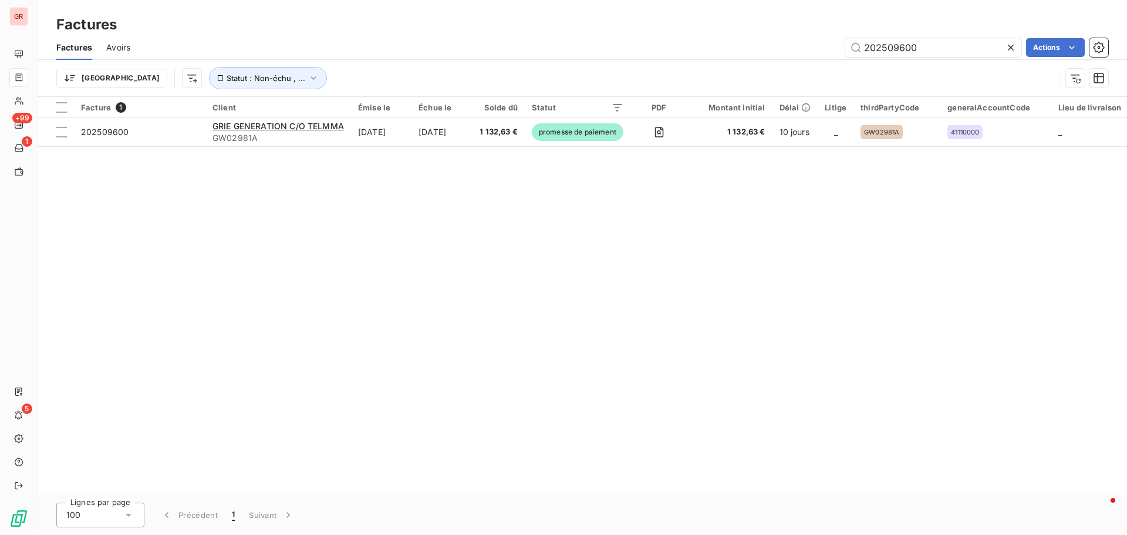
drag, startPoint x: 926, startPoint y: 48, endPoint x: 784, endPoint y: 48, distance: 142.1
click at [751, 48] on div "202509600 Actions" at bounding box center [626, 47] width 964 height 19
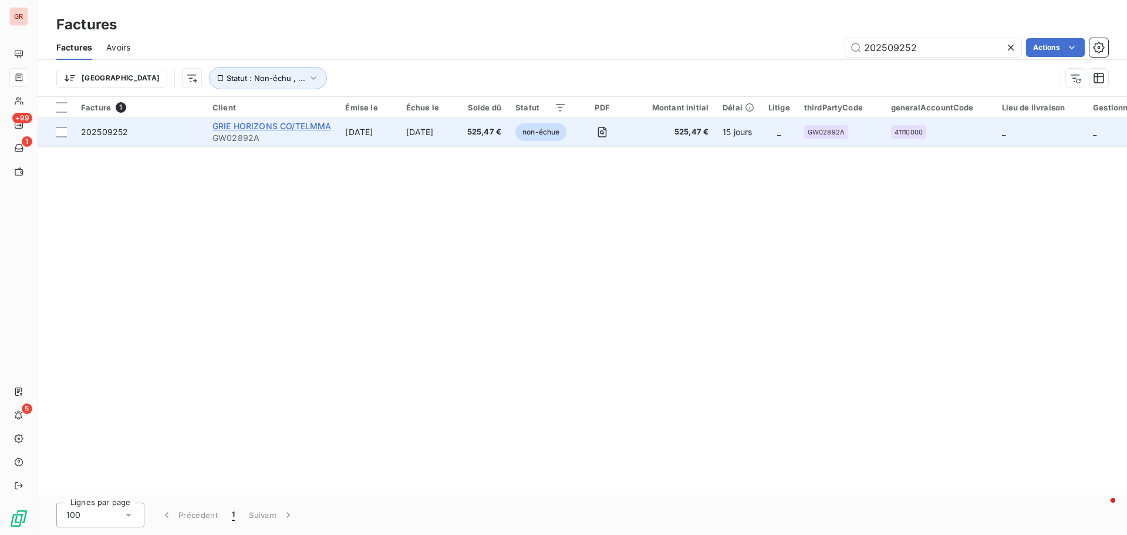
type input "202509252"
click at [289, 127] on span "GRIE HORIZONS CO/TELMMA" at bounding box center [272, 126] width 119 height 10
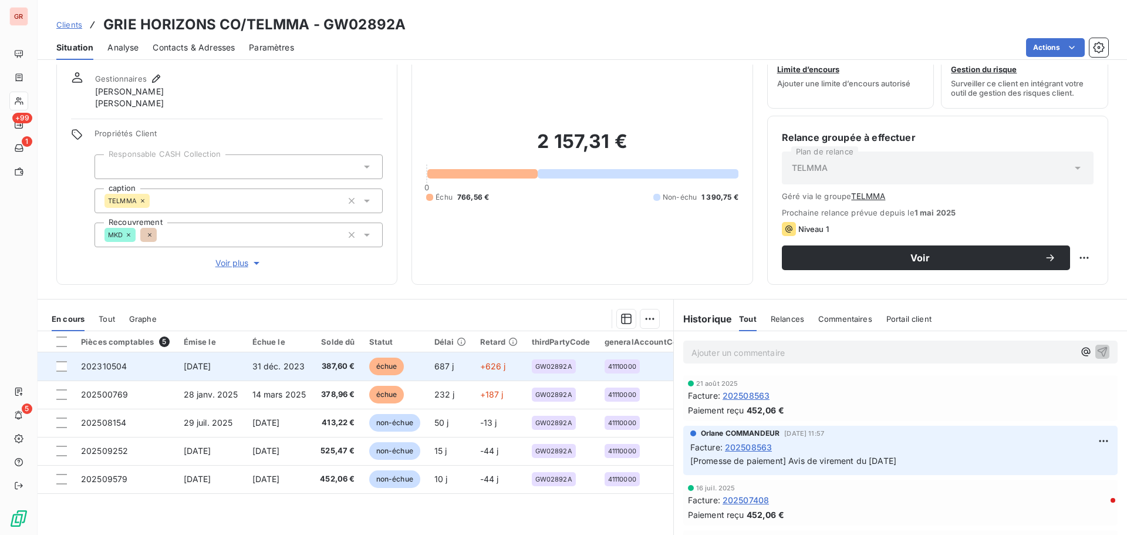
scroll to position [59, 0]
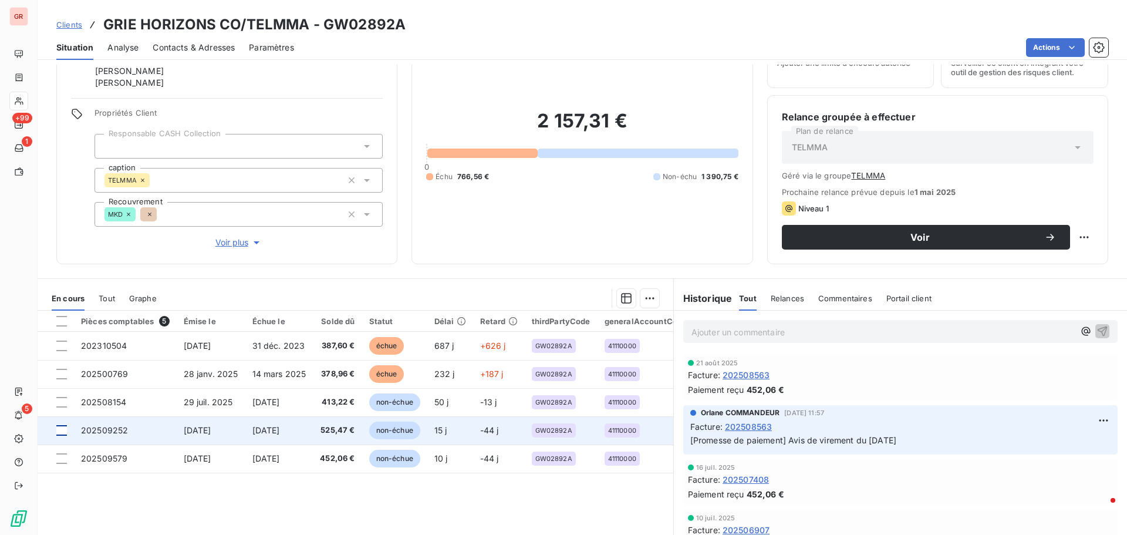
click at [62, 323] on div at bounding box center [61, 430] width 11 height 11
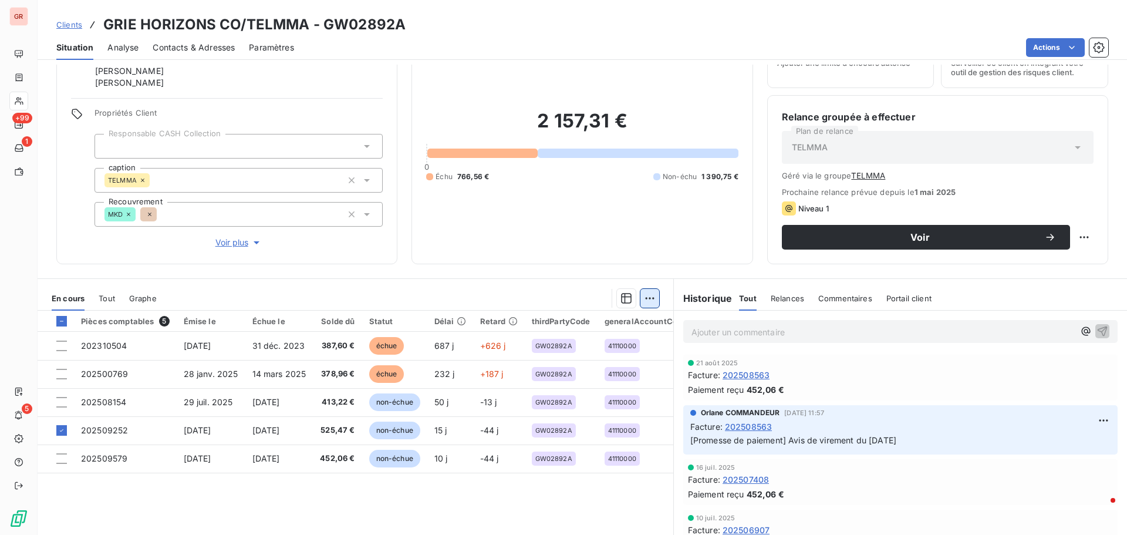
click at [645, 296] on html "GR +99 1 5 Clients GRIE HORIZONS CO/TELMMA - GW02892A Situation Analyse Contact…" at bounding box center [563, 267] width 1127 height 535
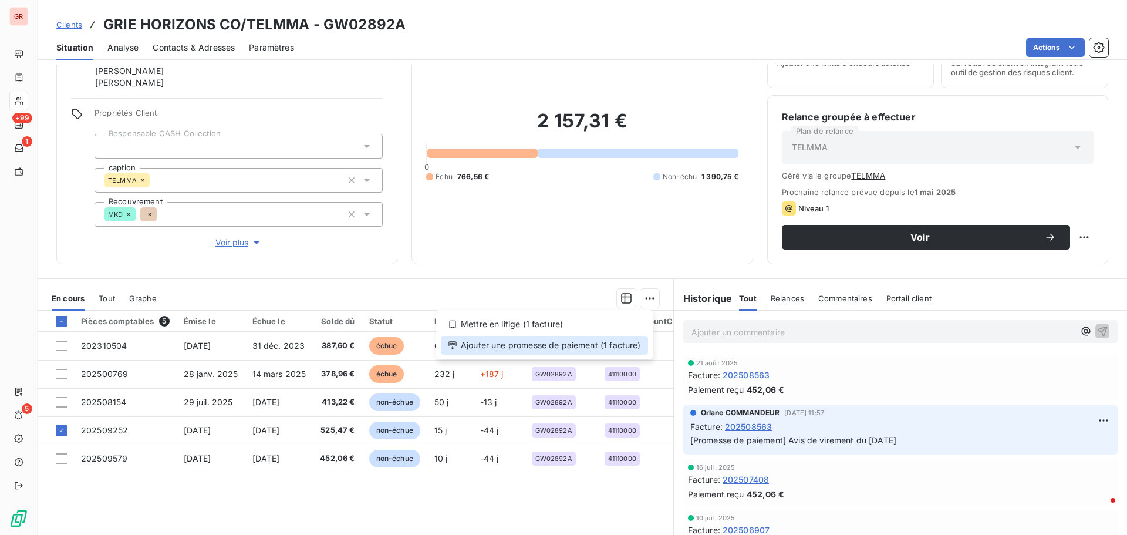
click at [542, 323] on div "Ajouter une promesse de paiement (1 facture)" at bounding box center [544, 345] width 207 height 19
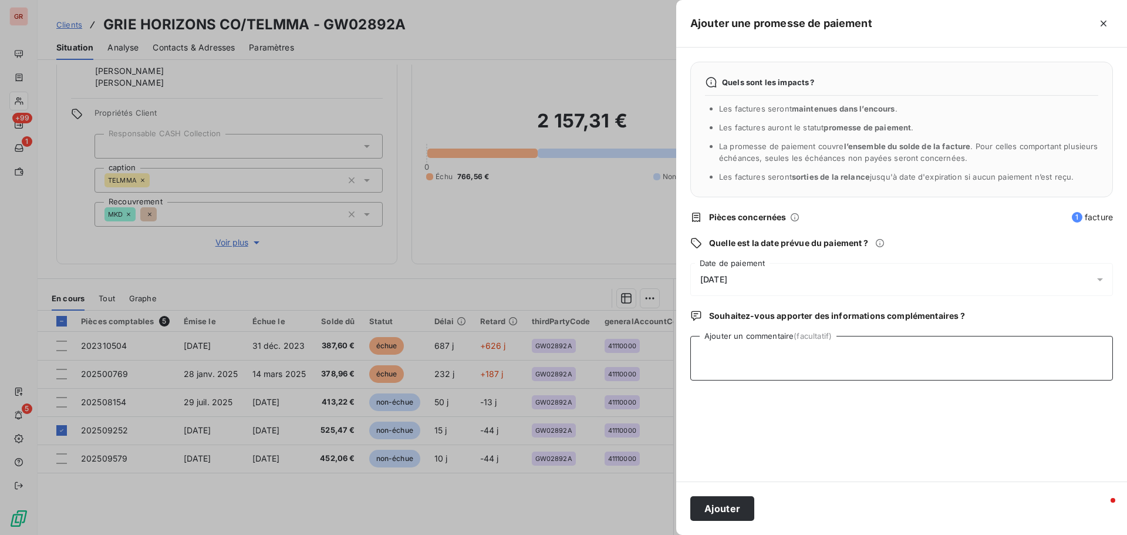
click at [719, 323] on textarea "Ajouter un commentaire (facultatif)" at bounding box center [901, 358] width 423 height 45
click at [741, 323] on textarea "Avis de virment du 17/09/25 525.47 €" at bounding box center [901, 358] width 423 height 45
type textarea "Avis de virement du 17/09/25 525.47 €"
click at [738, 323] on button "Ajouter" at bounding box center [722, 508] width 64 height 25
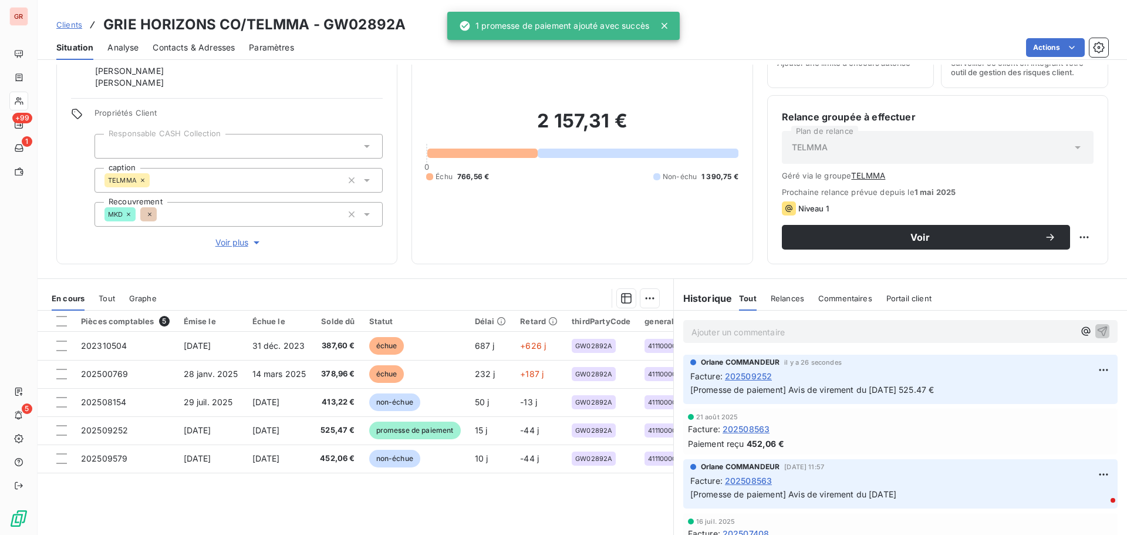
click at [210, 47] on span "Contacts & Adresses" at bounding box center [194, 48] width 82 height 12
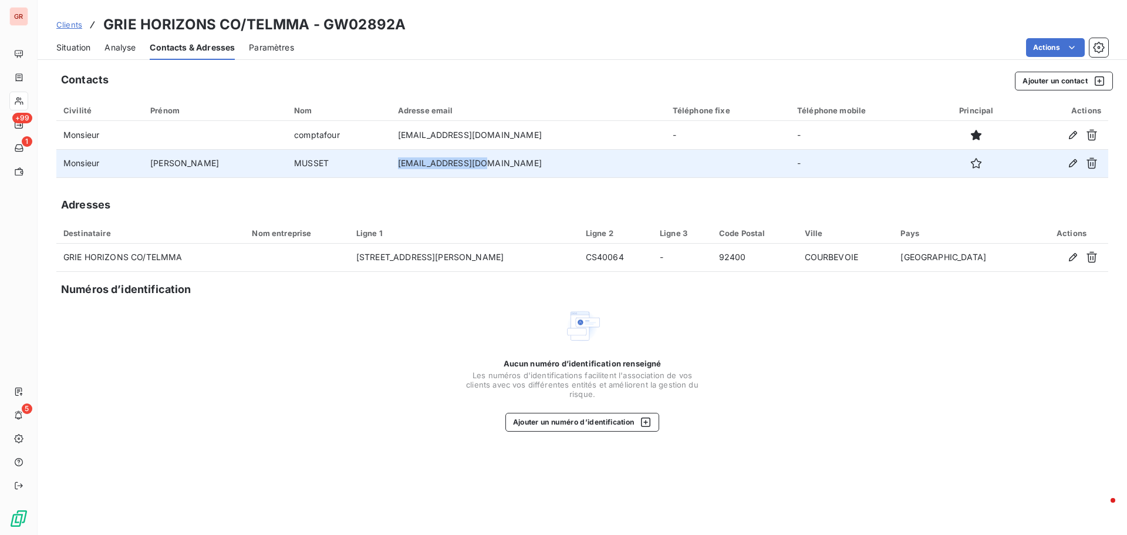
drag, startPoint x: 452, startPoint y: 166, endPoint x: 351, endPoint y: 163, distance: 101.0
click at [391, 163] on td "dmusset@telmma.com" at bounding box center [528, 163] width 275 height 28
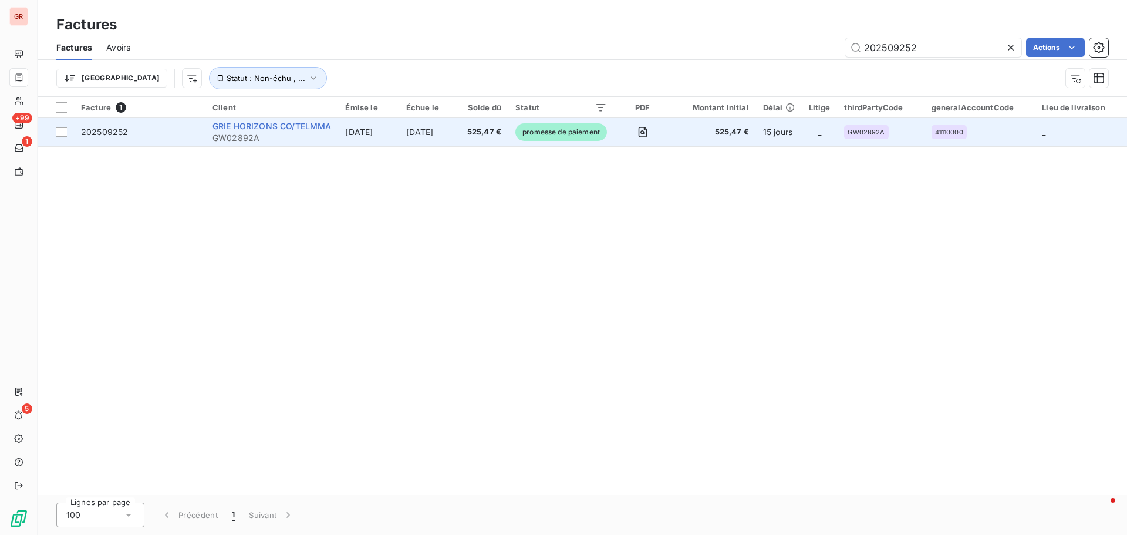
click at [278, 128] on span "GRIE HORIZONS CO/TELMMA" at bounding box center [272, 126] width 119 height 10
click at [270, 125] on span "GRIE HORIZONS CO/TELMMA" at bounding box center [272, 126] width 119 height 10
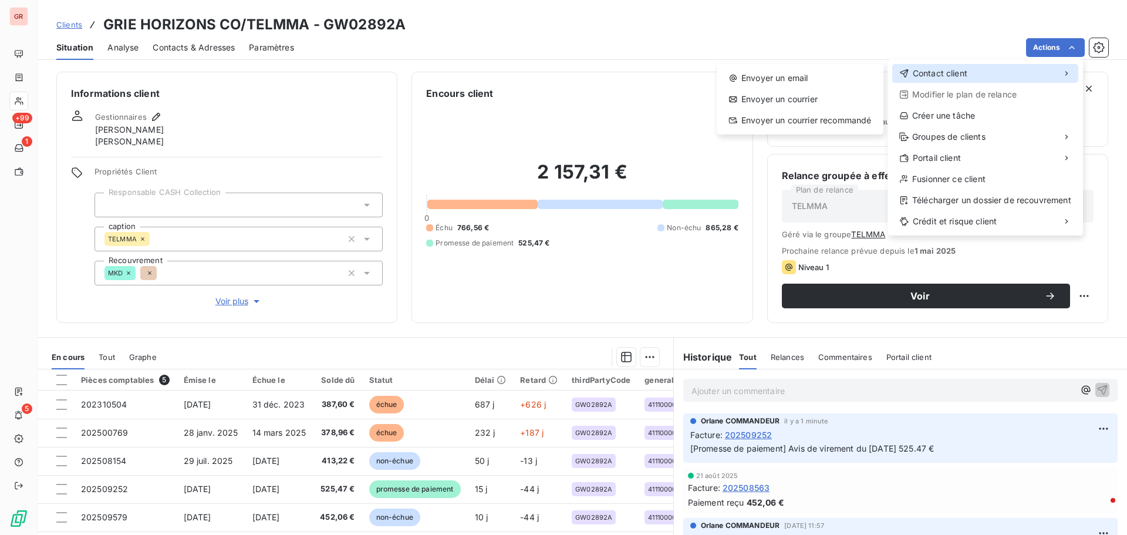
drag, startPoint x: 965, startPoint y: 73, endPoint x: 908, endPoint y: 73, distance: 56.4
click at [751, 73] on span "Contact client" at bounding box center [940, 74] width 55 height 12
click at [751, 75] on div "Envoyer un email" at bounding box center [800, 78] width 157 height 19
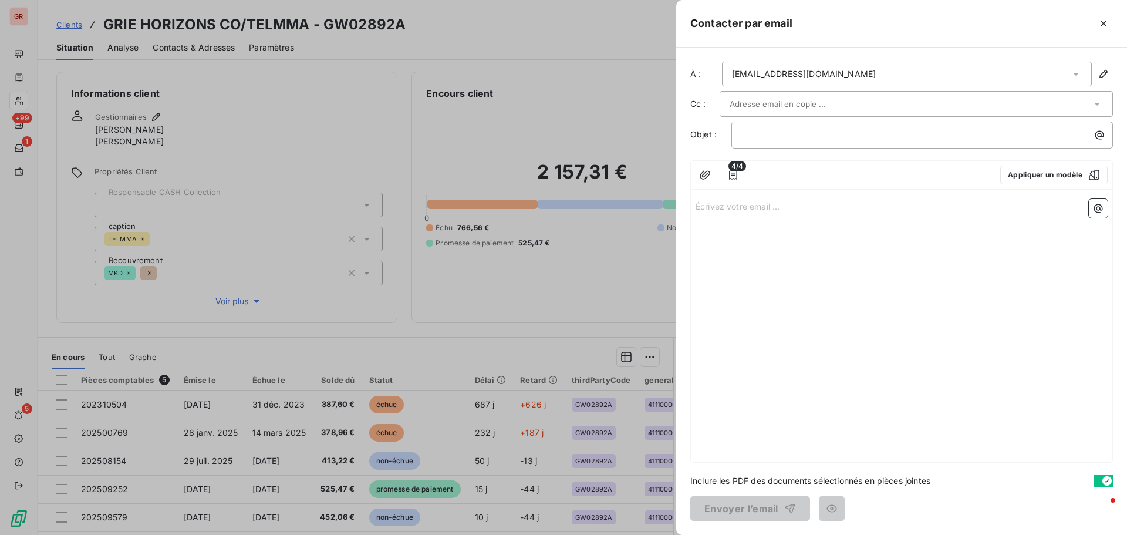
click at [751, 73] on div "compta_fournisseurs@telmma.com" at bounding box center [907, 74] width 370 height 25
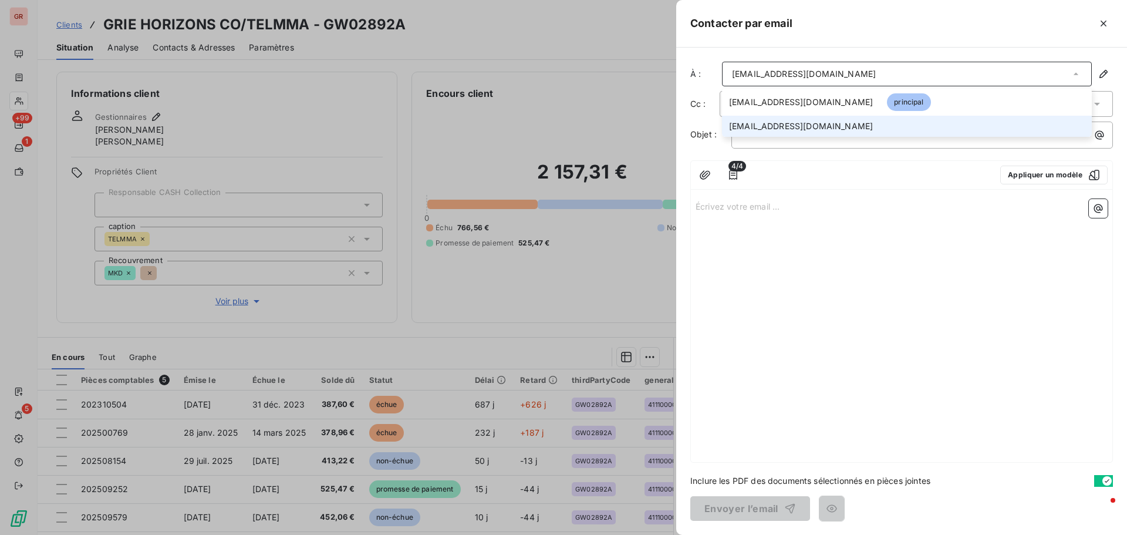
click at [751, 130] on span "dmusset@telmma.com" at bounding box center [801, 126] width 144 height 12
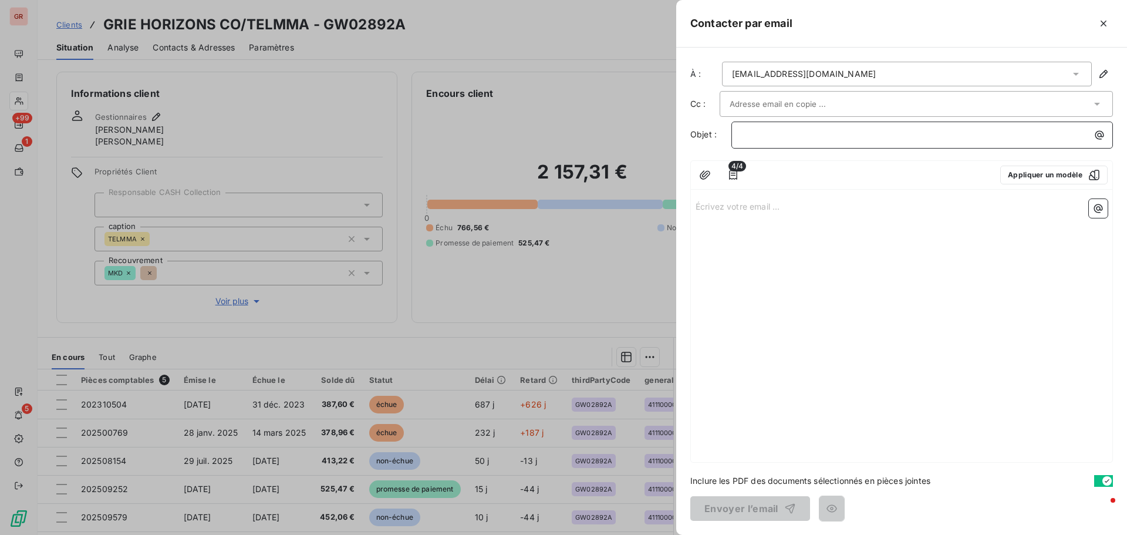
click at [751, 130] on p "﻿" at bounding box center [926, 135] width 368 height 14
click at [718, 205] on p "Écrivez votre email ... ﻿" at bounding box center [902, 206] width 412 height 14
click at [751, 221] on p "Sauf erreur de notre part, nous constatons que plusieurs factures restent impay…" at bounding box center [902, 220] width 412 height 14
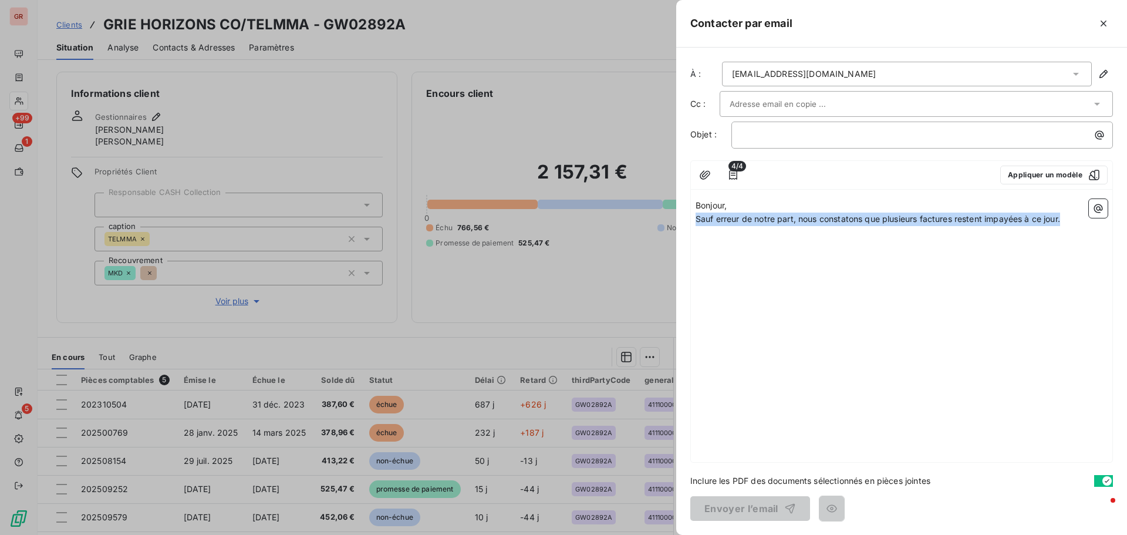
drag, startPoint x: 1072, startPoint y: 219, endPoint x: 742, endPoint y: 197, distance: 331.3
click at [742, 197] on div "Bonjour, Sauf erreur de notre part, nous constatons que plusieurs factures rest…" at bounding box center [902, 328] width 422 height 268
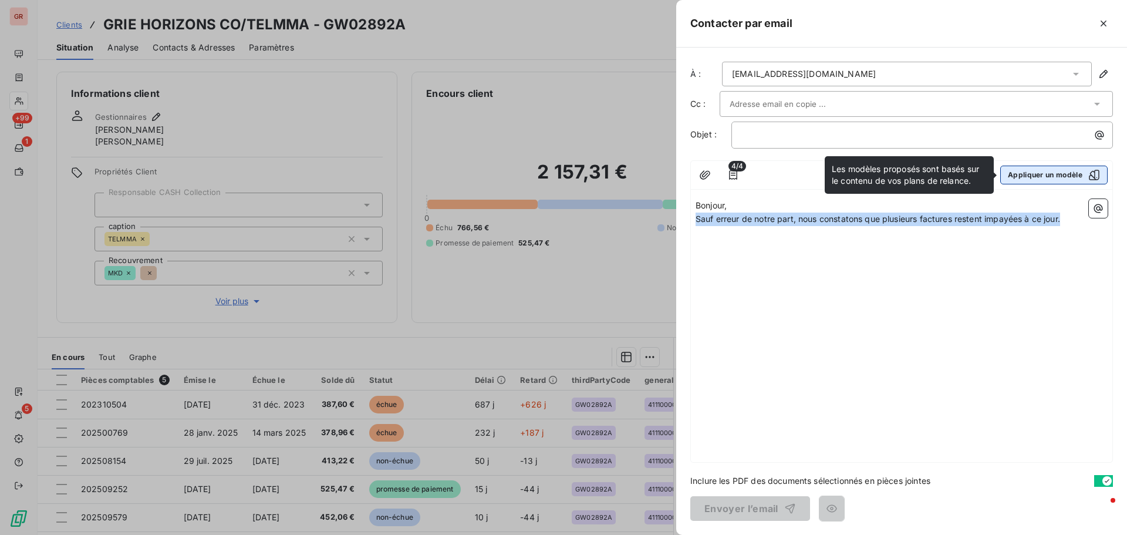
click at [751, 176] on icon "button" at bounding box center [1095, 175] width 12 height 12
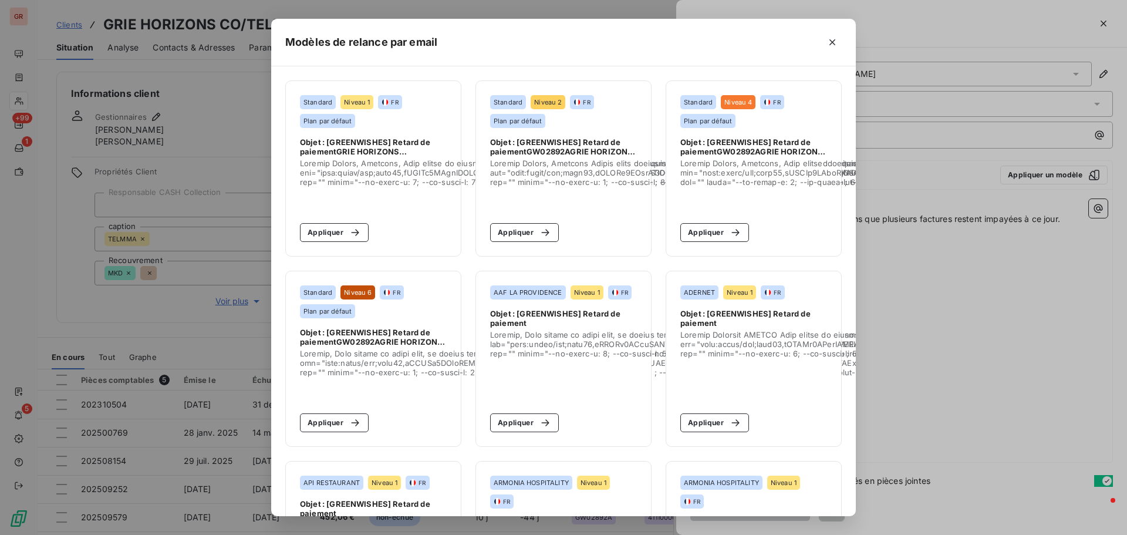
click at [751, 176] on div "Modèles de relance par email Standard Niveau 1 FR Plan par défaut Objet : [GREE…" at bounding box center [563, 267] width 1127 height 535
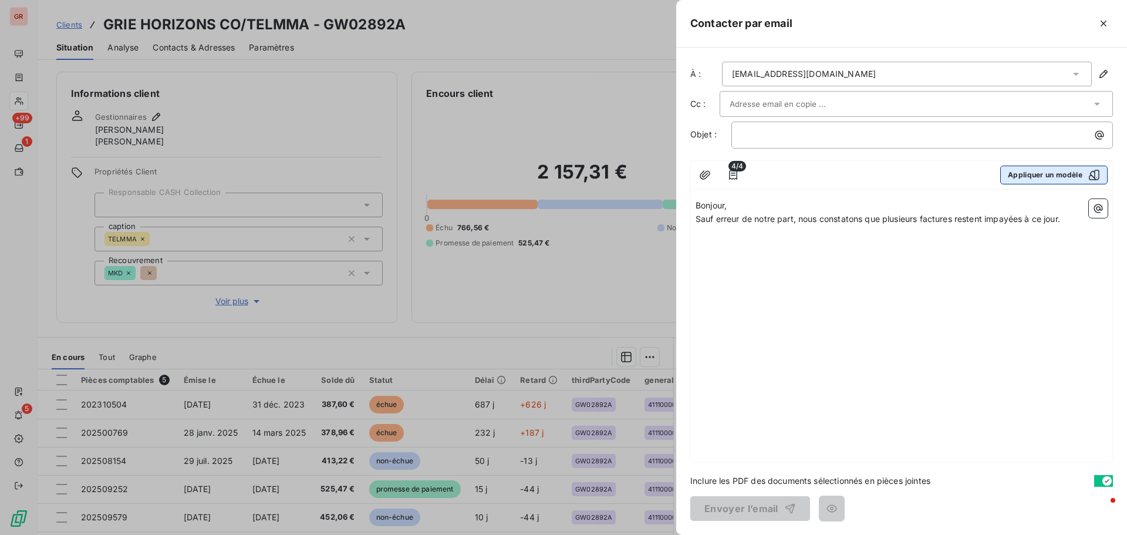
click at [751, 177] on icon "button" at bounding box center [1095, 175] width 12 height 12
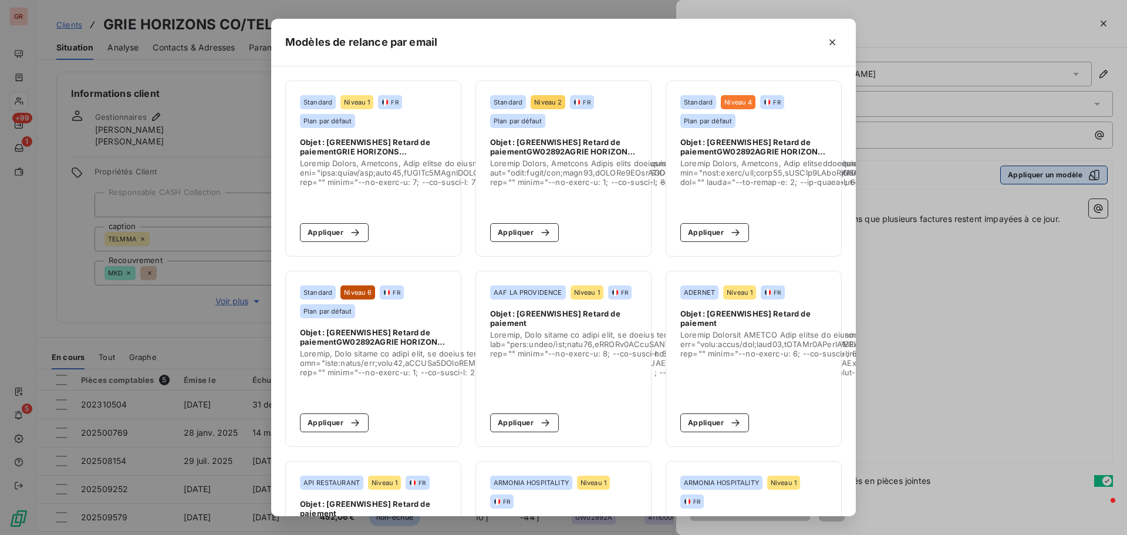
click at [751, 177] on div "Modèles de relance par email Standard Niveau 1 FR Plan par défaut Objet : [GREE…" at bounding box center [563, 267] width 1127 height 535
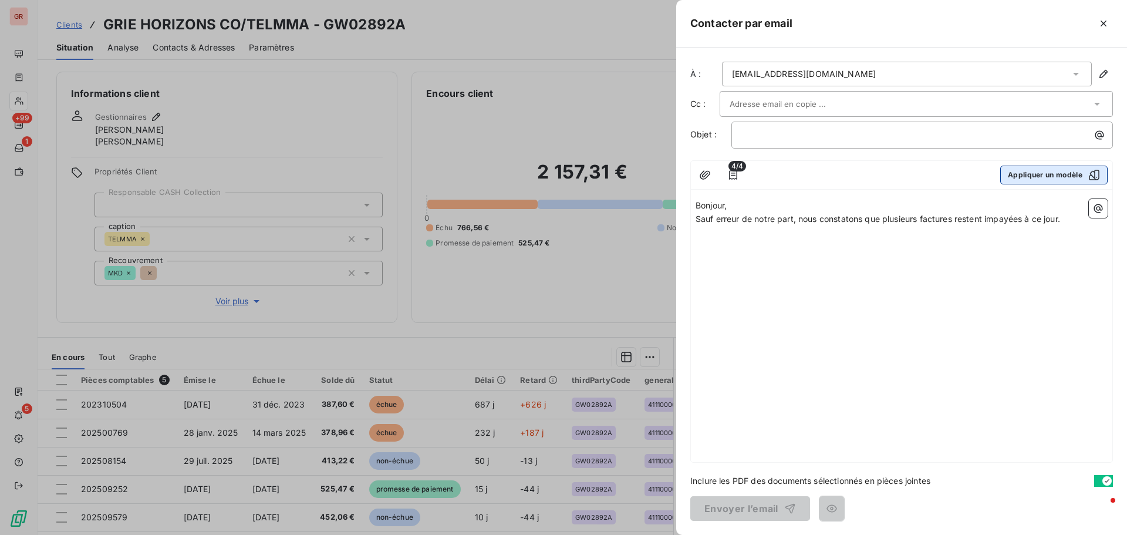
click at [751, 176] on icon "button" at bounding box center [1095, 175] width 12 height 12
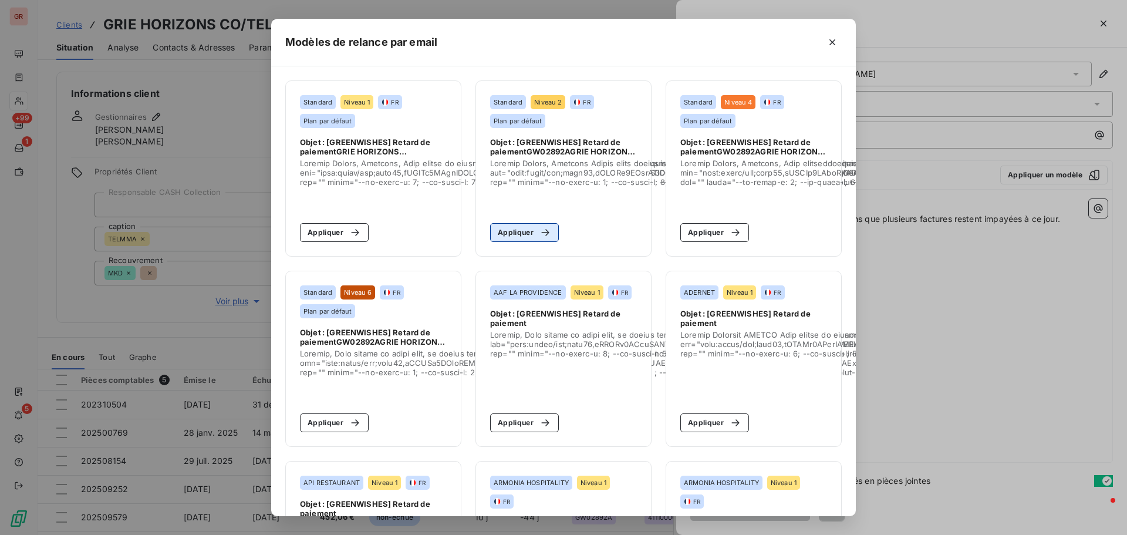
click at [534, 232] on div "button" at bounding box center [543, 233] width 18 height 12
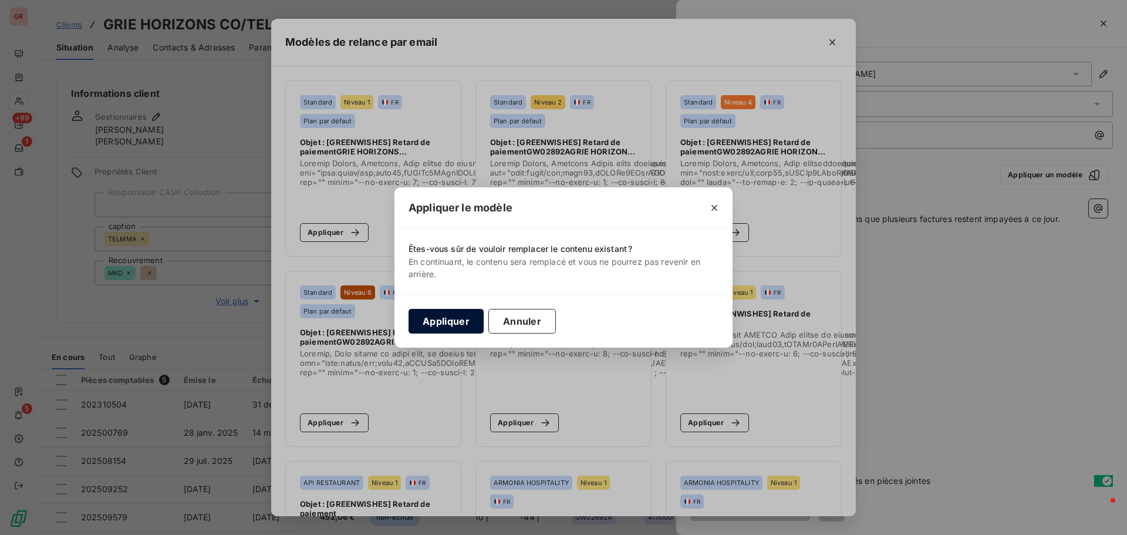
click at [449, 323] on button "Appliquer" at bounding box center [446, 321] width 75 height 25
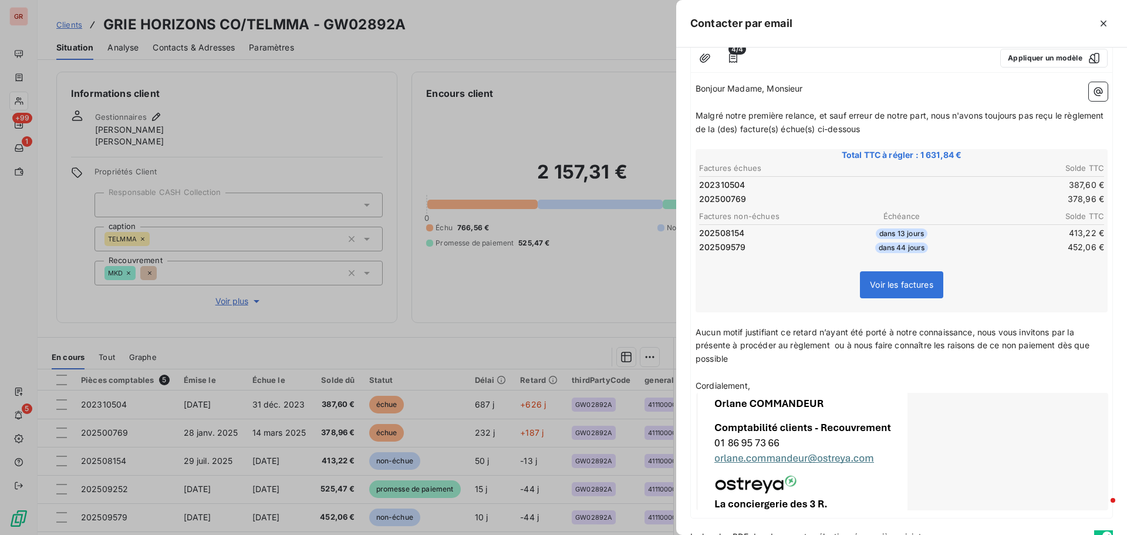
scroll to position [117, 0]
click at [743, 323] on p "Aucun motif justifiant ce retard n’ayant été porté à notre connaissance, nous v…" at bounding box center [902, 345] width 412 height 41
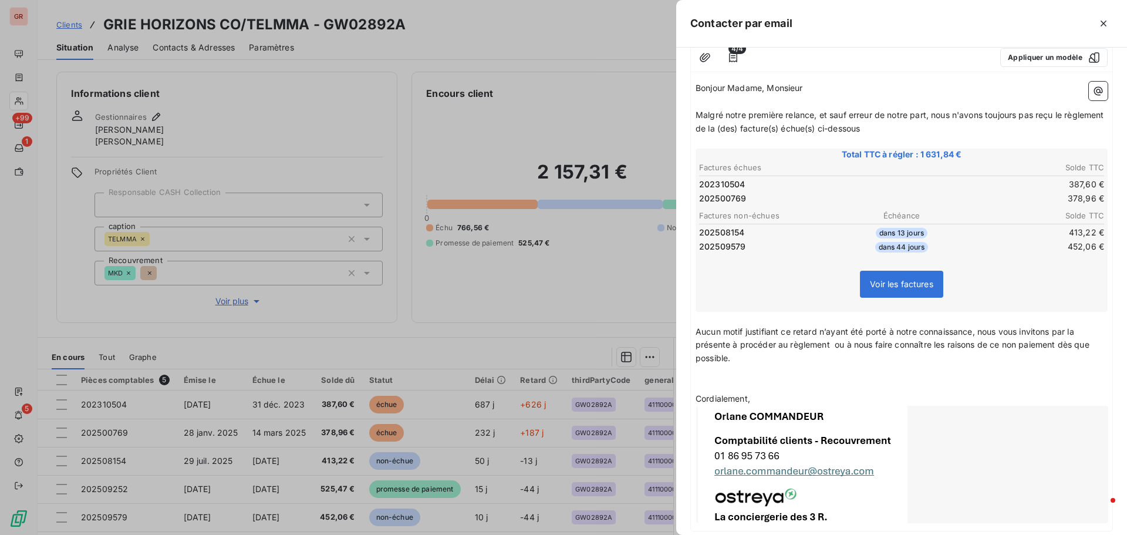
click at [742, 323] on p "Aucun motif justifiant ce retard n’ayant été porté à notre connaissance, nous v…" at bounding box center [902, 345] width 412 height 41
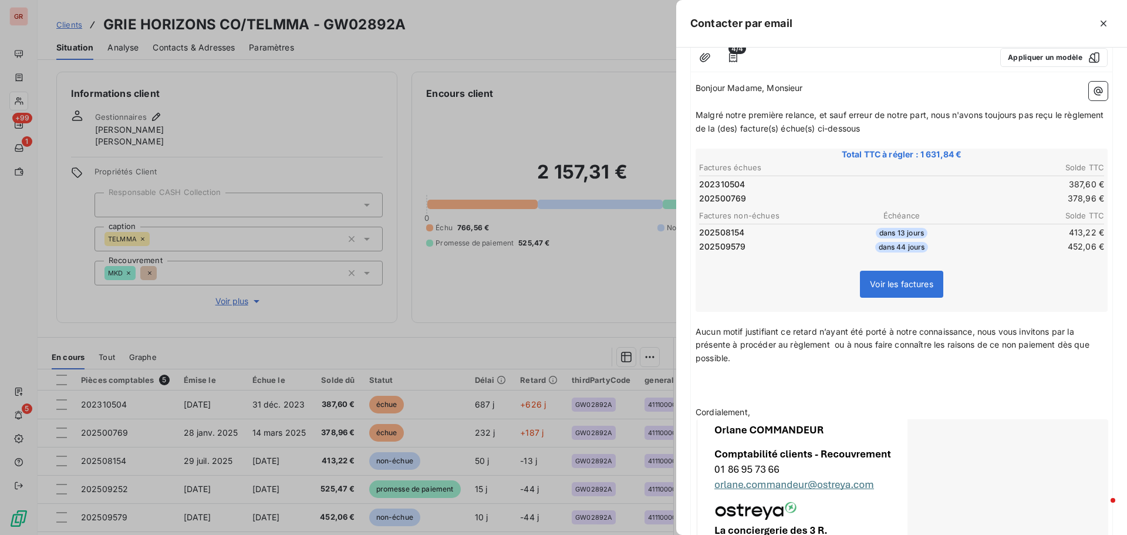
click at [723, 323] on p "﻿" at bounding box center [902, 372] width 412 height 14
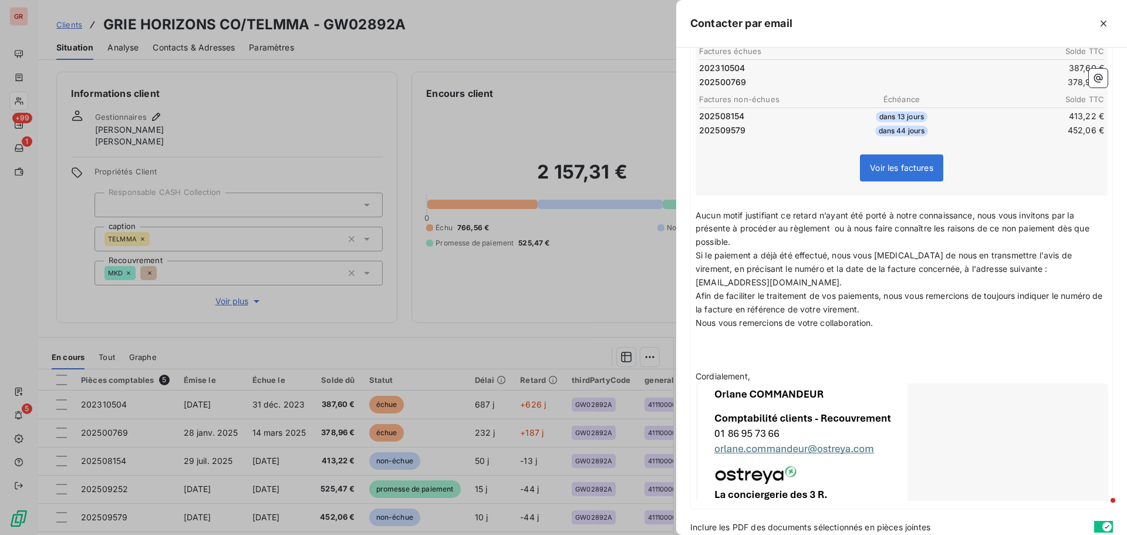
scroll to position [235, 0]
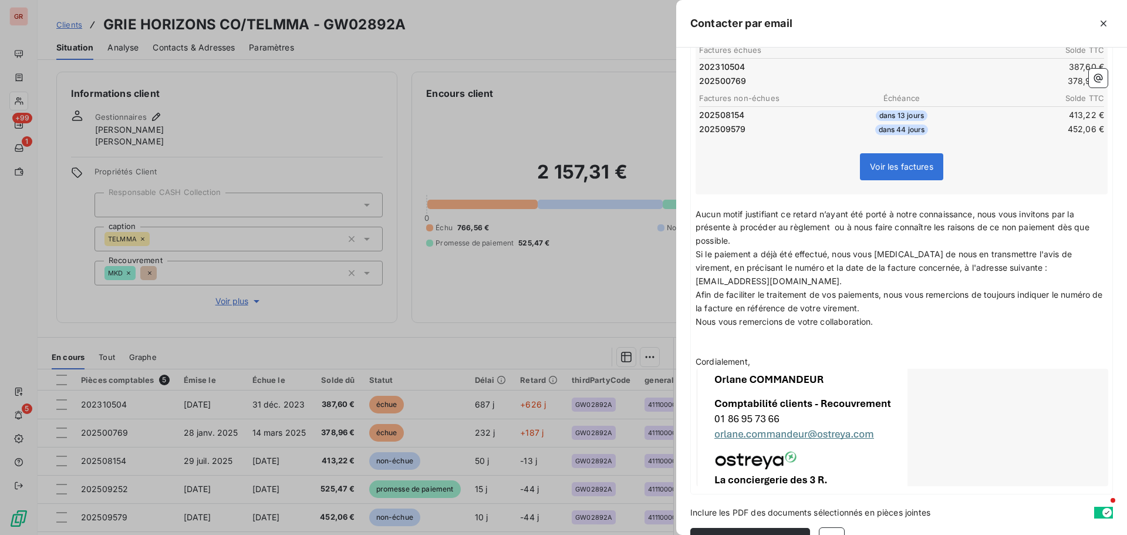
click at [699, 323] on p "﻿" at bounding box center [902, 335] width 412 height 14
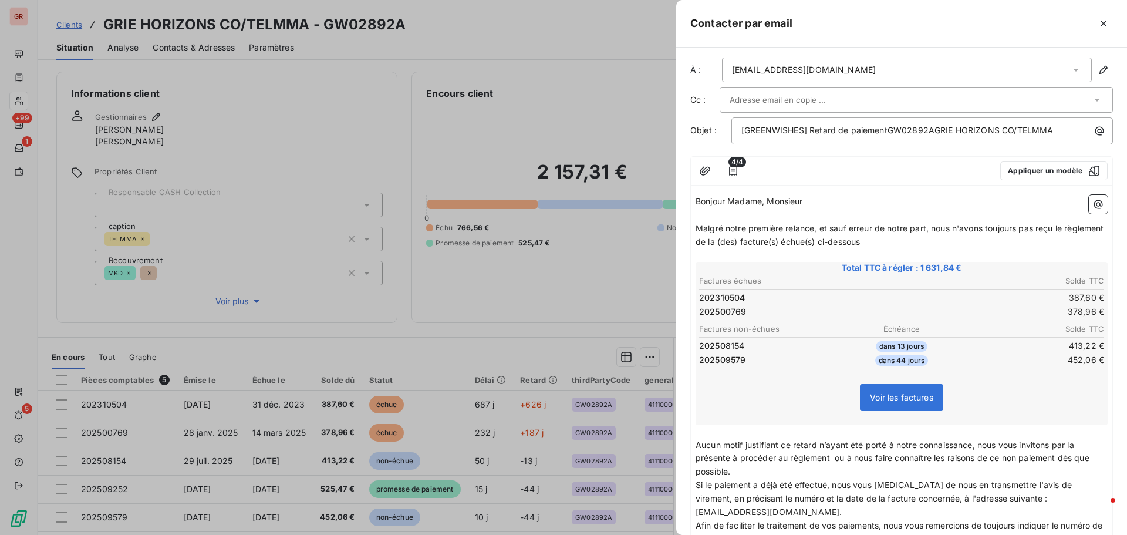
scroll to position [0, 0]
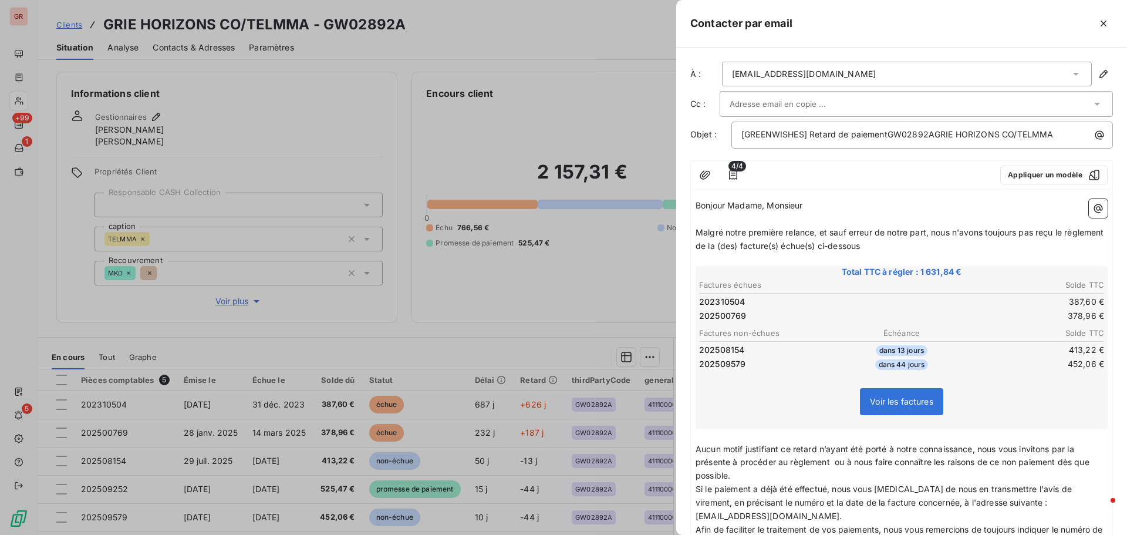
click at [751, 105] on input "text" at bounding box center [793, 104] width 126 height 18
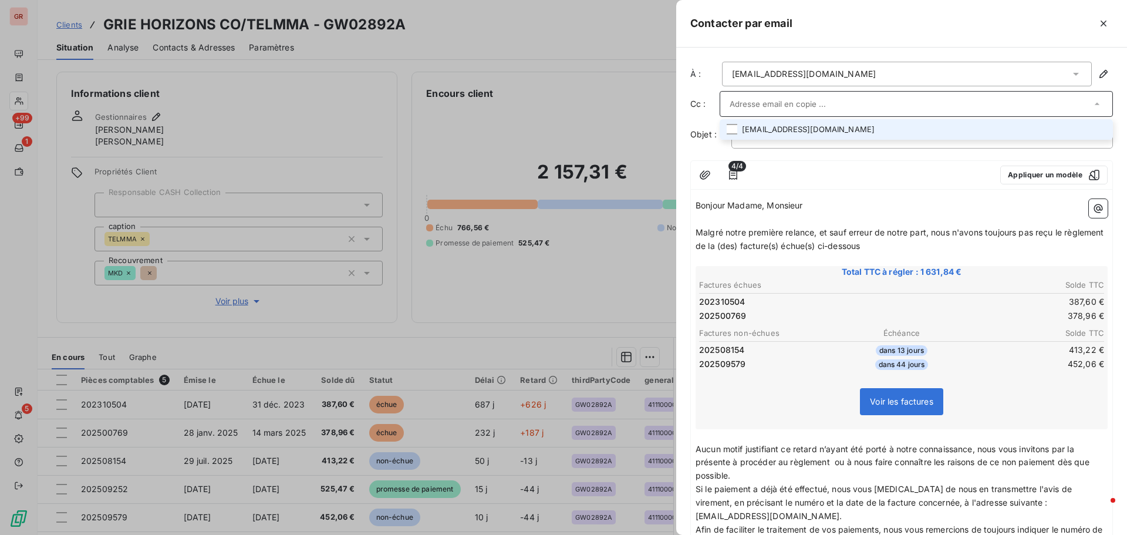
click at [751, 128] on li "compta_fournisseurs@telmma.com" at bounding box center [916, 129] width 393 height 21
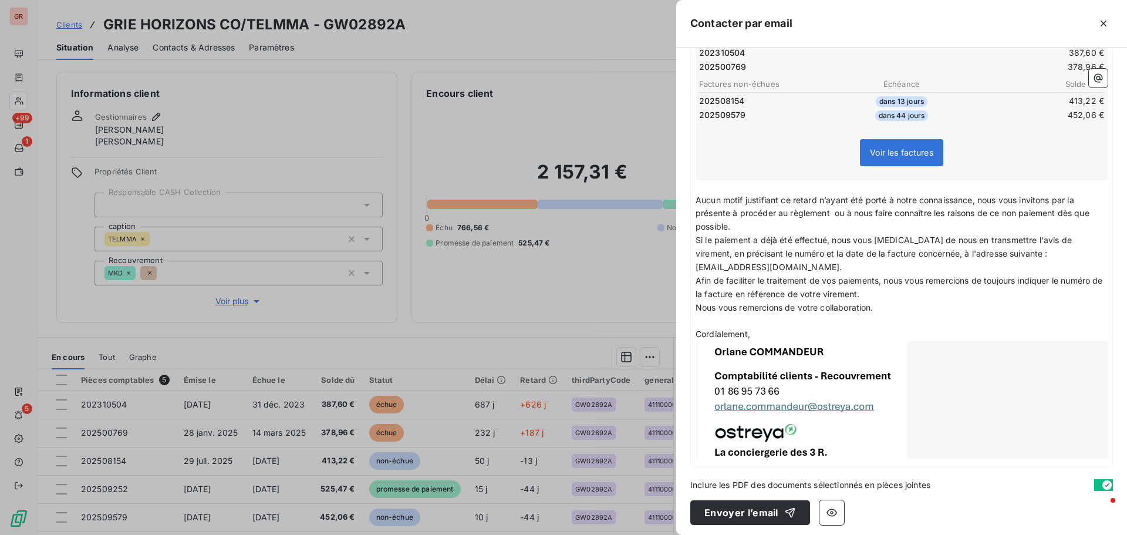
scroll to position [254, 0]
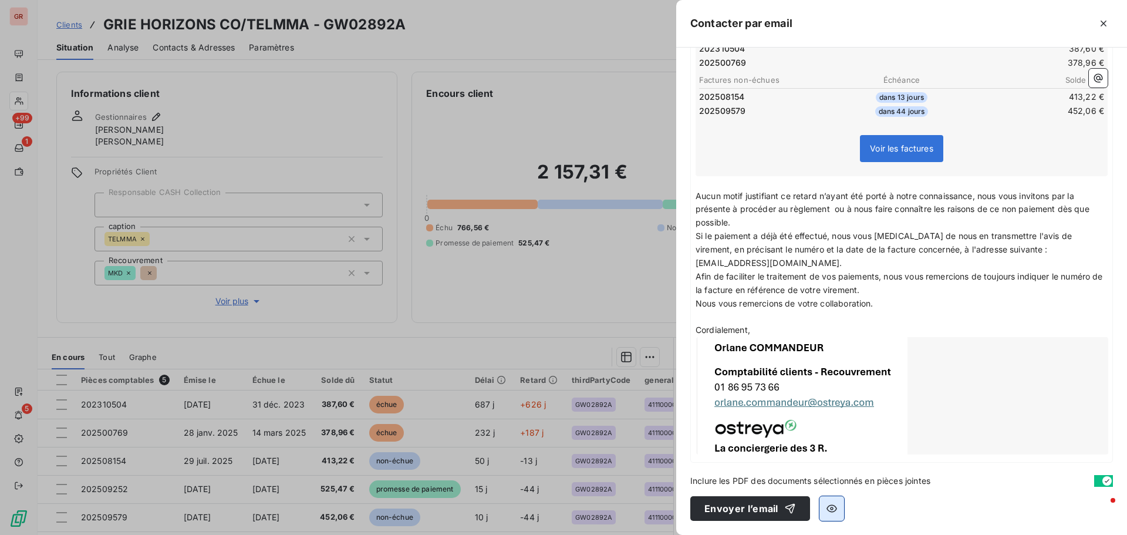
click at [751, 323] on icon "button" at bounding box center [832, 509] width 12 height 12
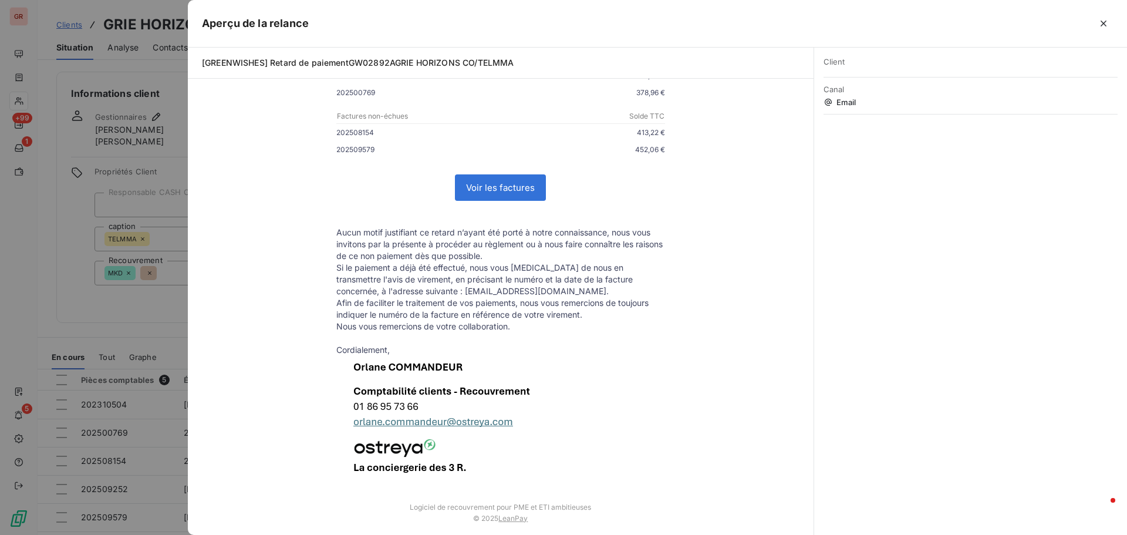
scroll to position [204, 0]
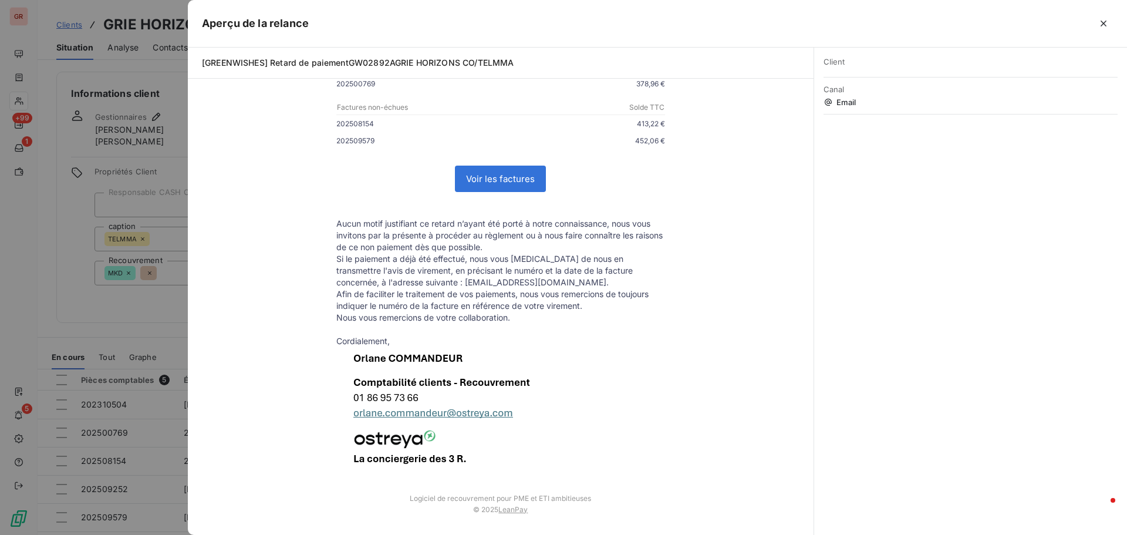
click at [124, 315] on div at bounding box center [563, 267] width 1127 height 535
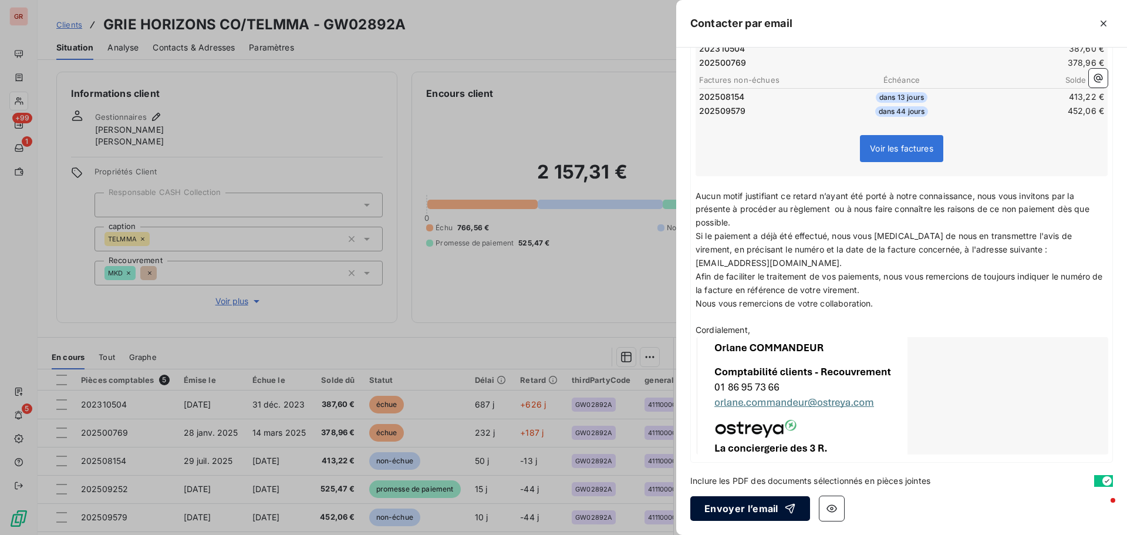
click at [751, 323] on button "Envoyer l’email" at bounding box center [750, 508] width 120 height 25
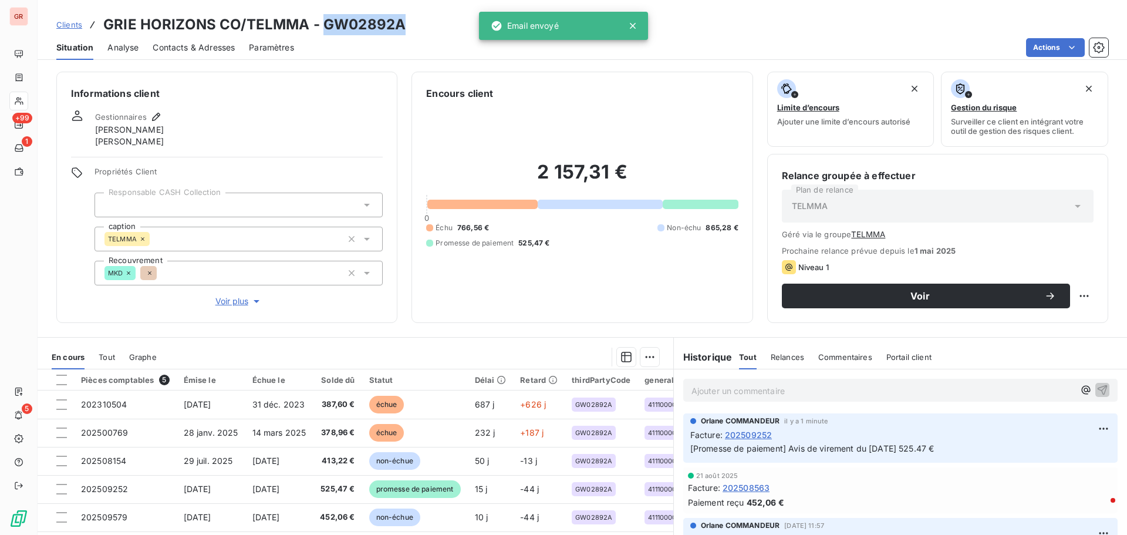
drag, startPoint x: 399, startPoint y: 27, endPoint x: 323, endPoint y: 22, distance: 76.5
click at [323, 22] on h3 "GRIE HORIZONS CO/TELMMA - GW02892A" at bounding box center [254, 24] width 302 height 21
copy h3 "GW02892A"
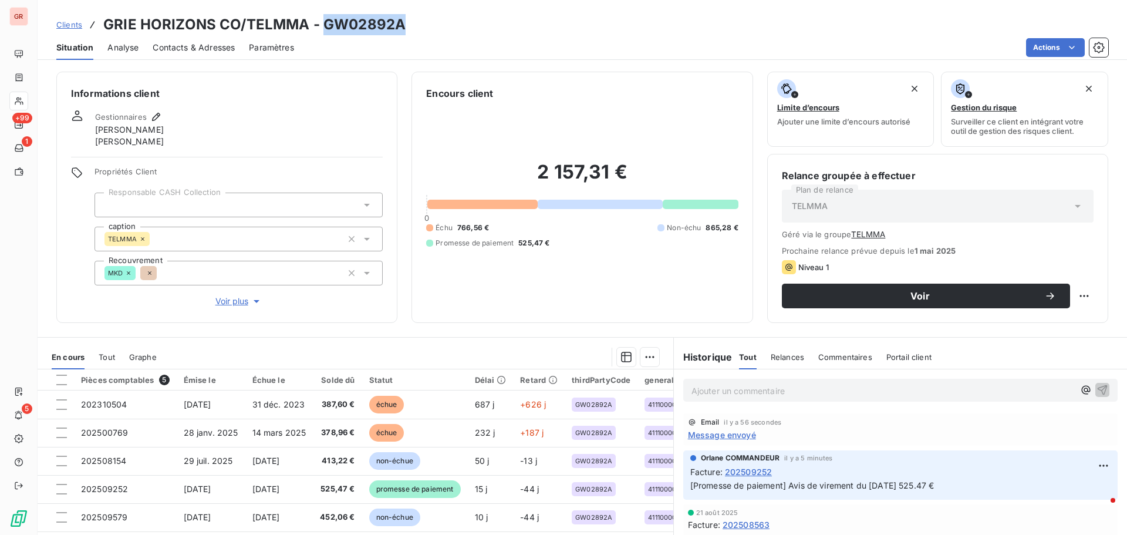
click at [217, 42] on span "Contacts & Adresses" at bounding box center [194, 48] width 82 height 12
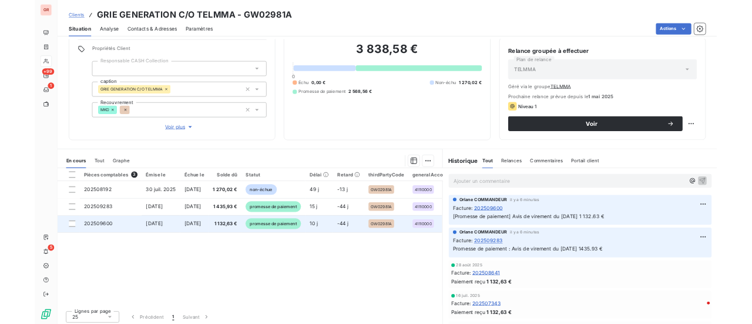
scroll to position [96, 0]
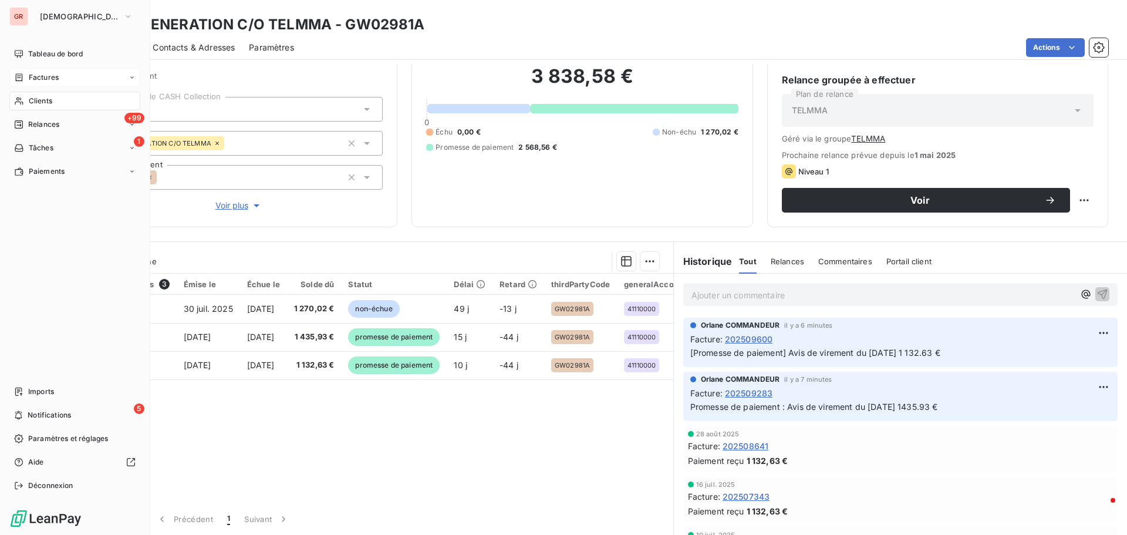
click at [50, 79] on span "Factures" at bounding box center [44, 77] width 30 height 11
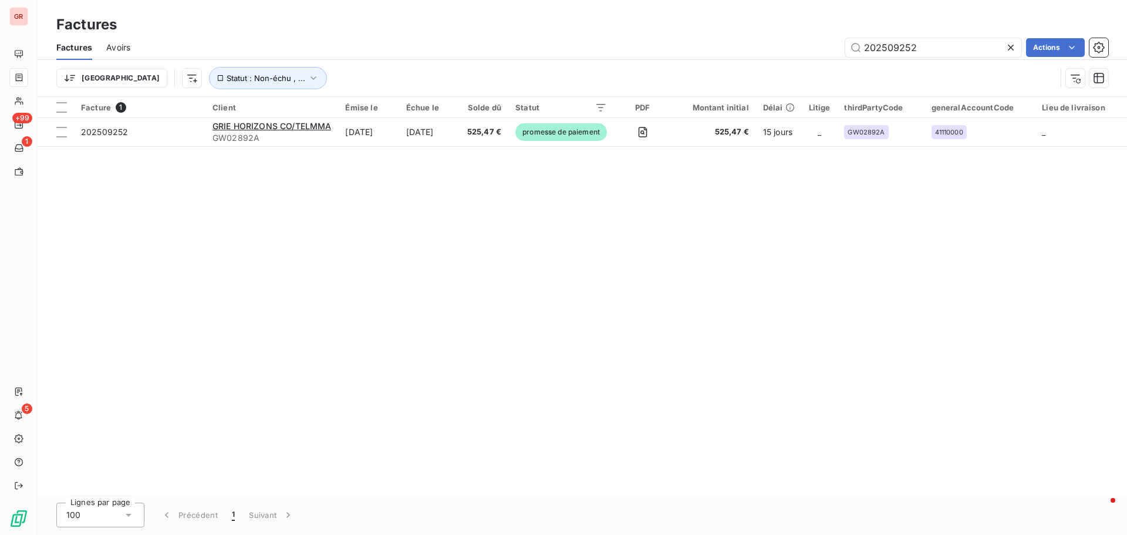
drag, startPoint x: 894, startPoint y: 50, endPoint x: 762, endPoint y: 63, distance: 132.7
click at [751, 63] on div "Factures Avoirs 202509252 Actions Trier Statut : Non-échu , ..." at bounding box center [583, 65] width 1090 height 61
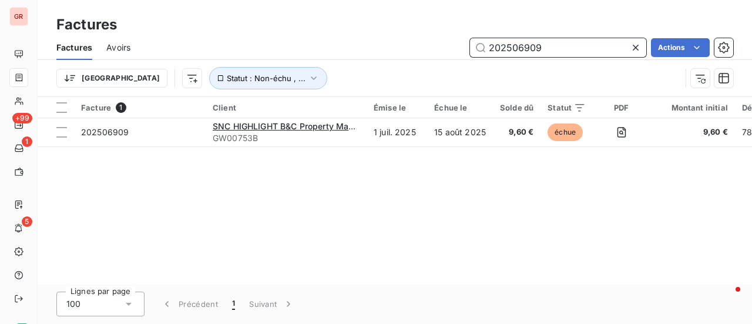
drag, startPoint x: 534, startPoint y: 51, endPoint x: 284, endPoint y: 69, distance: 250.7
click at [342, 66] on div "Factures Avoirs 202506909 Actions Trier Statut : Non-échu , ..." at bounding box center [395, 65] width 714 height 61
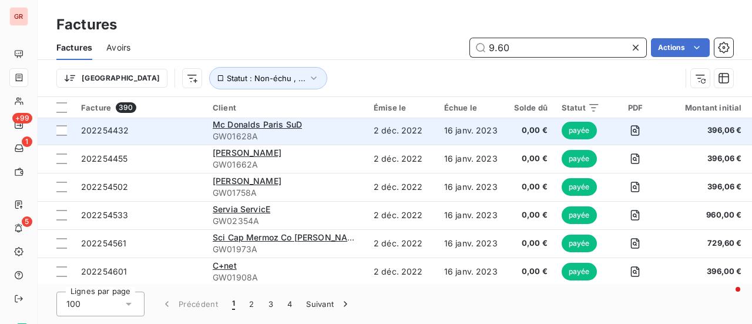
scroll to position [822, 0]
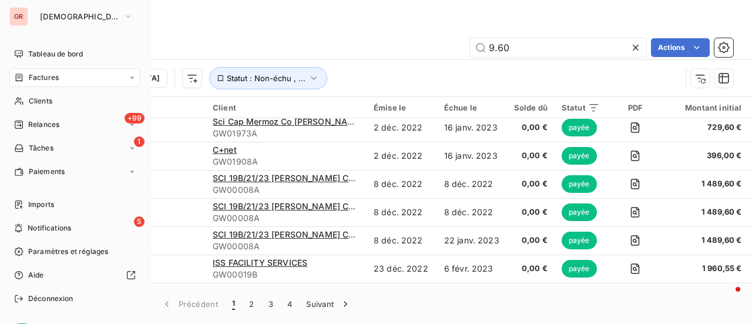
drag, startPoint x: 43, startPoint y: 77, endPoint x: 58, endPoint y: 77, distance: 14.7
click at [43, 77] on span "Factures" at bounding box center [44, 77] width 30 height 11
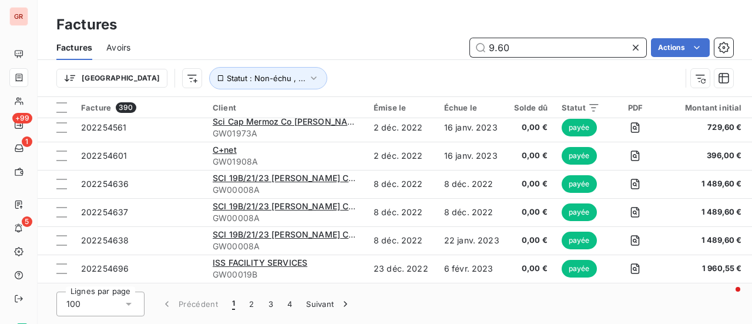
click at [408, 49] on div "9.60 Actions" at bounding box center [438, 47] width 588 height 19
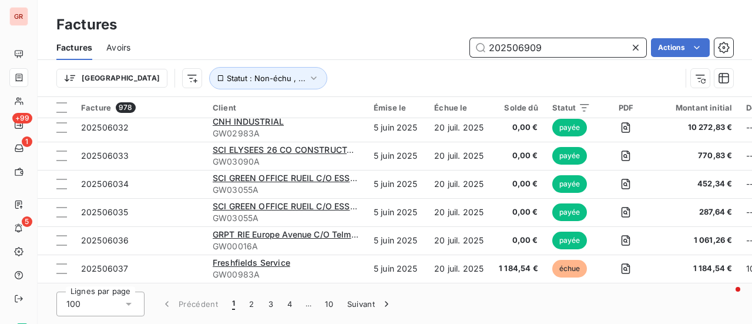
scroll to position [0, 0]
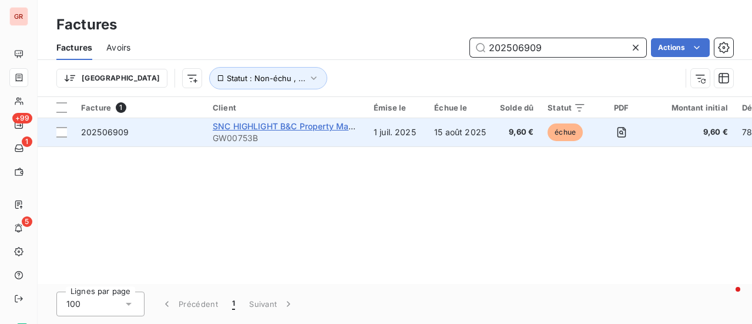
type input "202506909"
click at [264, 126] on span "SNC HIGHLIGHT B&C Property Management" at bounding box center [301, 126] width 176 height 10
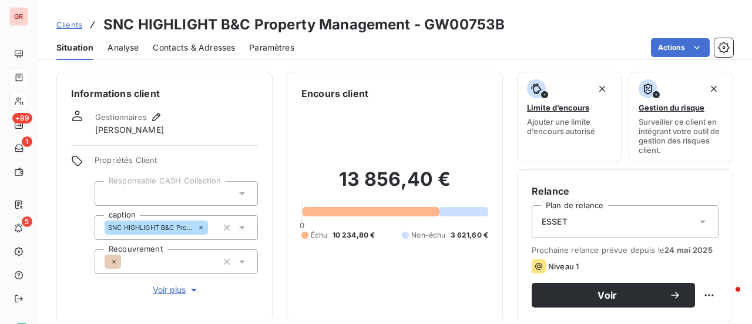
click at [498, 29] on h3 "SNC HIGHLIGHT B&C Property Management - GW00753B" at bounding box center [303, 24] width 401 height 21
drag, startPoint x: 498, startPoint y: 29, endPoint x: 428, endPoint y: 29, distance: 69.9
click at [428, 29] on h3 "SNC HIGHLIGHT B&C Property Management - GW00753B" at bounding box center [303, 24] width 401 height 21
copy h3 "GW00753B"
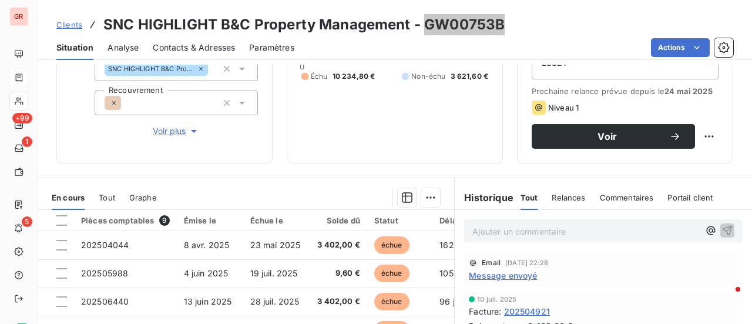
scroll to position [176, 0]
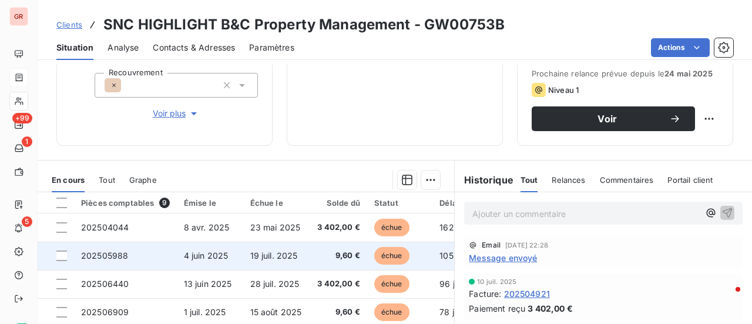
click at [124, 255] on span "202505988" at bounding box center [104, 255] width 47 height 10
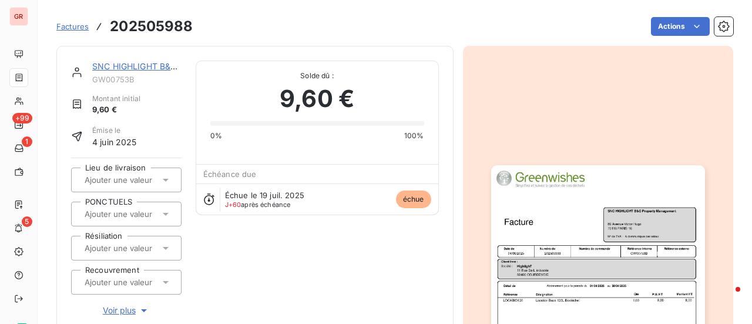
click at [552, 213] on img "button" at bounding box center [598, 316] width 214 height 302
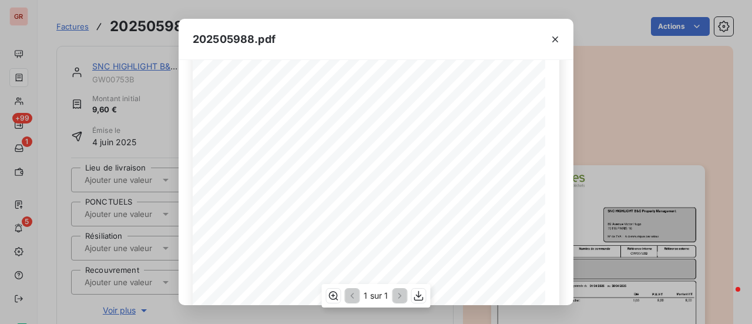
scroll to position [281, 0]
click at [419, 297] on icon "button" at bounding box center [419, 295] width 12 height 12
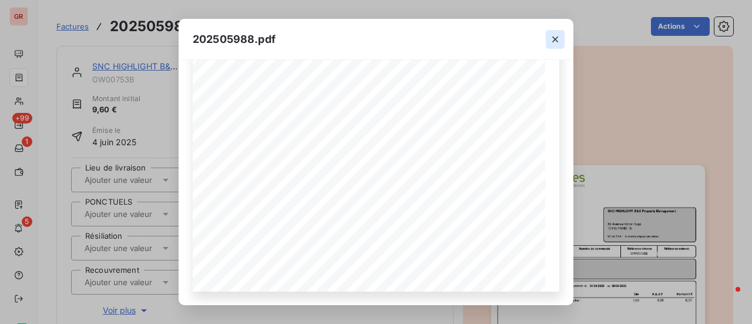
click at [556, 39] on icon "button" at bounding box center [555, 39] width 12 height 12
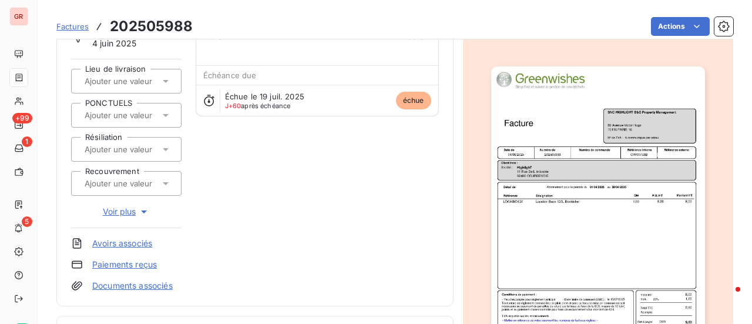
scroll to position [119, 0]
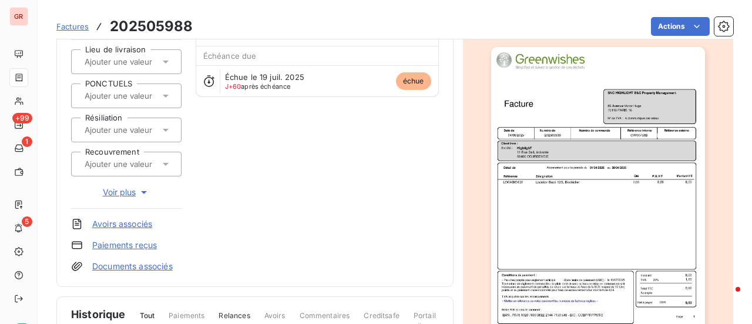
click at [586, 177] on img "button" at bounding box center [598, 198] width 214 height 302
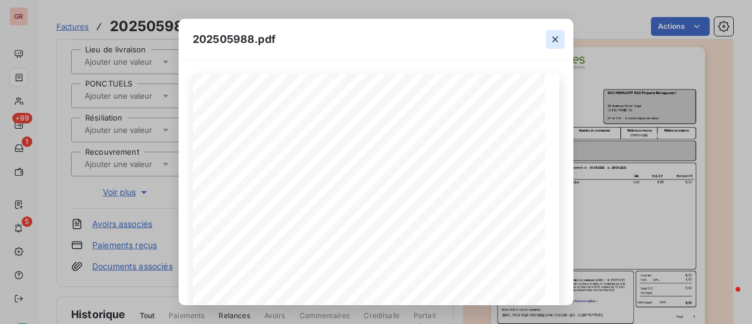
drag, startPoint x: 560, startPoint y: 38, endPoint x: 552, endPoint y: 39, distance: 7.7
click at [557, 38] on icon "button" at bounding box center [555, 39] width 12 height 12
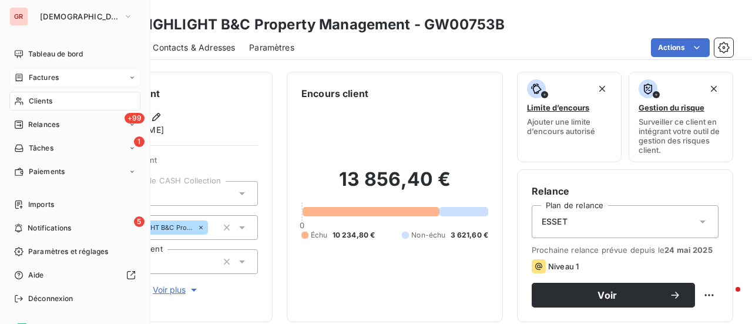
click at [58, 75] on span "Factures" at bounding box center [44, 77] width 30 height 11
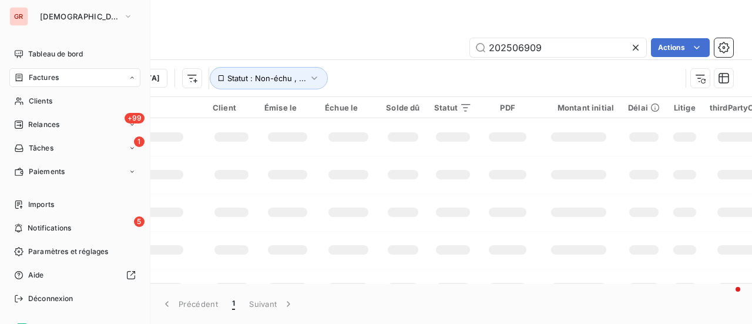
type input "202312063"
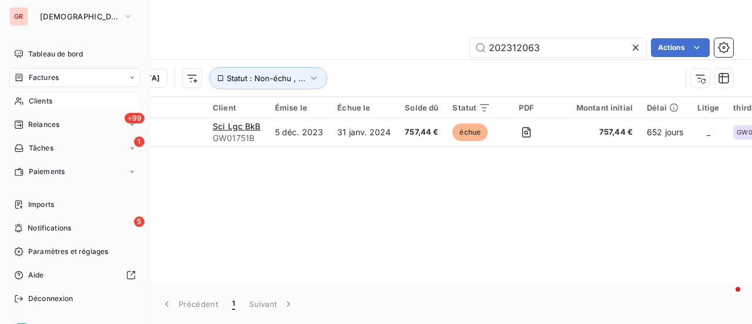
click at [37, 103] on span "Clients" at bounding box center [40, 101] width 23 height 11
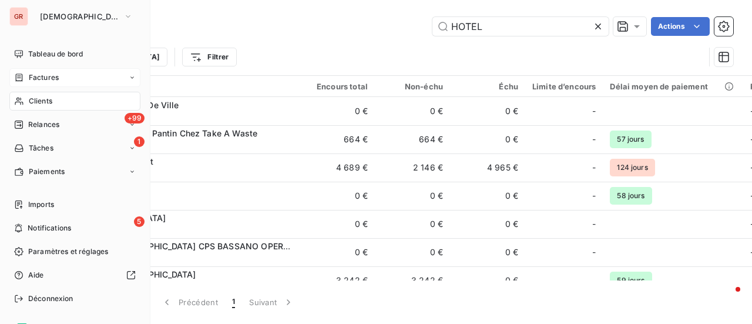
click at [57, 75] on span "Factures" at bounding box center [44, 77] width 30 height 11
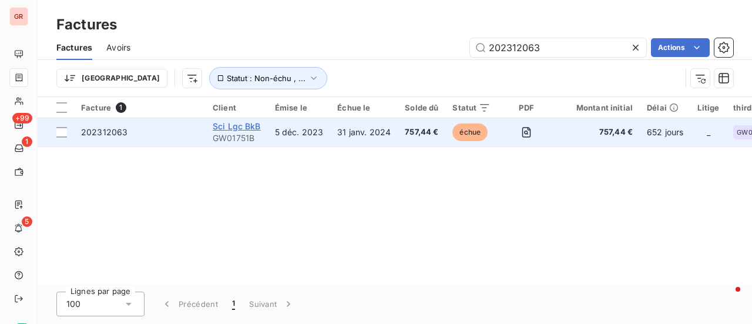
click at [236, 130] on span "Sci Lgc BkB" at bounding box center [237, 126] width 48 height 10
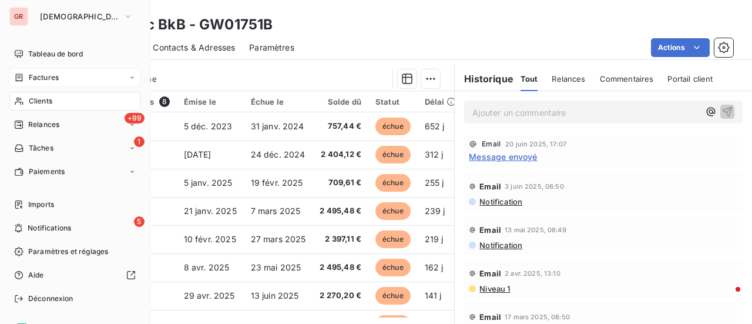
click at [60, 77] on div "Factures" at bounding box center [74, 77] width 131 height 19
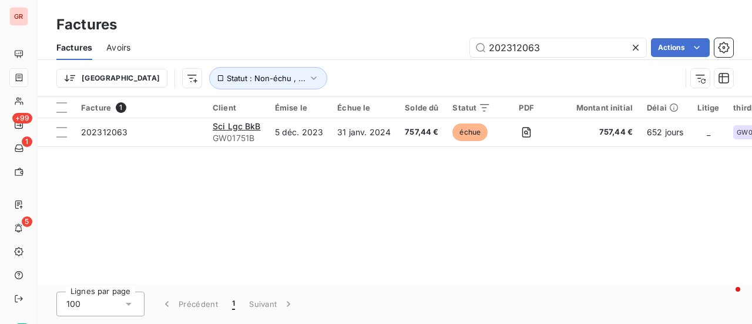
drag, startPoint x: 567, startPoint y: 49, endPoint x: 399, endPoint y: 69, distance: 169.2
click at [411, 66] on div "Factures Avoirs 202312063 Actions Trier Statut : Non-échu , ..." at bounding box center [395, 65] width 714 height 61
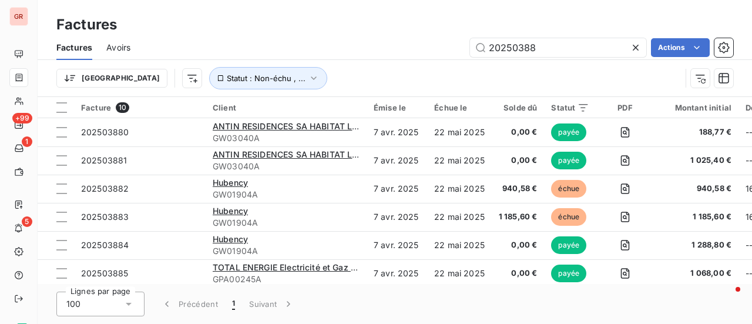
drag, startPoint x: 561, startPoint y: 53, endPoint x: 419, endPoint y: 63, distance: 142.4
click at [457, 55] on div "20250388 Actions" at bounding box center [438, 47] width 588 height 19
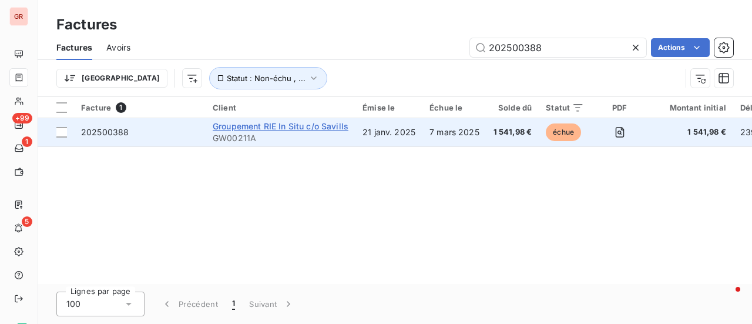
type input "202500388"
click at [287, 126] on span "Groupement RIE In Situ c/o Savills" at bounding box center [281, 126] width 136 height 10
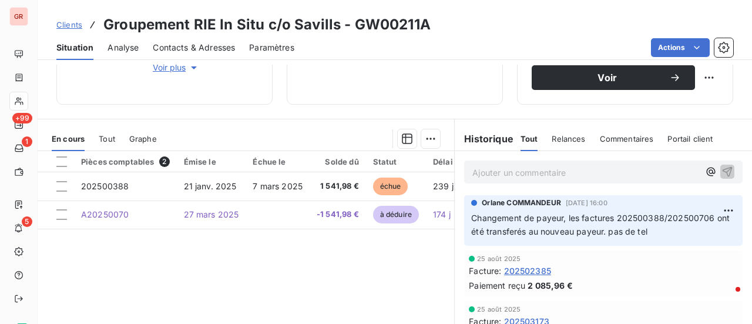
scroll to position [235, 0]
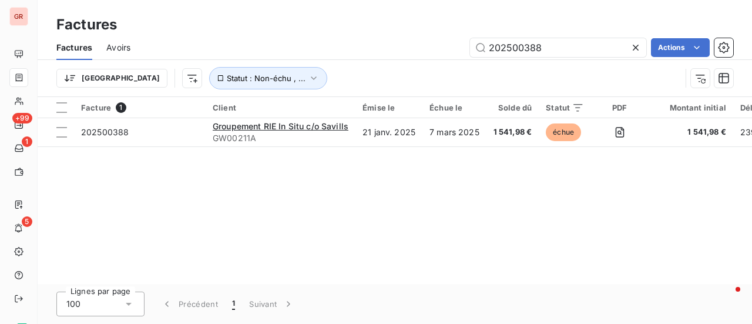
drag, startPoint x: 553, startPoint y: 45, endPoint x: 446, endPoint y: 45, distance: 106.9
click at [449, 45] on div "202500388 Actions" at bounding box center [438, 47] width 588 height 19
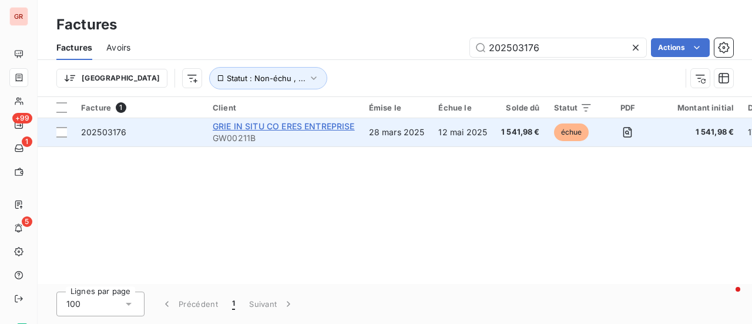
type input "202503176"
click at [315, 127] on span "GRIE IN SITU CO ERES ENTREPRISE" at bounding box center [284, 126] width 142 height 10
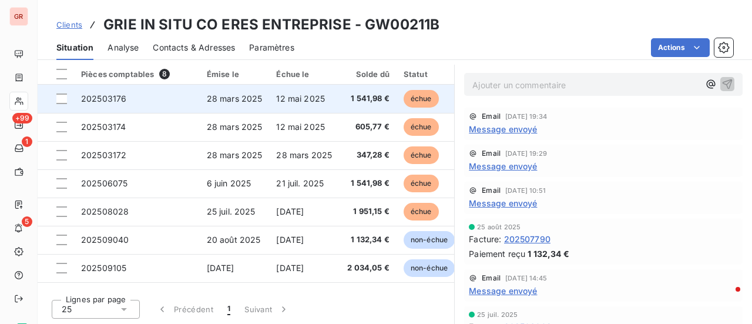
scroll to position [25, 0]
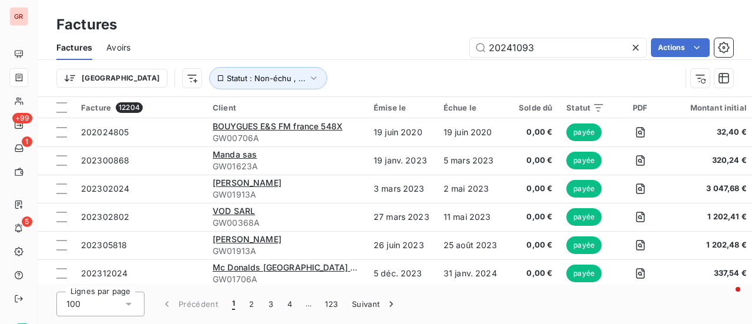
type input "202410936"
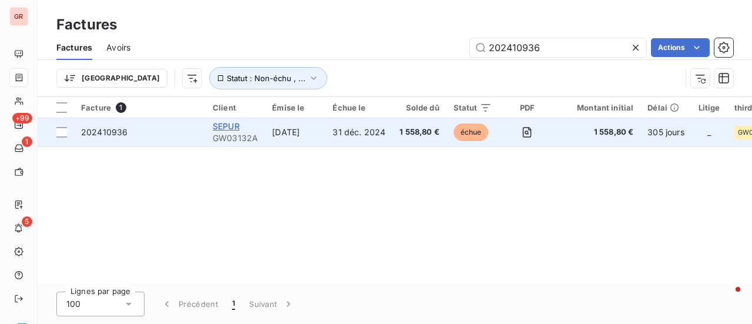
click at [233, 126] on span "SEPUR" at bounding box center [226, 126] width 27 height 10
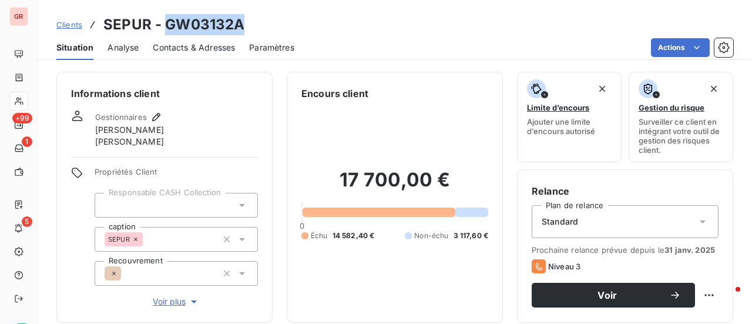
drag, startPoint x: 238, startPoint y: 24, endPoint x: 167, endPoint y: 21, distance: 71.7
click at [167, 21] on h3 "SEPUR - GW03132A" at bounding box center [173, 24] width 141 height 21
copy h3 "GW03132A"
click at [204, 49] on span "Contacts & Adresses" at bounding box center [194, 48] width 82 height 12
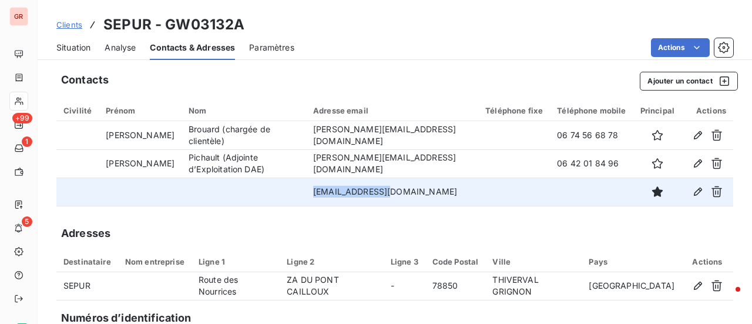
drag, startPoint x: 393, startPoint y: 194, endPoint x: 324, endPoint y: 192, distance: 68.7
click at [326, 190] on td "compta@sepur.com" at bounding box center [392, 191] width 172 height 28
copy td "compta@sepur.com"
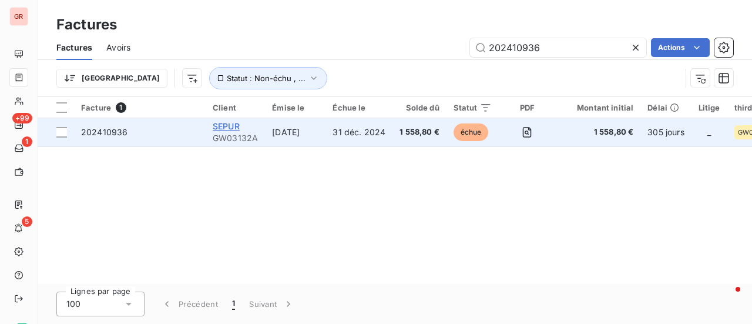
click at [225, 125] on span "SEPUR" at bounding box center [226, 126] width 27 height 10
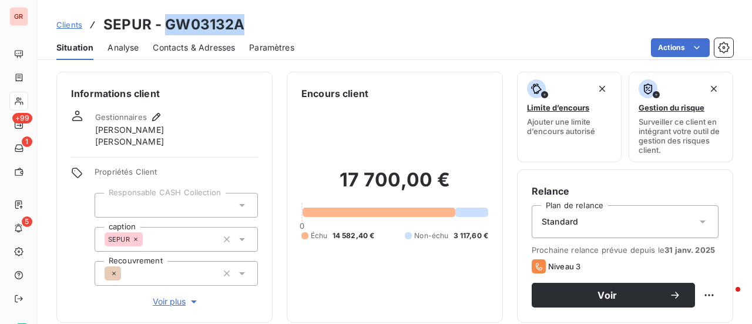
drag, startPoint x: 243, startPoint y: 23, endPoint x: 163, endPoint y: 25, distance: 79.9
click at [163, 25] on div "Clients SEPUR - GW03132A" at bounding box center [395, 24] width 714 height 21
copy h3 "GW03132A"
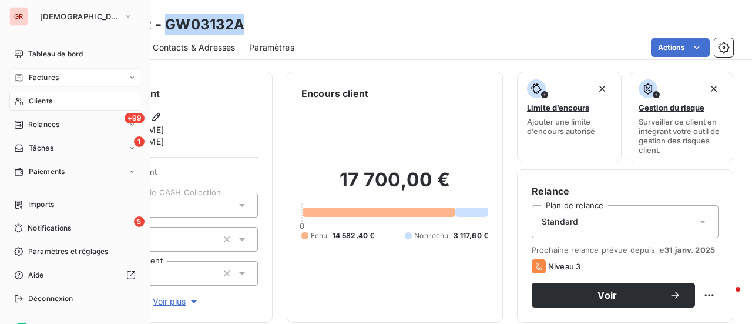
click at [59, 75] on div "Factures" at bounding box center [74, 77] width 131 height 19
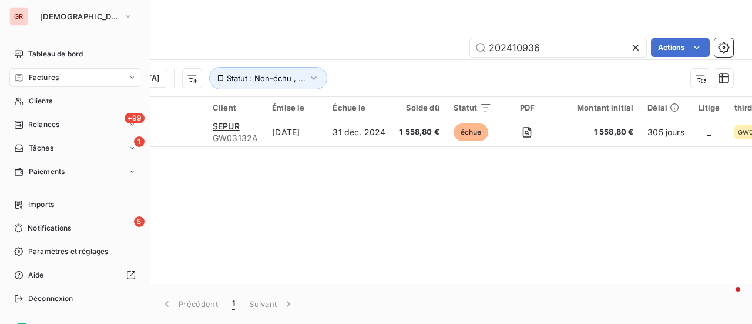
click at [51, 76] on span "Factures" at bounding box center [44, 77] width 30 height 11
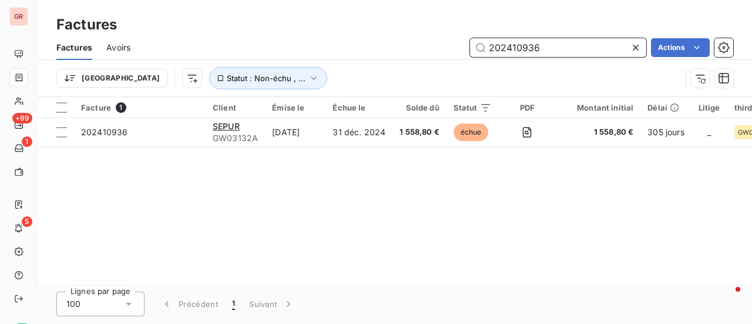
drag, startPoint x: 571, startPoint y: 51, endPoint x: 311, endPoint y: 52, distance: 260.1
click at [317, 52] on div "202410936 Actions" at bounding box center [438, 47] width 588 height 19
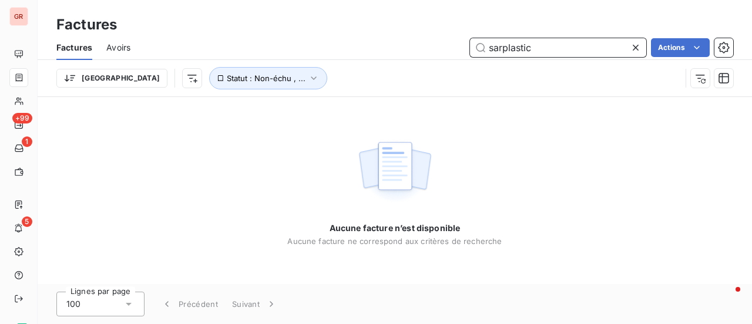
drag, startPoint x: 528, startPoint y: 48, endPoint x: 466, endPoint y: 52, distance: 63.0
click at [468, 49] on div "sarplastic Actions" at bounding box center [438, 47] width 588 height 19
type input "sarplastic"
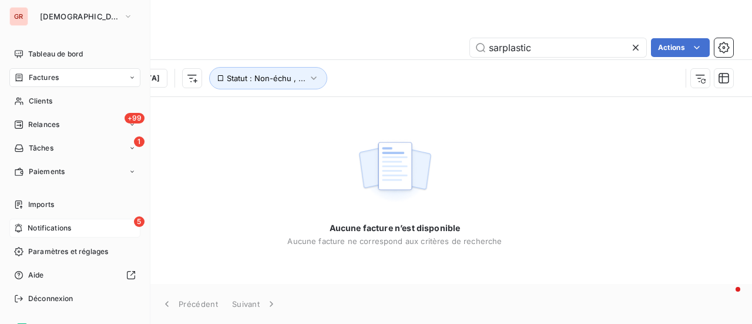
click at [66, 231] on span "Notifications" at bounding box center [49, 228] width 43 height 11
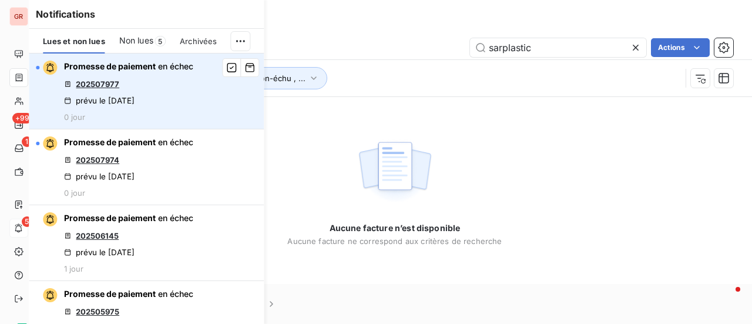
click at [106, 84] on link "202507977" at bounding box center [97, 83] width 43 height 9
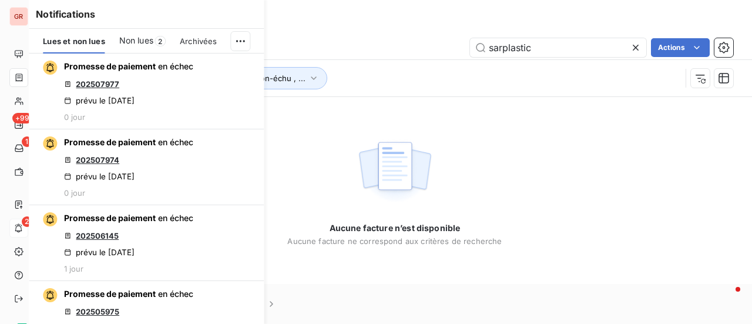
drag, startPoint x: 250, startPoint y: 35, endPoint x: 219, endPoint y: 27, distance: 32.2
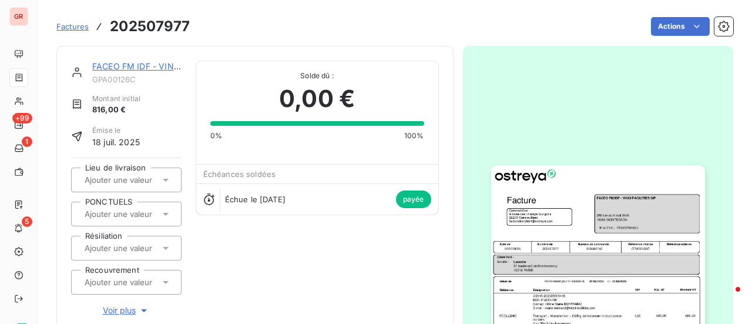
click at [588, 257] on img "button" at bounding box center [598, 316] width 214 height 302
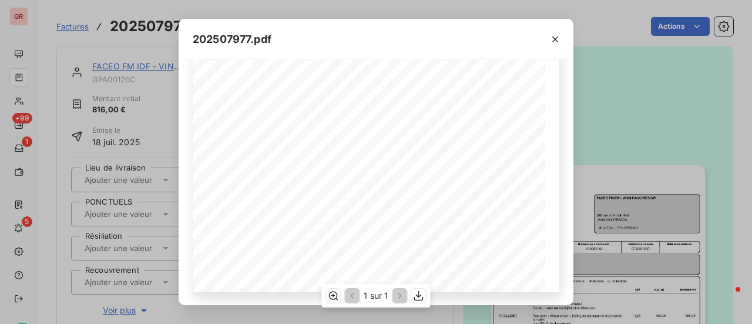
scroll to position [281, 0]
click at [552, 37] on icon "button" at bounding box center [555, 39] width 6 height 6
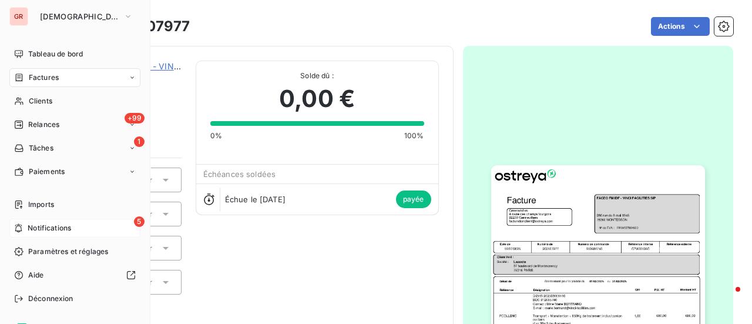
click at [134, 220] on span "5" at bounding box center [139, 221] width 11 height 11
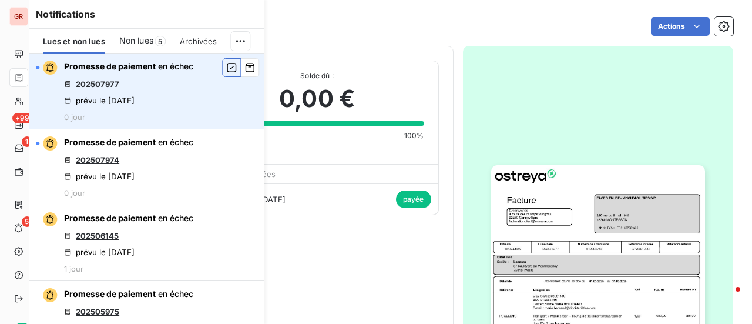
click at [226, 70] on icon "button" at bounding box center [231, 68] width 11 height 12
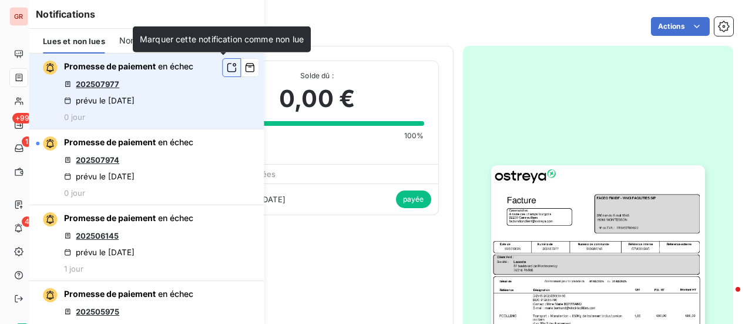
click at [227, 71] on icon "button" at bounding box center [231, 67] width 9 height 9
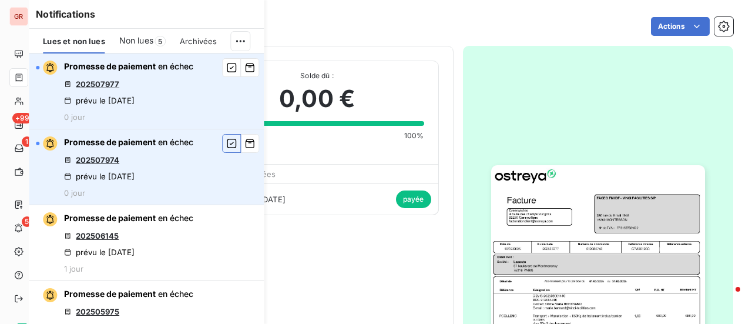
click at [227, 148] on icon "button" at bounding box center [231, 143] width 11 height 12
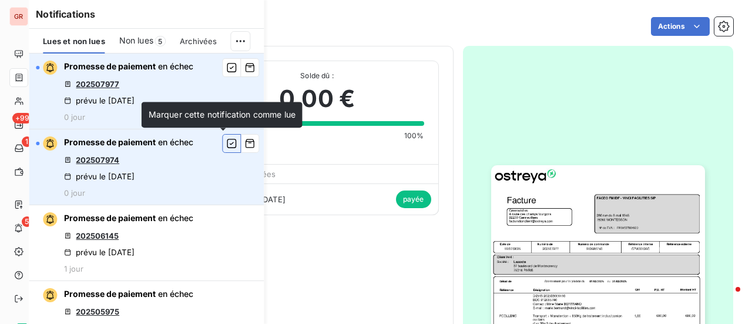
click at [228, 143] on button "button" at bounding box center [231, 143] width 19 height 19
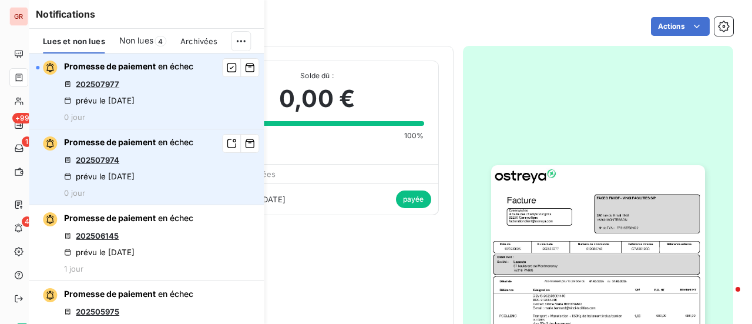
click at [228, 143] on button "button" at bounding box center [231, 143] width 19 height 19
click at [226, 143] on icon "button" at bounding box center [231, 143] width 11 height 12
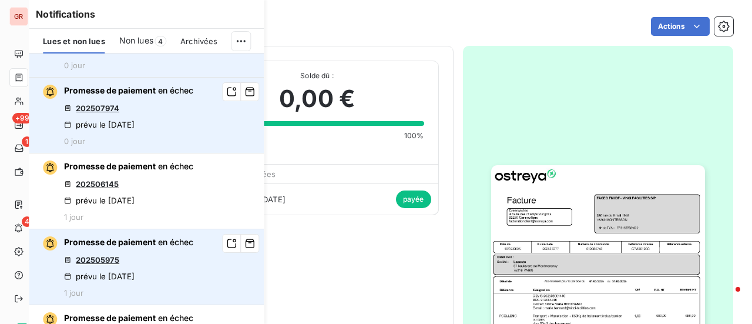
scroll to position [117, 0]
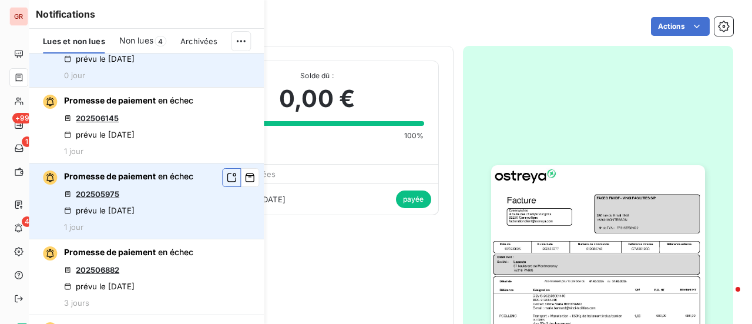
click at [226, 175] on icon "button" at bounding box center [231, 177] width 11 height 12
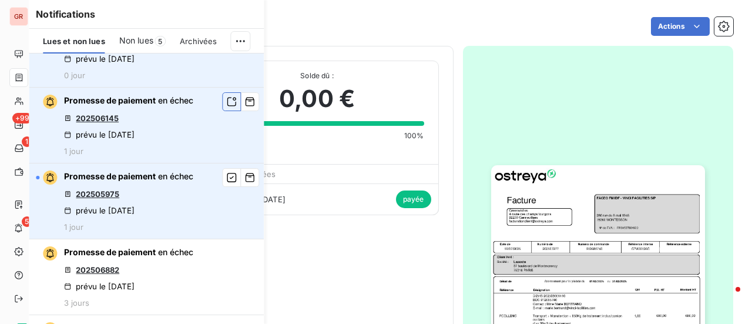
click at [226, 100] on icon "button" at bounding box center [231, 102] width 11 height 12
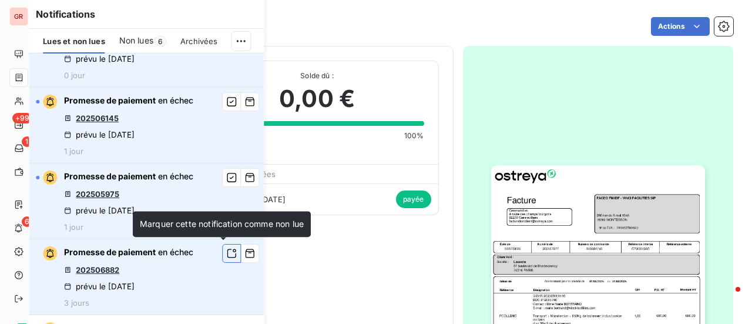
drag, startPoint x: 226, startPoint y: 250, endPoint x: 225, endPoint y: 244, distance: 6.0
click at [227, 250] on icon "button" at bounding box center [231, 253] width 9 height 9
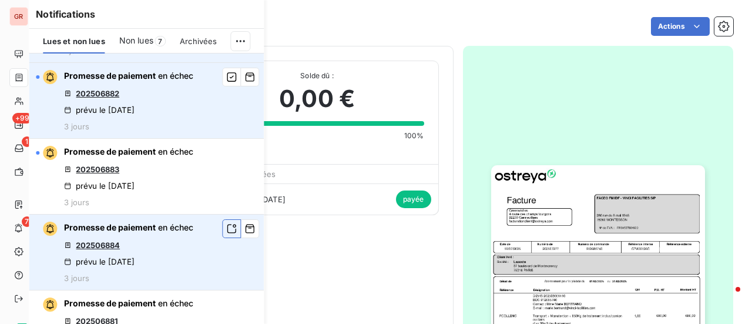
scroll to position [352, 0]
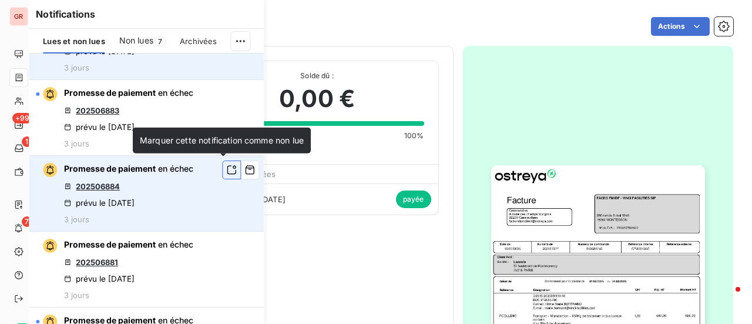
click at [226, 169] on icon "button" at bounding box center [231, 170] width 11 height 12
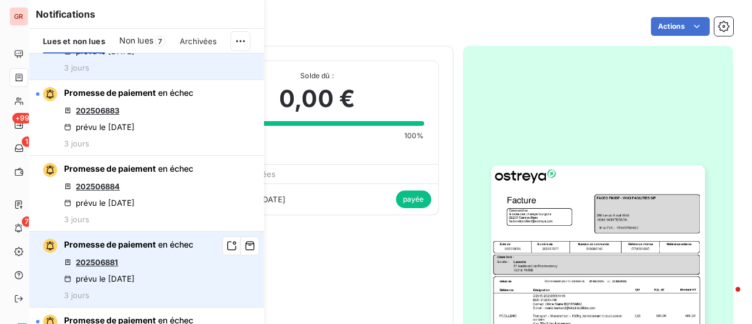
scroll to position [411, 0]
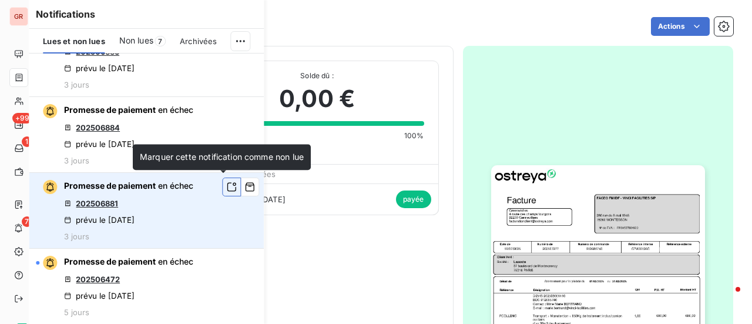
click at [223, 178] on button "button" at bounding box center [231, 186] width 19 height 19
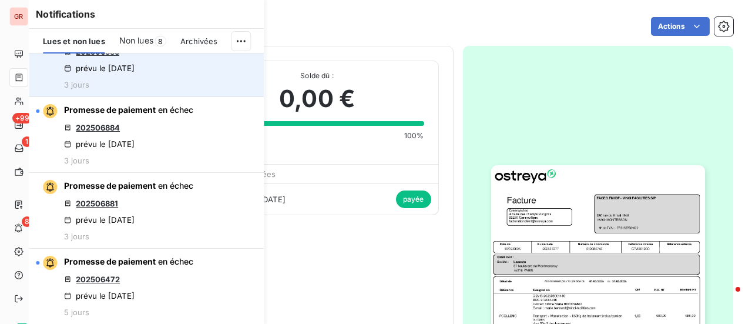
scroll to position [335, 0]
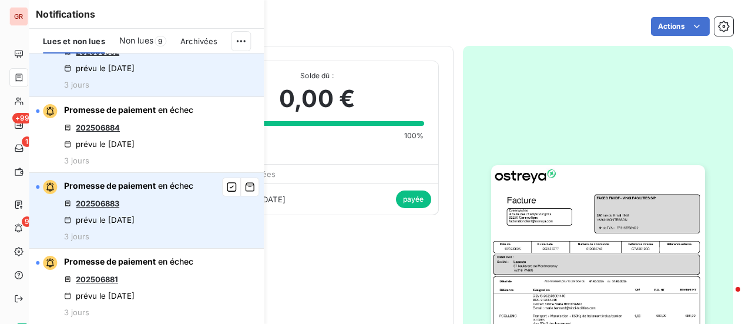
click at [106, 198] on link "202506883" at bounding box center [97, 202] width 43 height 9
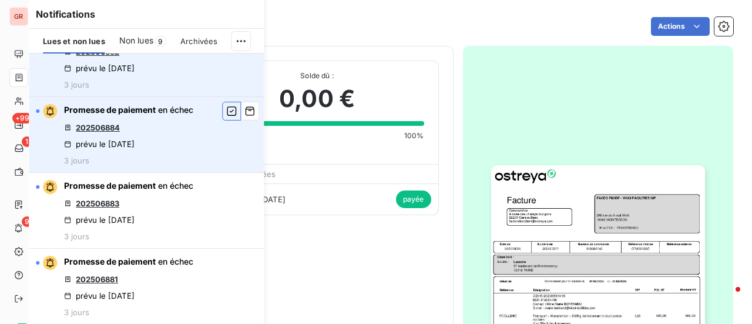
click at [226, 112] on icon "button" at bounding box center [231, 111] width 11 height 12
click at [226, 109] on icon "button" at bounding box center [231, 111] width 11 height 12
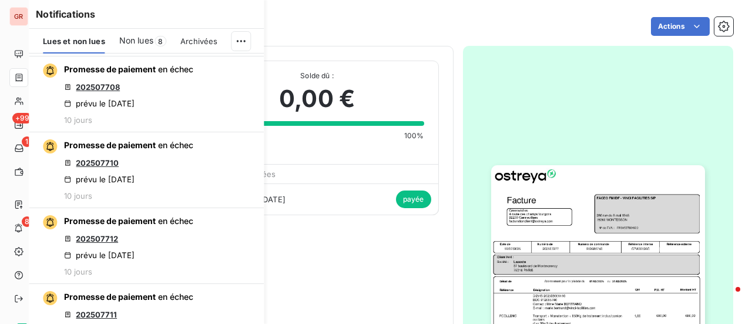
scroll to position [1920, 0]
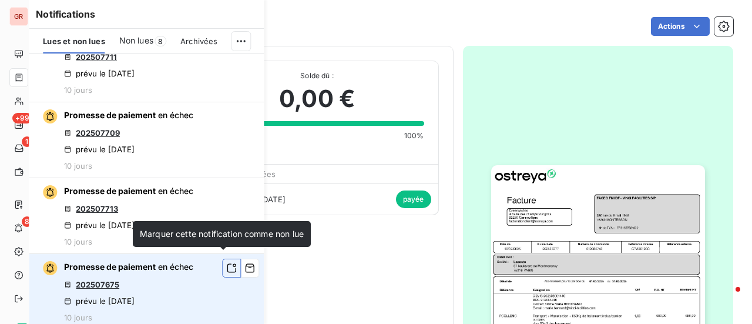
click at [226, 262] on icon "button" at bounding box center [231, 268] width 11 height 12
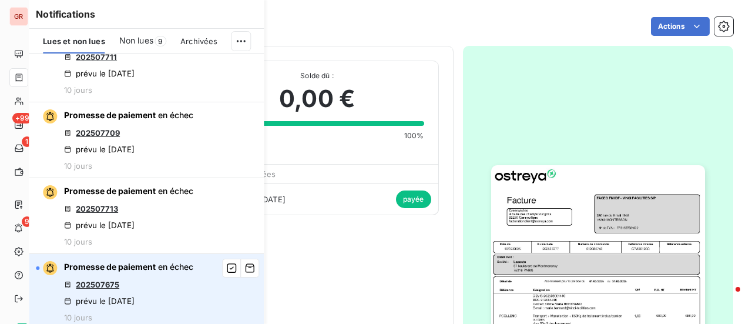
click at [22, 219] on div "Notifications Lues et non lues Non lues 9 Archivées Promesse de paiement en éch…" at bounding box center [134, 162] width 235 height 324
click at [25, 220] on div "Notifications Lues et non lues Non lues 9 Archivées Promesse de paiement en éch…" at bounding box center [134, 162] width 235 height 324
click at [18, 227] on div "Notifications Lues et non lues Non lues 9 Archivées Promesse de paiement en éch…" at bounding box center [134, 162] width 235 height 324
click at [465, 140] on div at bounding box center [598, 316] width 271 height 540
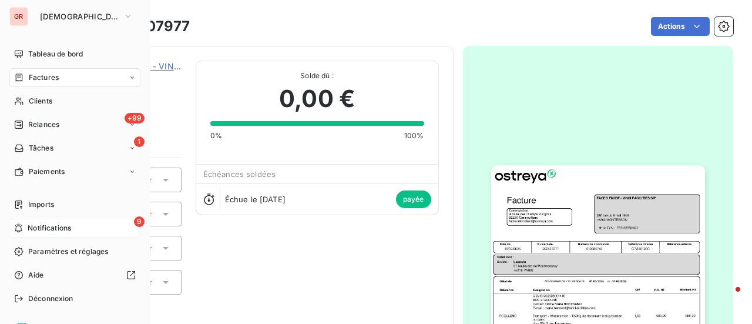
click at [134, 223] on span "9" at bounding box center [139, 221] width 11 height 11
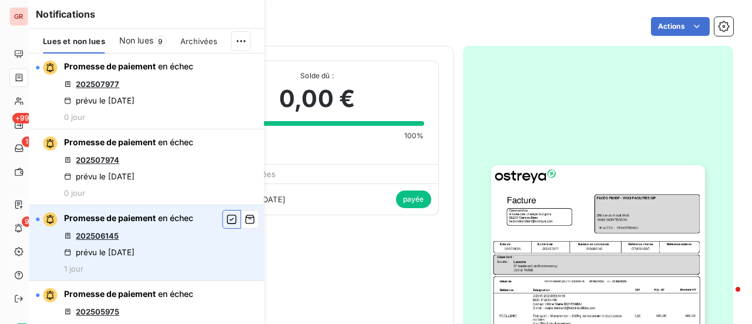
click at [226, 221] on icon "button" at bounding box center [231, 219] width 11 height 12
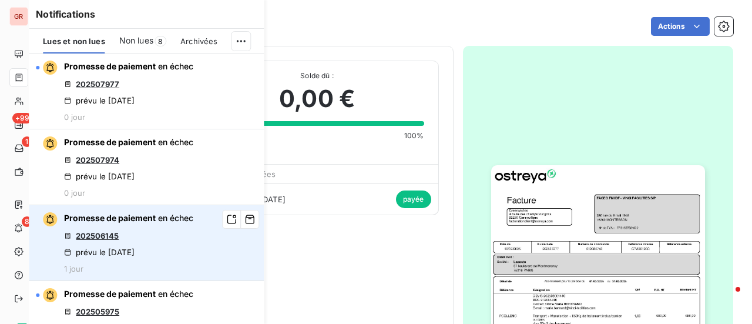
click at [226, 221] on icon "button" at bounding box center [231, 219] width 11 height 12
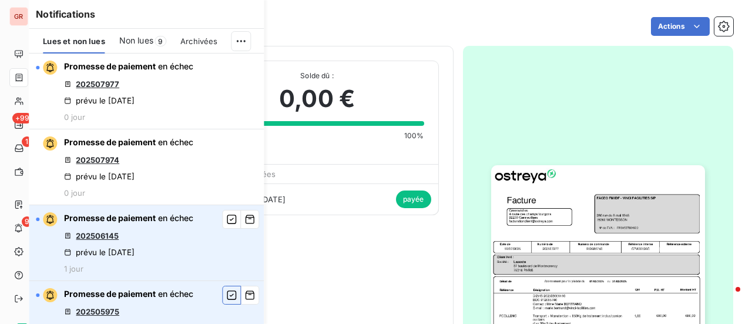
click at [227, 295] on icon "button" at bounding box center [231, 294] width 9 height 9
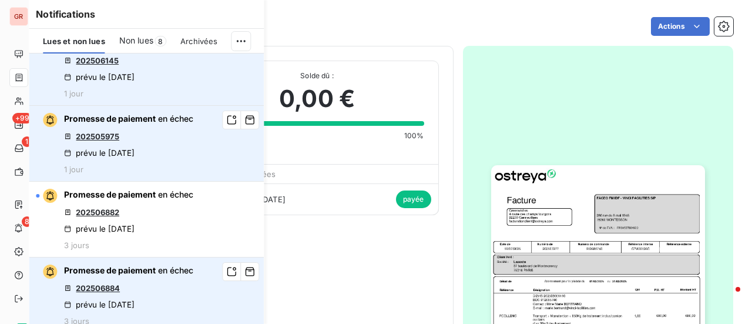
scroll to position [176, 0]
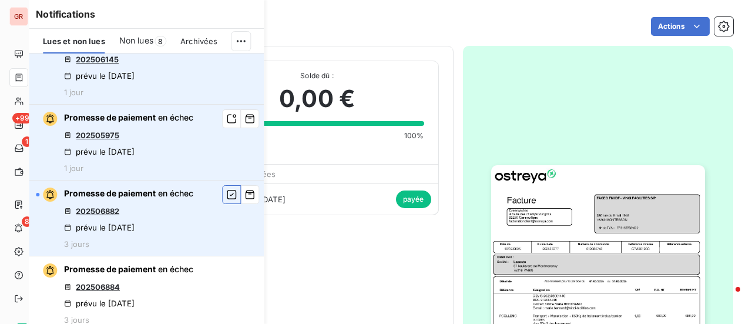
click at [227, 193] on icon "button" at bounding box center [231, 194] width 9 height 9
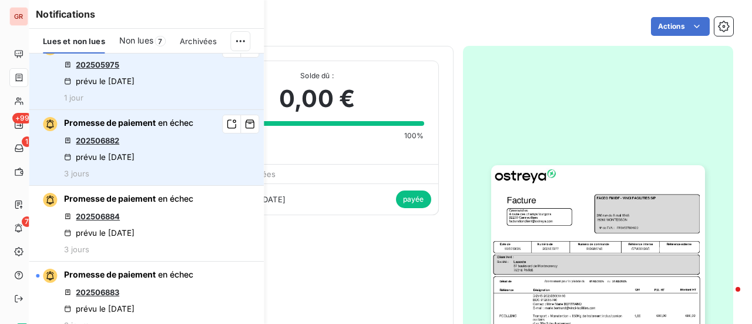
scroll to position [294, 0]
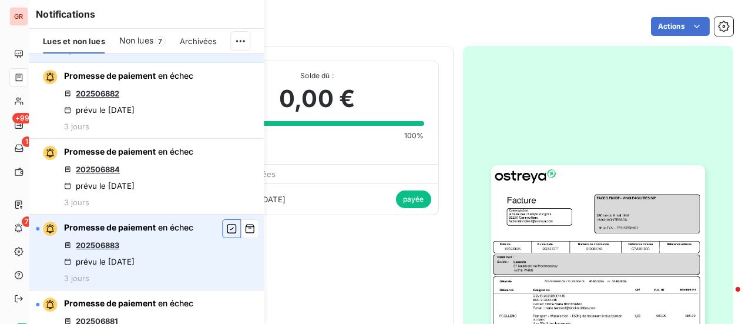
click at [227, 227] on icon "button" at bounding box center [231, 228] width 9 height 9
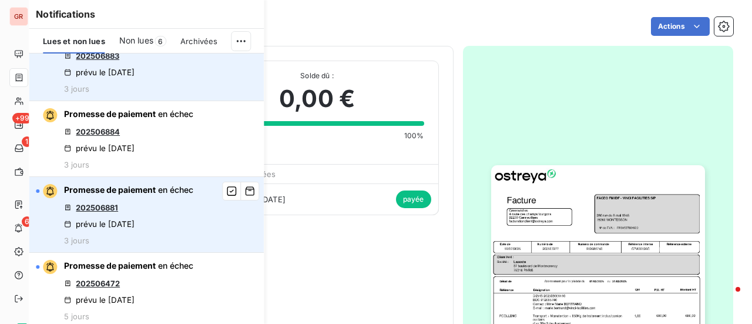
scroll to position [411, 0]
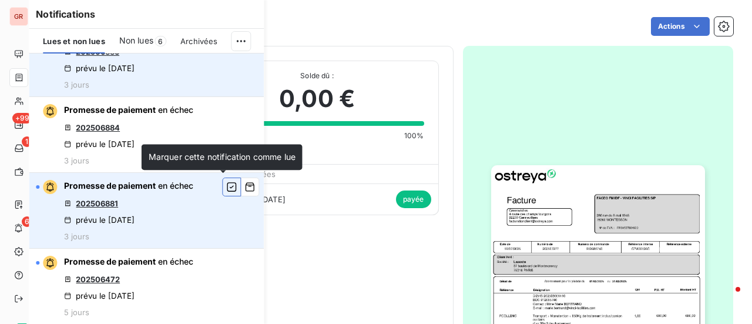
click at [227, 190] on icon "button" at bounding box center [231, 186] width 9 height 9
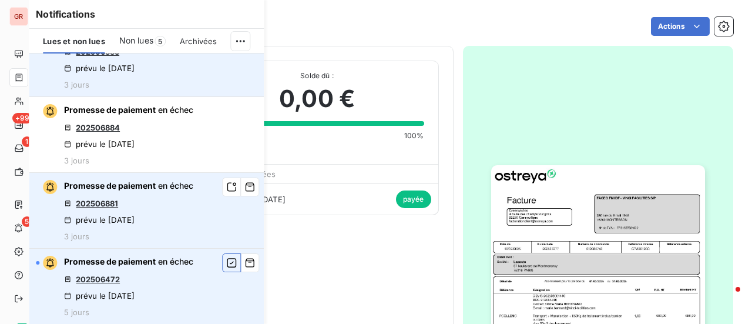
click at [226, 262] on icon "button" at bounding box center [231, 263] width 11 height 12
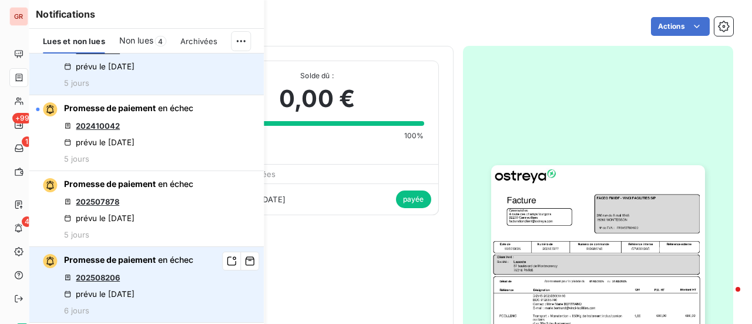
scroll to position [646, 0]
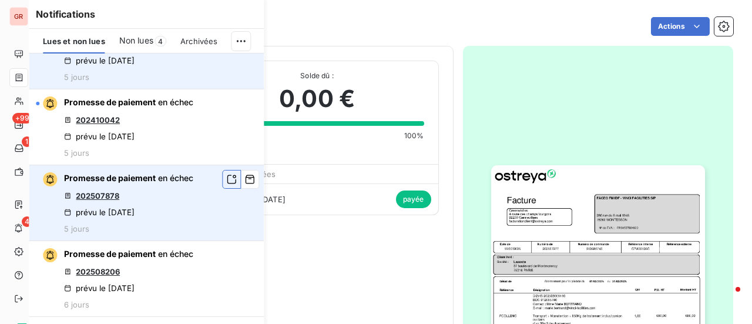
click at [226, 180] on icon "button" at bounding box center [231, 179] width 11 height 12
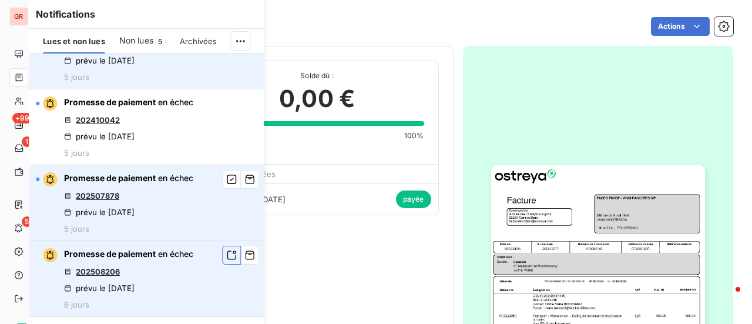
click at [226, 253] on icon "button" at bounding box center [231, 255] width 11 height 12
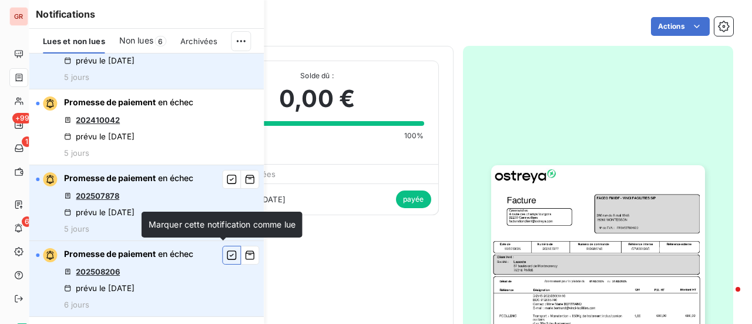
click at [226, 252] on icon "button" at bounding box center [231, 255] width 11 height 12
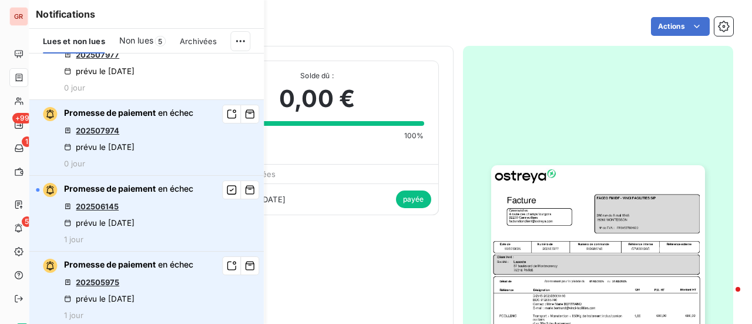
scroll to position [0, 0]
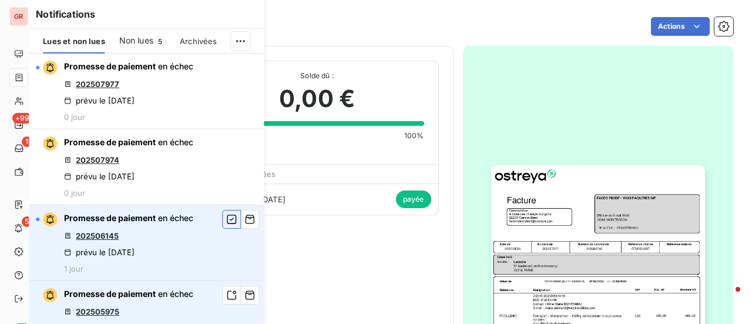
click at [226, 217] on icon "button" at bounding box center [231, 219] width 11 height 12
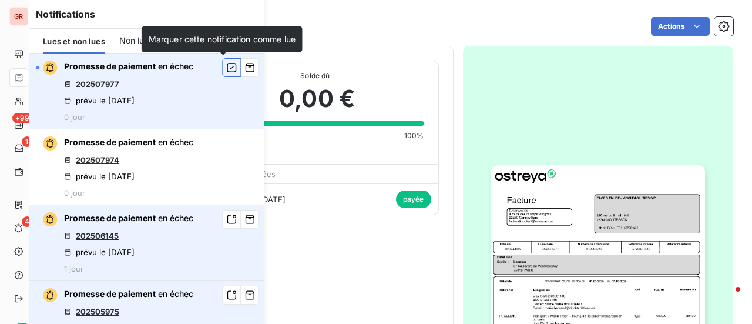
click at [227, 70] on icon "button" at bounding box center [231, 67] width 9 height 9
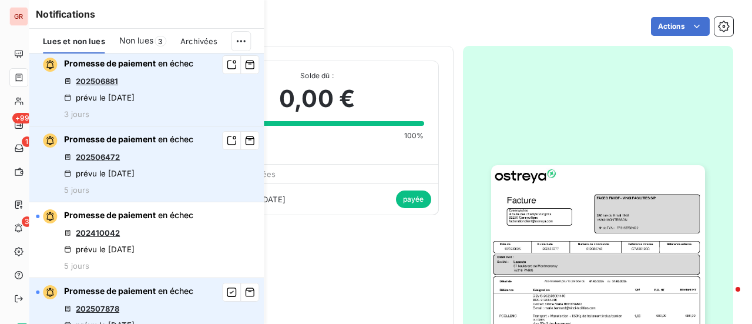
scroll to position [528, 0]
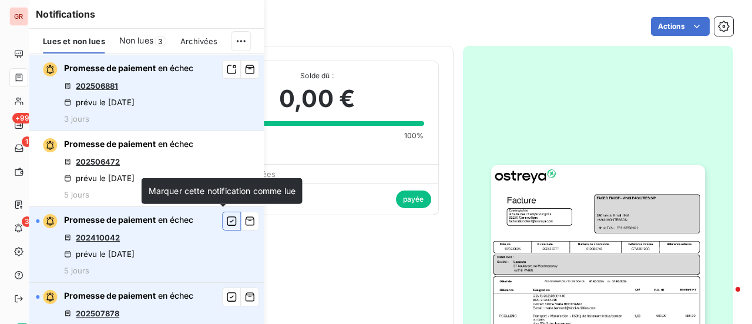
click at [227, 223] on icon "button" at bounding box center [231, 220] width 9 height 9
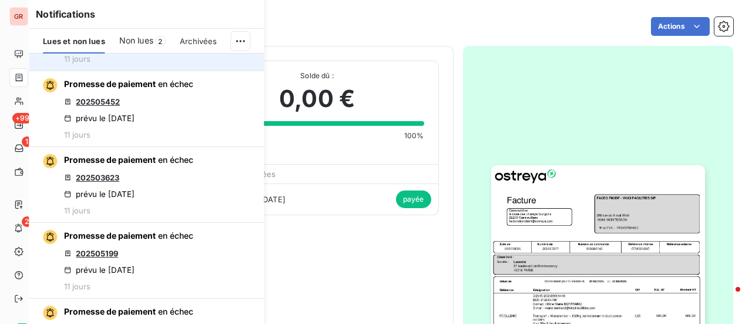
scroll to position [2583, 0]
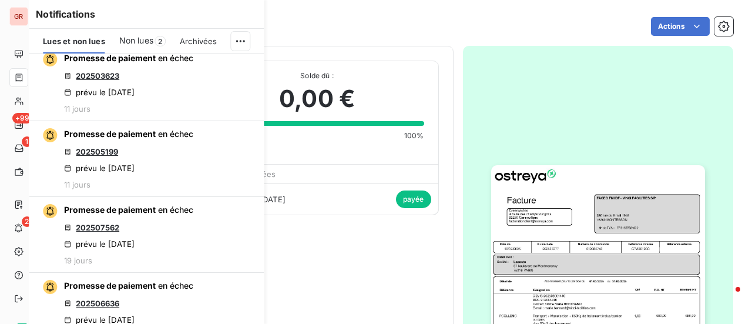
click at [25, 221] on div "Notifications Lues et non lues Non lues 2 Archivées Promesse de paiement en éch…" at bounding box center [134, 162] width 235 height 324
click at [20, 228] on div "Notifications Lues et non lues Non lues 2 Archivées Promesse de paiement en éch…" at bounding box center [134, 162] width 235 height 324
click at [334, 246] on div "FACEO FM IDF - VINCI FACILITIES SIP GPA00126C Montant initial 816,00 € Émise le…" at bounding box center [255, 224] width 368 height 329
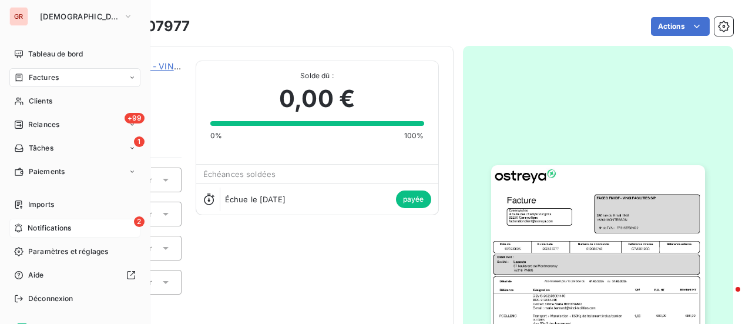
click at [134, 223] on span "2" at bounding box center [139, 221] width 11 height 11
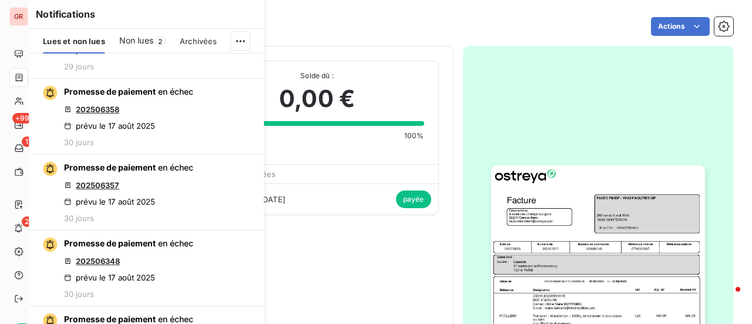
scroll to position [4403, 0]
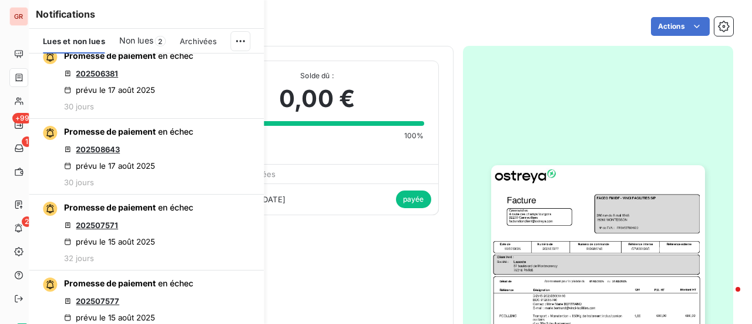
click at [676, 60] on div at bounding box center [598, 316] width 271 height 540
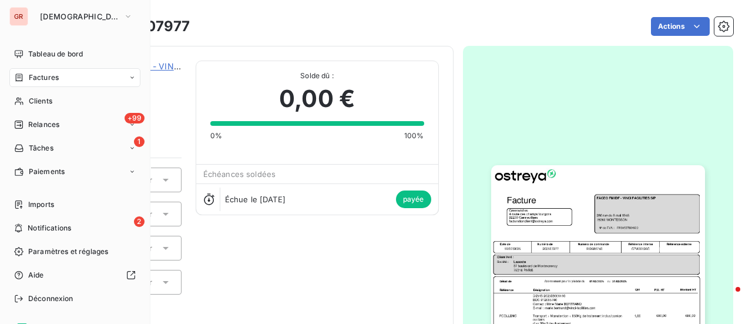
click at [53, 78] on span "Factures" at bounding box center [44, 77] width 30 height 11
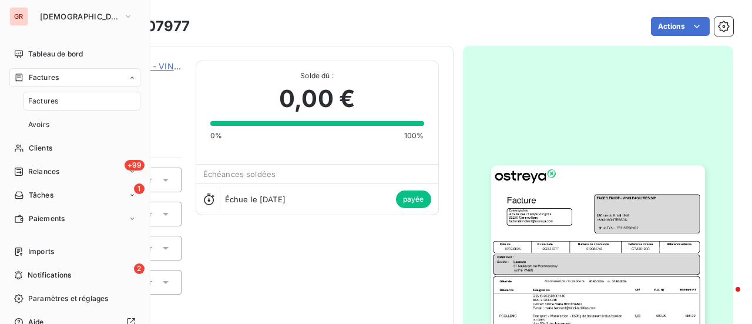
click at [20, 10] on div "GR" at bounding box center [18, 16] width 19 height 19
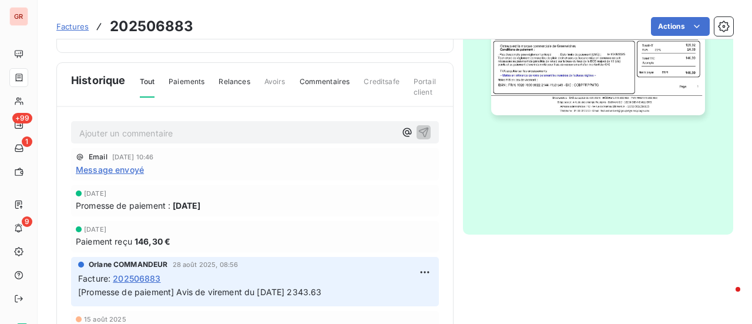
scroll to position [117, 0]
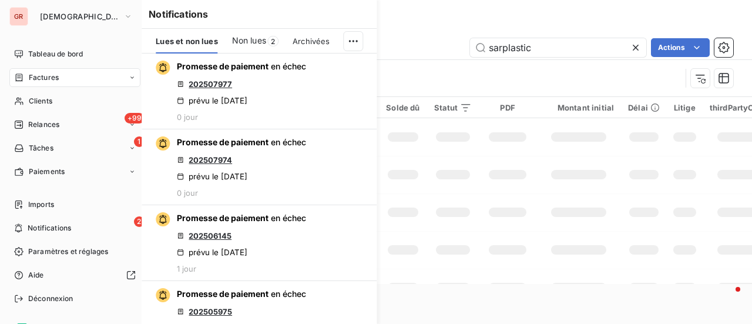
click at [49, 79] on span "Factures" at bounding box center [44, 77] width 30 height 11
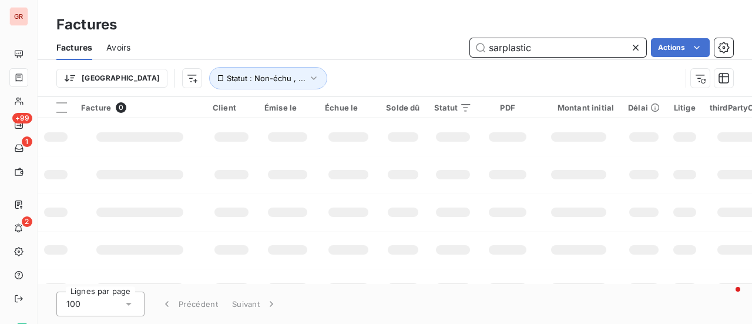
drag, startPoint x: 539, startPoint y: 51, endPoint x: 282, endPoint y: 50, distance: 257.2
click at [282, 50] on div "sarplastic Actions" at bounding box center [438, 47] width 588 height 19
paste input "GW01751B"
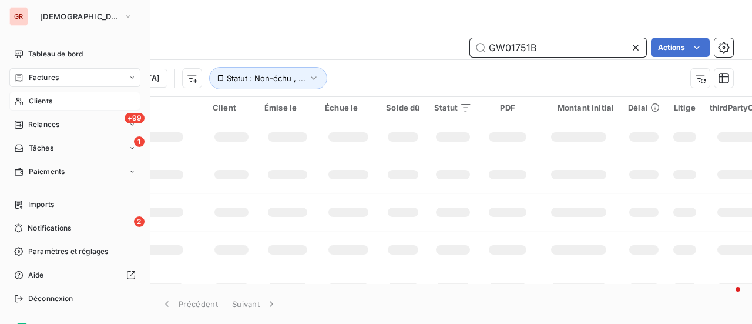
type input "GW01751B"
click at [40, 103] on span "Clients" at bounding box center [40, 101] width 23 height 11
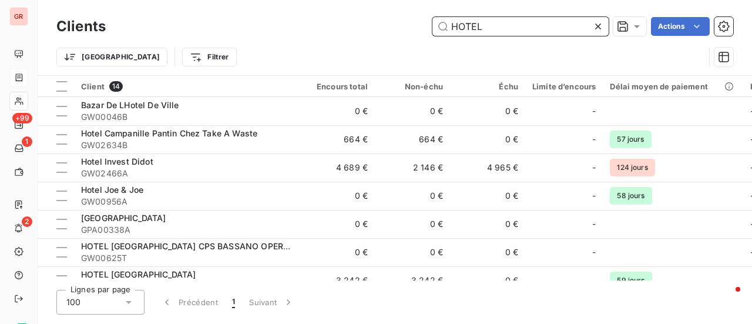
click at [490, 25] on input "HOTEL" at bounding box center [520, 26] width 176 height 19
drag, startPoint x: 490, startPoint y: 28, endPoint x: 258, endPoint y: 45, distance: 232.0
click at [368, 23] on div "HOTEL Actions" at bounding box center [426, 26] width 613 height 19
paste input "GW01751B"
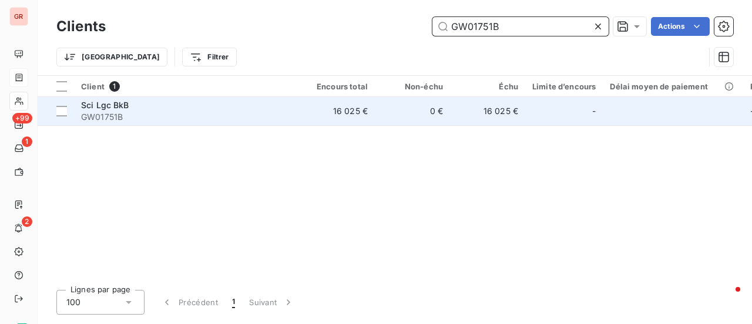
type input "GW01751B"
click at [107, 103] on span "Sci Lgc BkB" at bounding box center [105, 105] width 48 height 10
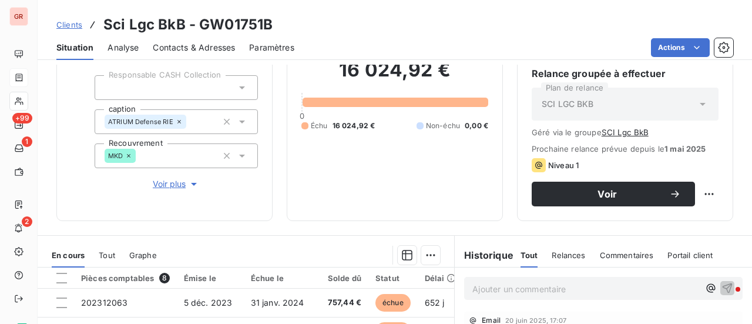
scroll to position [235, 0]
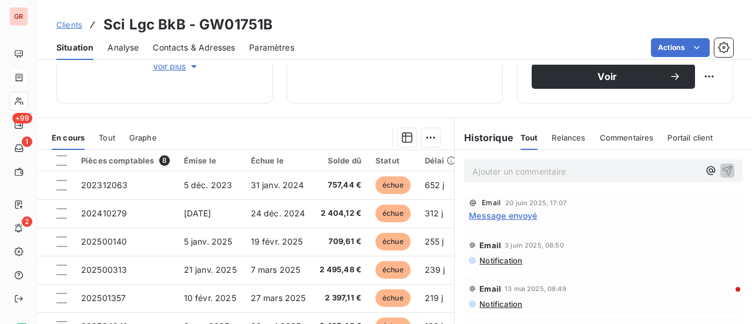
click at [517, 215] on span "Message envoyé" at bounding box center [503, 215] width 68 height 12
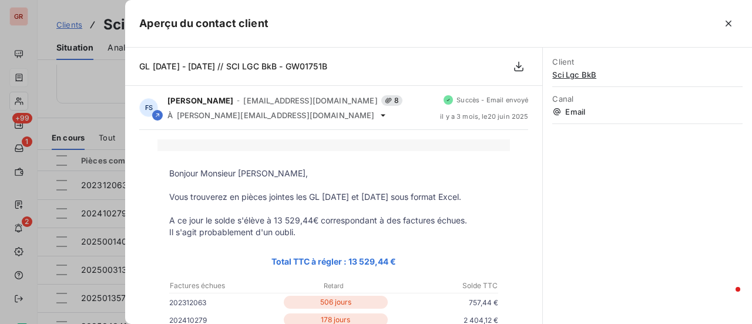
click at [108, 80] on div at bounding box center [376, 162] width 752 height 324
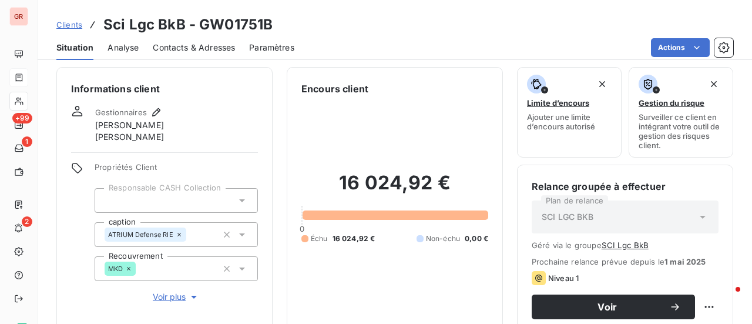
scroll to position [0, 0]
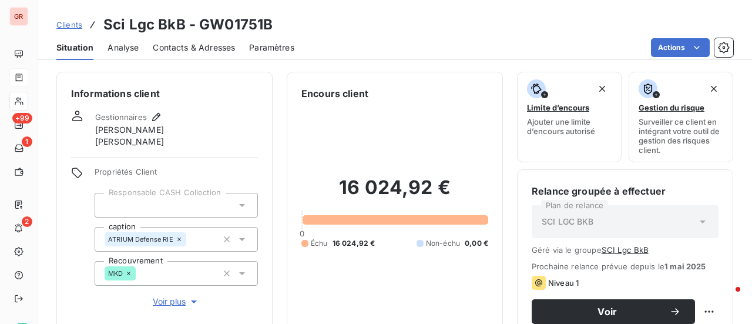
click at [193, 46] on span "Contacts & Adresses" at bounding box center [194, 48] width 82 height 12
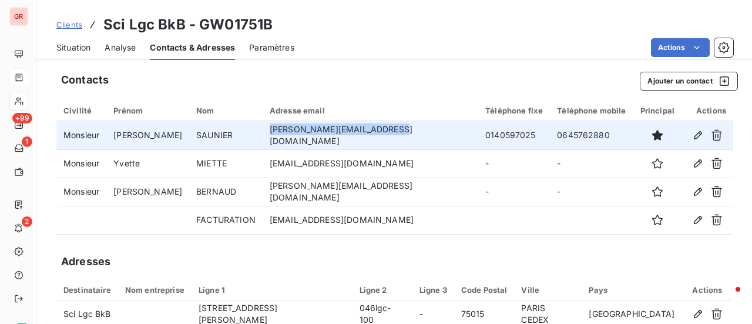
drag, startPoint x: 393, startPoint y: 137, endPoint x: 266, endPoint y: 129, distance: 127.6
click at [266, 129] on td "alexandre_saunier@smabtp.fr" at bounding box center [369, 135] width 215 height 28
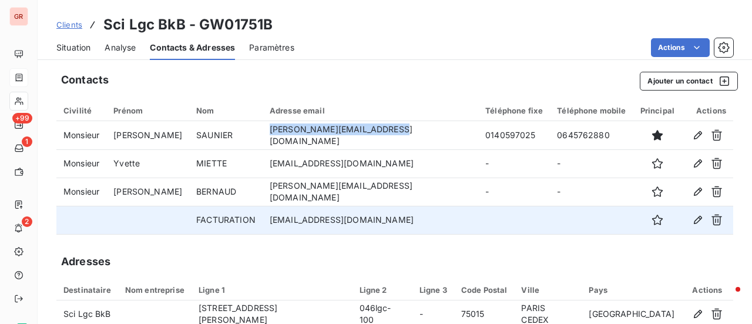
drag, startPoint x: 404, startPoint y: 220, endPoint x: 267, endPoint y: 212, distance: 137.6
click at [267, 212] on td "immobiliers_factures@smabtp.fr" at bounding box center [369, 219] width 215 height 28
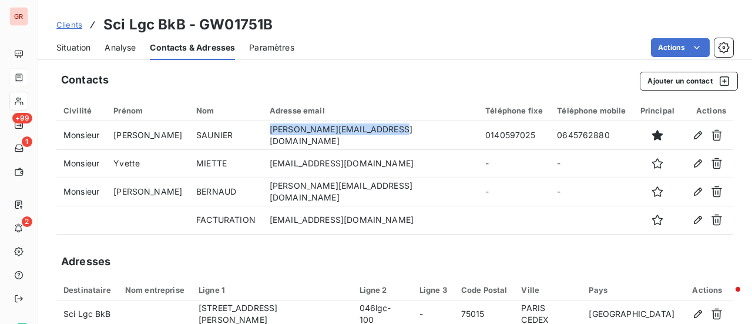
copy td "immobiliers_factures@smabtp.fr"
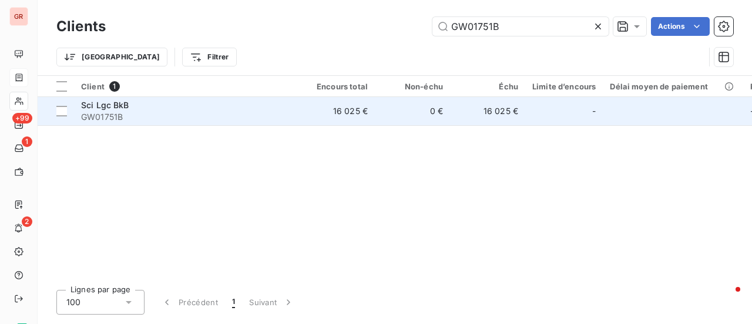
click at [103, 105] on span "Sci Lgc BkB" at bounding box center [105, 105] width 48 height 10
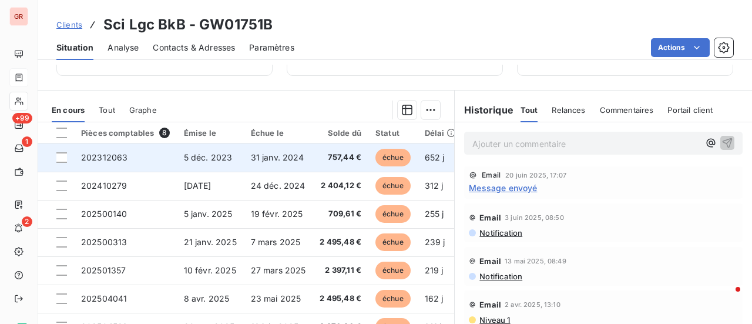
click at [396, 156] on span "échue" at bounding box center [392, 158] width 35 height 18
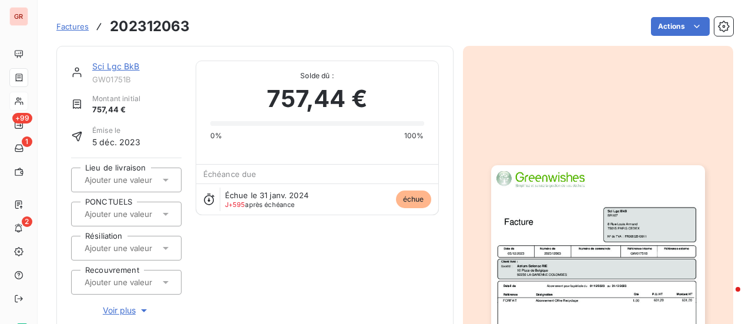
click at [527, 228] on img "button" at bounding box center [598, 316] width 214 height 302
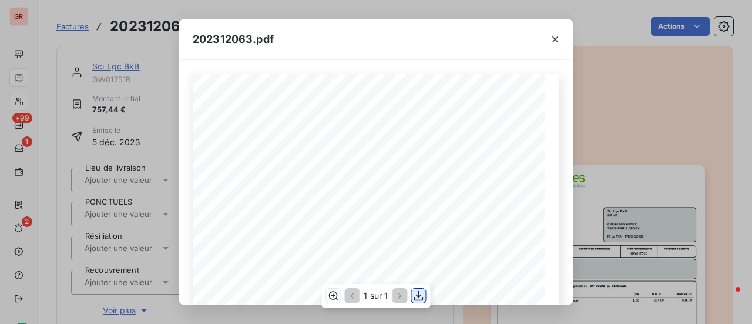
click at [420, 297] on icon "button" at bounding box center [419, 295] width 12 height 12
click at [554, 41] on icon "button" at bounding box center [555, 39] width 12 height 12
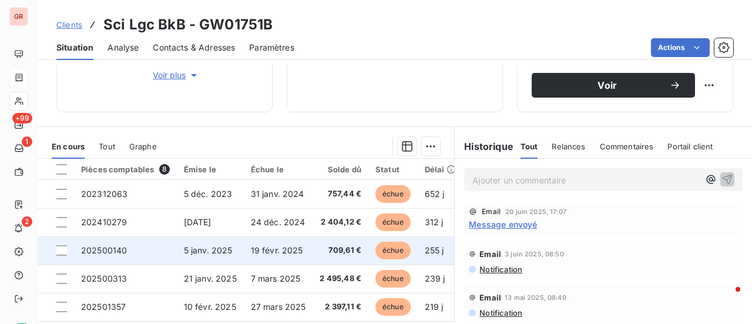
scroll to position [294, 0]
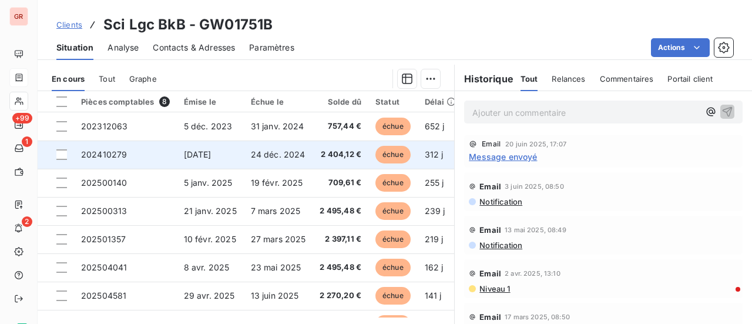
click at [396, 153] on span "échue" at bounding box center [392, 155] width 35 height 18
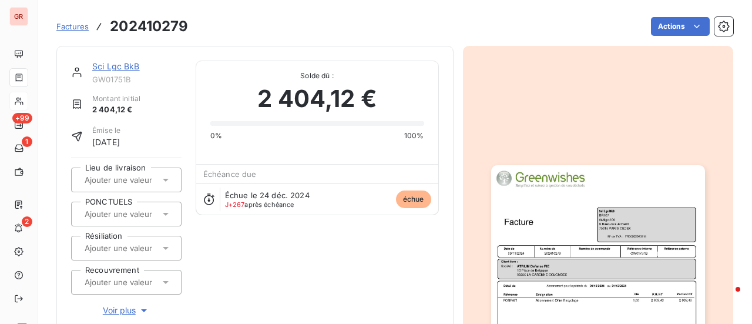
click at [551, 207] on img "button" at bounding box center [598, 316] width 214 height 302
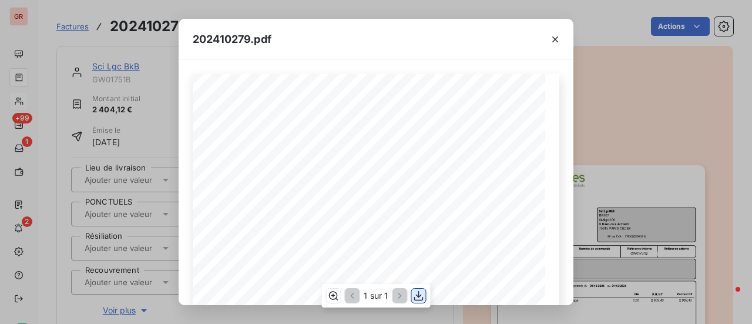
click at [420, 299] on icon "button" at bounding box center [419, 295] width 12 height 12
click at [560, 39] on icon "button" at bounding box center [555, 39] width 12 height 12
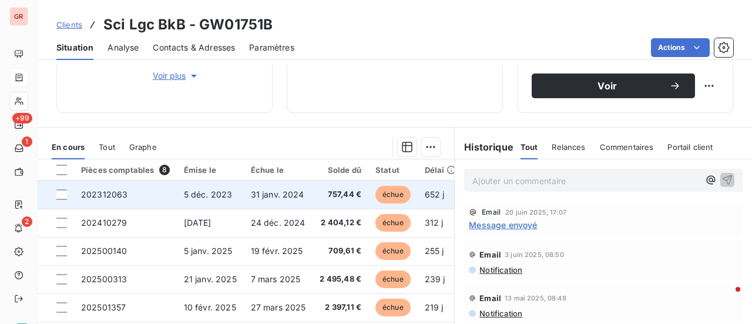
scroll to position [235, 0]
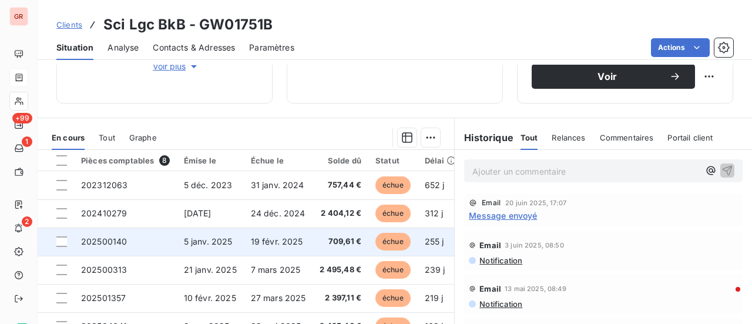
click at [121, 240] on span "202500140" at bounding box center [104, 241] width 46 height 10
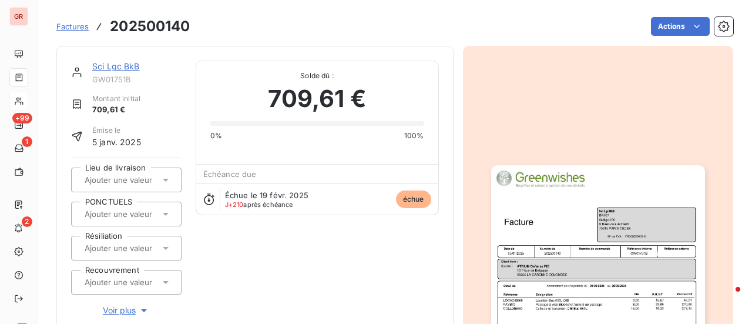
click at [532, 229] on img "button" at bounding box center [598, 316] width 214 height 302
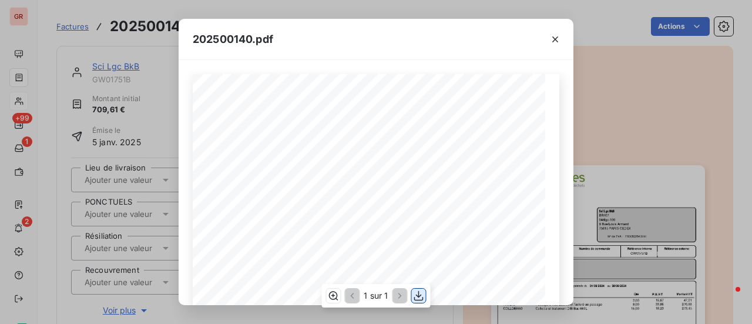
click at [418, 296] on icon "button" at bounding box center [418, 296] width 9 height 10
click at [126, 29] on div "202500140.pdf Référence interne Numéro de Date de Numéro de commande Référence …" at bounding box center [376, 162] width 752 height 324
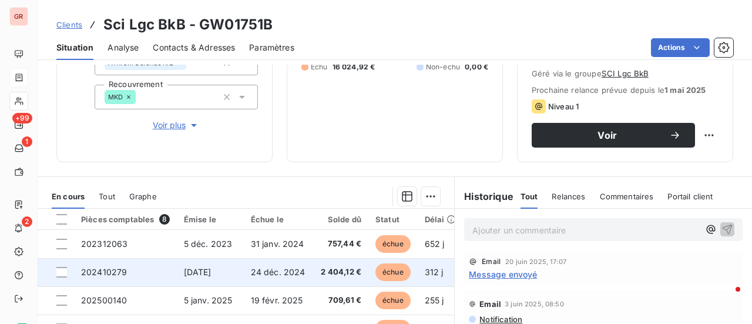
scroll to position [321, 0]
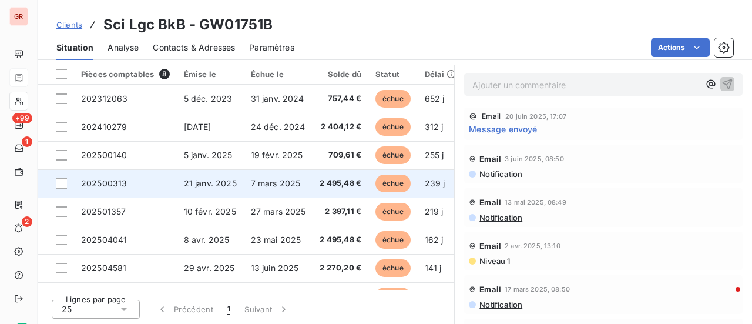
click at [96, 181] on span "202500313" at bounding box center [104, 183] width 46 height 10
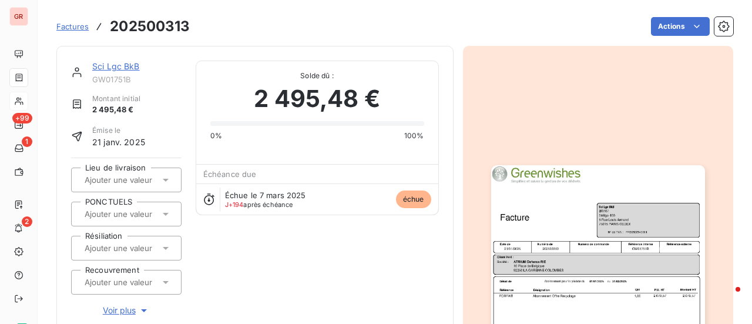
click at [565, 258] on img "button" at bounding box center [598, 316] width 214 height 302
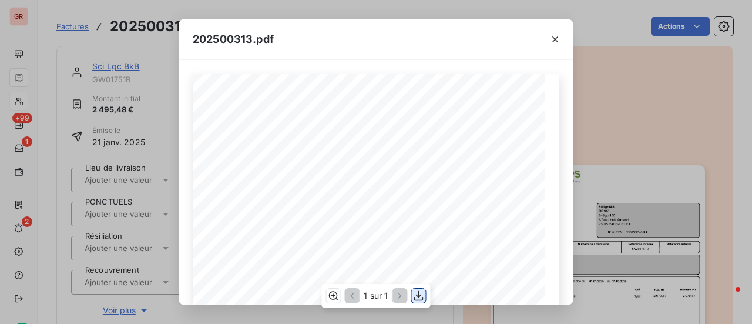
click at [416, 299] on icon "button" at bounding box center [419, 295] width 12 height 12
click at [554, 42] on icon "button" at bounding box center [555, 39] width 12 height 12
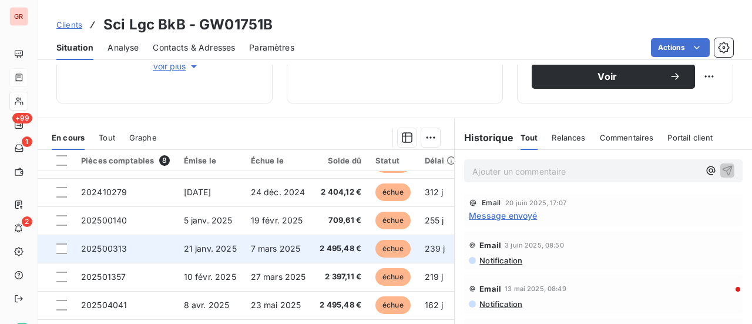
scroll to position [294, 0]
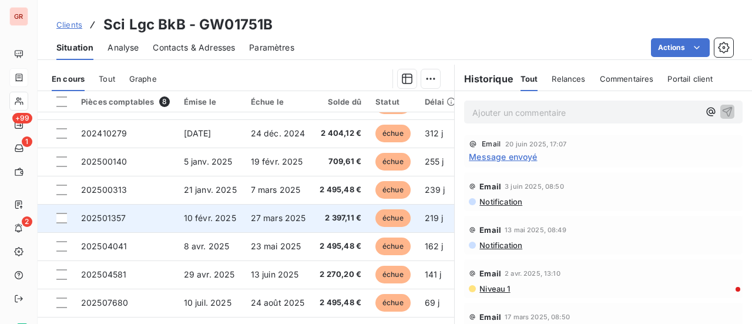
click at [122, 213] on span "202501357" at bounding box center [103, 218] width 45 height 10
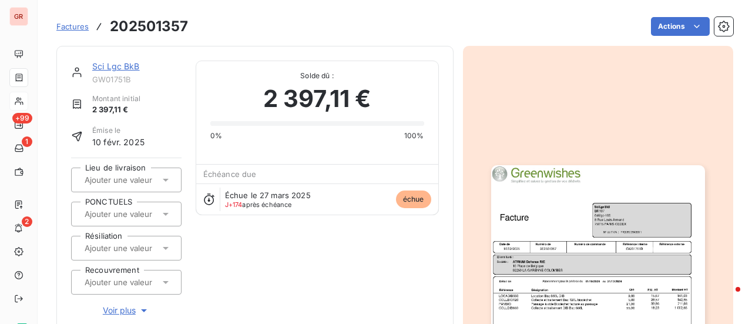
click at [542, 215] on img "button" at bounding box center [598, 316] width 214 height 302
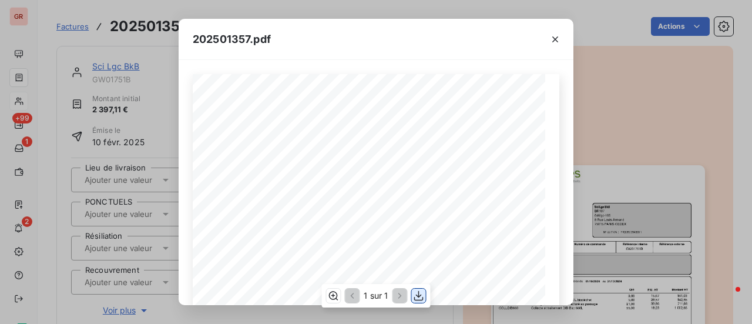
click at [419, 301] on icon "button" at bounding box center [419, 295] width 12 height 12
click at [262, 9] on div "202501357.pdf Référence interne Numéro de Date de Numéro de commande Référence …" at bounding box center [376, 162] width 752 height 324
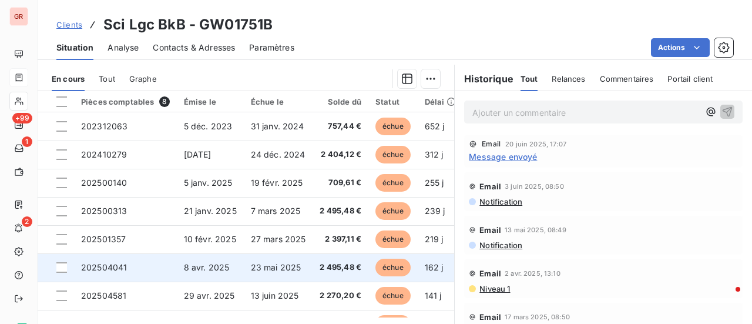
scroll to position [321, 0]
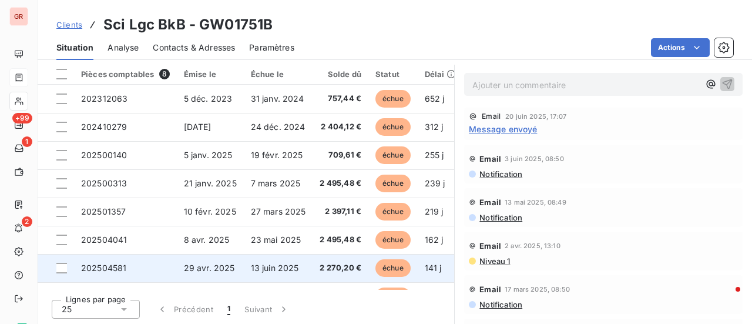
click at [228, 266] on span "29 avr. 2025" at bounding box center [209, 267] width 51 height 10
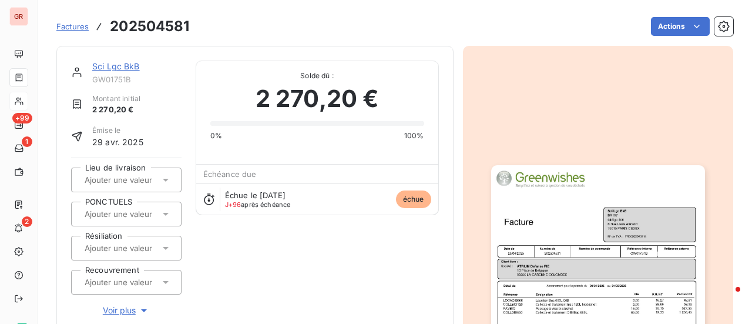
click at [565, 211] on img "button" at bounding box center [598, 316] width 214 height 302
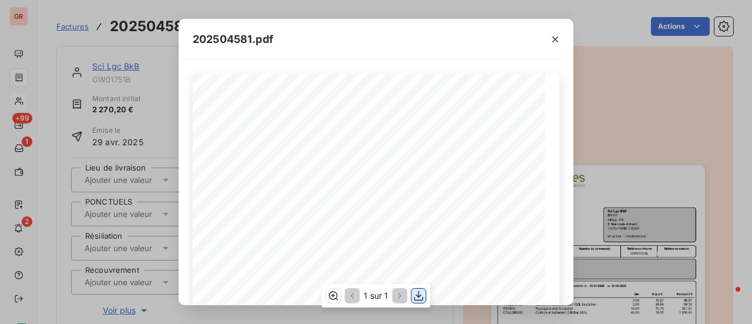
click at [418, 296] on icon "button" at bounding box center [418, 296] width 9 height 10
click at [554, 40] on icon "button" at bounding box center [555, 39] width 6 height 6
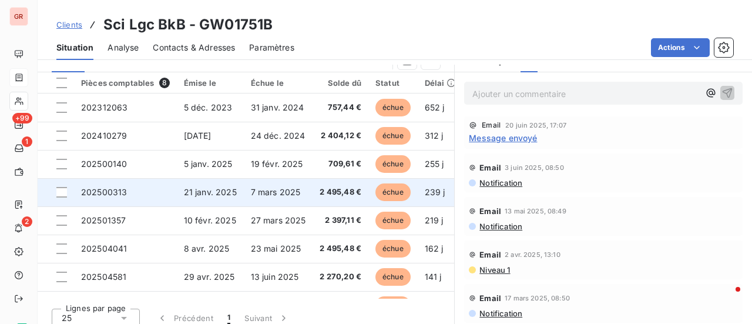
scroll to position [321, 0]
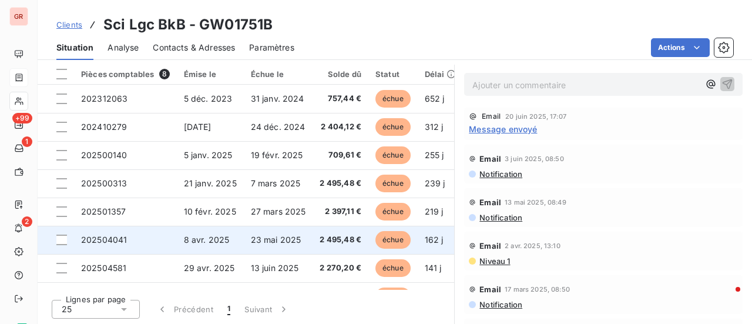
click at [335, 238] on span "2 495,48 €" at bounding box center [340, 240] width 42 height 12
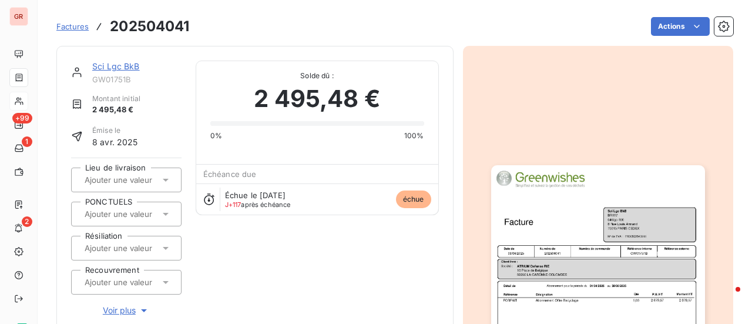
click at [575, 210] on img "button" at bounding box center [598, 316] width 214 height 302
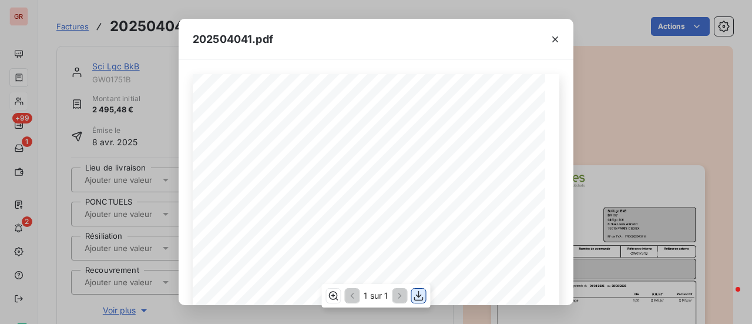
click at [420, 299] on icon "button" at bounding box center [419, 295] width 12 height 12
click at [559, 41] on icon "button" at bounding box center [555, 39] width 12 height 12
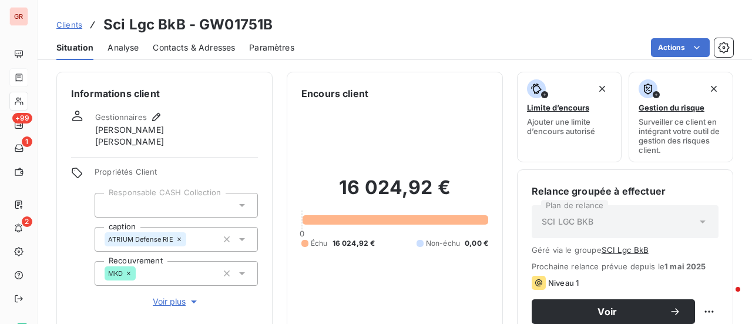
click at [194, 49] on span "Contacts & Adresses" at bounding box center [194, 48] width 82 height 12
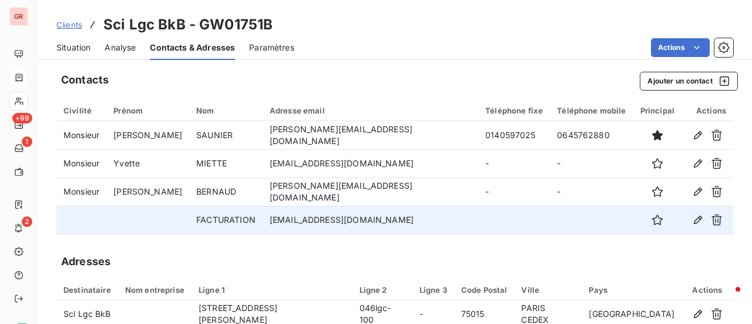
drag, startPoint x: 400, startPoint y: 226, endPoint x: 255, endPoint y: 220, distance: 145.2
click at [262, 217] on tr "FACTURATION immobiliers_factures@smabtp.fr" at bounding box center [394, 219] width 676 height 28
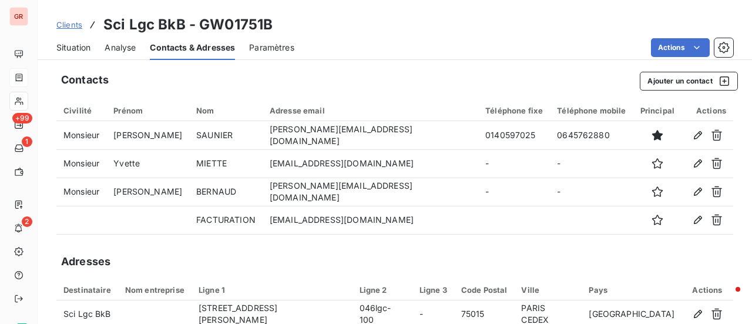
copy tr "immobiliers_factures@smabtp.fr"
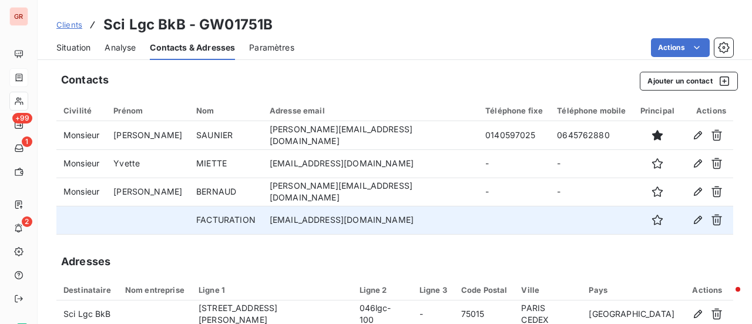
click at [413, 218] on td "immobiliers_factures@smabtp.fr" at bounding box center [369, 219] width 215 height 28
drag, startPoint x: 396, startPoint y: 221, endPoint x: 268, endPoint y: 225, distance: 128.0
click at [268, 225] on td "immobiliers_factures@smabtp.fr" at bounding box center [369, 219] width 215 height 28
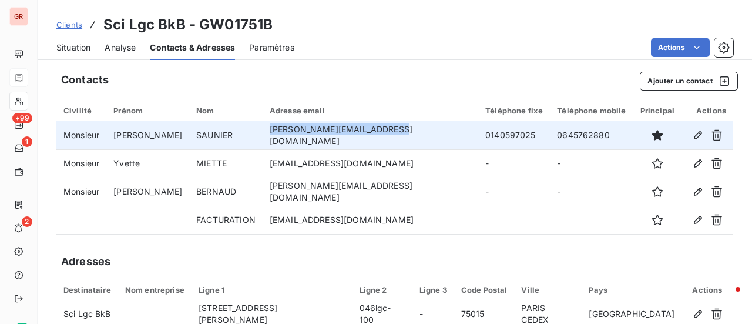
drag, startPoint x: 390, startPoint y: 138, endPoint x: 264, endPoint y: 137, distance: 125.6
click at [264, 137] on td "alexandre_saunier@smabtp.fr" at bounding box center [369, 135] width 215 height 28
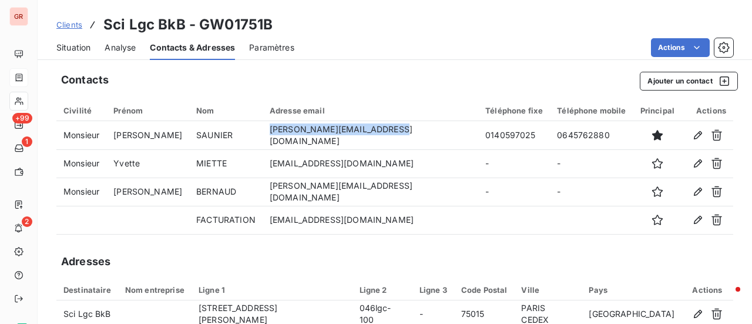
copy td "alexandre_saunier@smabtp.fr"
